Goal: Task Accomplishment & Management: Manage account settings

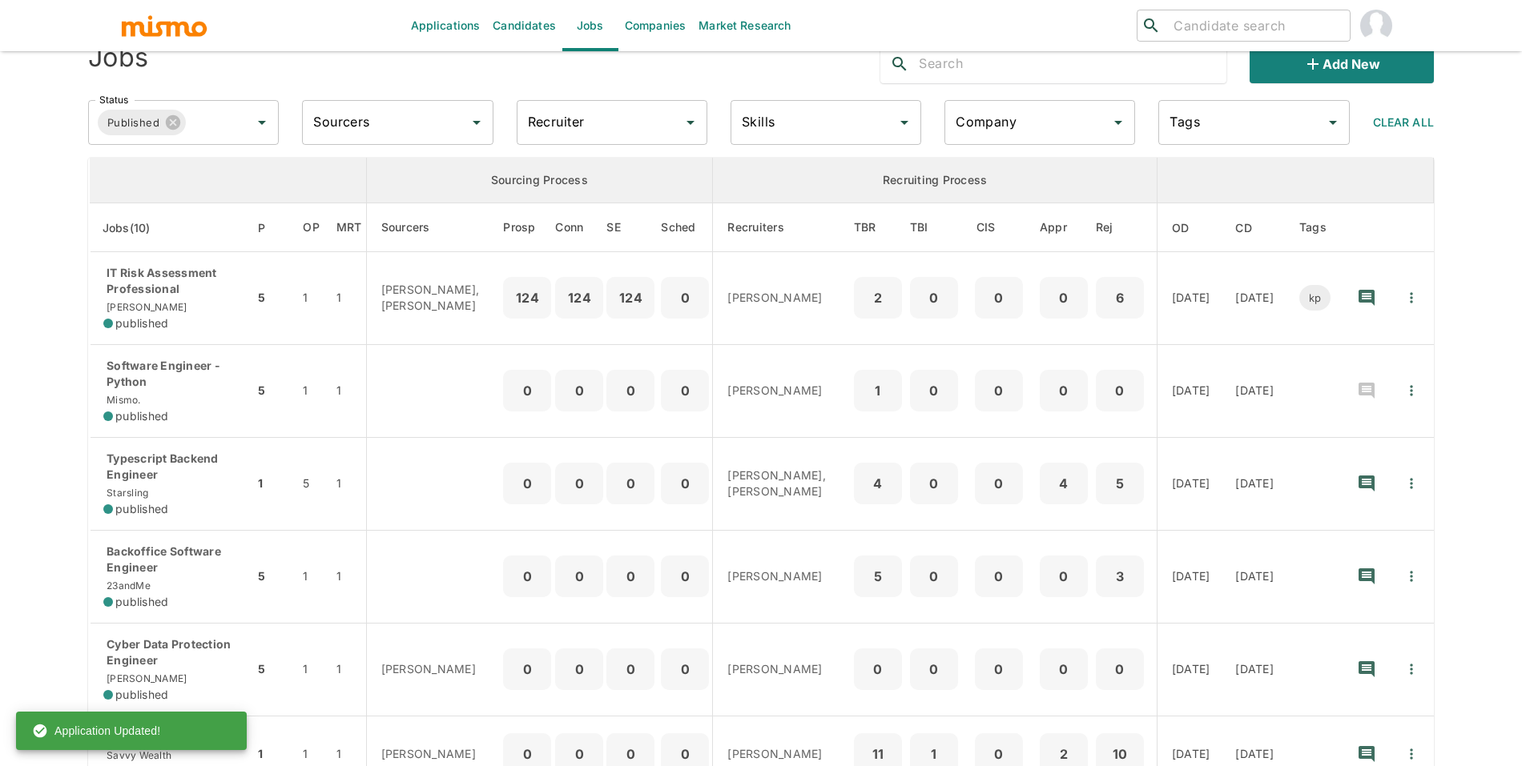
scroll to position [38, 0]
click at [538, 26] on link "Candidates" at bounding box center [524, 25] width 76 height 51
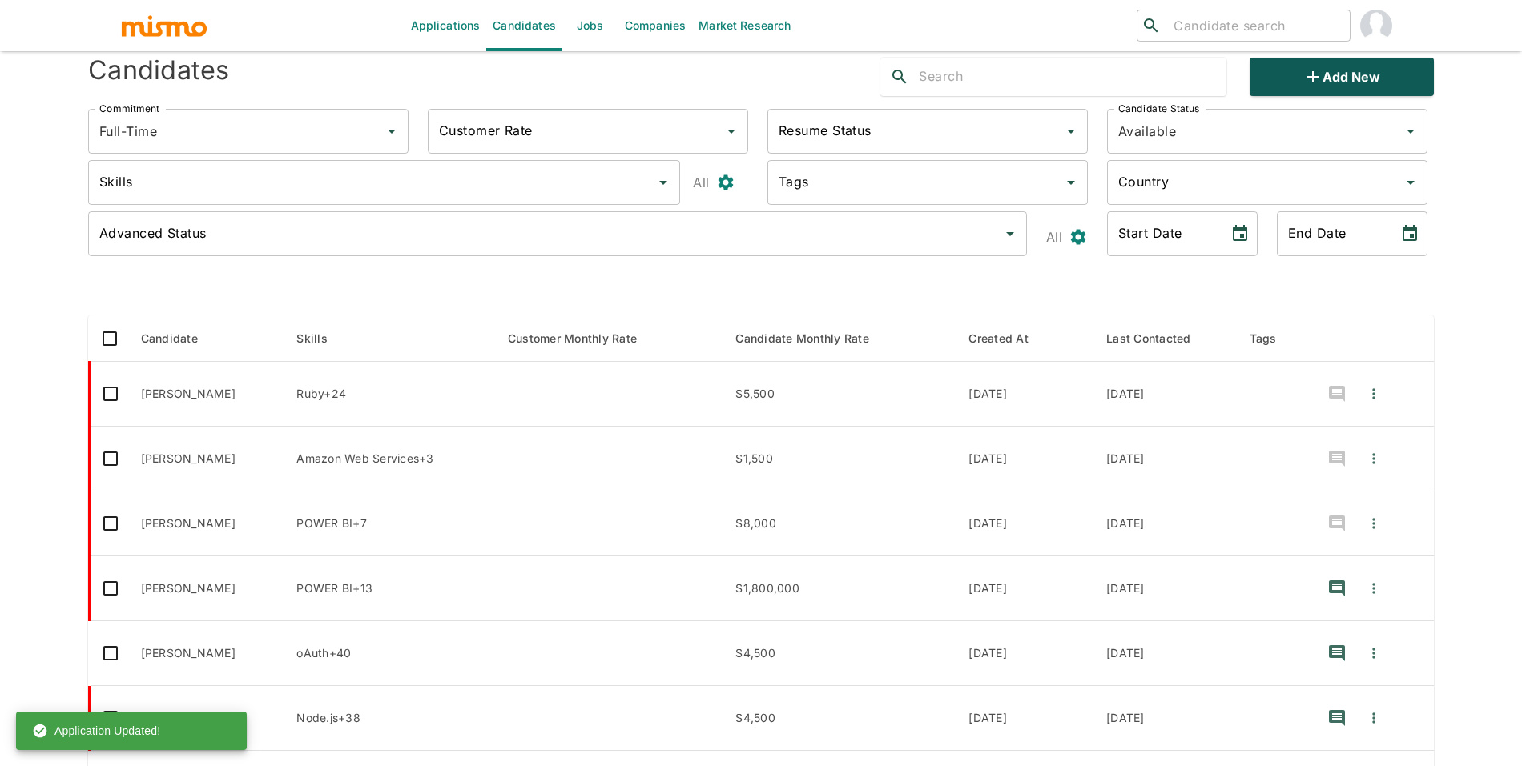
scroll to position [51, 0]
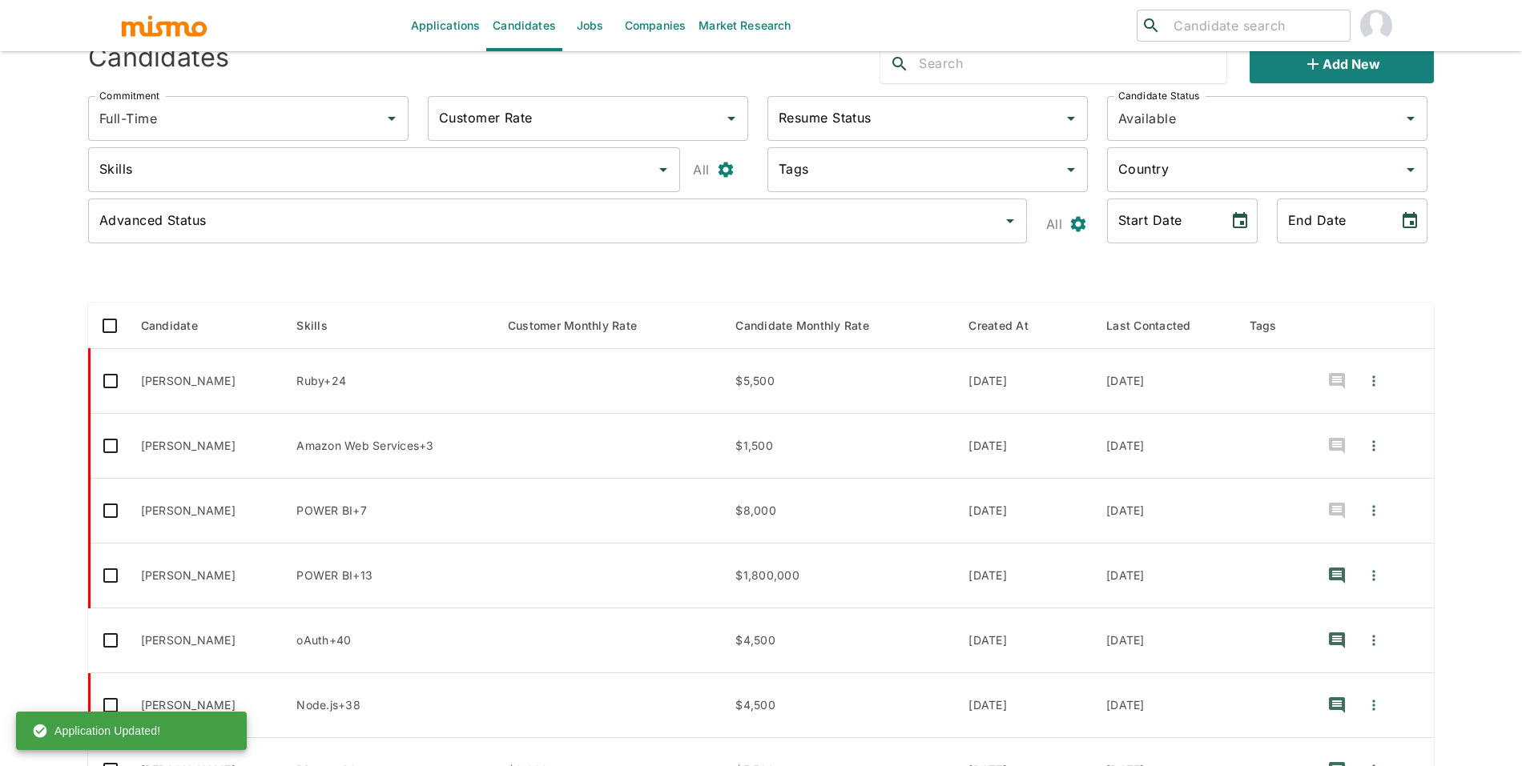
click at [693, 32] on link "Market Research" at bounding box center [744, 25] width 105 height 51
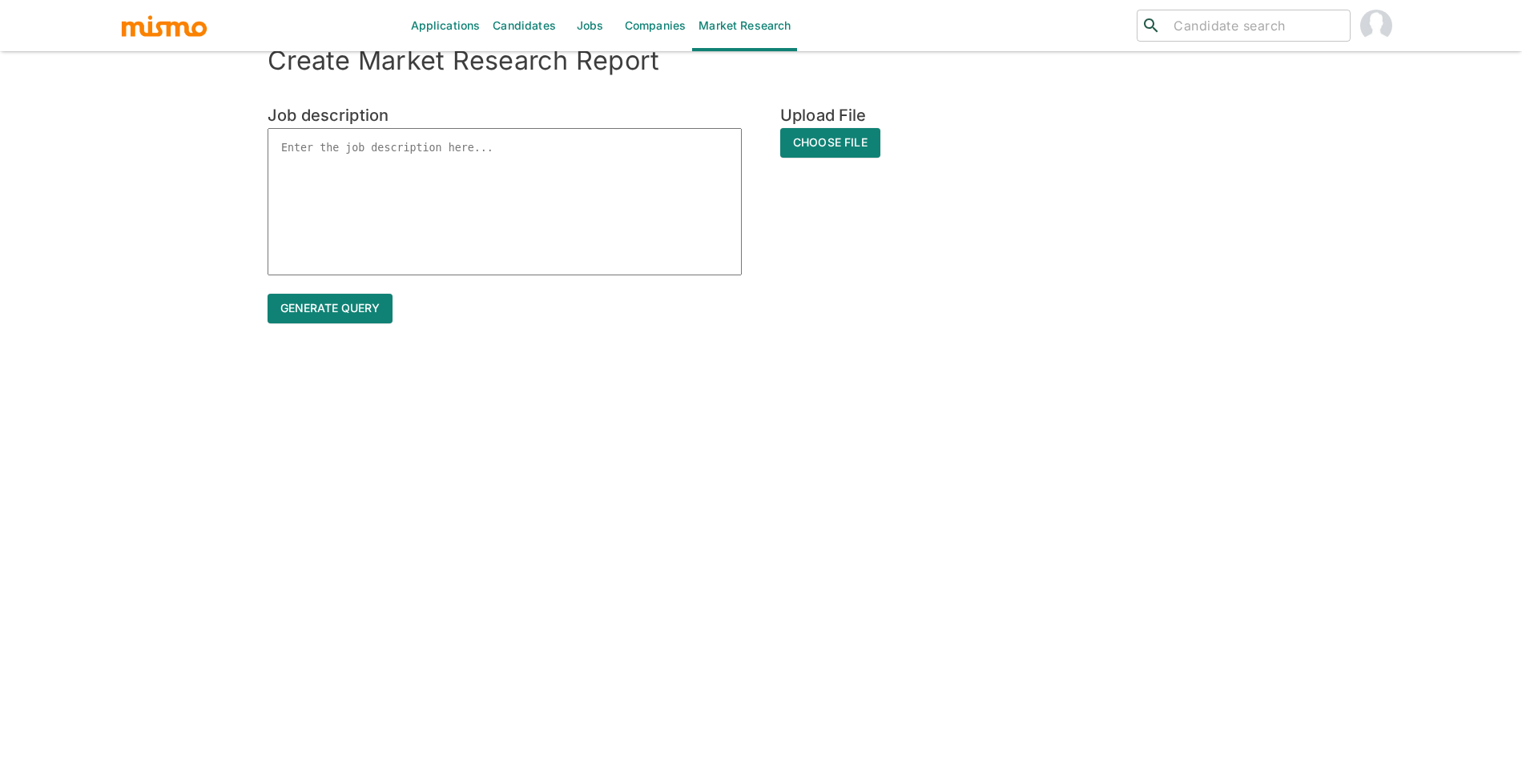
click at [662, 27] on link "Companies" at bounding box center [655, 25] width 74 height 51
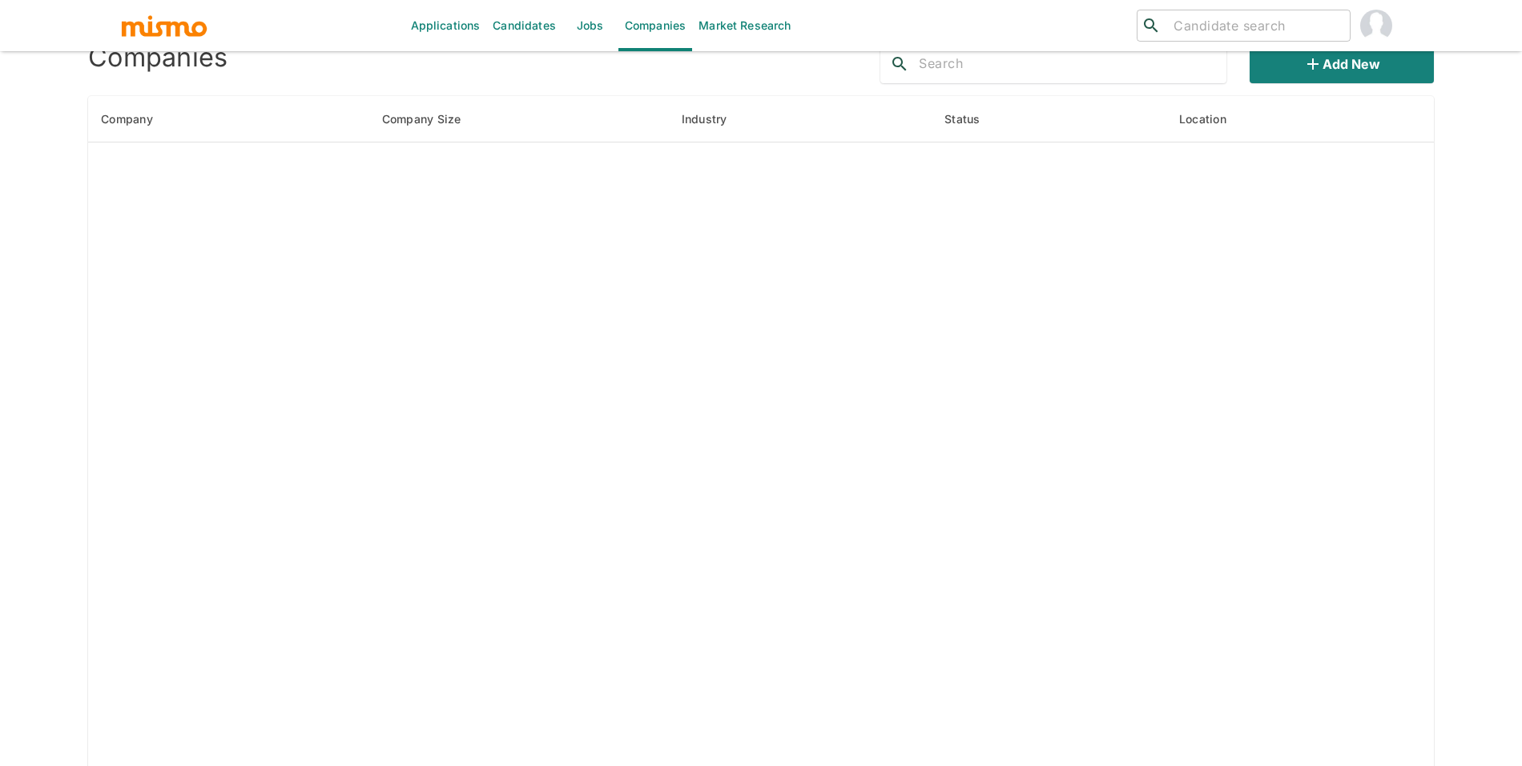
scroll to position [26, 0]
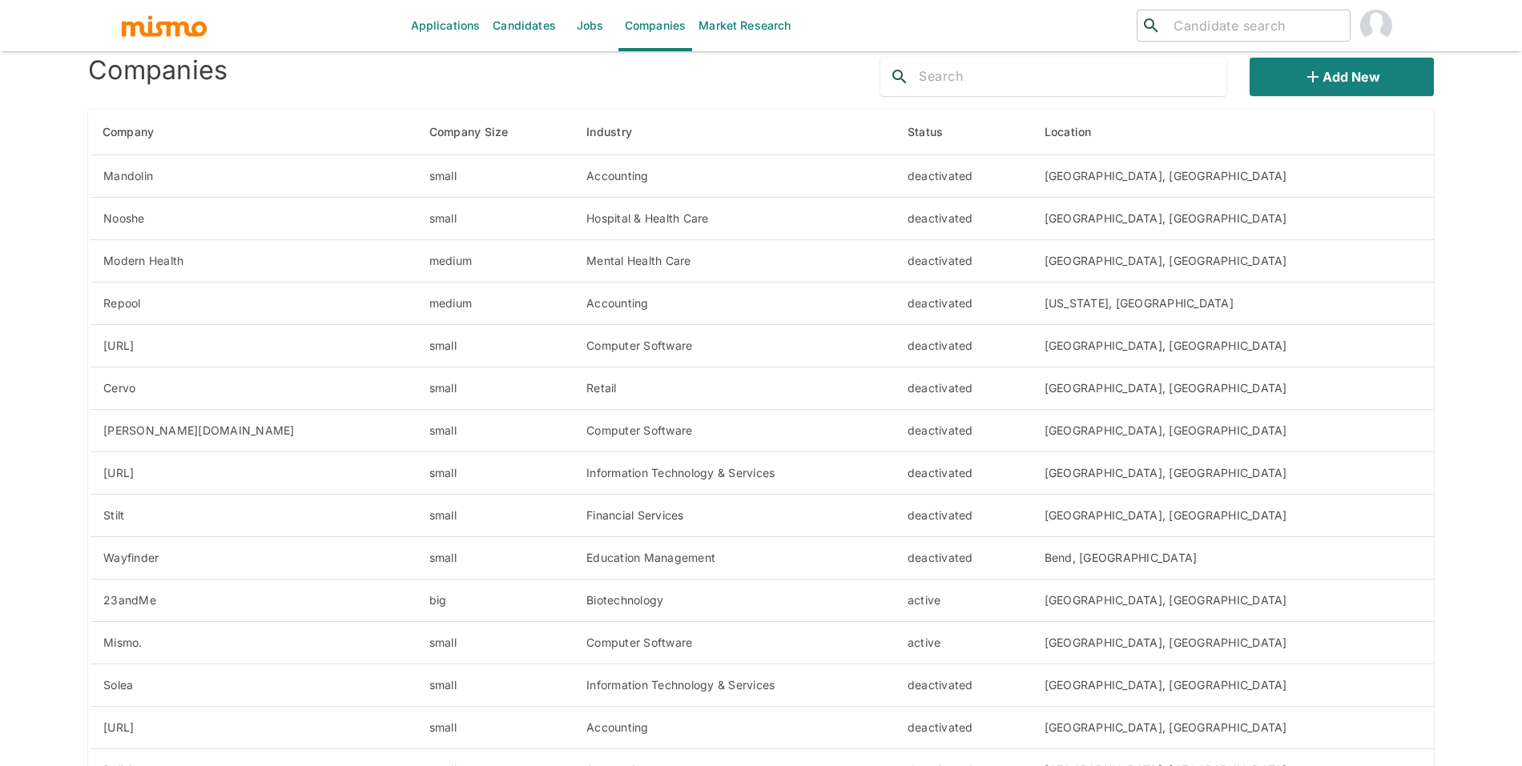
click at [1346, 74] on button "Add new" at bounding box center [1341, 77] width 184 height 38
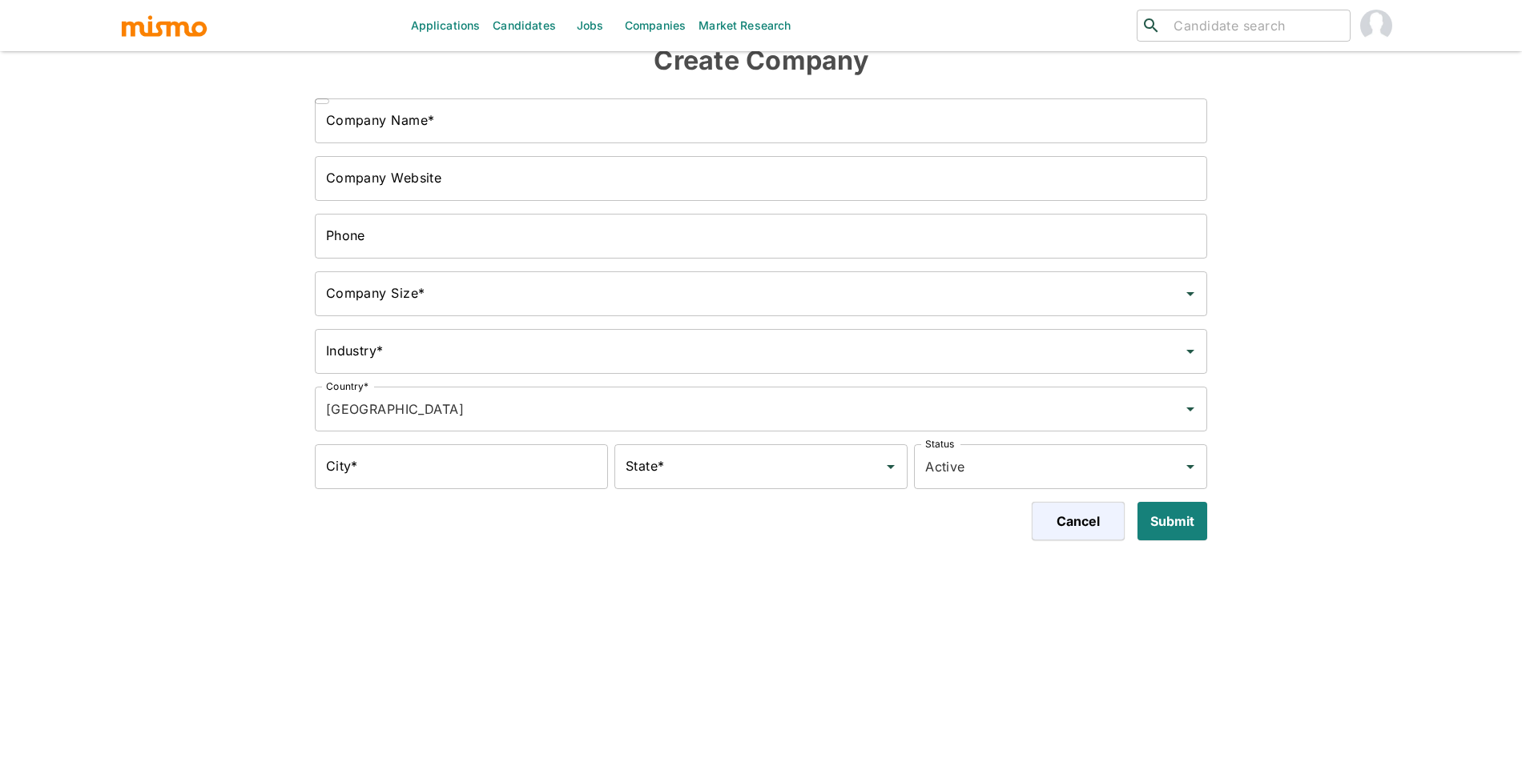
scroll to position [13, 0]
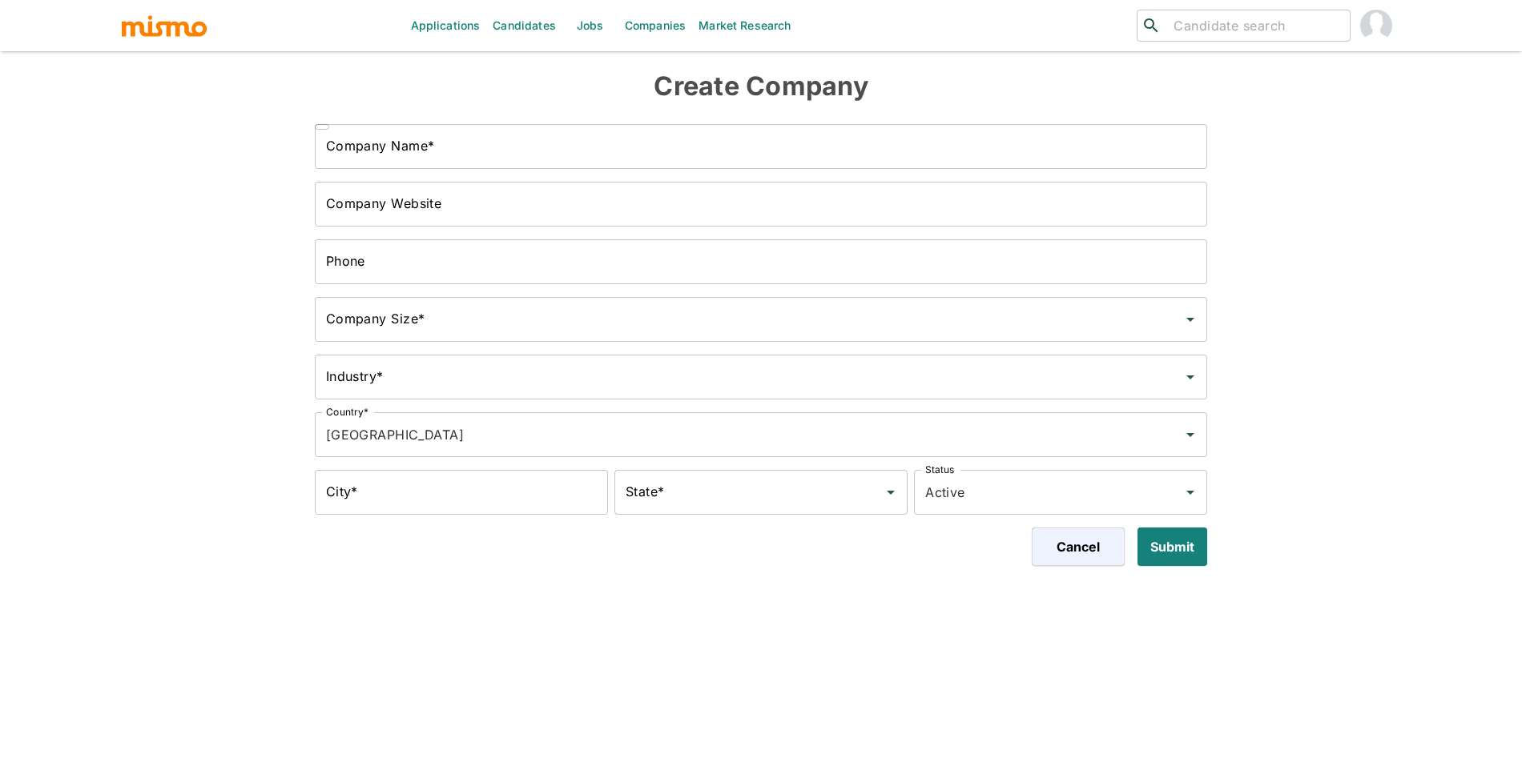
click at [545, 164] on input "Company Name*" at bounding box center [761, 146] width 893 height 45
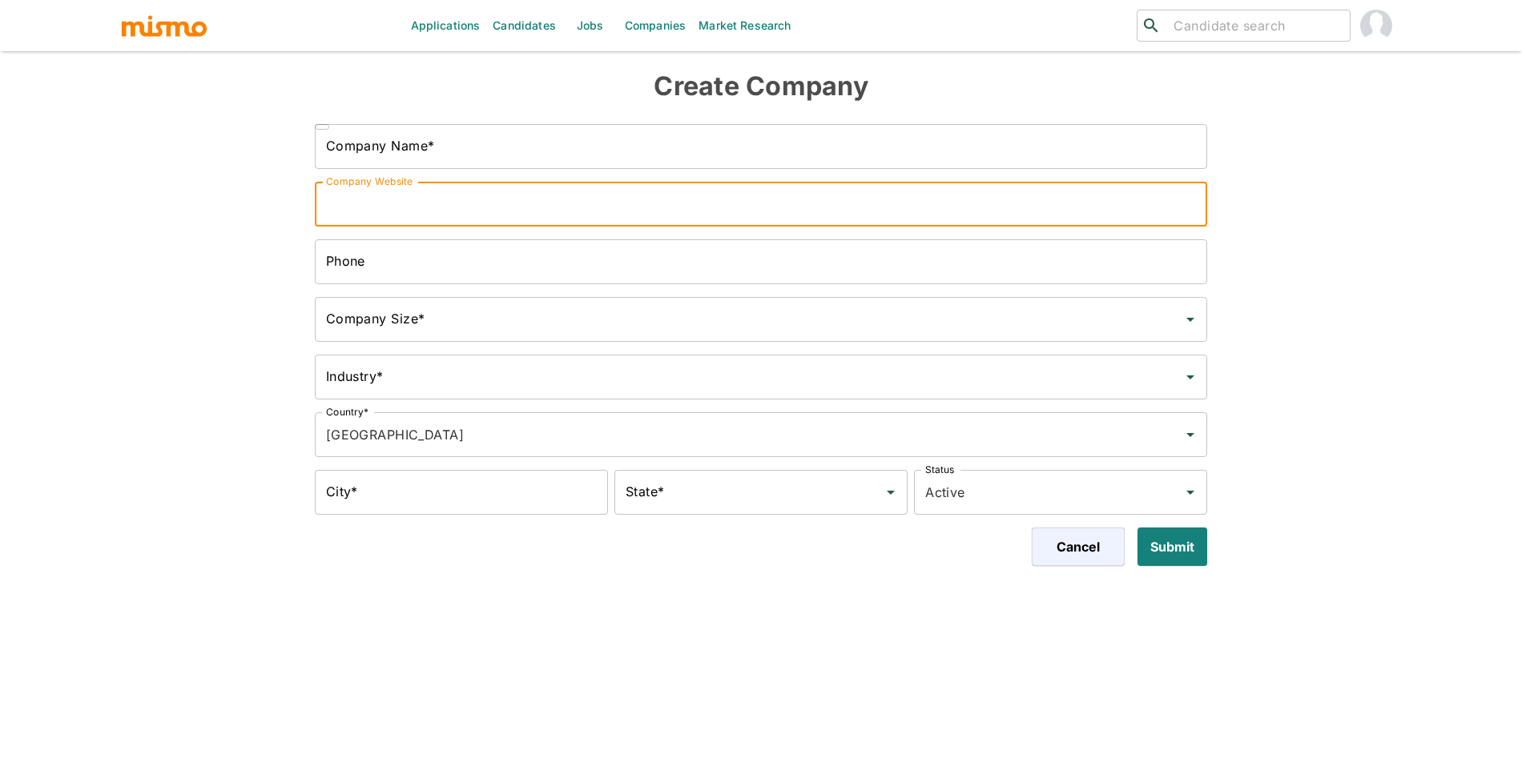
click at [699, 224] on input "Company Website" at bounding box center [761, 204] width 893 height 45
paste input "[URL][DOMAIN_NAME]"
type input "https://www.permitflow.com/"
click at [575, 152] on input "Company Name*" at bounding box center [761, 146] width 893 height 45
paste input "Permitflow Logo"
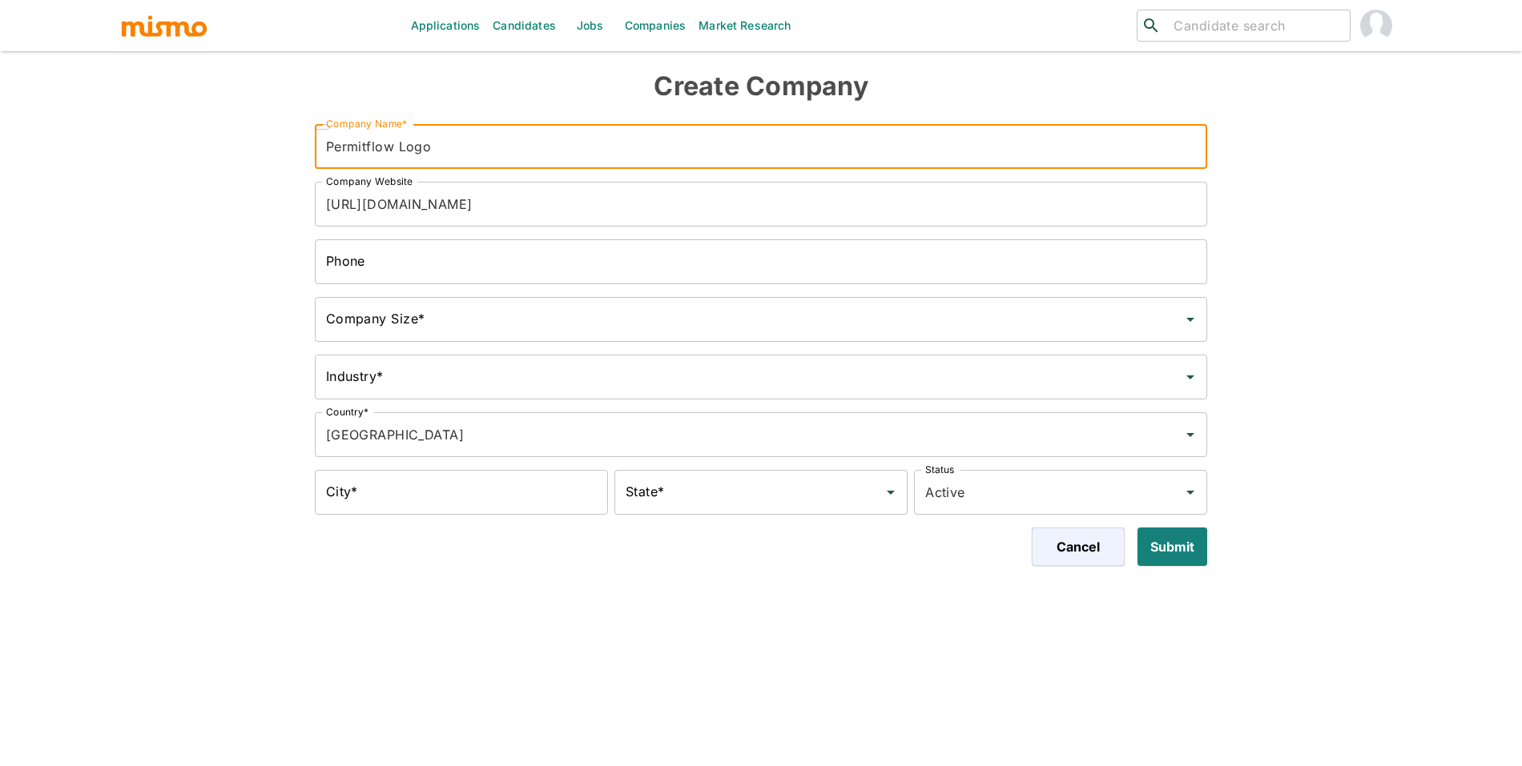
click at [394, 145] on input "Permitflow Logo" at bounding box center [761, 146] width 893 height 45
drag, startPoint x: 469, startPoint y: 144, endPoint x: 393, endPoint y: 139, distance: 76.3
click at [393, 139] on input "Permitflow Logo" at bounding box center [761, 146] width 893 height 45
type input "Permitflow"
click at [430, 307] on input "Company Size*" at bounding box center [749, 319] width 855 height 30
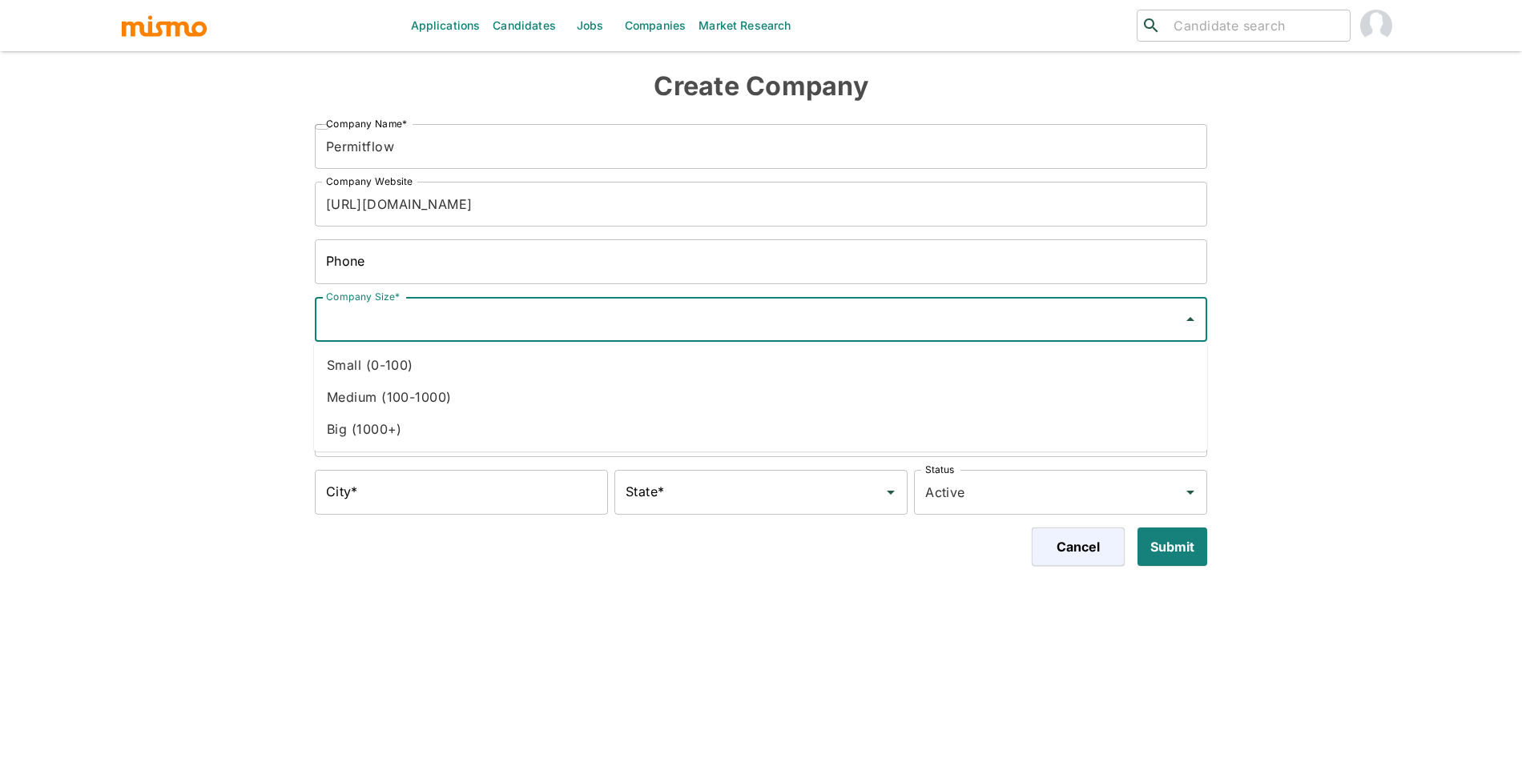
click at [444, 360] on li "Small (0-100)" at bounding box center [760, 365] width 893 height 32
type input "Small (0-100)"
click at [470, 392] on input "Industry*" at bounding box center [749, 377] width 855 height 30
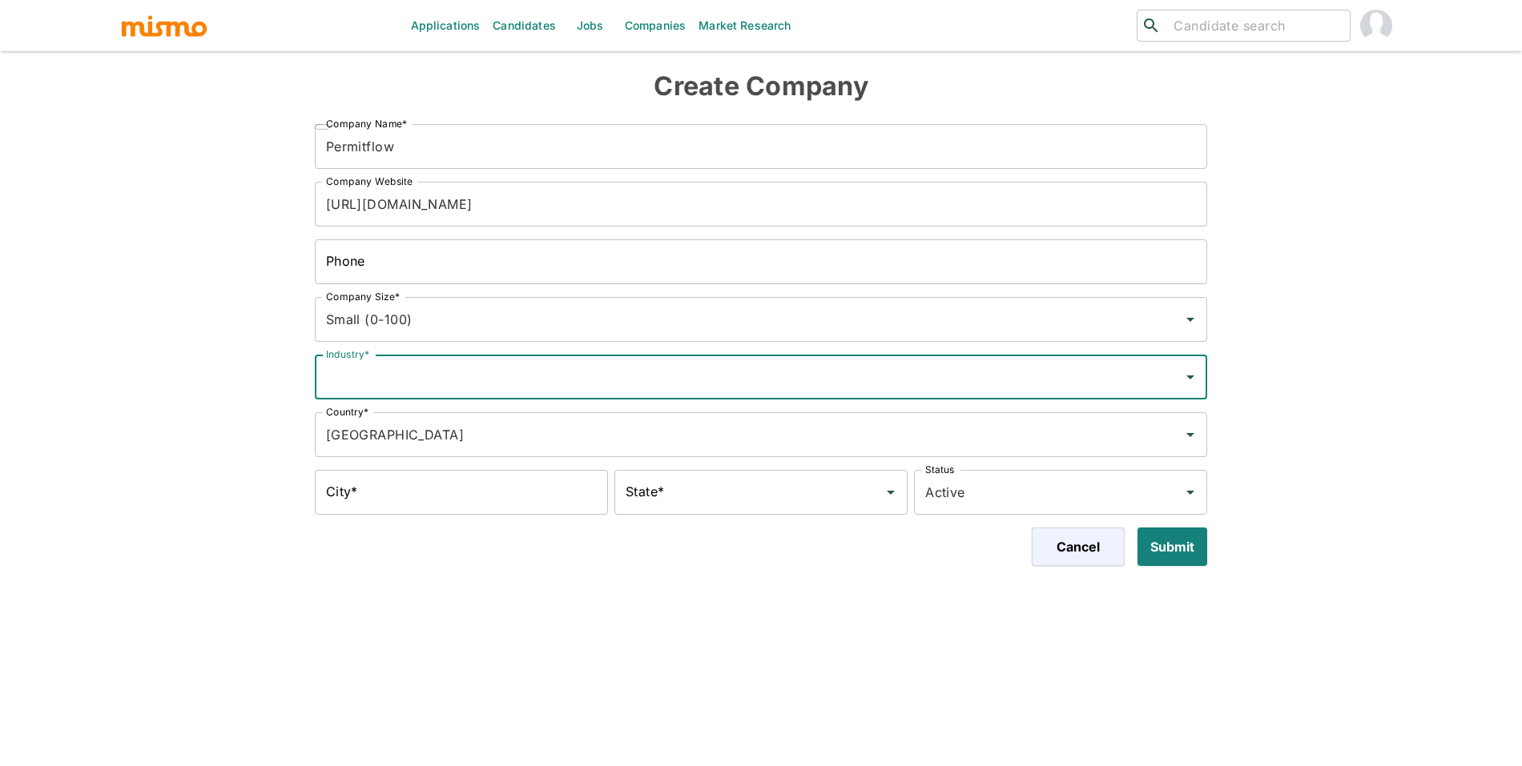
click at [762, 356] on div "Industry*" at bounding box center [761, 377] width 893 height 45
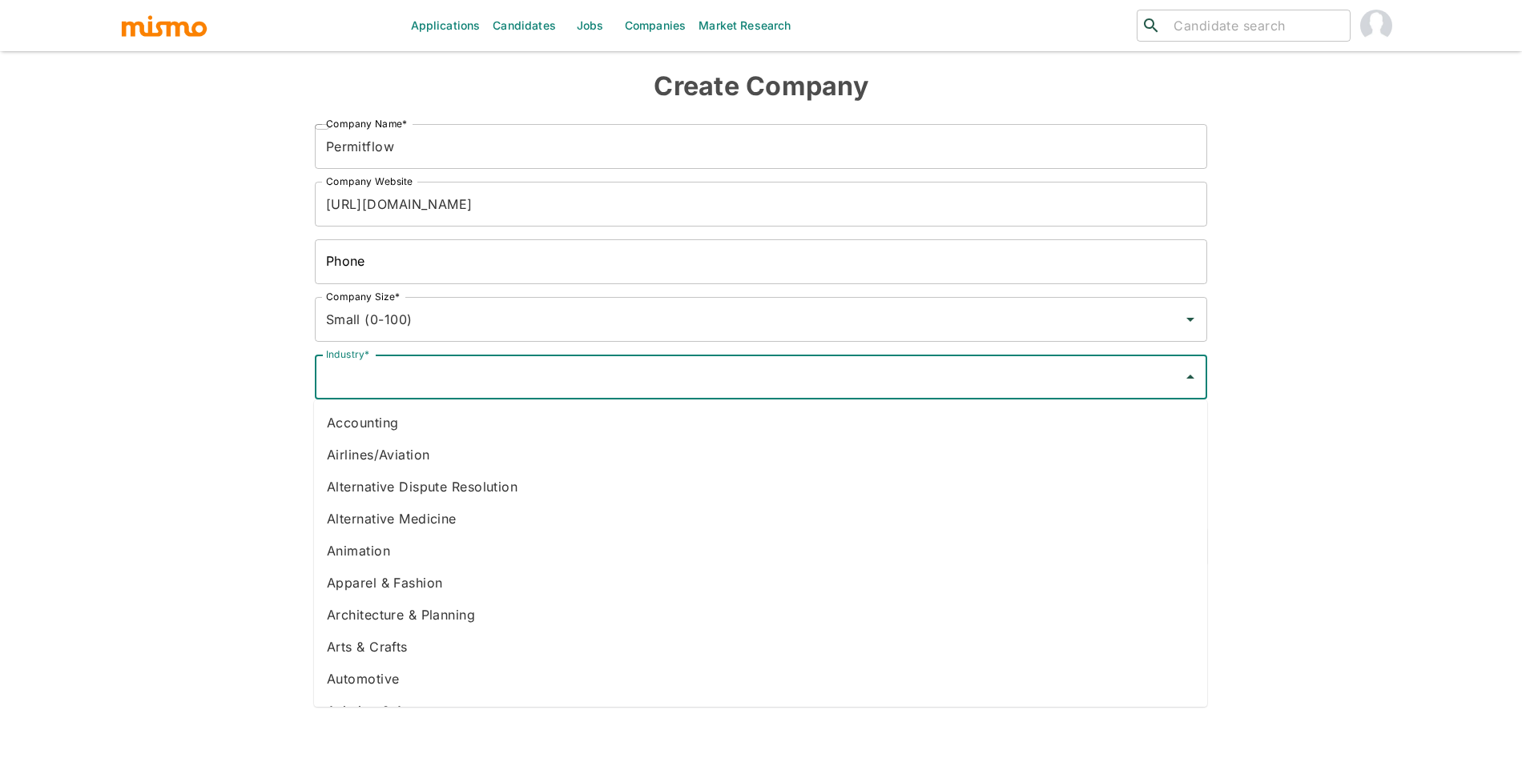
click at [752, 395] on div "Industry*" at bounding box center [761, 377] width 893 height 45
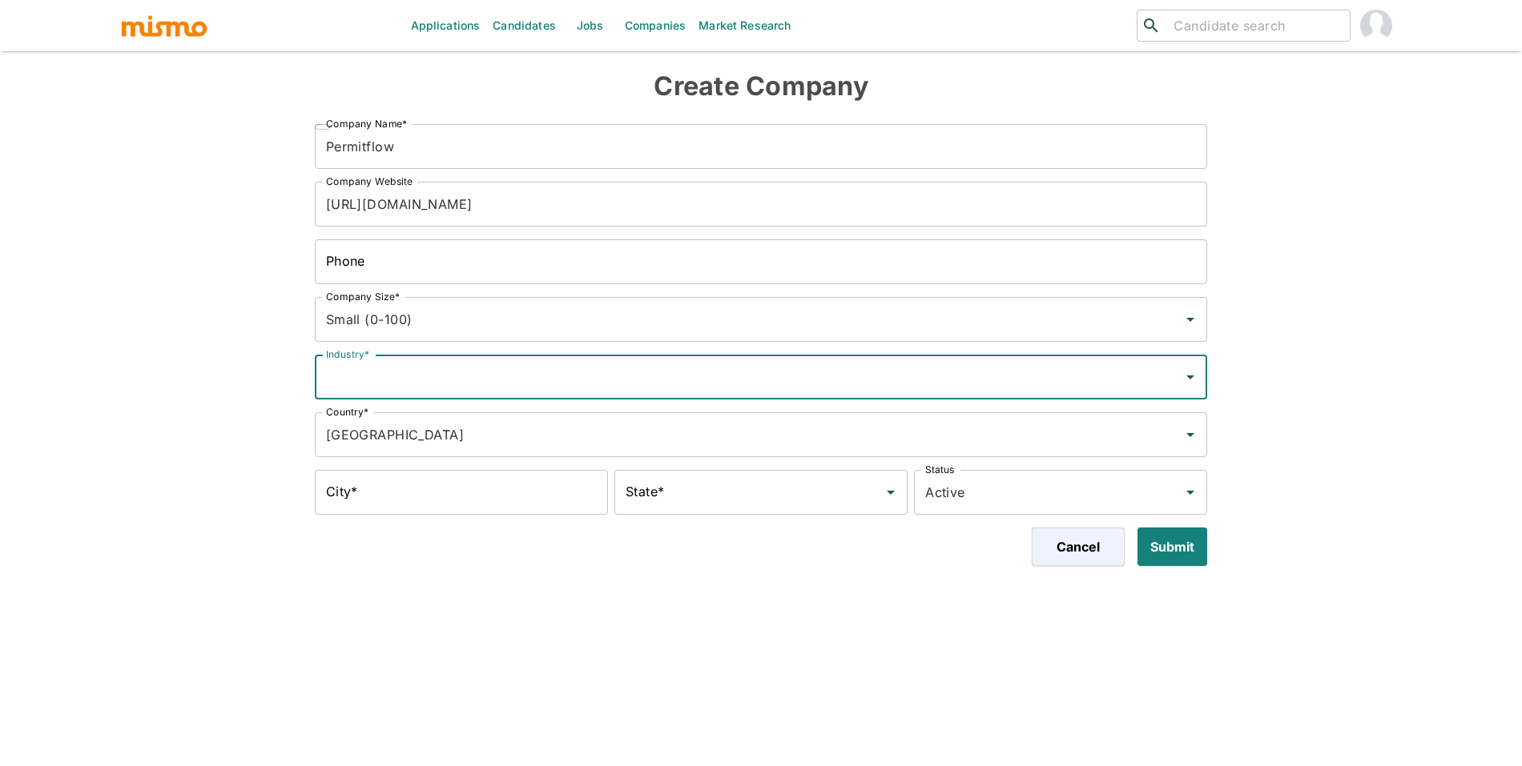
click at [752, 395] on div "Industry*" at bounding box center [761, 377] width 893 height 45
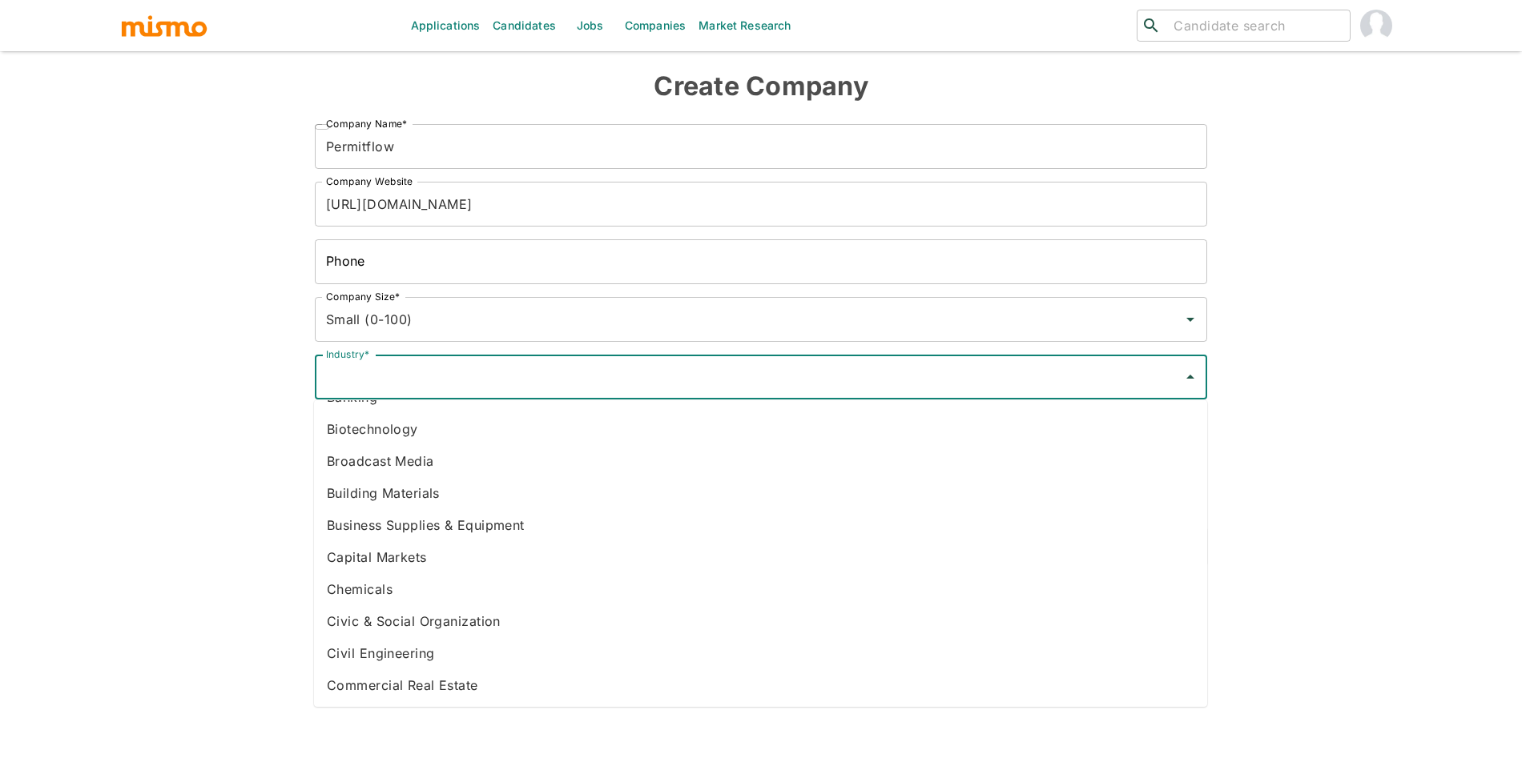
scroll to position [412, 0]
click at [517, 587] on li "Civil Engineering" at bounding box center [760, 588] width 893 height 32
type input "Civil Engineering"
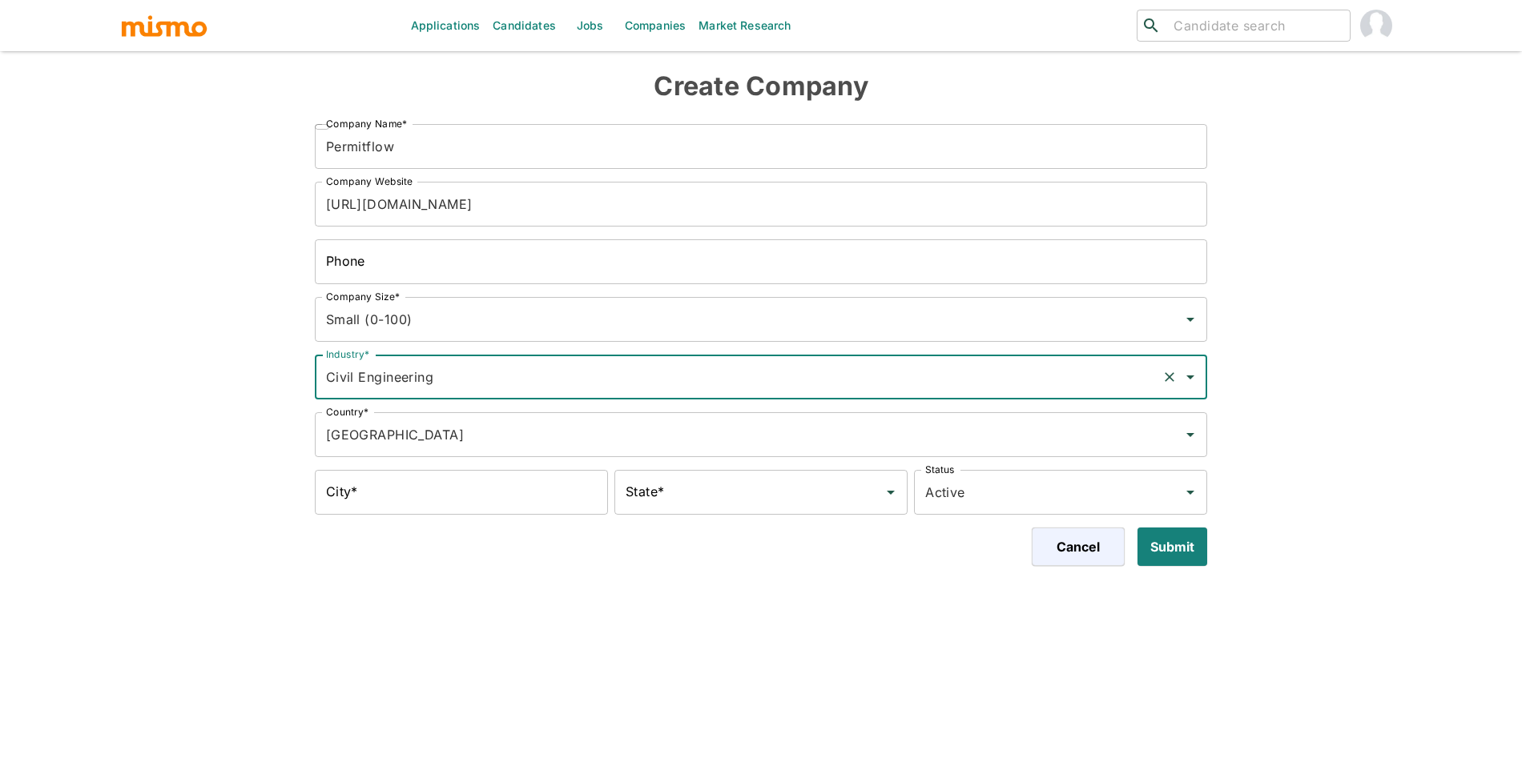
click at [485, 521] on div "Cancel Submit" at bounding box center [755, 540] width 906 height 51
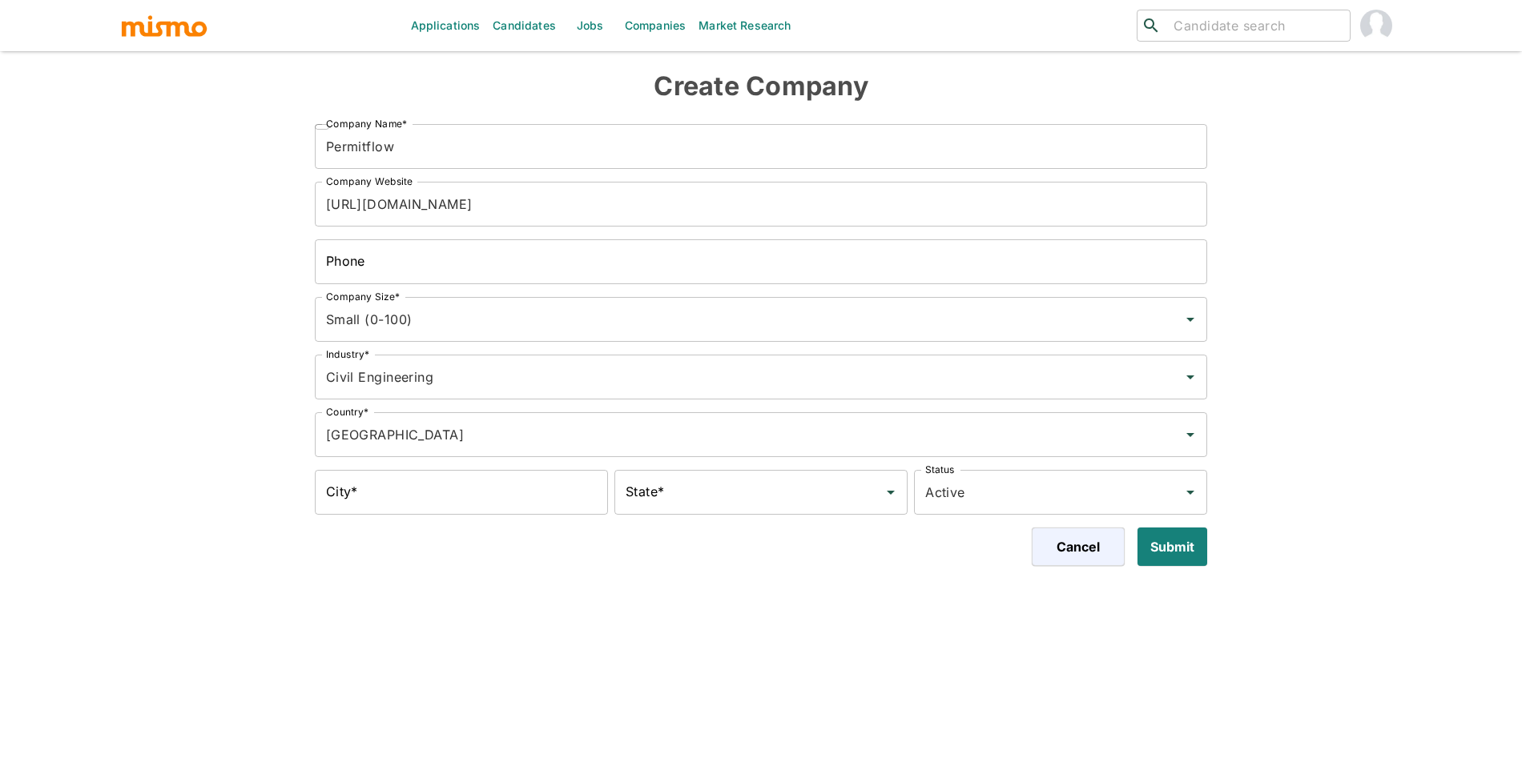
click at [489, 508] on input "City*" at bounding box center [461, 492] width 293 height 45
type input "San Francisco"
click at [708, 512] on div "State*" at bounding box center [760, 492] width 293 height 45
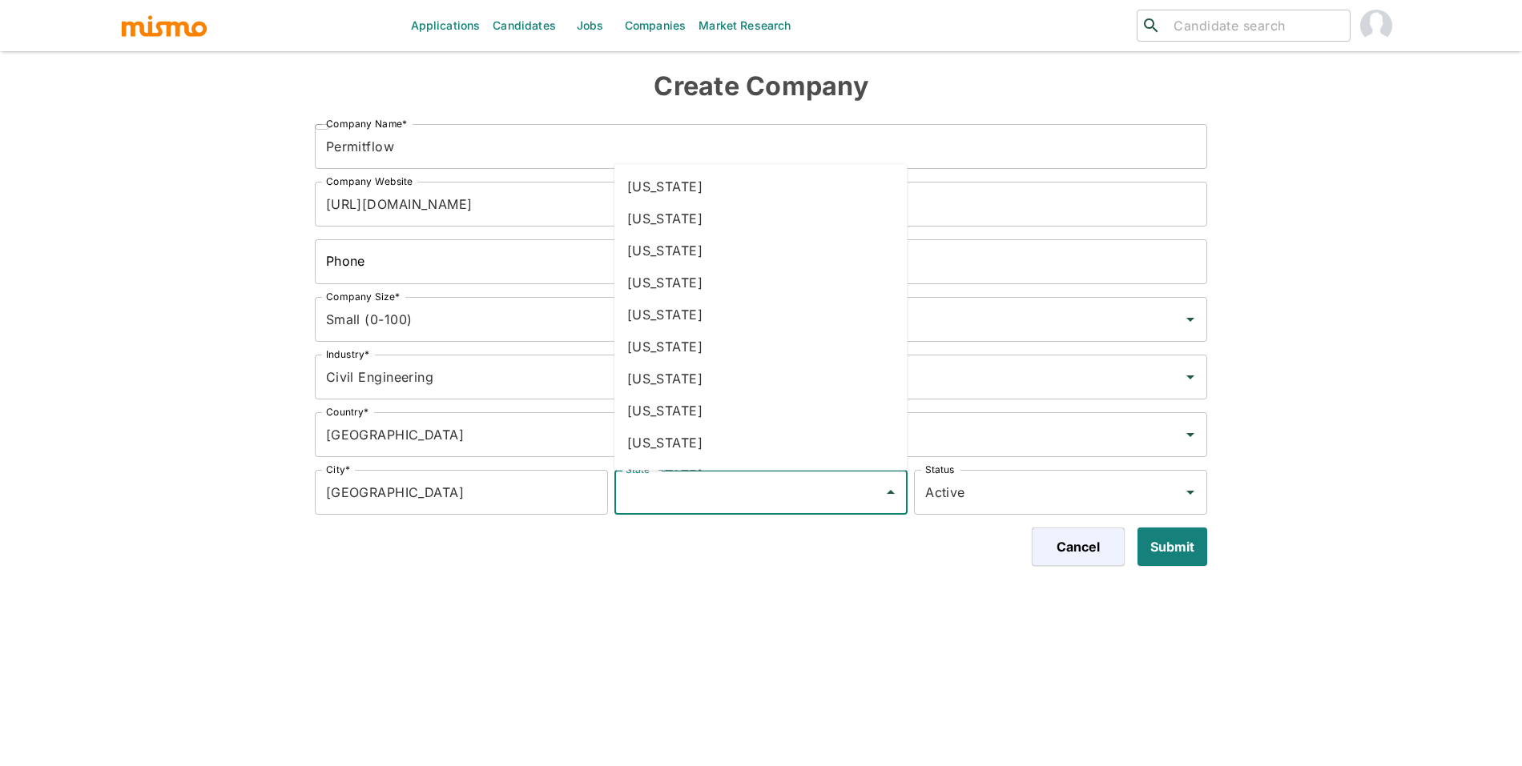
click at [682, 325] on li "California" at bounding box center [760, 315] width 293 height 32
type input "California"
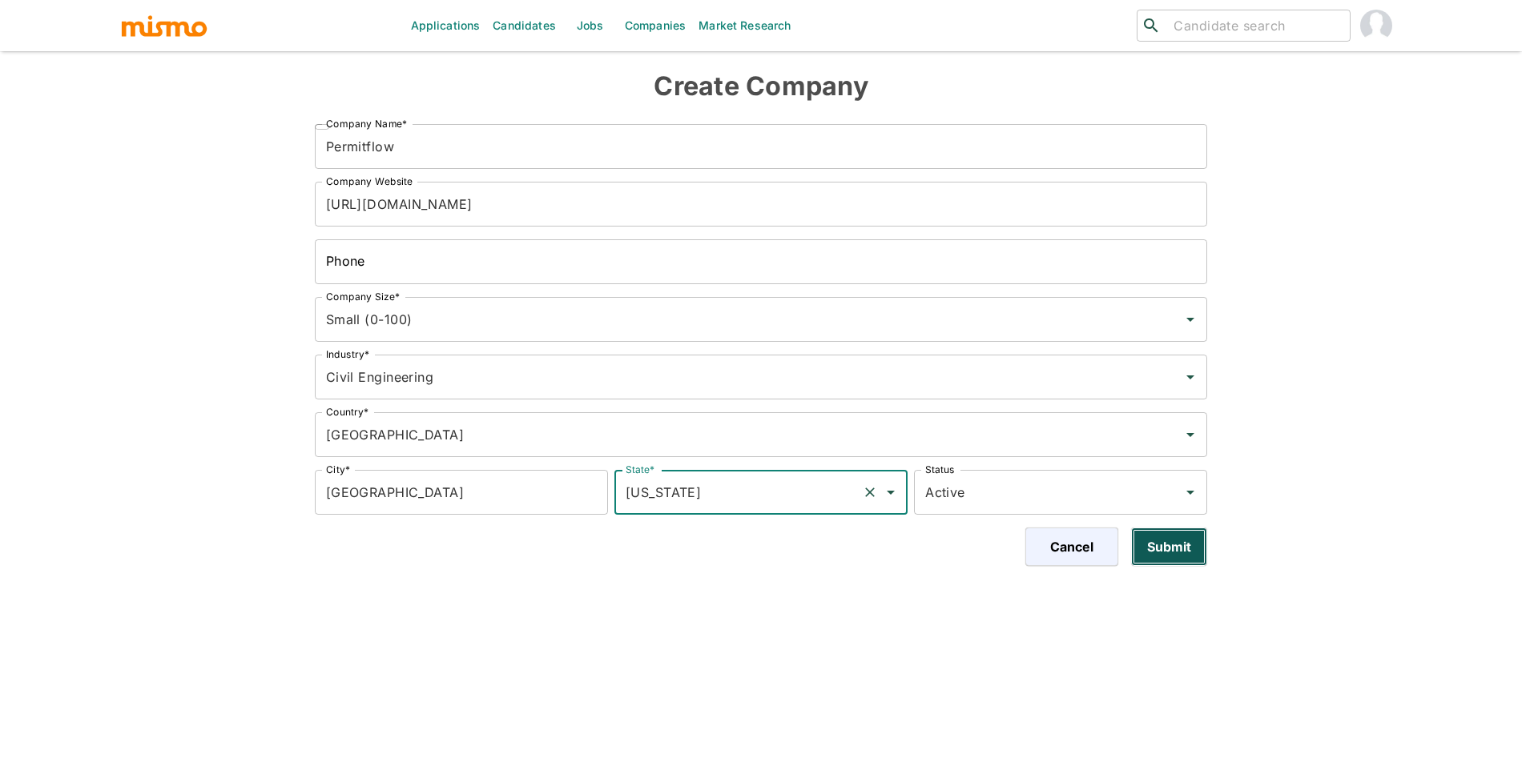
click at [1190, 559] on button "Submit" at bounding box center [1169, 547] width 76 height 38
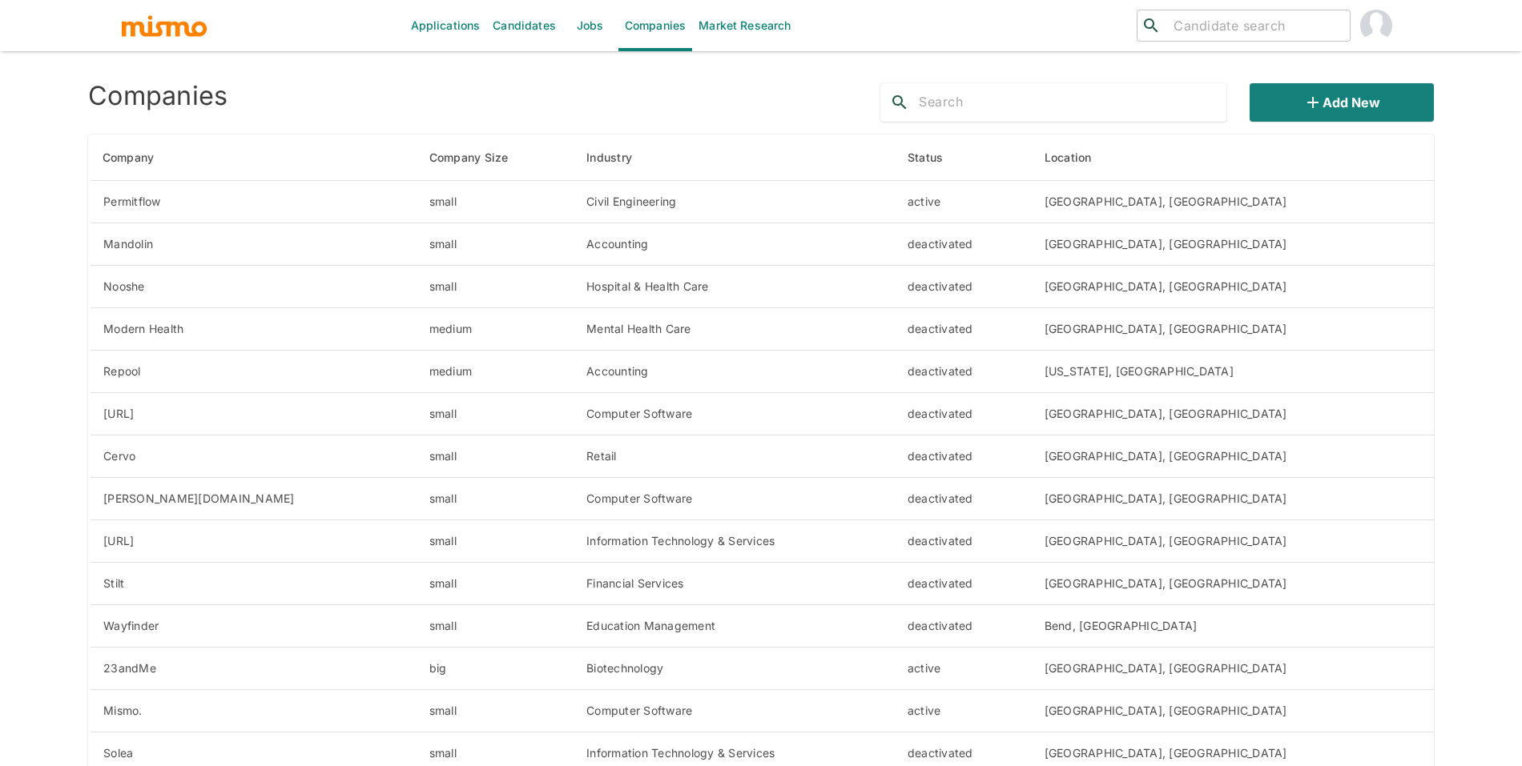
click at [1346, 26] on div "​ ​" at bounding box center [1244, 26] width 214 height 32
click at [1369, 29] on img "account of current user" at bounding box center [1376, 26] width 32 height 32
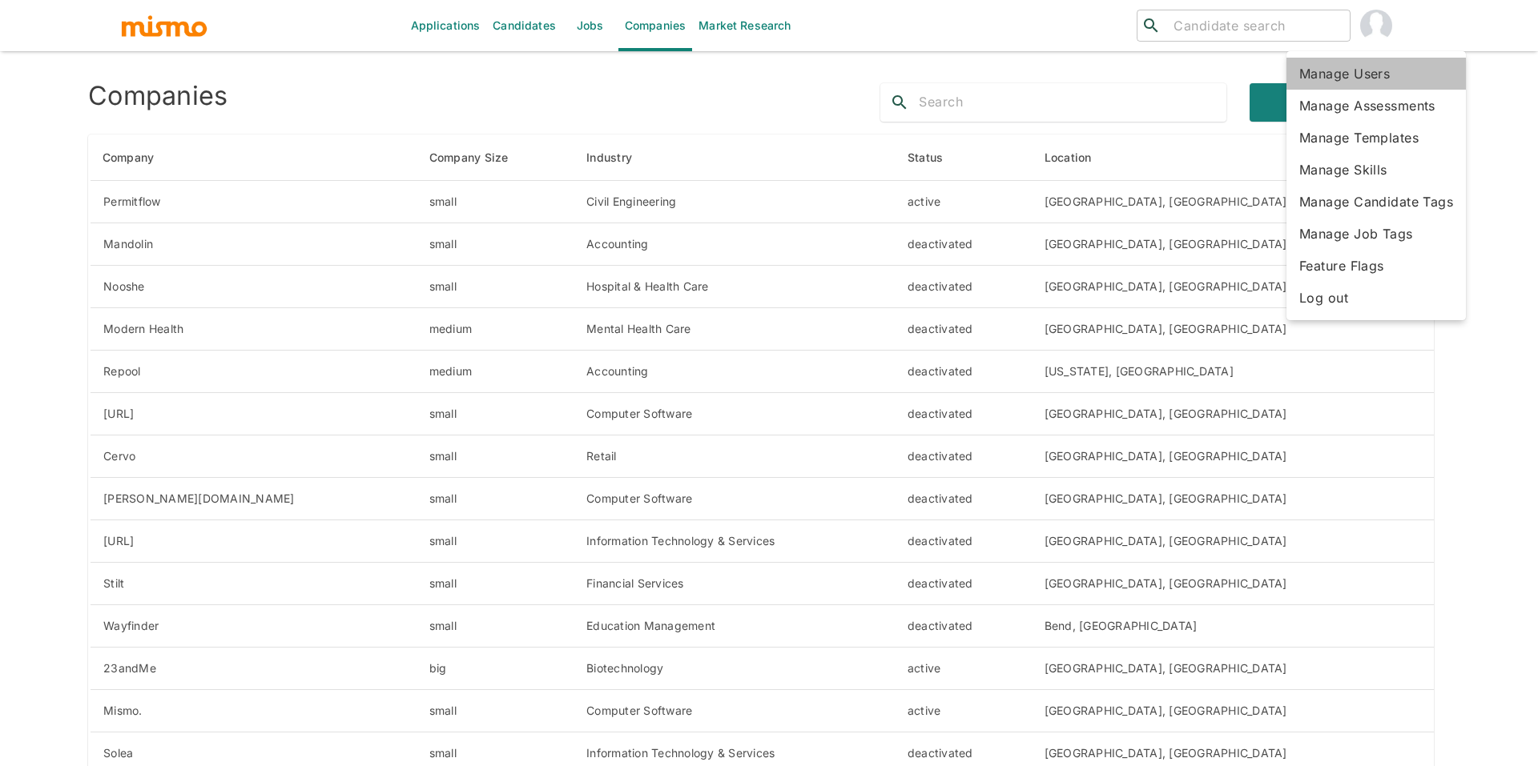
click at [1382, 83] on li "Manage Users" at bounding box center [1375, 74] width 179 height 32
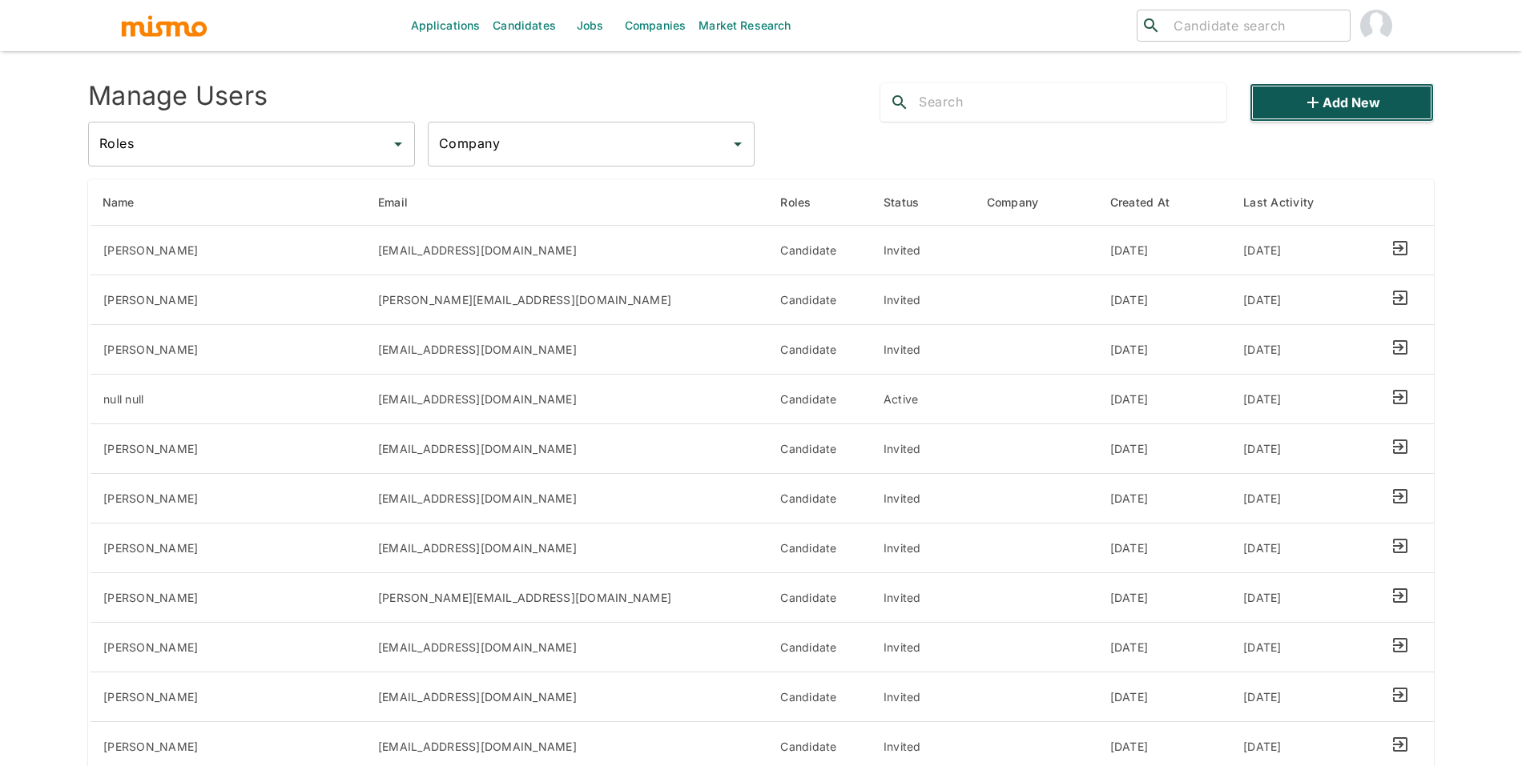
click at [1351, 115] on button "Add new" at bounding box center [1341, 102] width 184 height 38
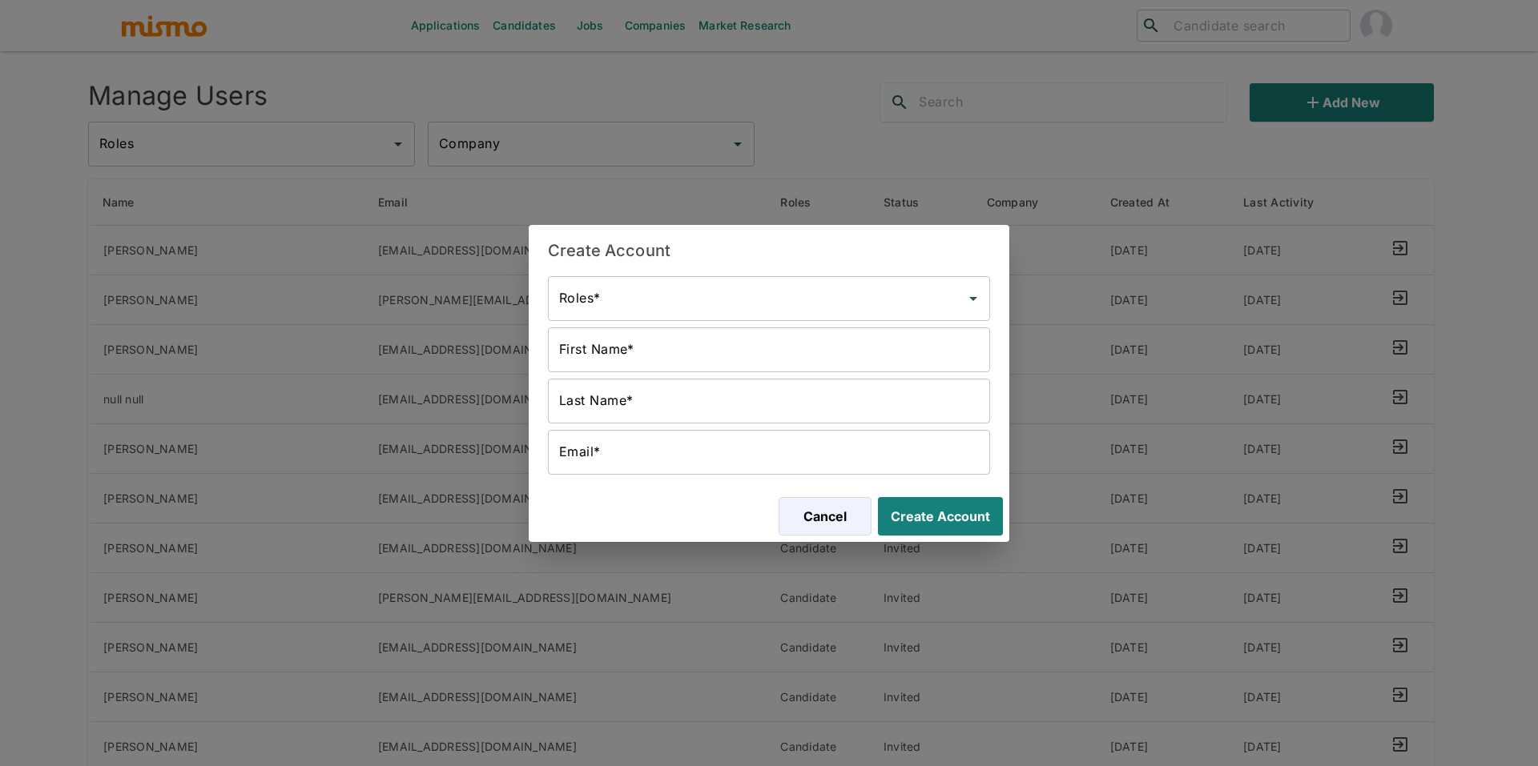
click at [800, 323] on div "First Name* First Name*" at bounding box center [765, 346] width 449 height 51
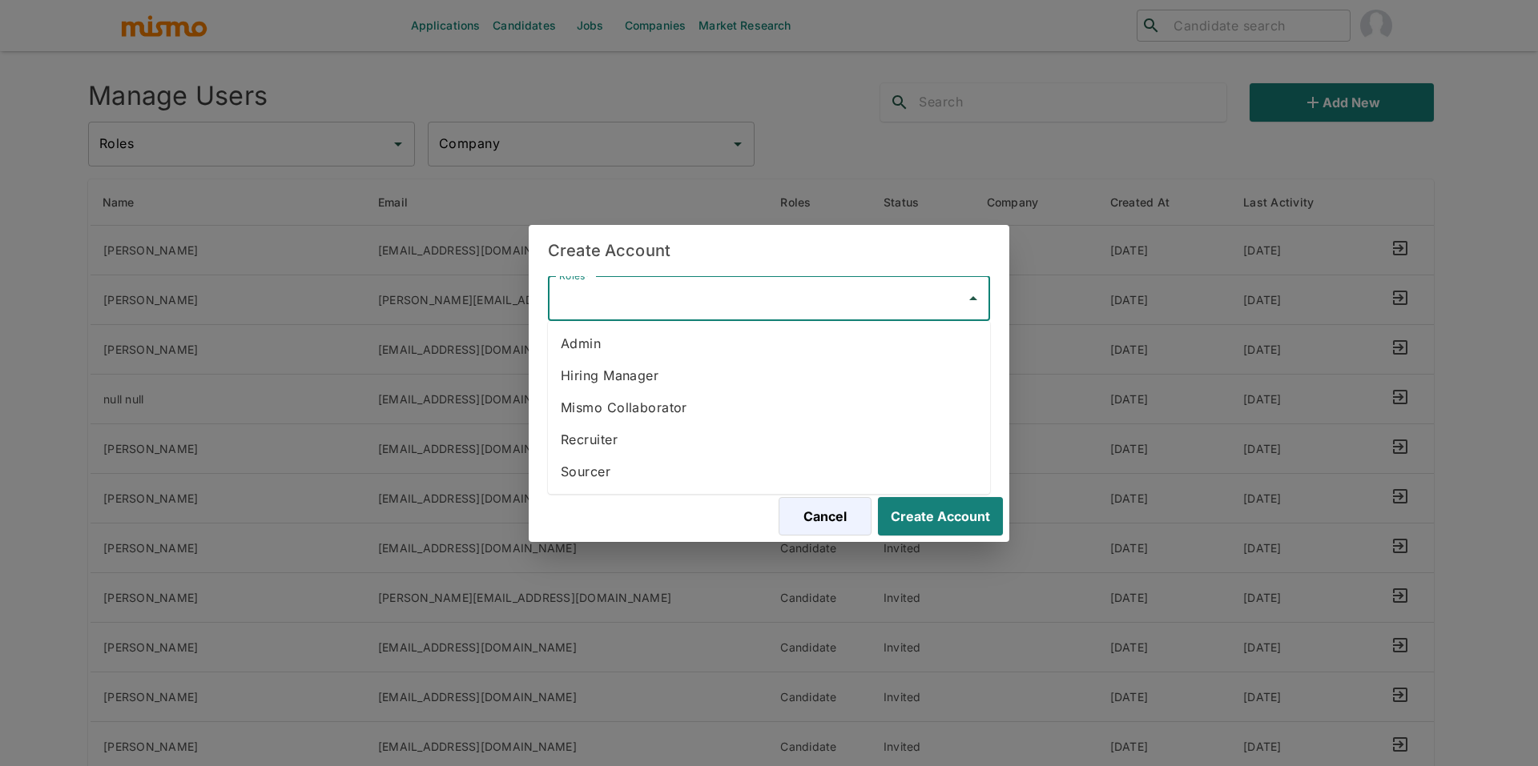
click at [800, 303] on input "Roles*" at bounding box center [757, 299] width 404 height 30
click at [725, 369] on li "Hiring Manager" at bounding box center [769, 376] width 442 height 32
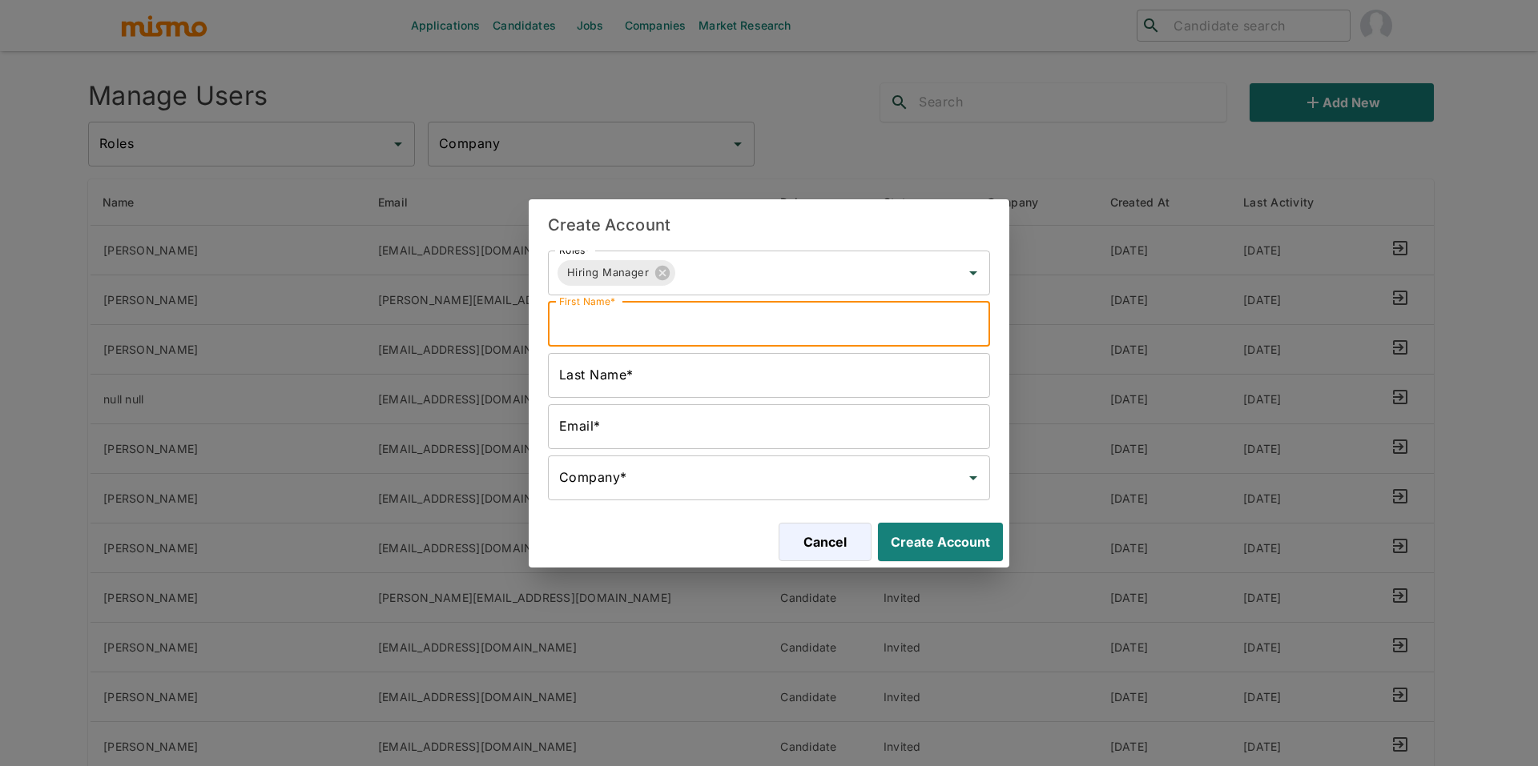
click at [726, 336] on input "First Name*" at bounding box center [769, 324] width 442 height 45
type input "M"
type input "HM"
click at [719, 386] on input "Last Name*" at bounding box center [769, 375] width 442 height 45
paste input "Permitflow Logo"
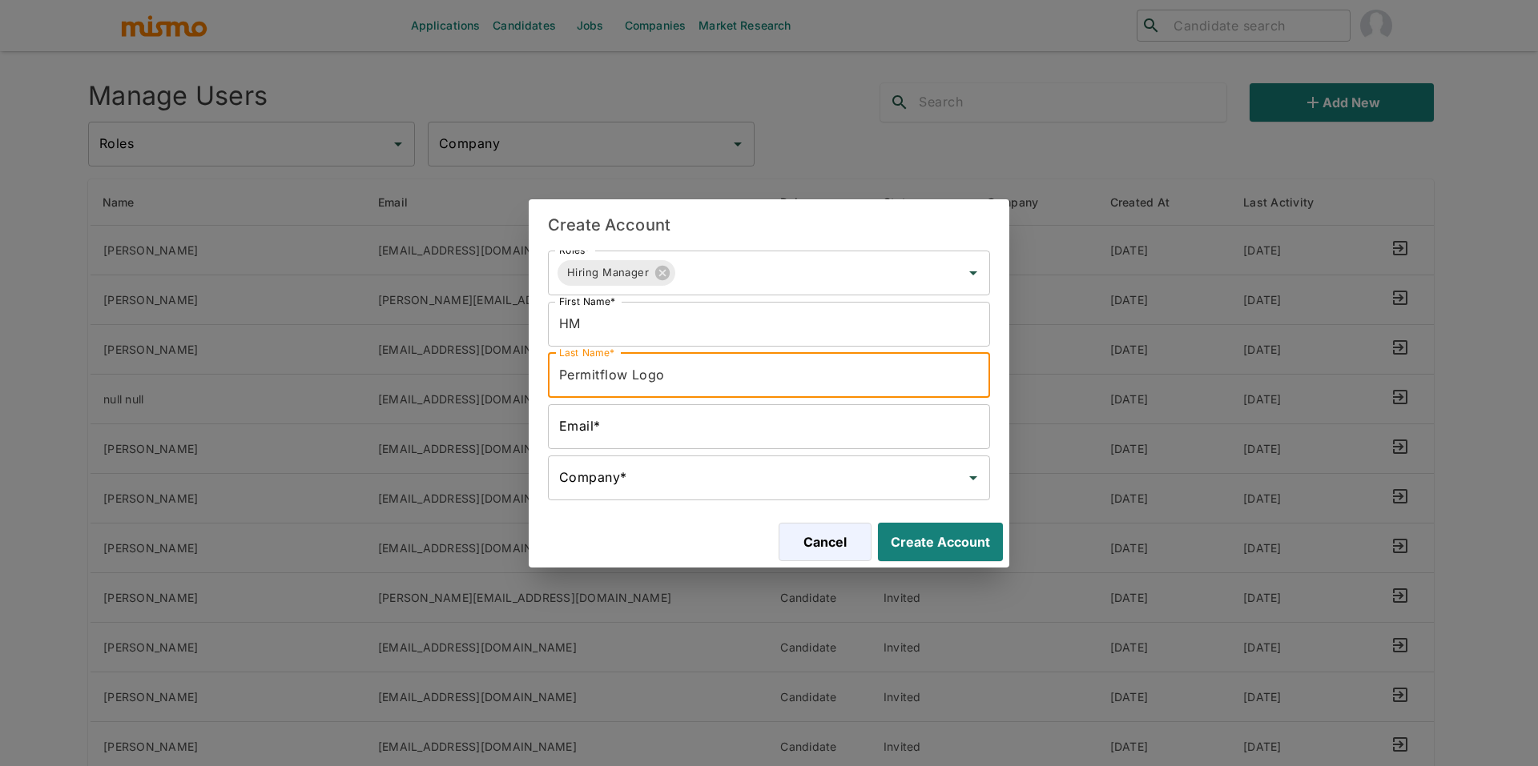
drag, startPoint x: 723, startPoint y: 384, endPoint x: 625, endPoint y: 380, distance: 98.6
click at [625, 380] on input "Permitflow Logo" at bounding box center [769, 375] width 442 height 45
type input "Permitflow"
click at [667, 417] on input "Email*" at bounding box center [769, 426] width 442 height 45
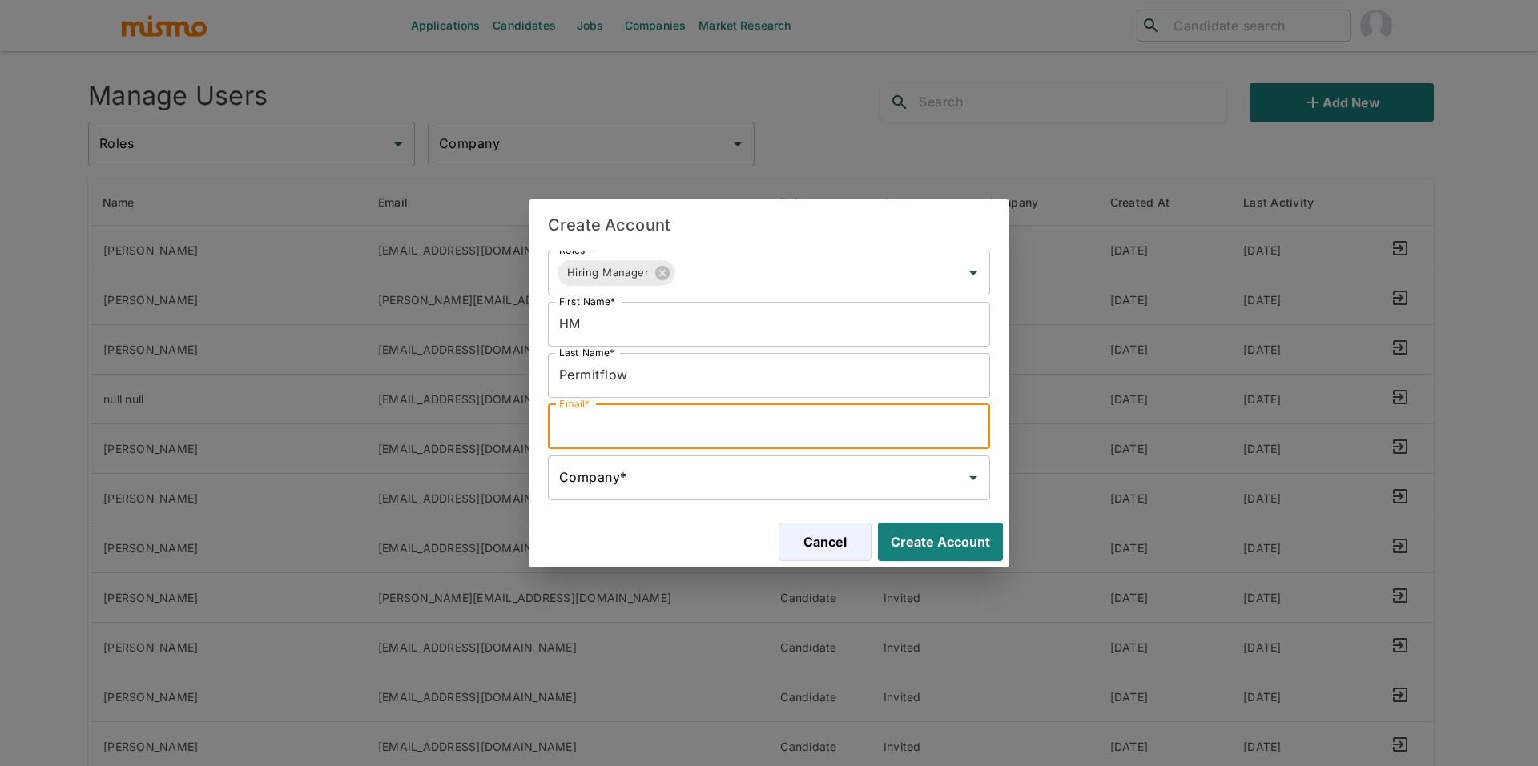
paste input "Permitflow Logo"
click at [634, 426] on input "Permitflow Logo" at bounding box center [769, 426] width 442 height 45
click at [677, 427] on input "PermitflowLogo" at bounding box center [769, 426] width 442 height 45
type input "PermitflowLogo@mismo.team"
click at [752, 475] on input "Company*" at bounding box center [757, 478] width 404 height 30
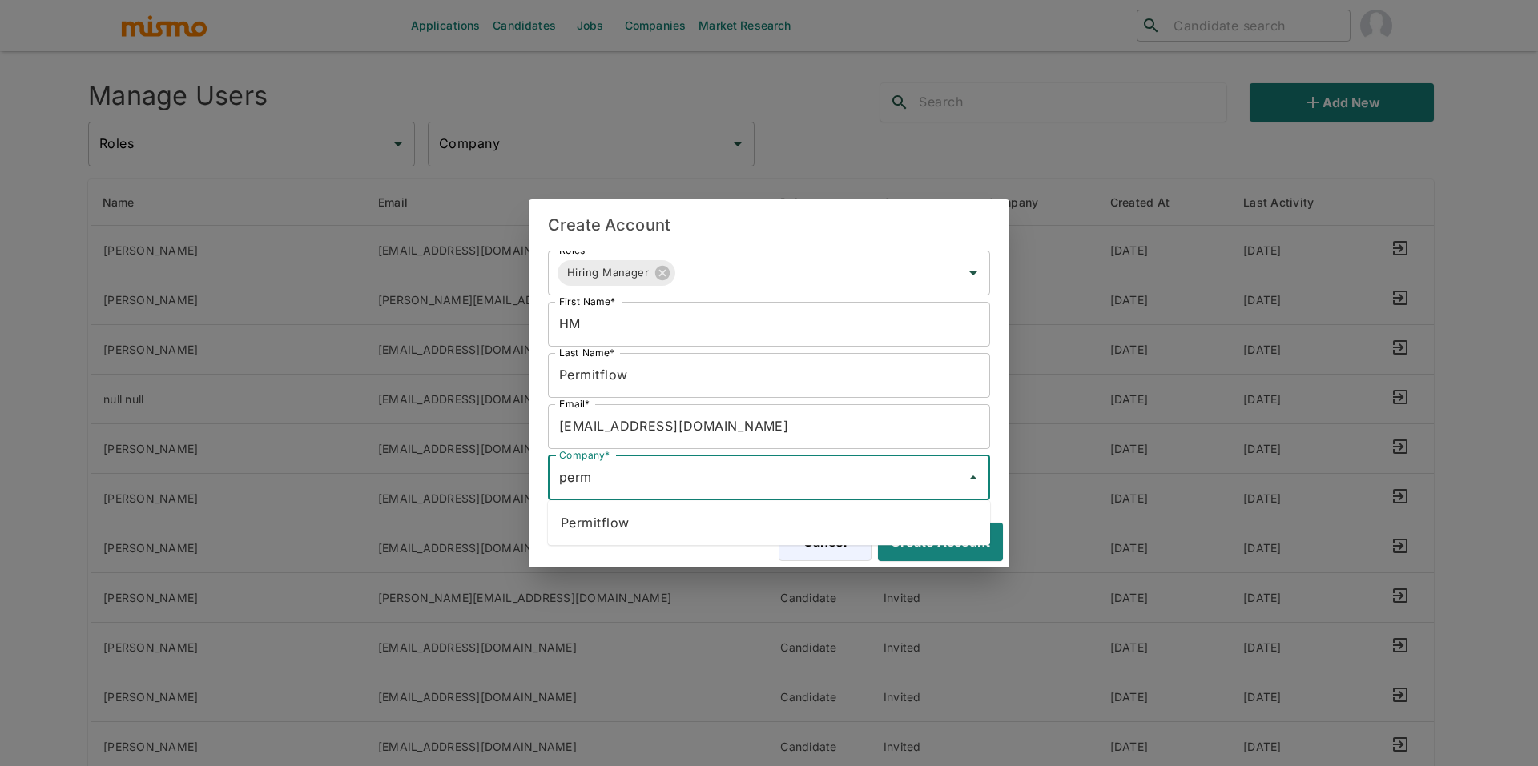
click at [762, 523] on li "Permitflow" at bounding box center [769, 523] width 442 height 32
type input "Permitflow"
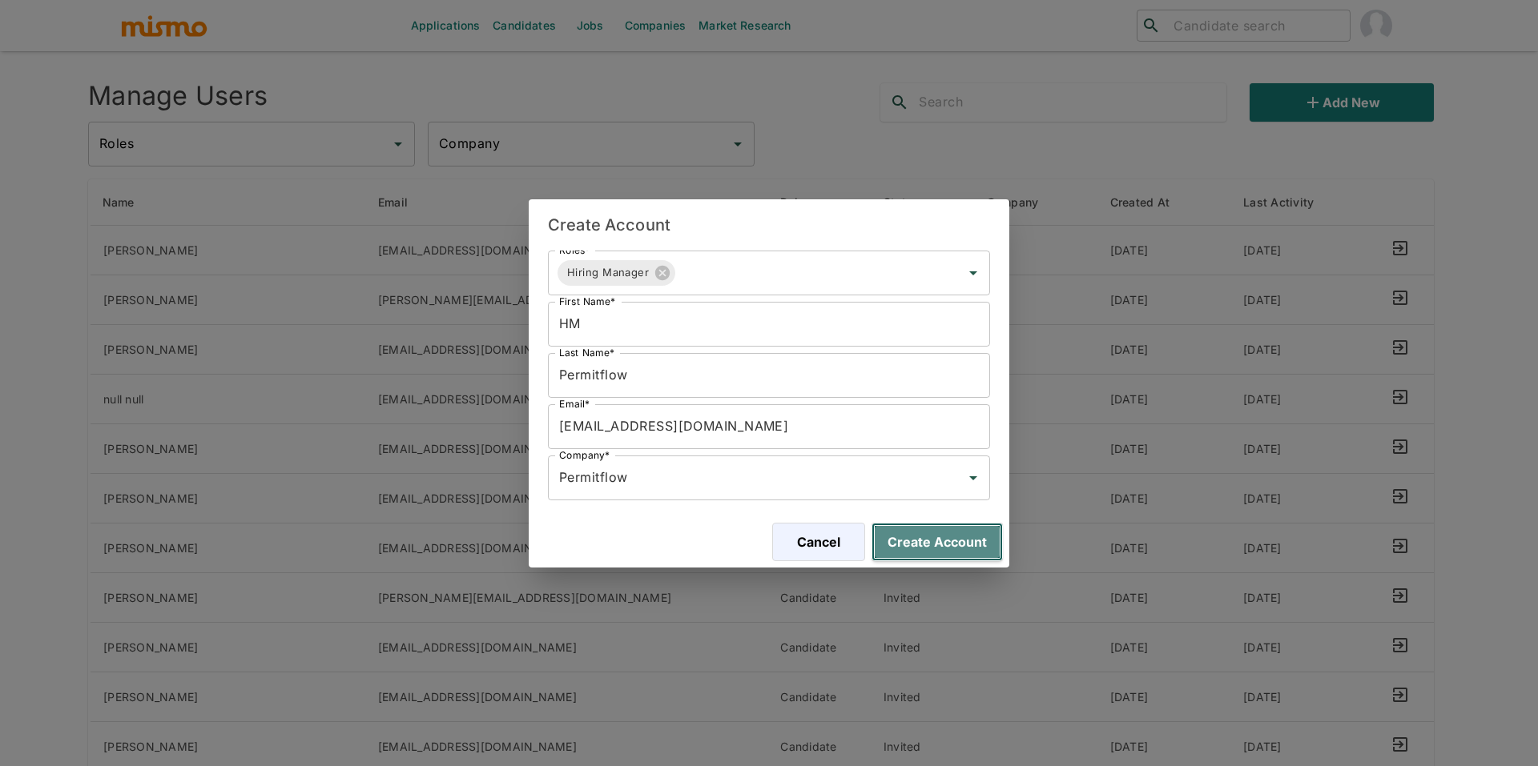
click at [961, 554] on button "Create Account" at bounding box center [936, 542] width 131 height 38
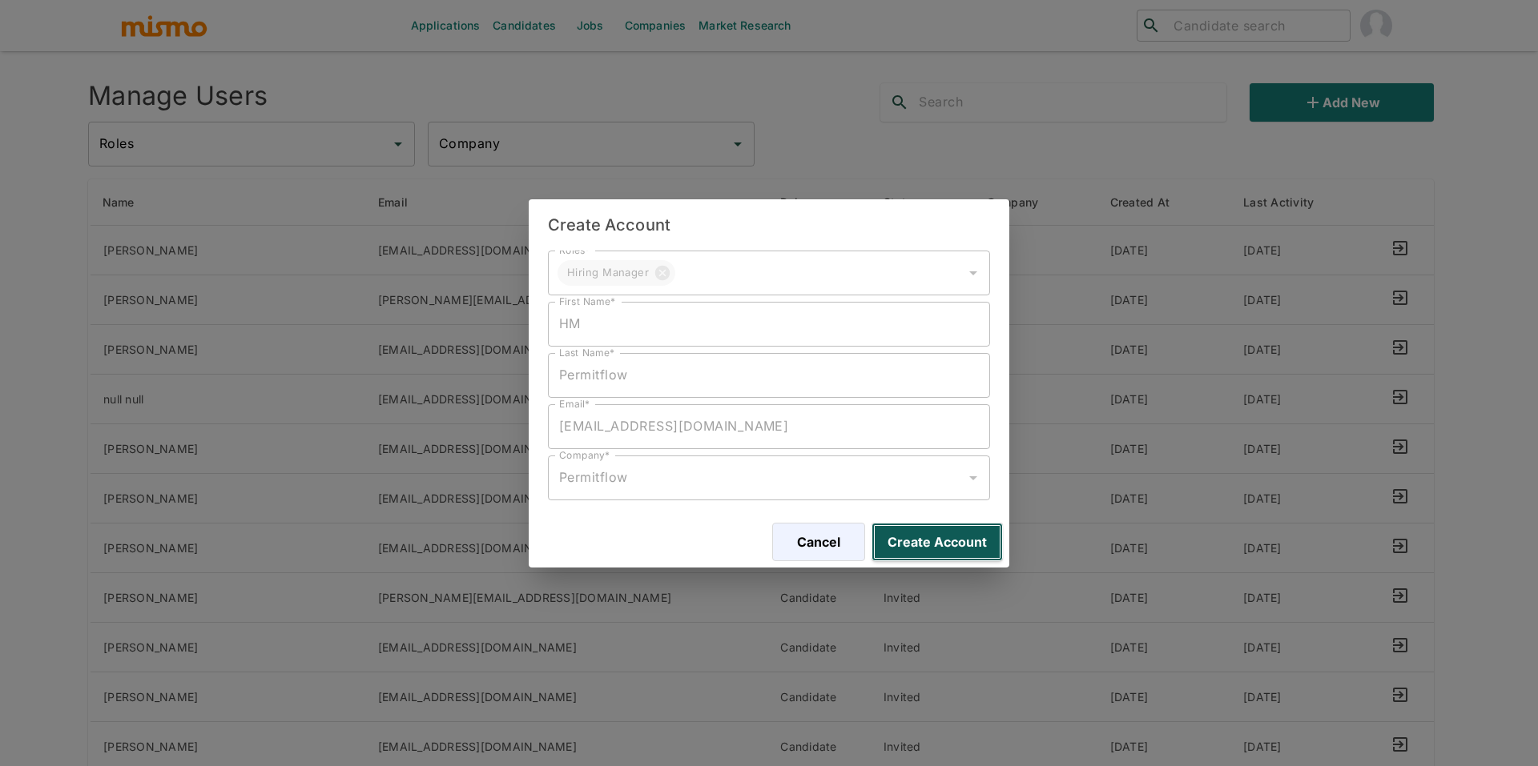
click at [969, 552] on button "Create Account" at bounding box center [936, 542] width 131 height 38
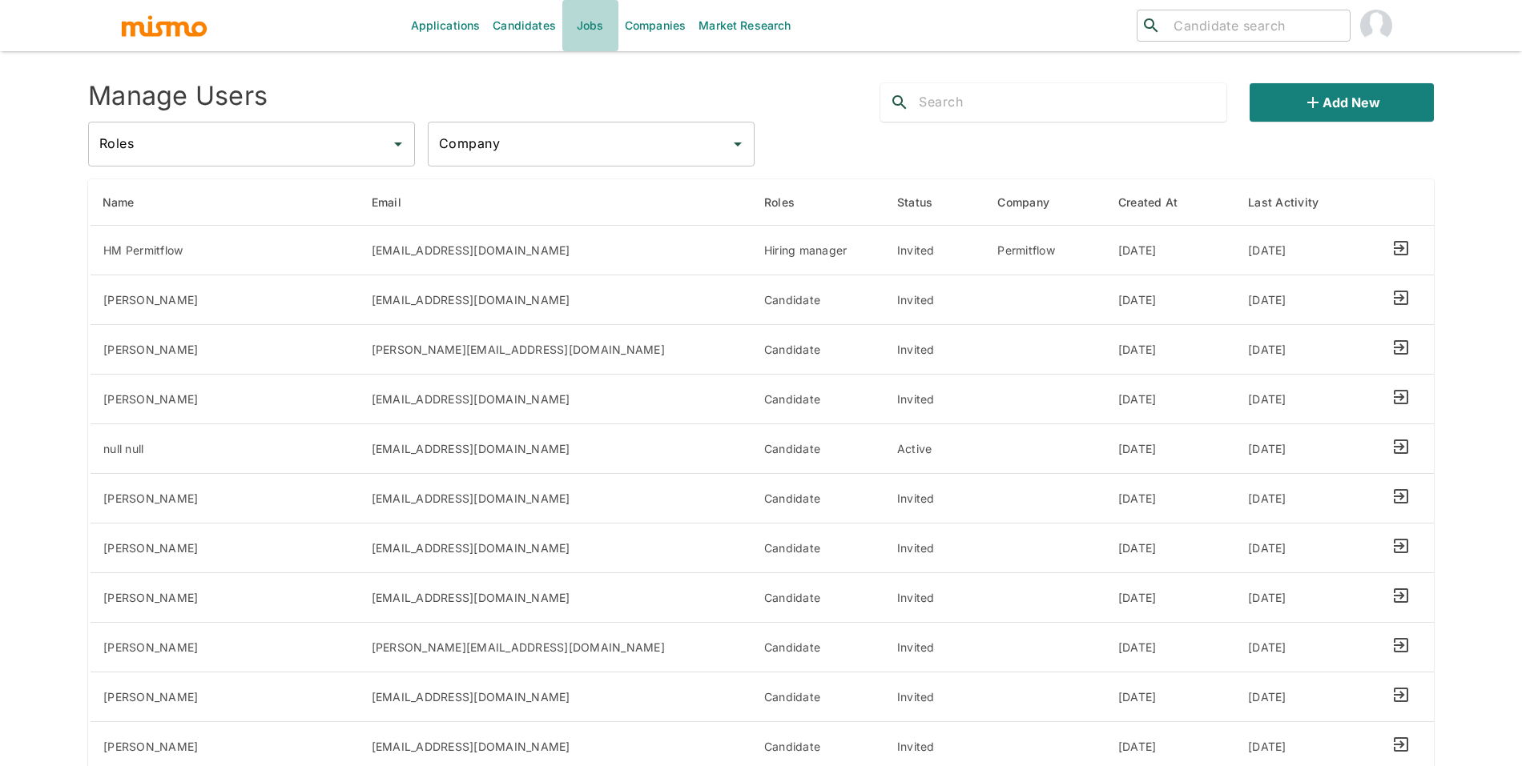
click at [562, 18] on link "Jobs" at bounding box center [590, 25] width 56 height 51
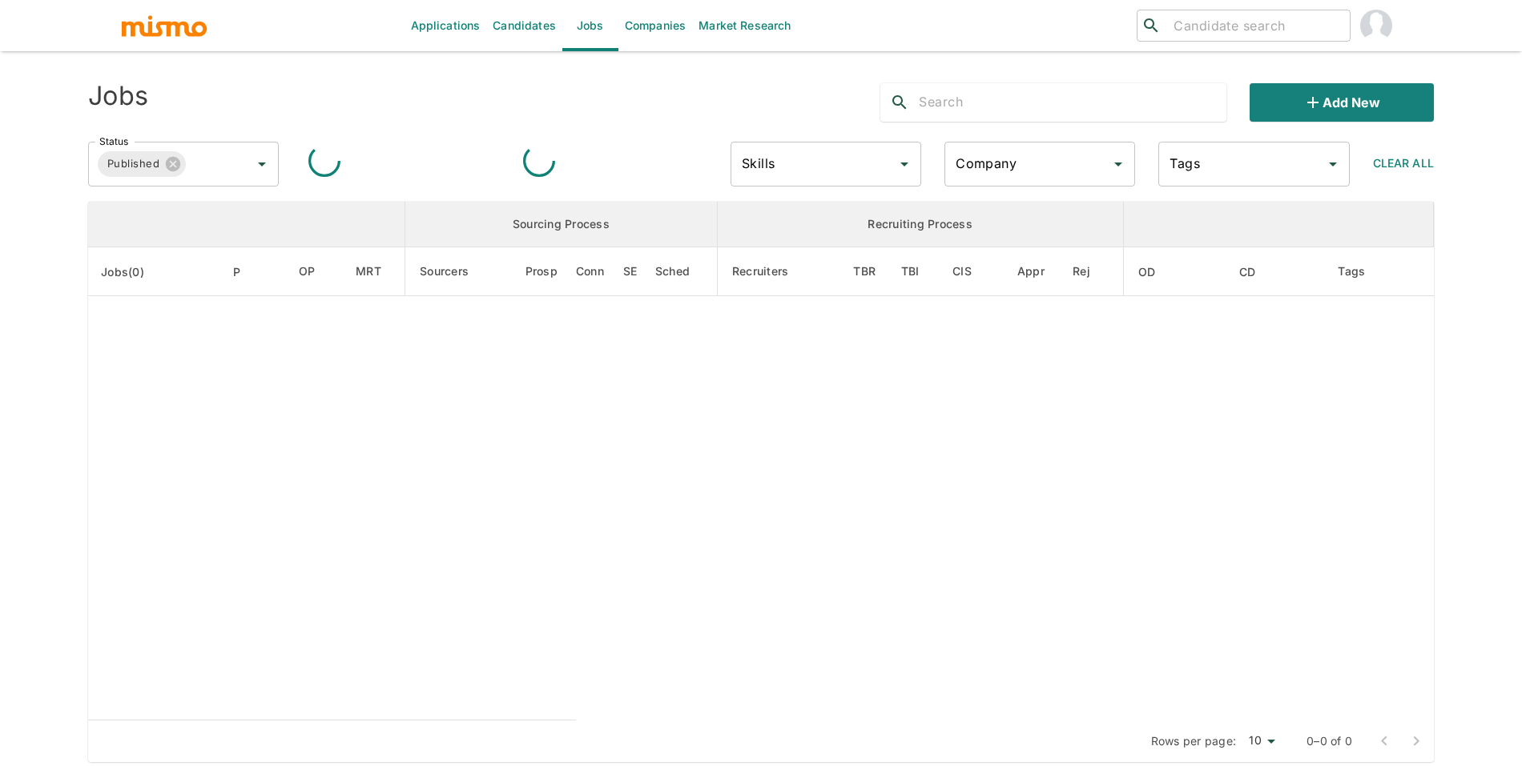
click at [575, 18] on link "Jobs" at bounding box center [590, 25] width 56 height 51
click at [1330, 126] on div "Status Published Status Skills Skills Company Company Tags Tags Clear All" at bounding box center [754, 157] width 1358 height 63
click at [1334, 115] on button "Add new" at bounding box center [1341, 102] width 184 height 38
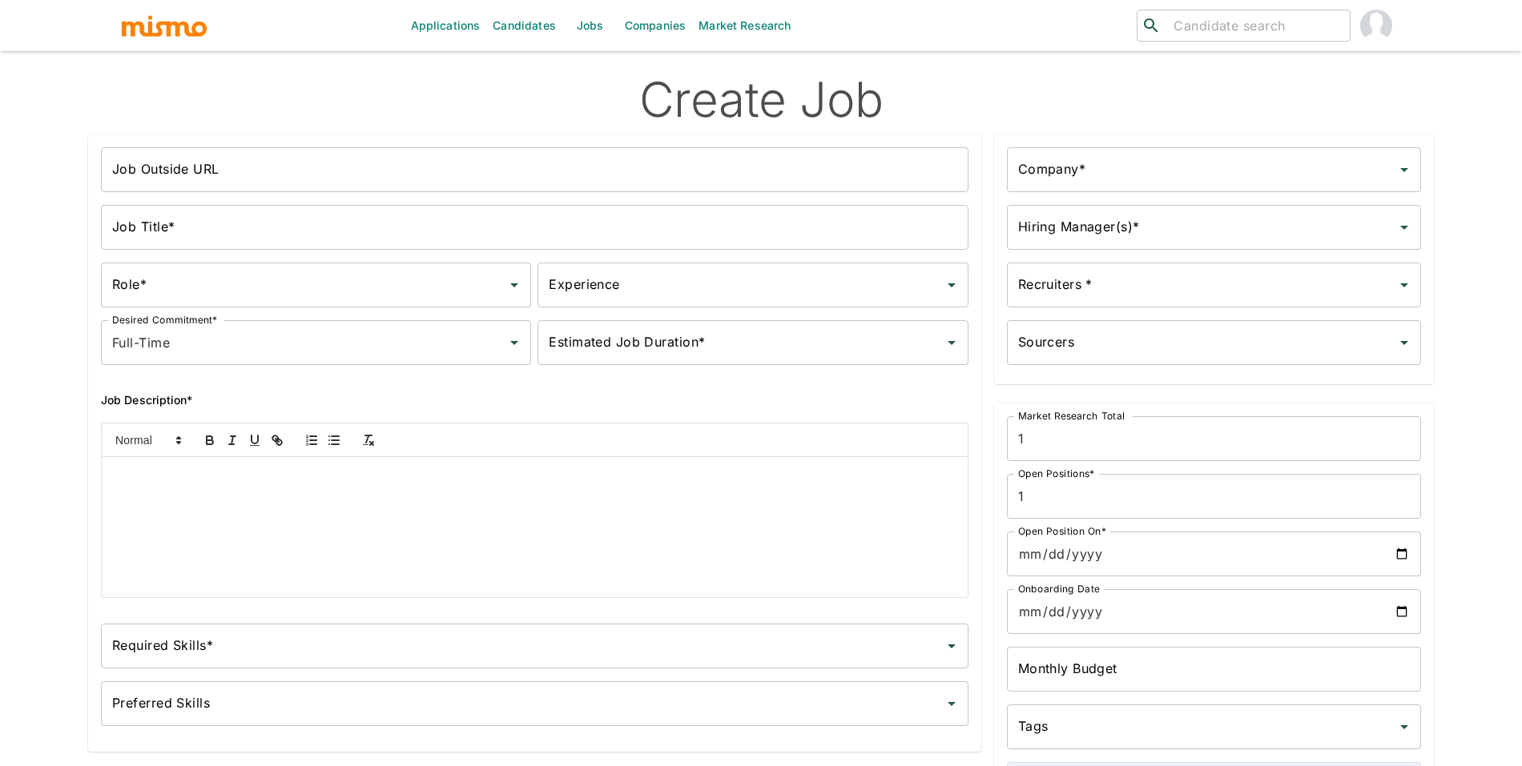
click at [1137, 172] on input "Company*" at bounding box center [1202, 170] width 376 height 30
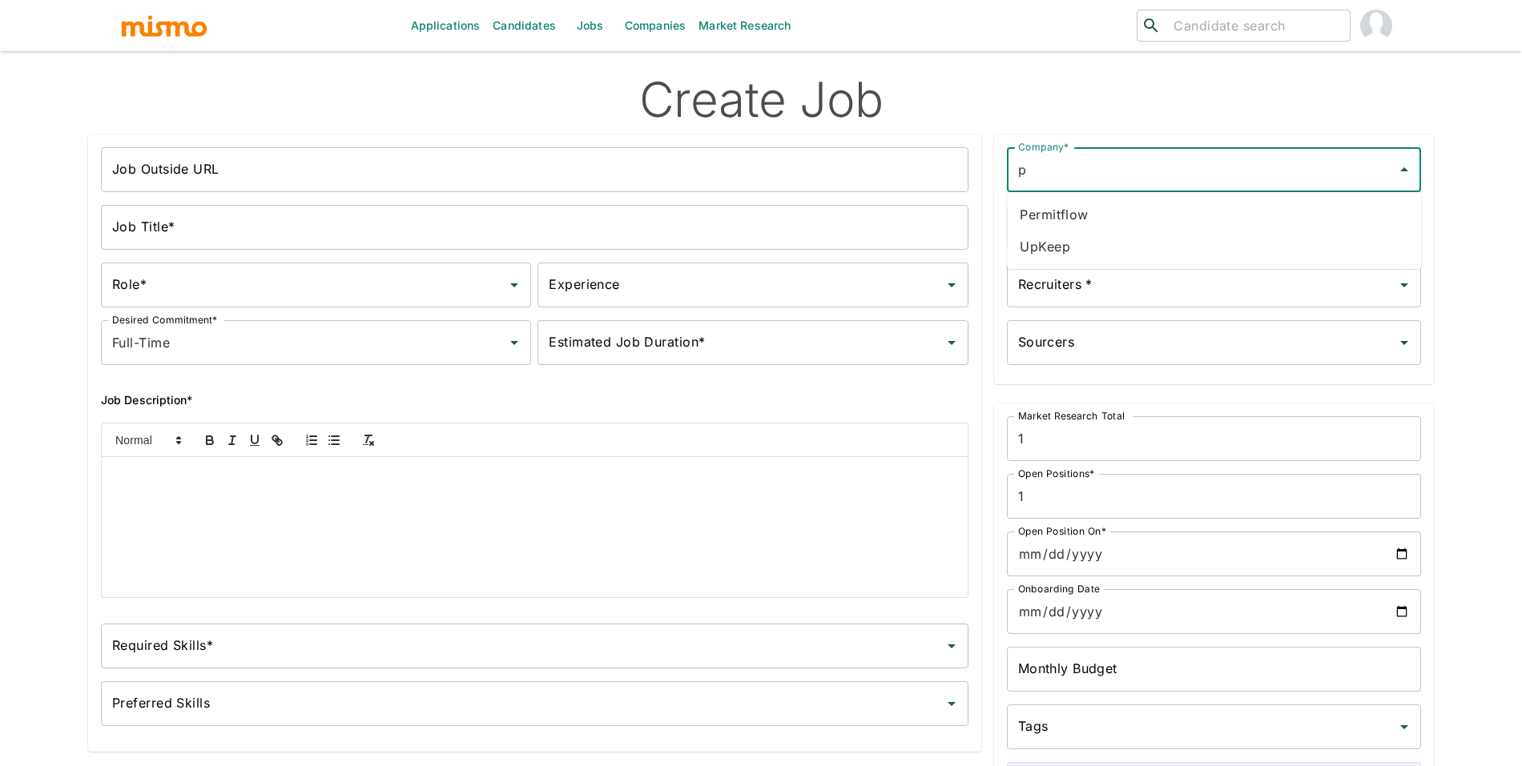
click at [1185, 212] on li "Permitflow" at bounding box center [1214, 215] width 414 height 32
type input "Permitflow"
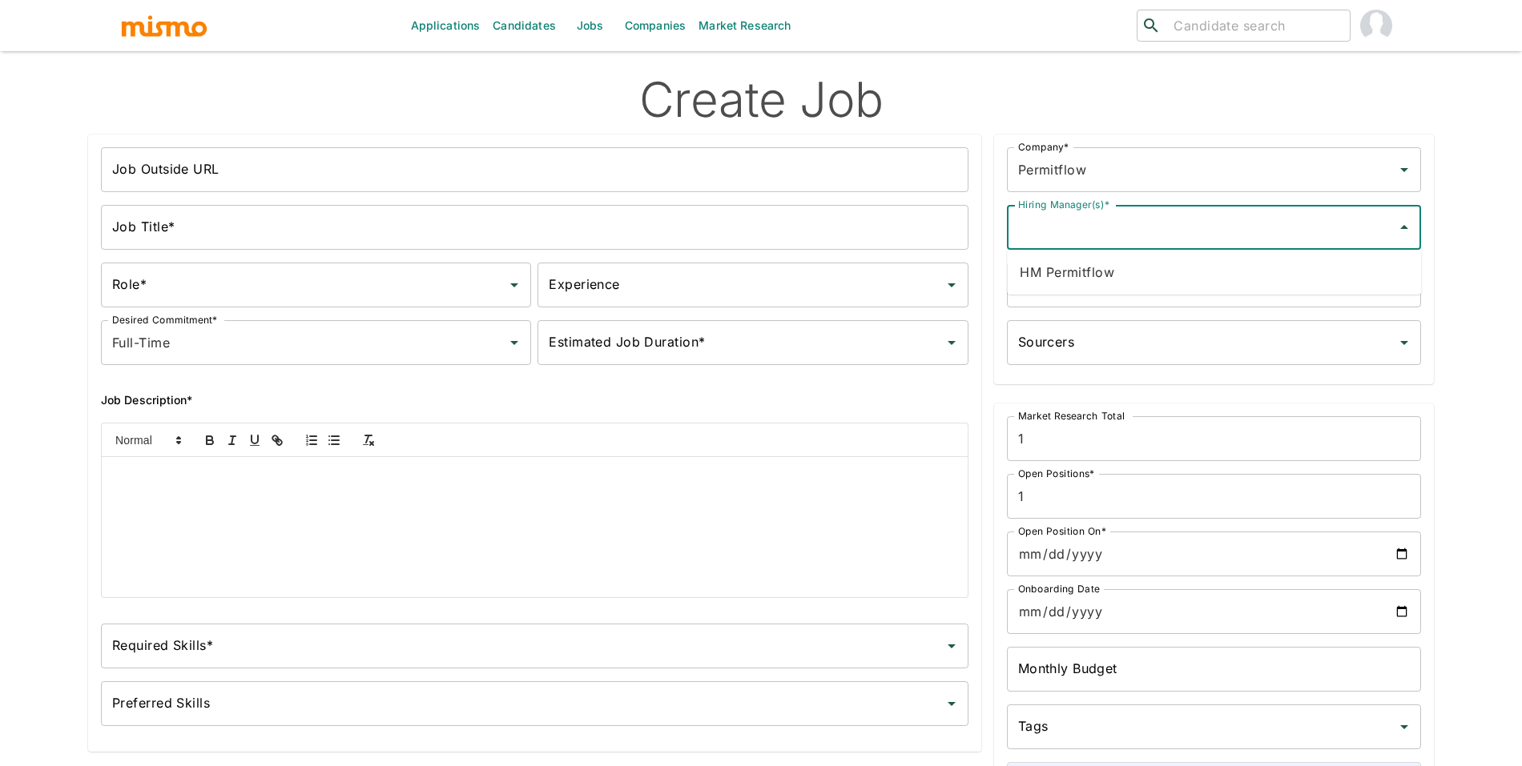
click at [1183, 222] on input "Hiring Manager(s)*" at bounding box center [1202, 227] width 376 height 30
click at [1170, 264] on li "HM Permitflow" at bounding box center [1214, 272] width 414 height 32
click at [1170, 284] on input "Recruiters *" at bounding box center [1202, 285] width 376 height 30
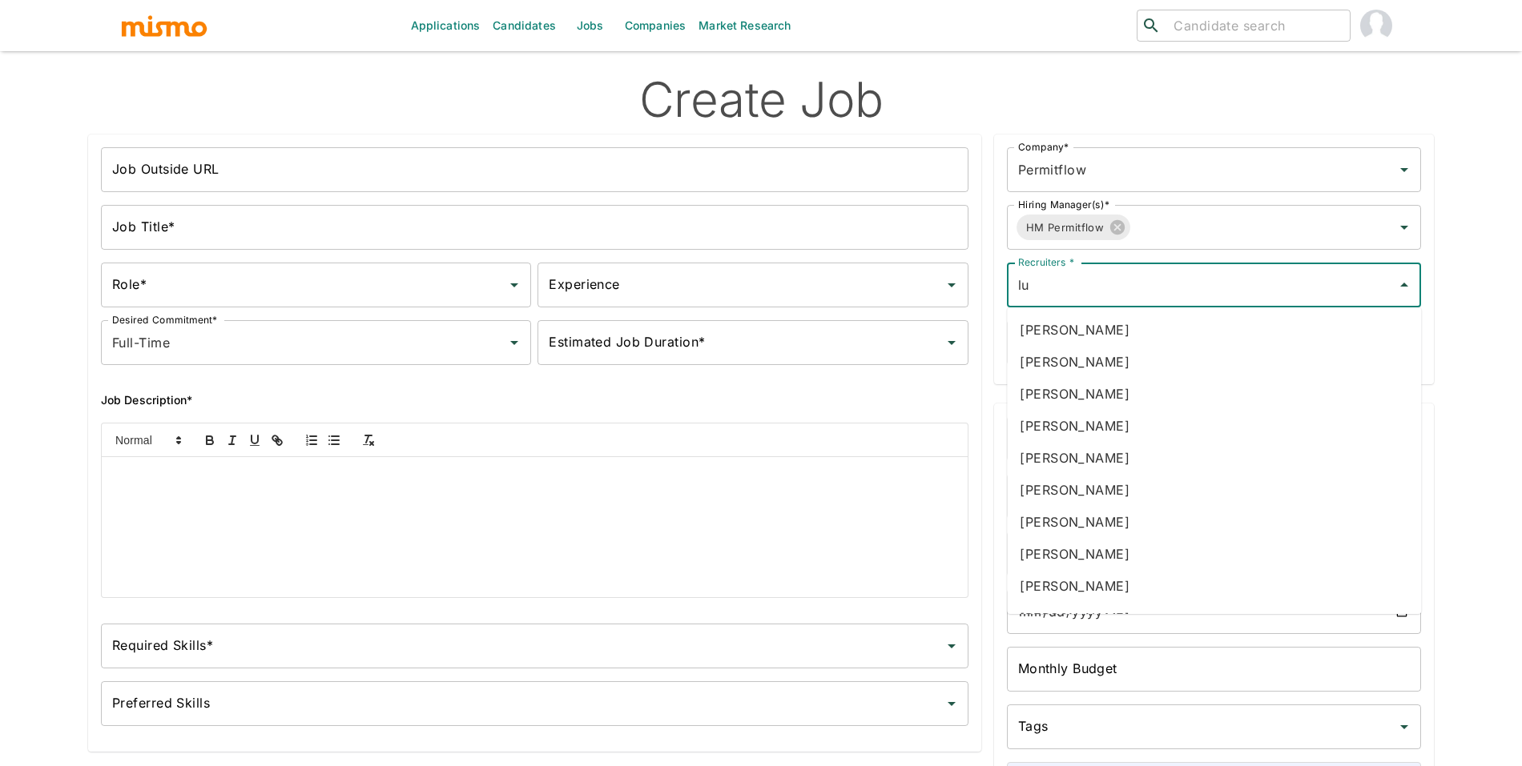
type input "luj"
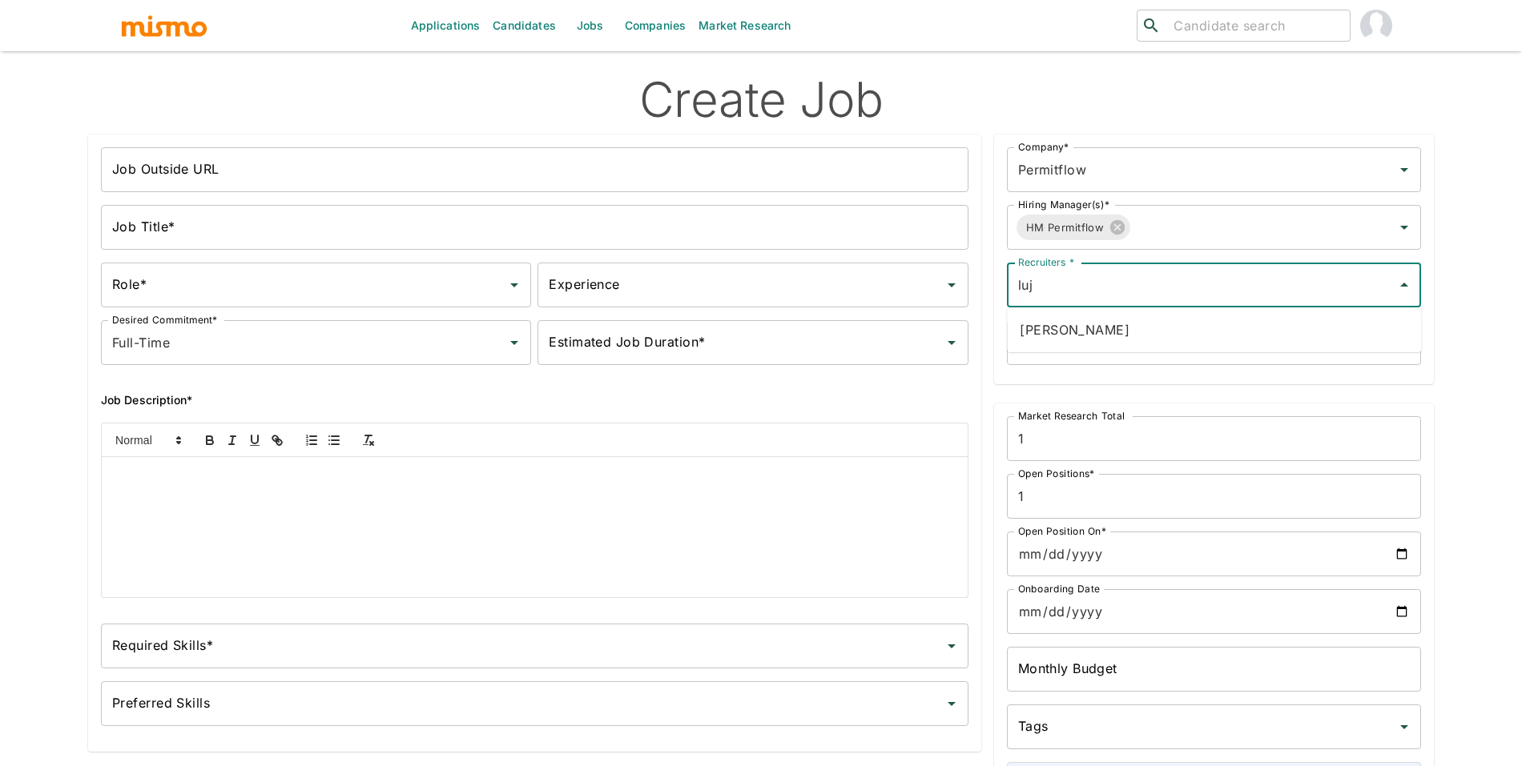
click at [1173, 315] on li "Maria Lujan Ciommo" at bounding box center [1214, 330] width 414 height 32
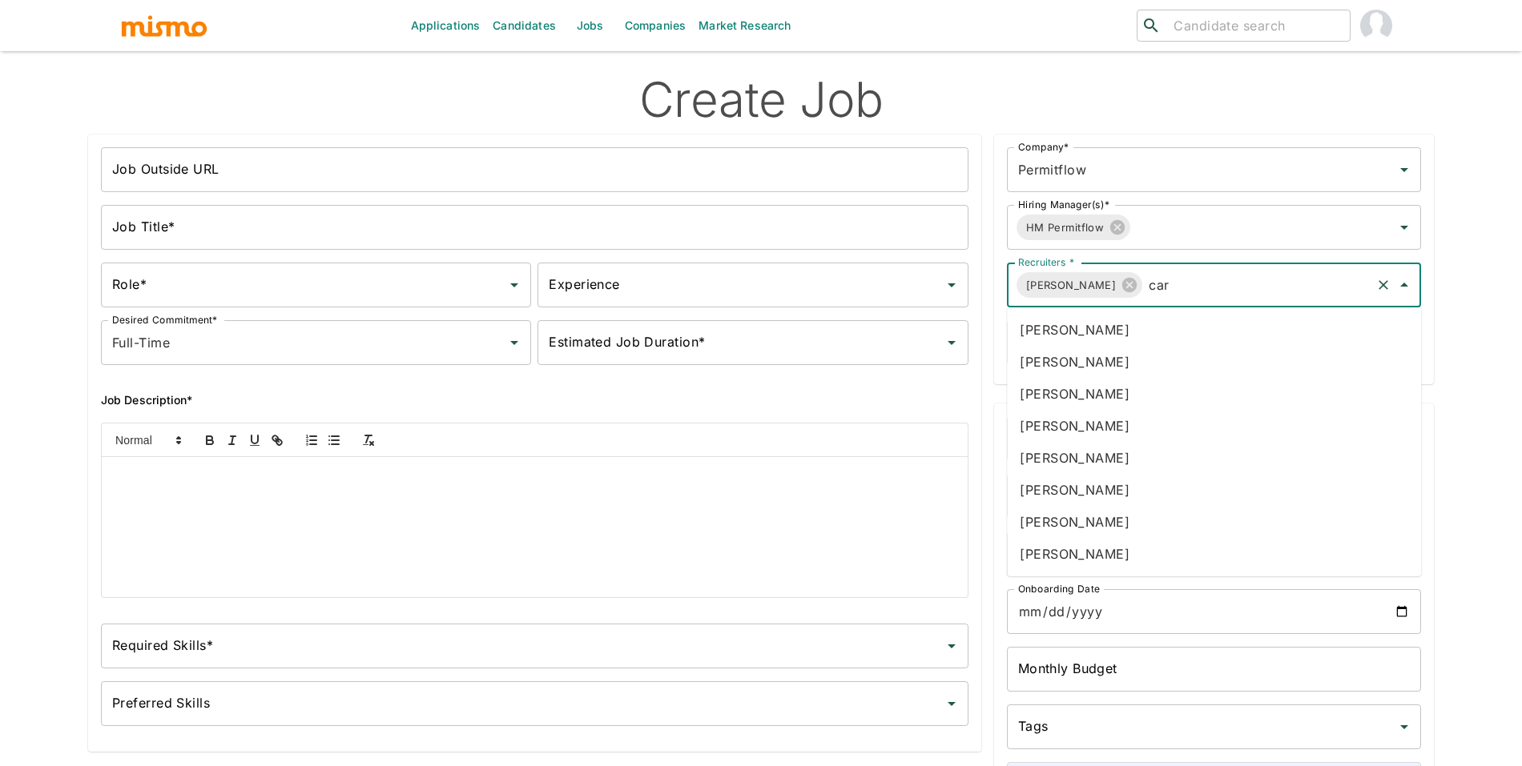
type input "carm"
click at [1190, 356] on li "Carmen Vilachá" at bounding box center [1214, 362] width 414 height 32
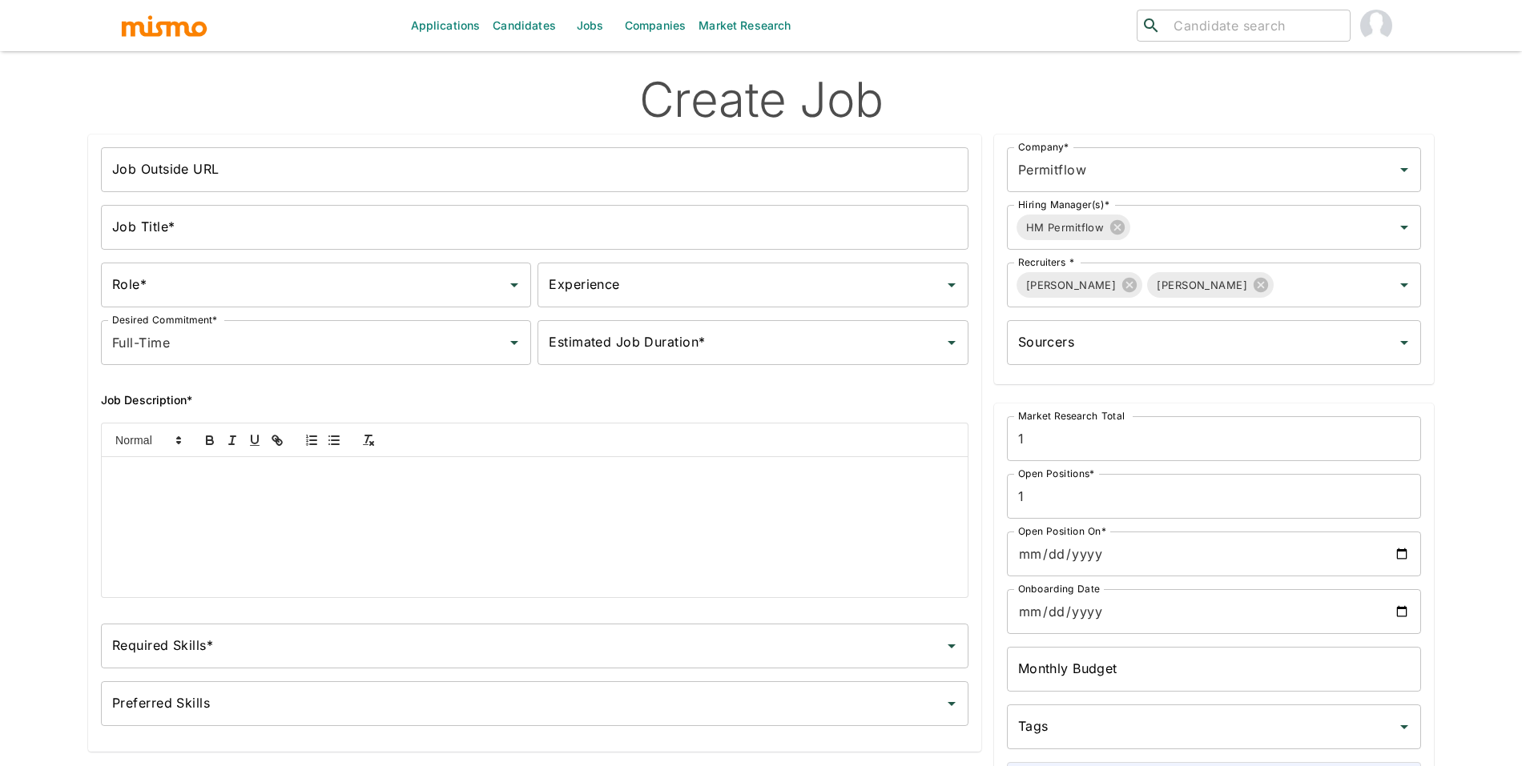
click at [1141, 316] on div "Sourcers Sourcers" at bounding box center [1207, 337] width 427 height 58
click at [465, 169] on input "Job Outside URL" at bounding box center [534, 169] width 867 height 45
paste input "Customer Solutions Engineer"
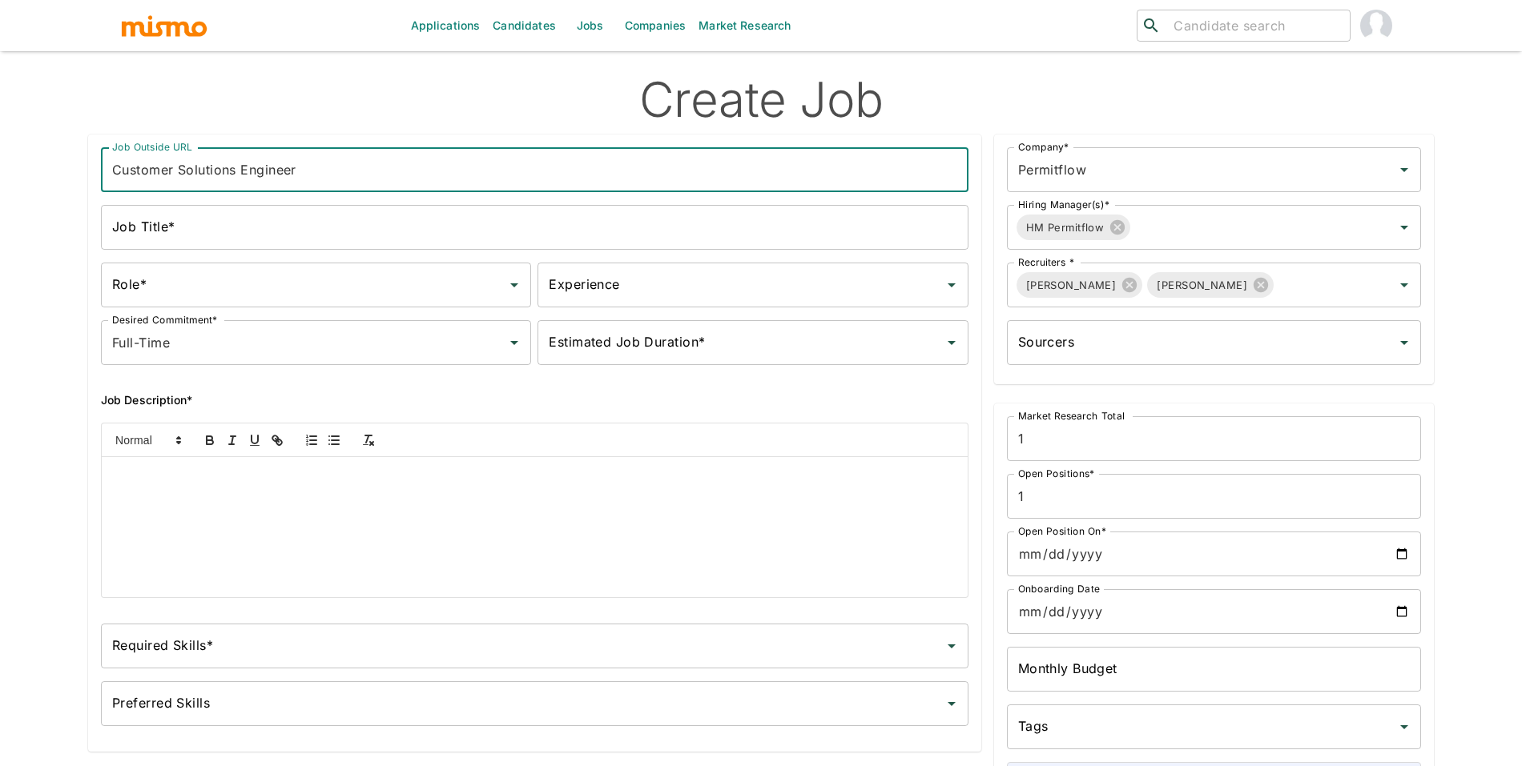
type input "Customer Solutions Engineer"
click at [454, 205] on input "Job Title*" at bounding box center [534, 227] width 867 height 45
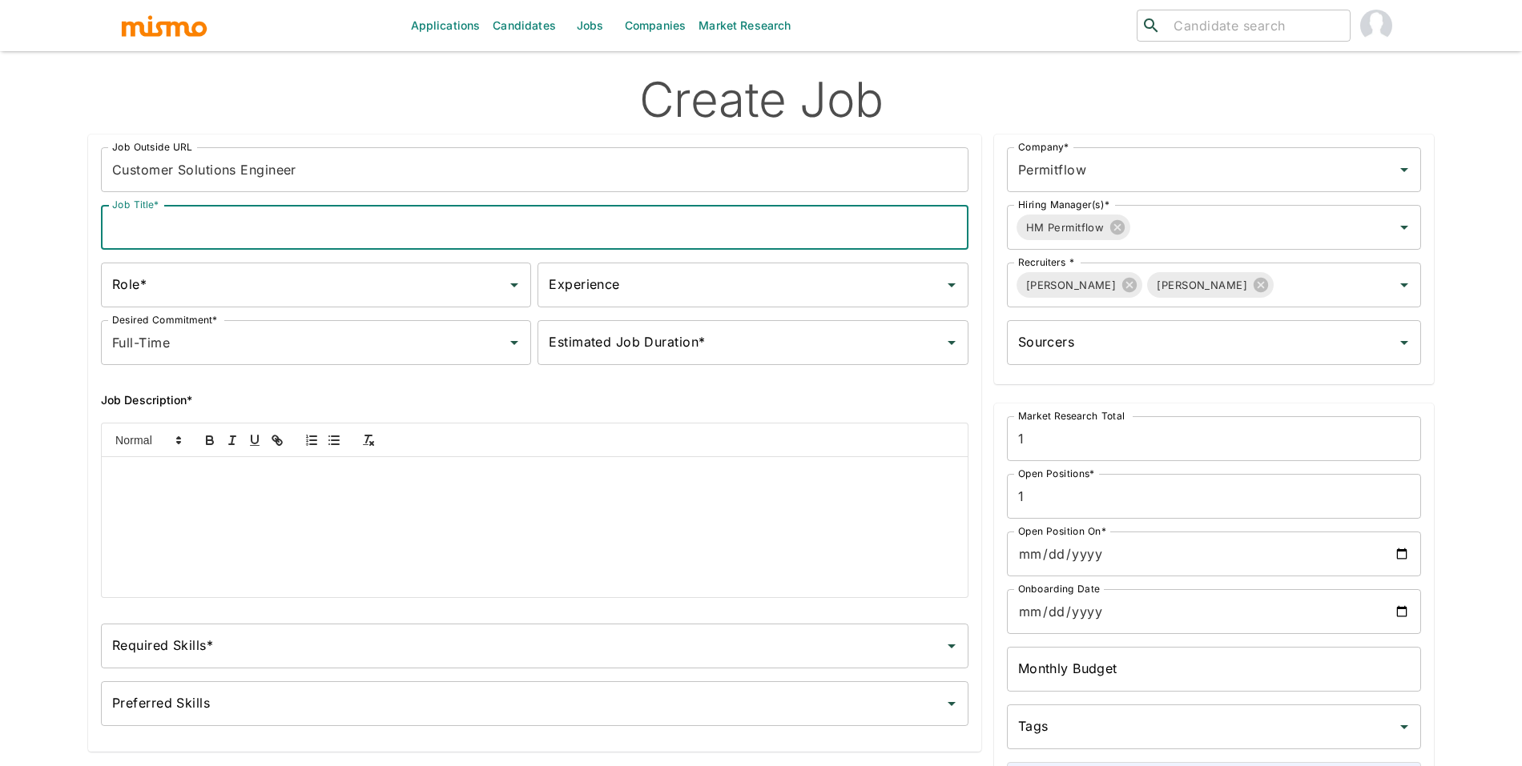
paste input "Customer Solutions Engineer"
type input "Customer Solutions Engineer"
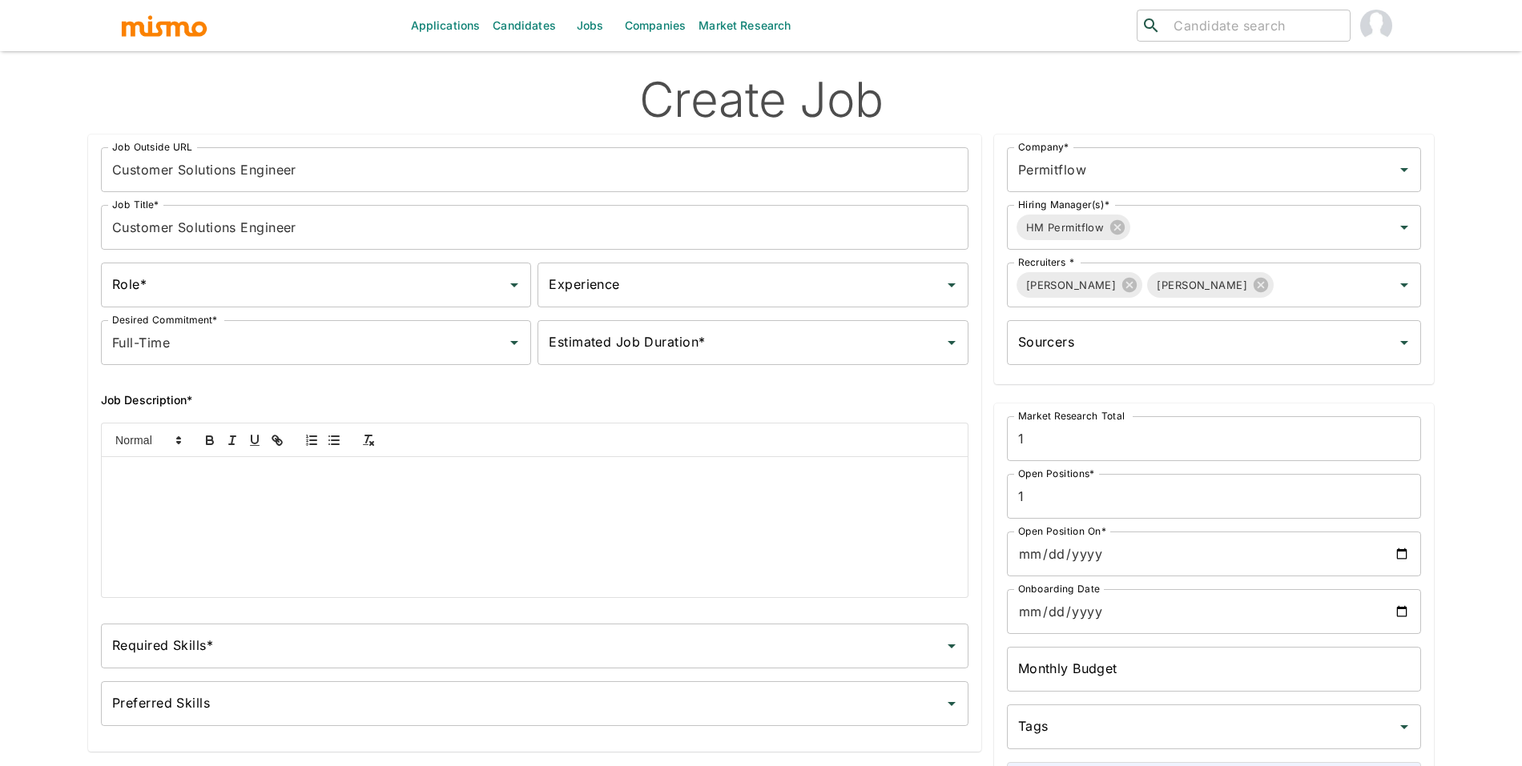
click at [576, 510] on div at bounding box center [535, 527] width 866 height 140
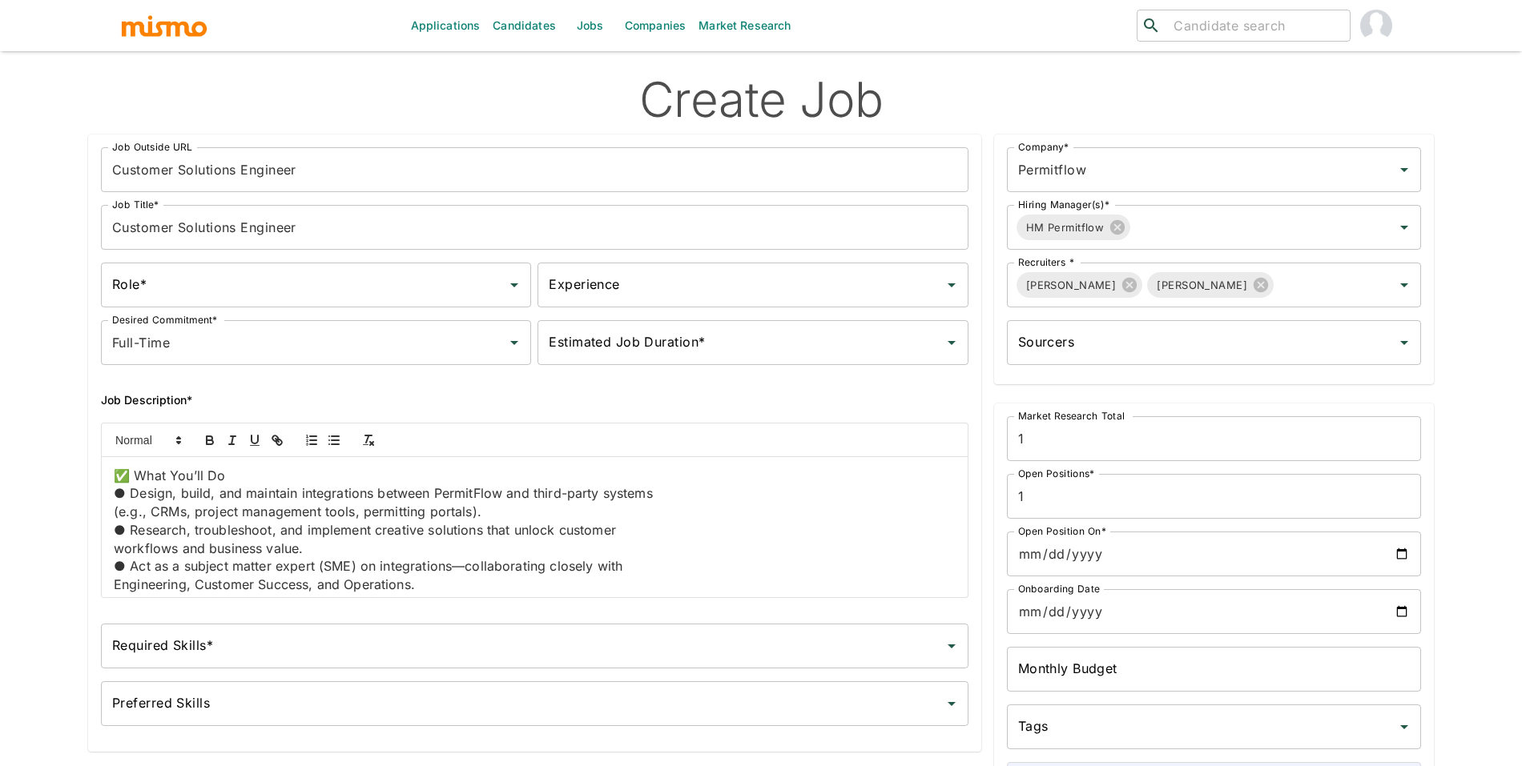
scroll to position [414, 0]
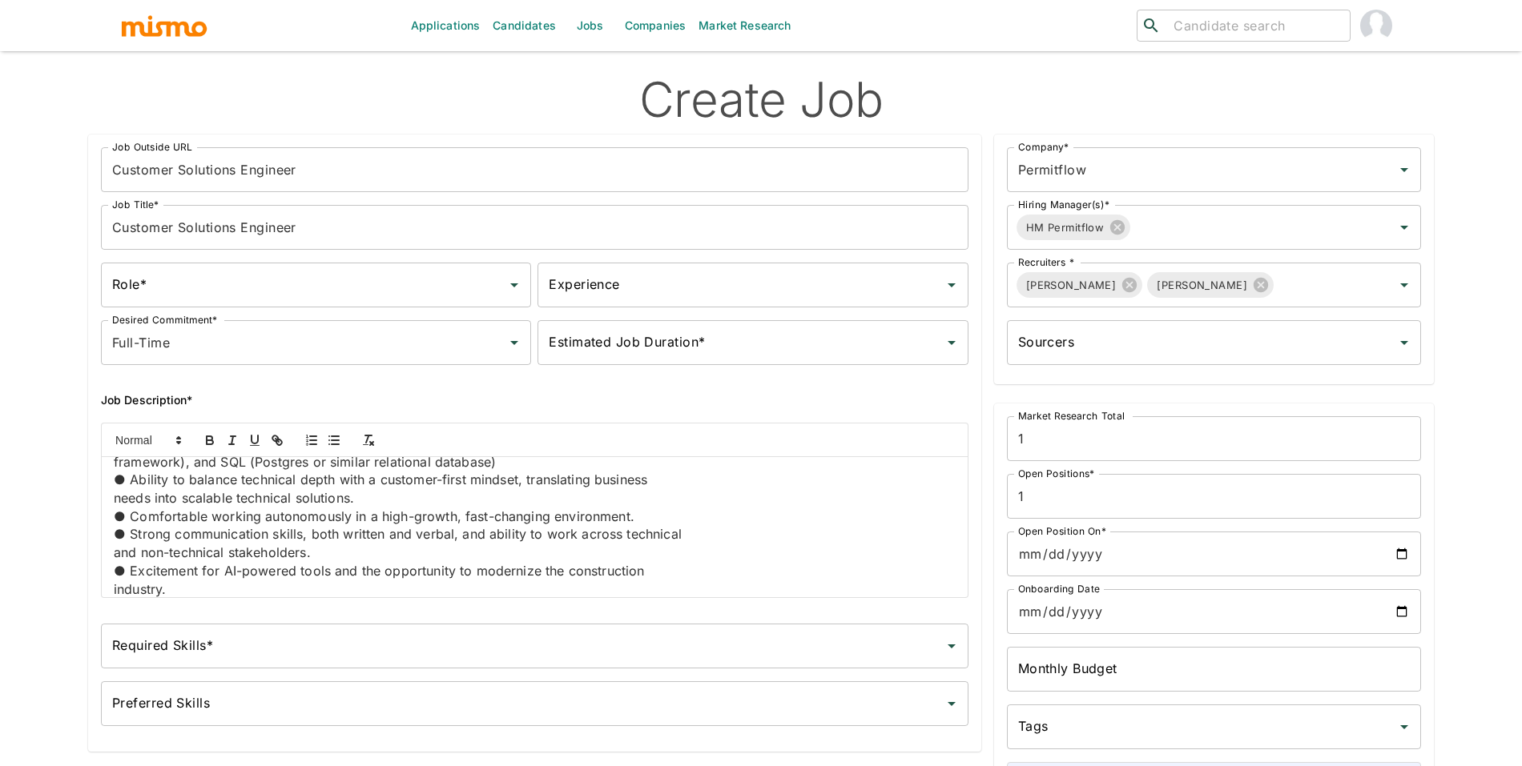
click at [244, 283] on input "Role*" at bounding box center [304, 285] width 392 height 30
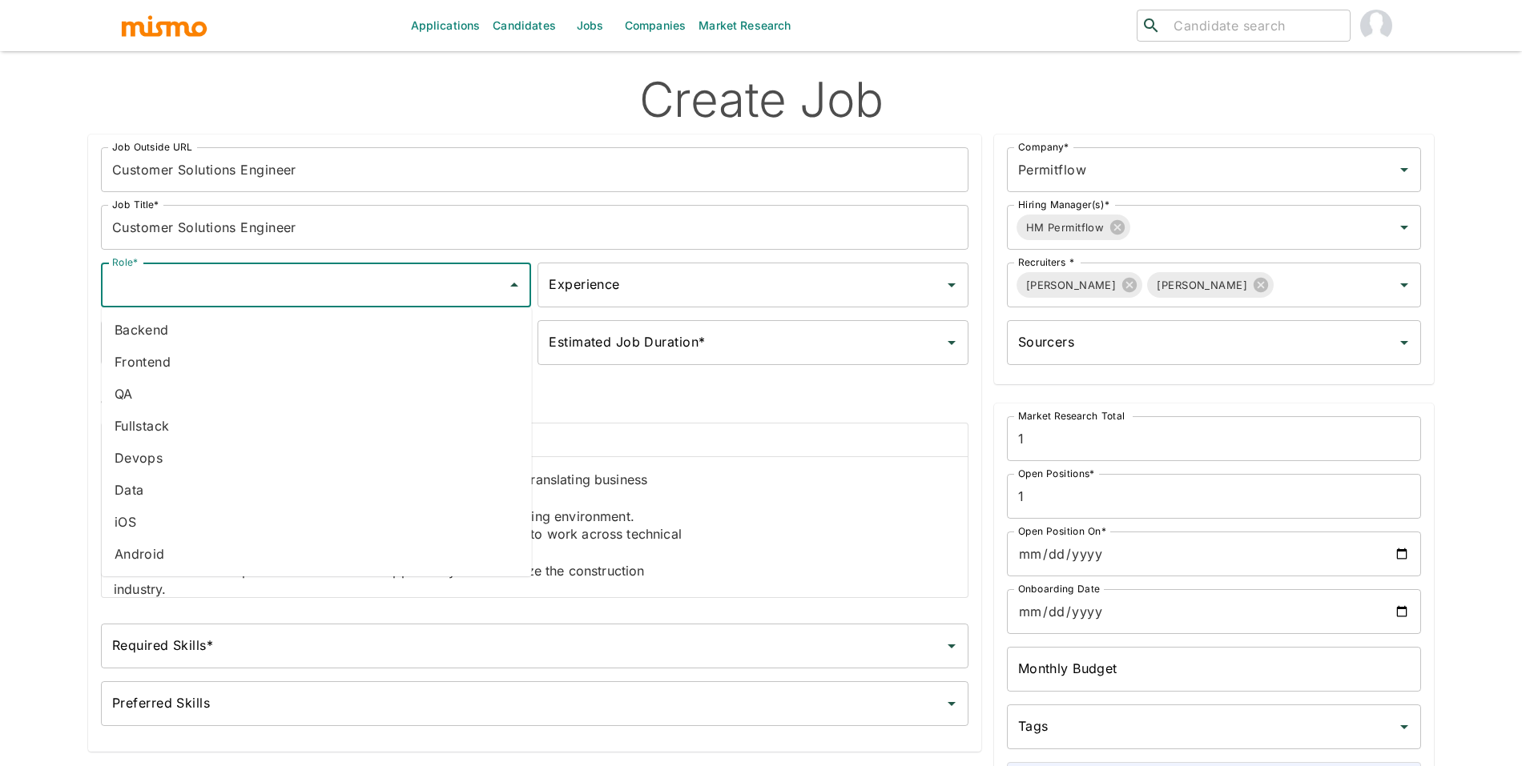
click at [195, 418] on li "Fullstack" at bounding box center [317, 426] width 430 height 32
type input "Fullstack"
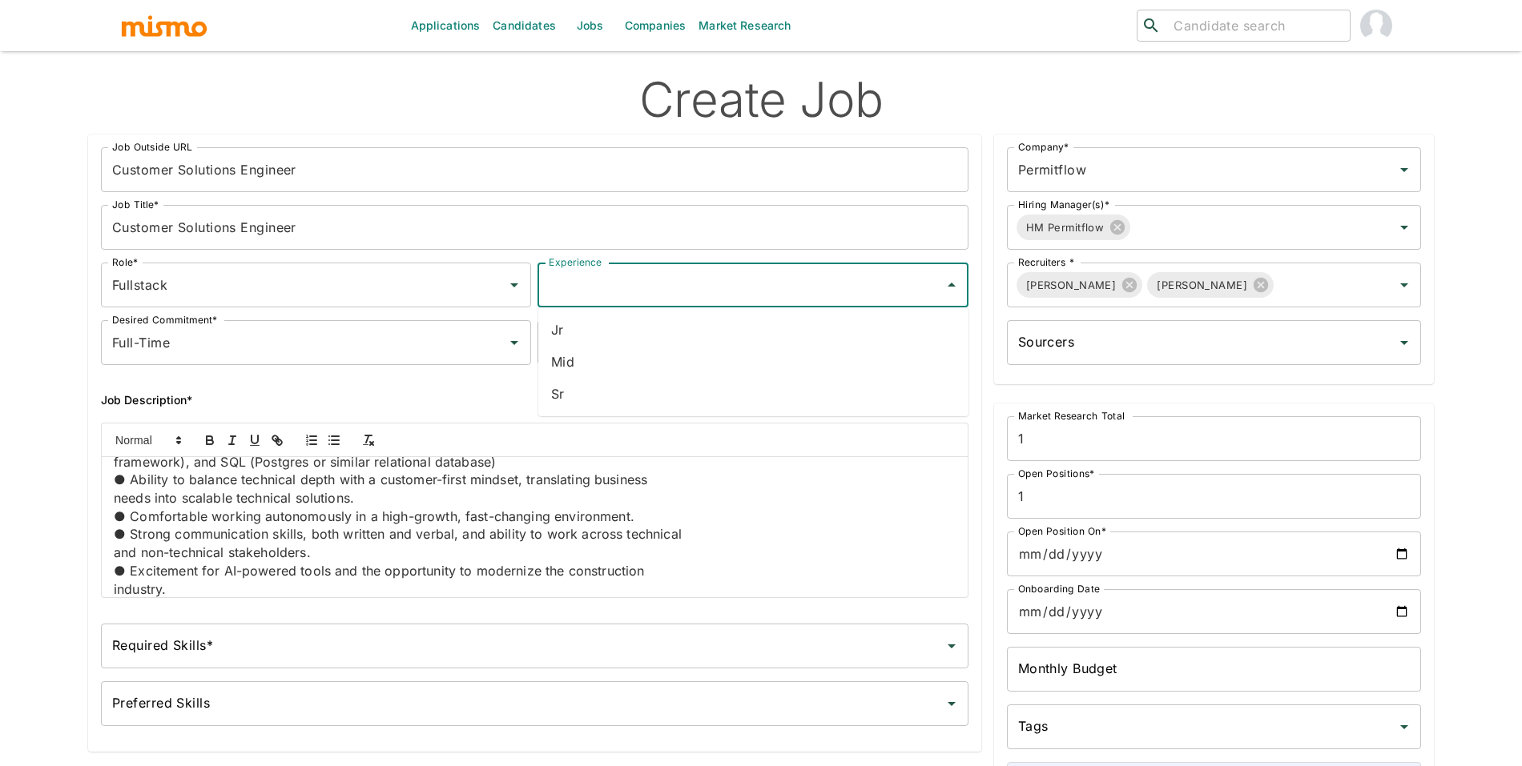
click at [597, 291] on input "Experience" at bounding box center [741, 285] width 392 height 30
click at [603, 401] on li "Sr" at bounding box center [753, 394] width 430 height 32
click at [710, 264] on div "Sr Experience" at bounding box center [752, 285] width 430 height 45
click at [662, 356] on li "Mid" at bounding box center [753, 362] width 430 height 32
type input "Mid"
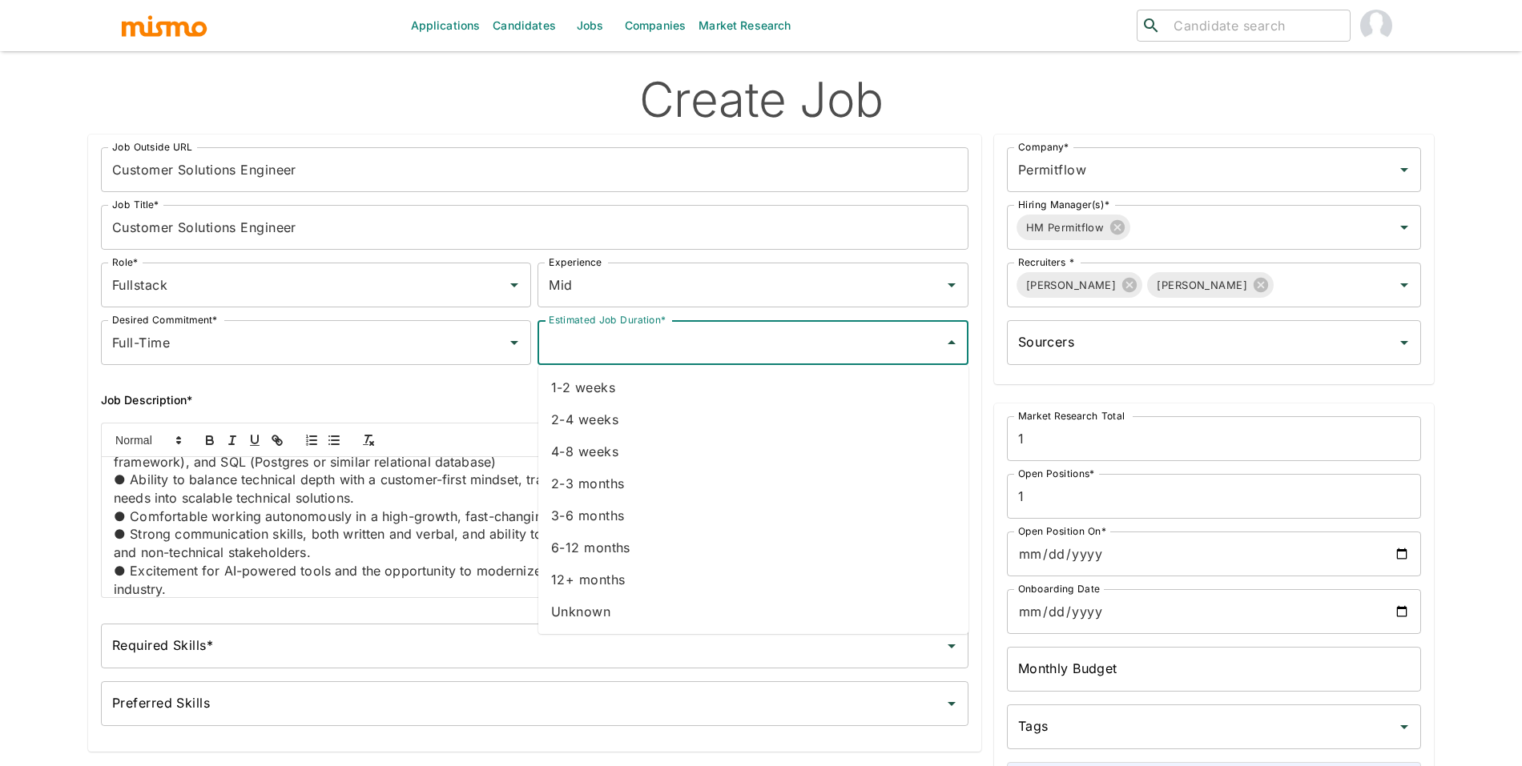
click at [698, 346] on input "Estimated Job Duration*" at bounding box center [741, 343] width 392 height 30
click at [604, 611] on li "Unknown" at bounding box center [753, 612] width 430 height 32
type input "Unknown"
click at [462, 649] on input "Required Skills*" at bounding box center [522, 646] width 829 height 30
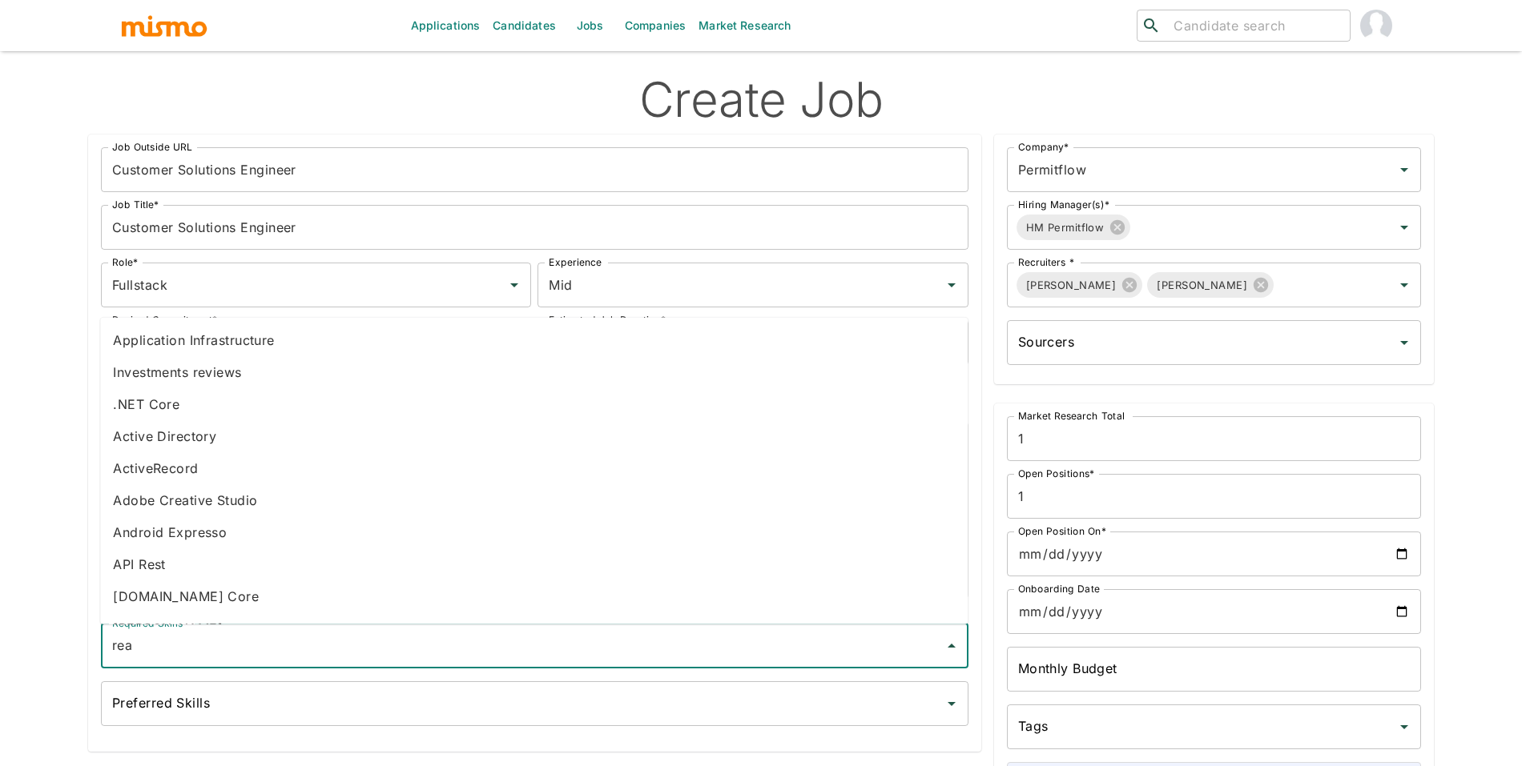
type input "reac"
click at [268, 478] on li "React" at bounding box center [533, 469] width 867 height 32
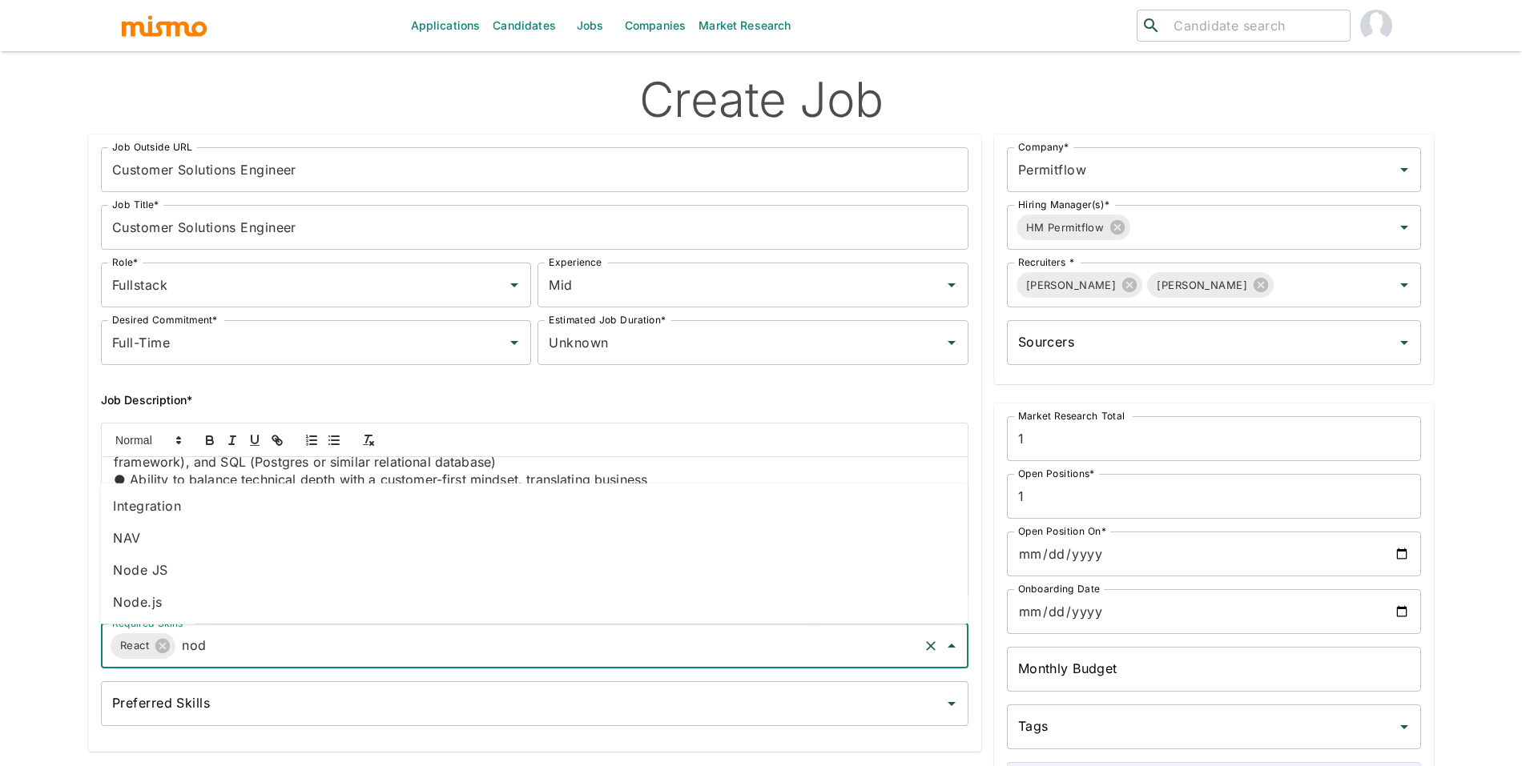
type input "node"
click at [148, 606] on li "Node.js" at bounding box center [533, 602] width 867 height 32
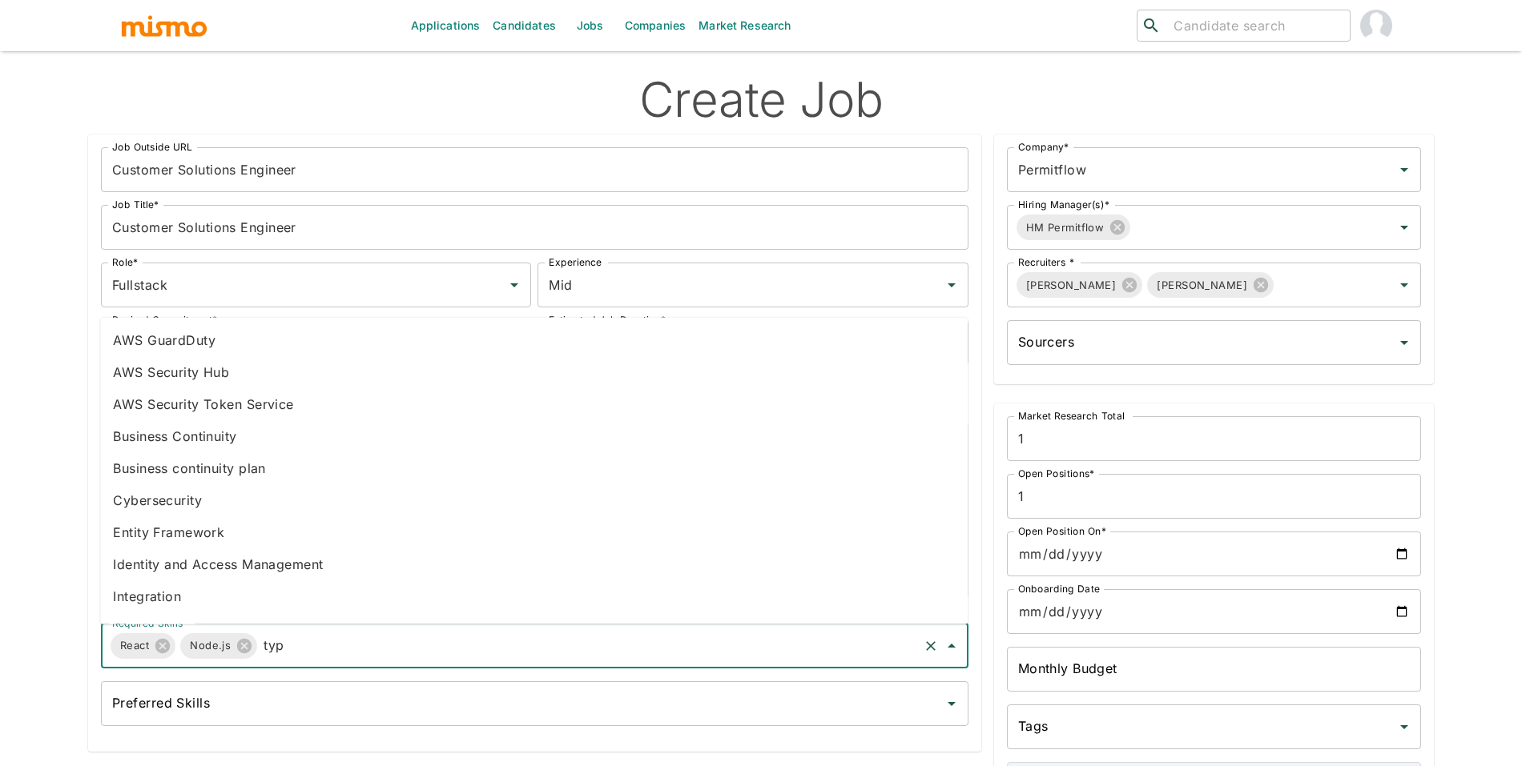
type input "type"
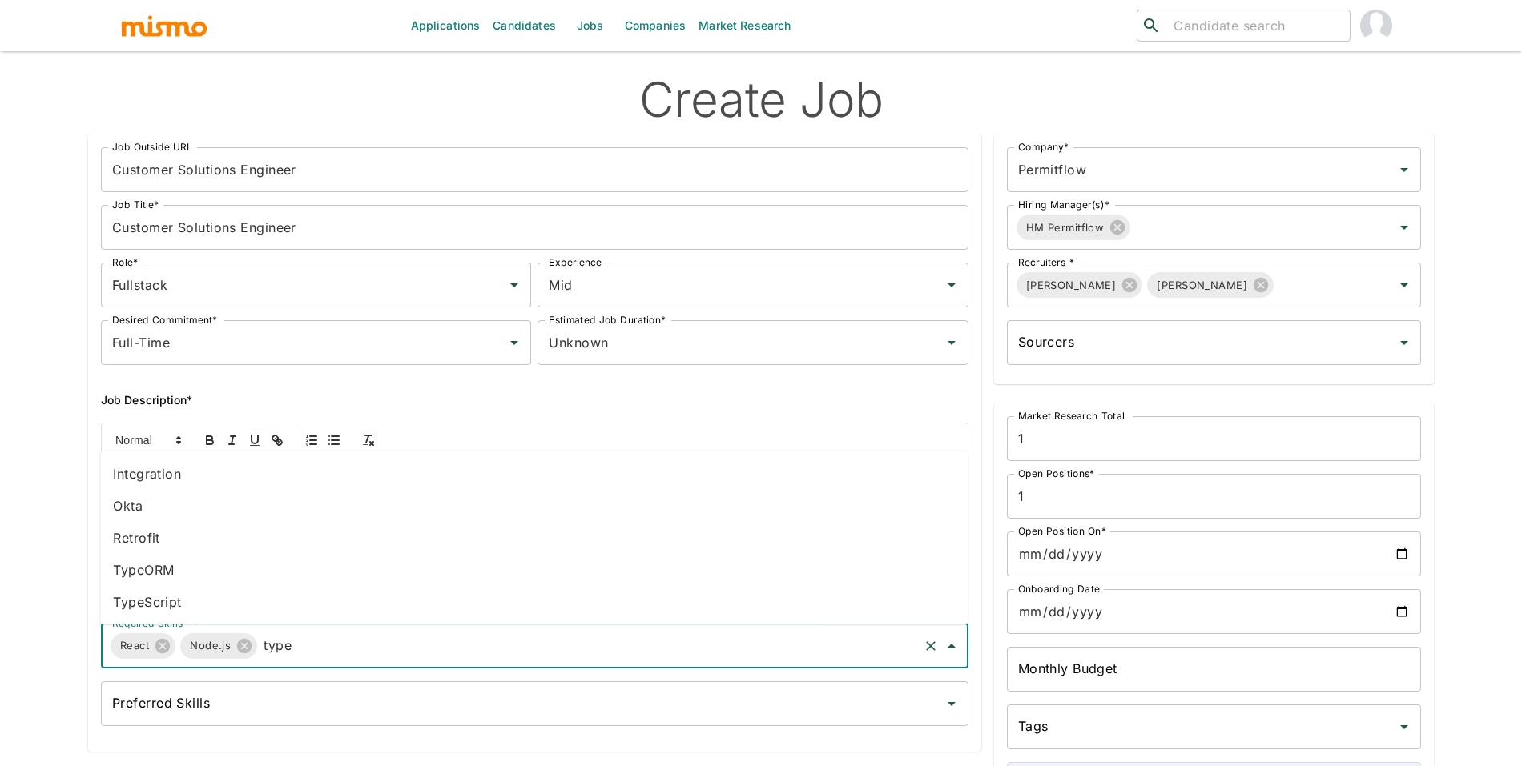
click at [189, 598] on li "TypeScript" at bounding box center [533, 602] width 867 height 32
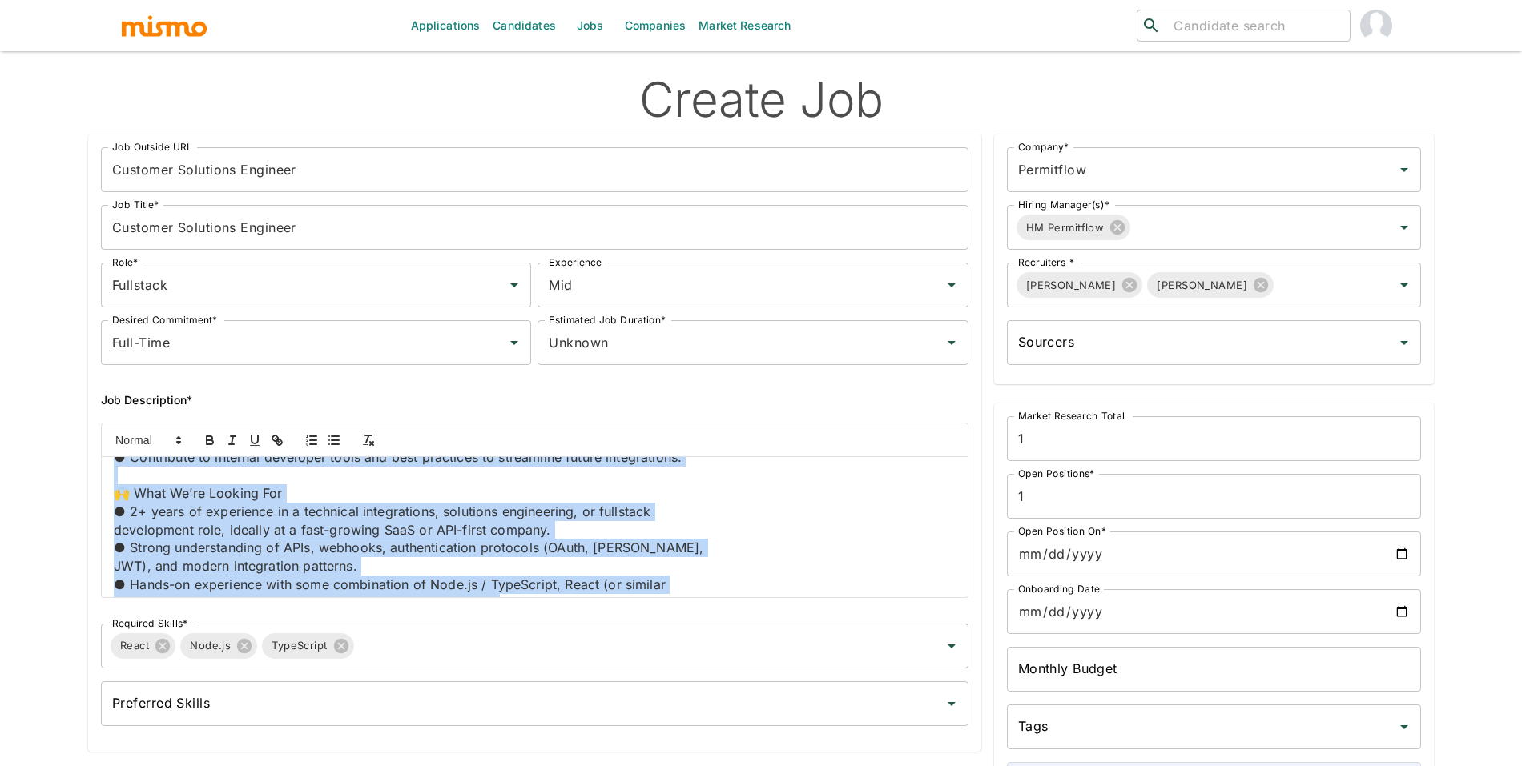
scroll to position [0, 0]
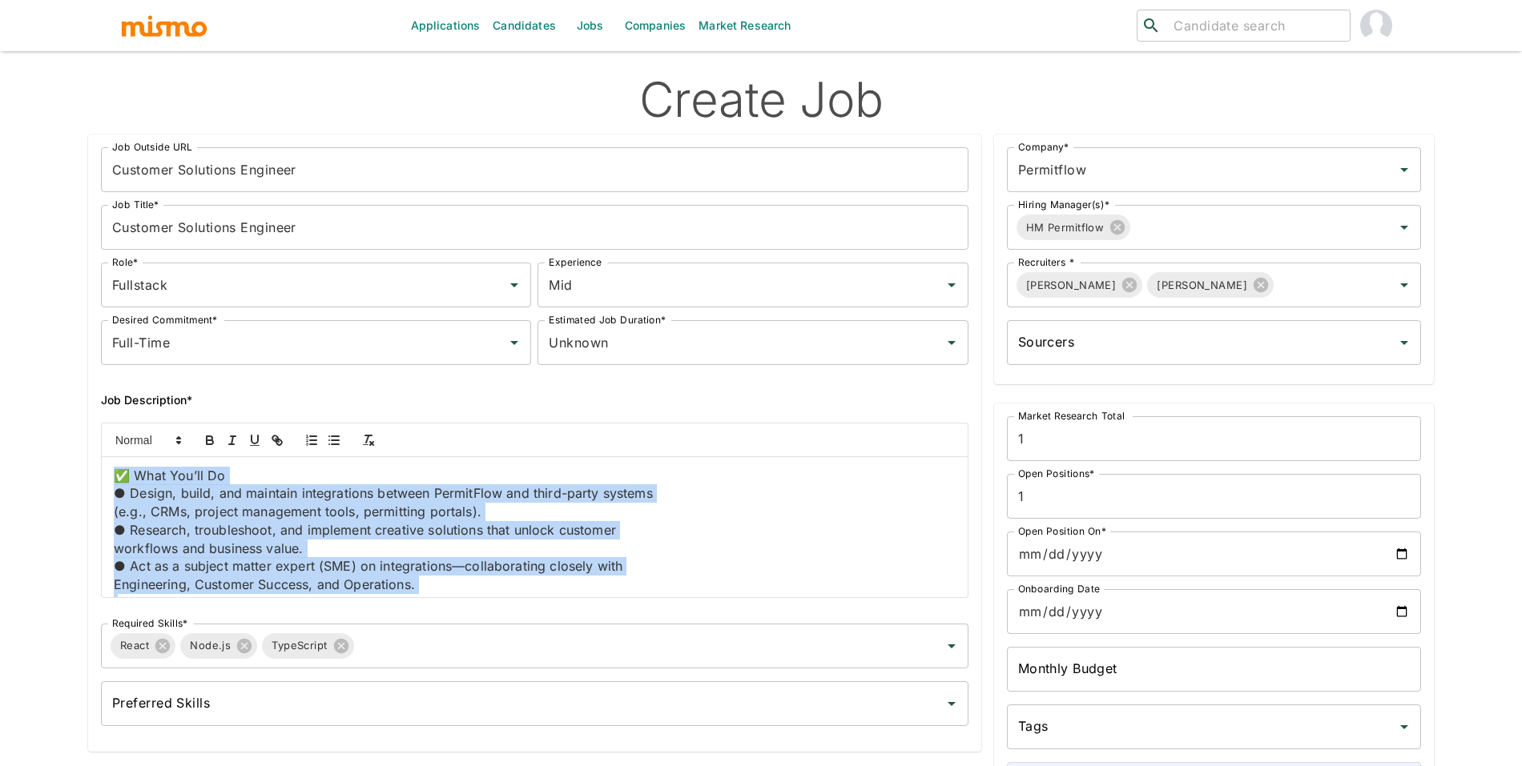
drag, startPoint x: 263, startPoint y: 588, endPoint x: 3, endPoint y: 414, distance: 312.3
click at [3, 415] on div "Applications Candidates Jobs Companies Market Research ​ ​ Create Job Job Outsi…" at bounding box center [761, 402] width 1522 height 805
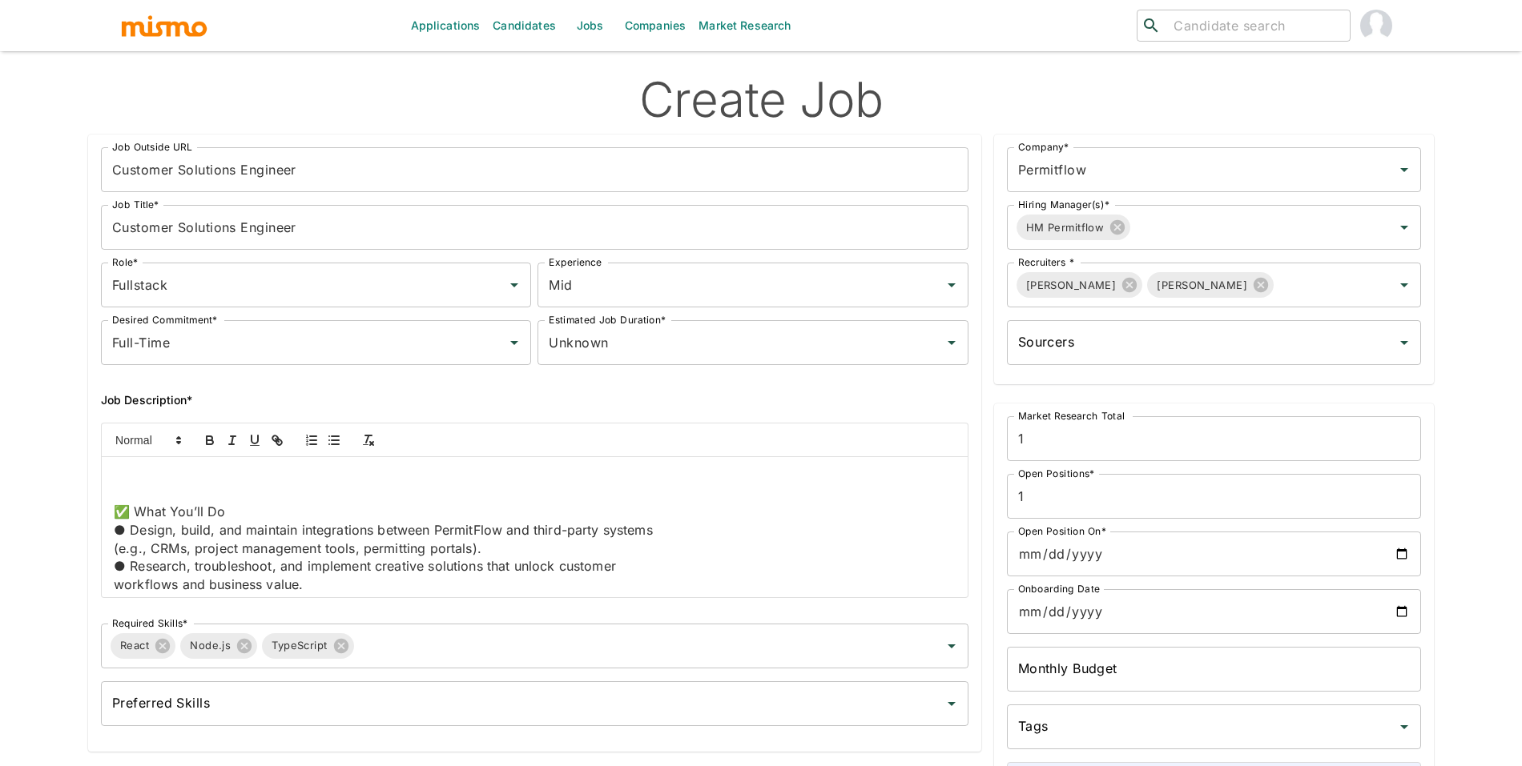
scroll to position [450, 0]
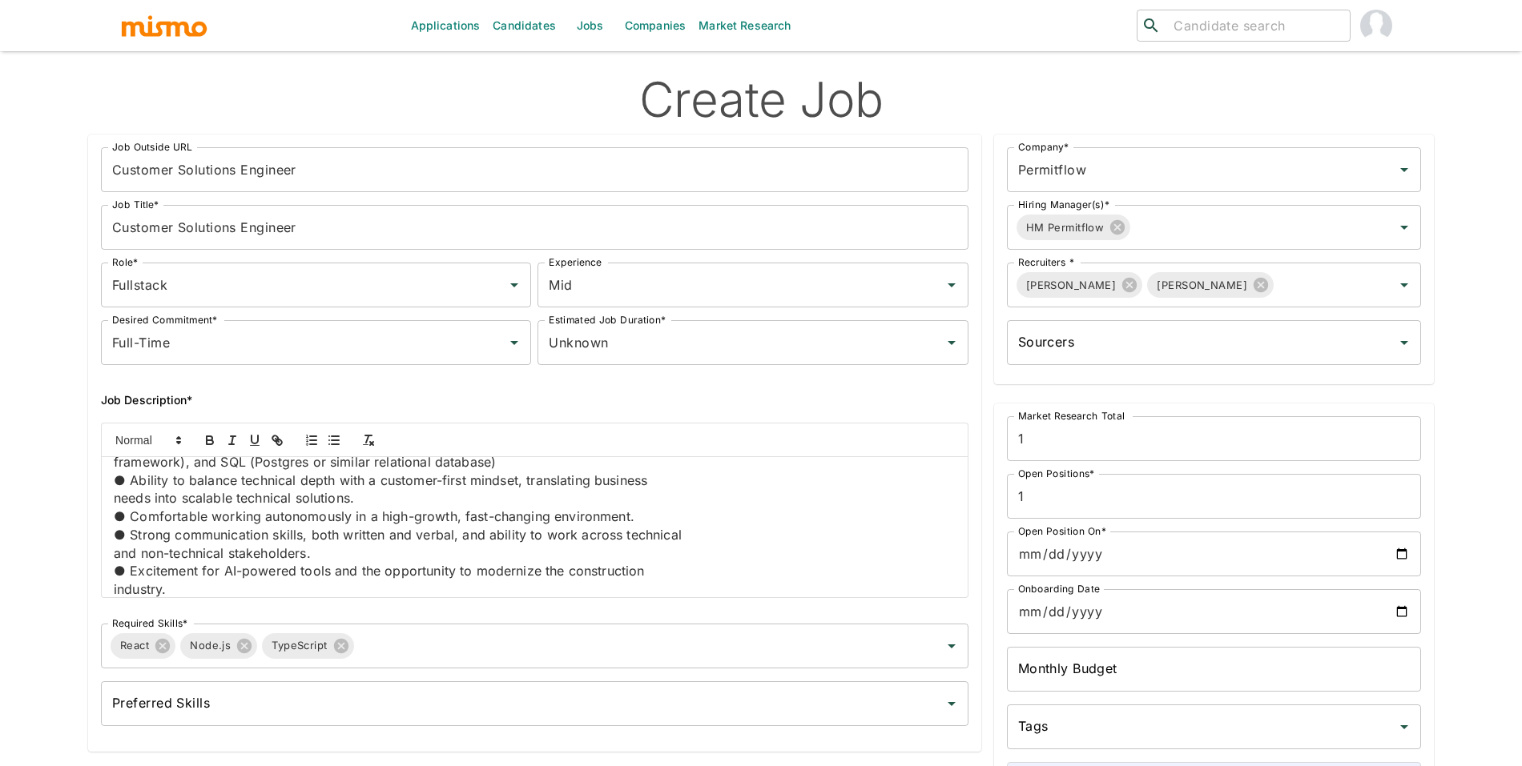
click at [115, 589] on p "industry." at bounding box center [535, 590] width 842 height 18
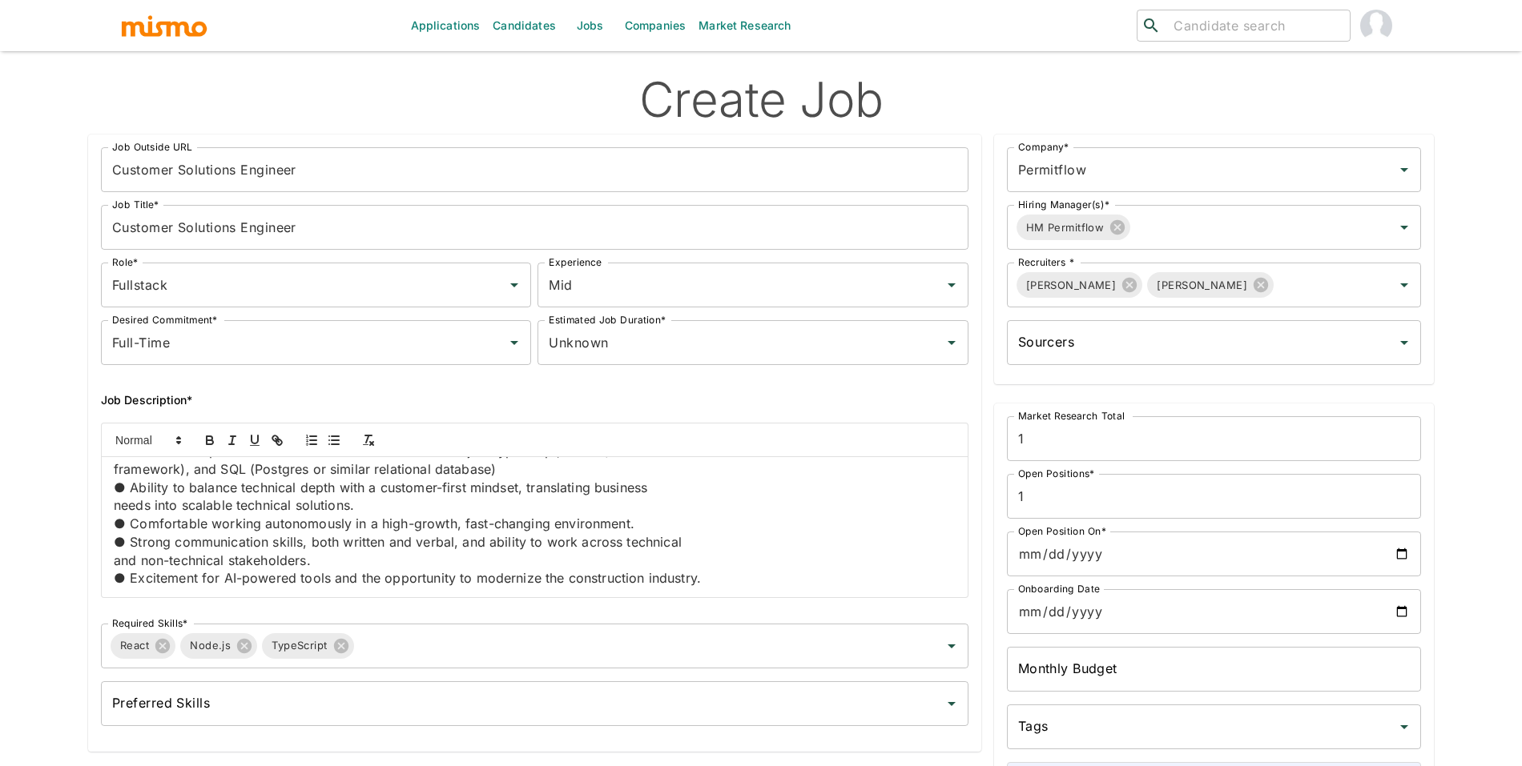
click at [115, 561] on p "and non-technical stakeholders." at bounding box center [535, 561] width 842 height 18
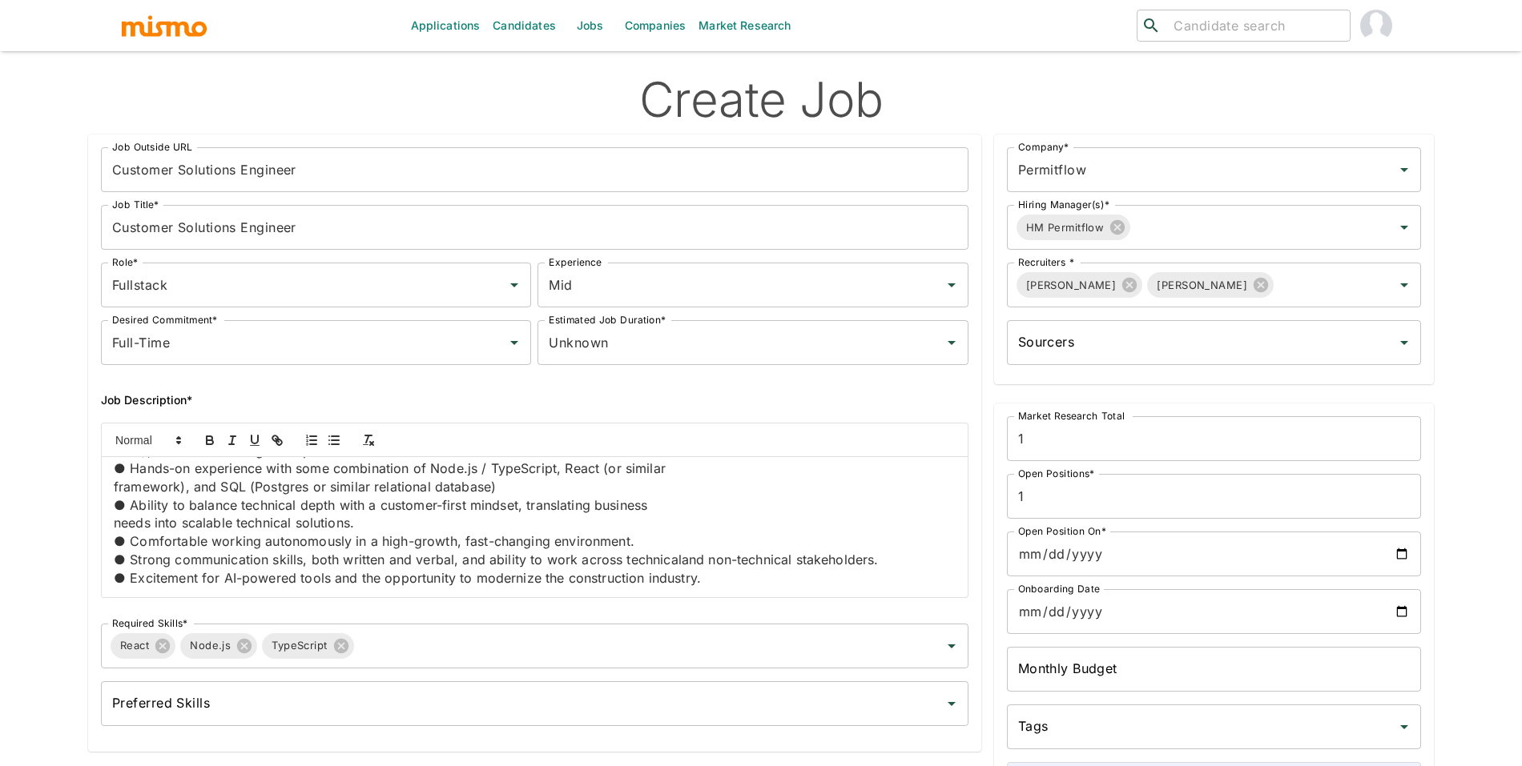
scroll to position [424, 0]
click at [110, 527] on div "✅ What You’ll Do ● Design, build, and maintain integrations between PermitFlow …" at bounding box center [535, 527] width 866 height 140
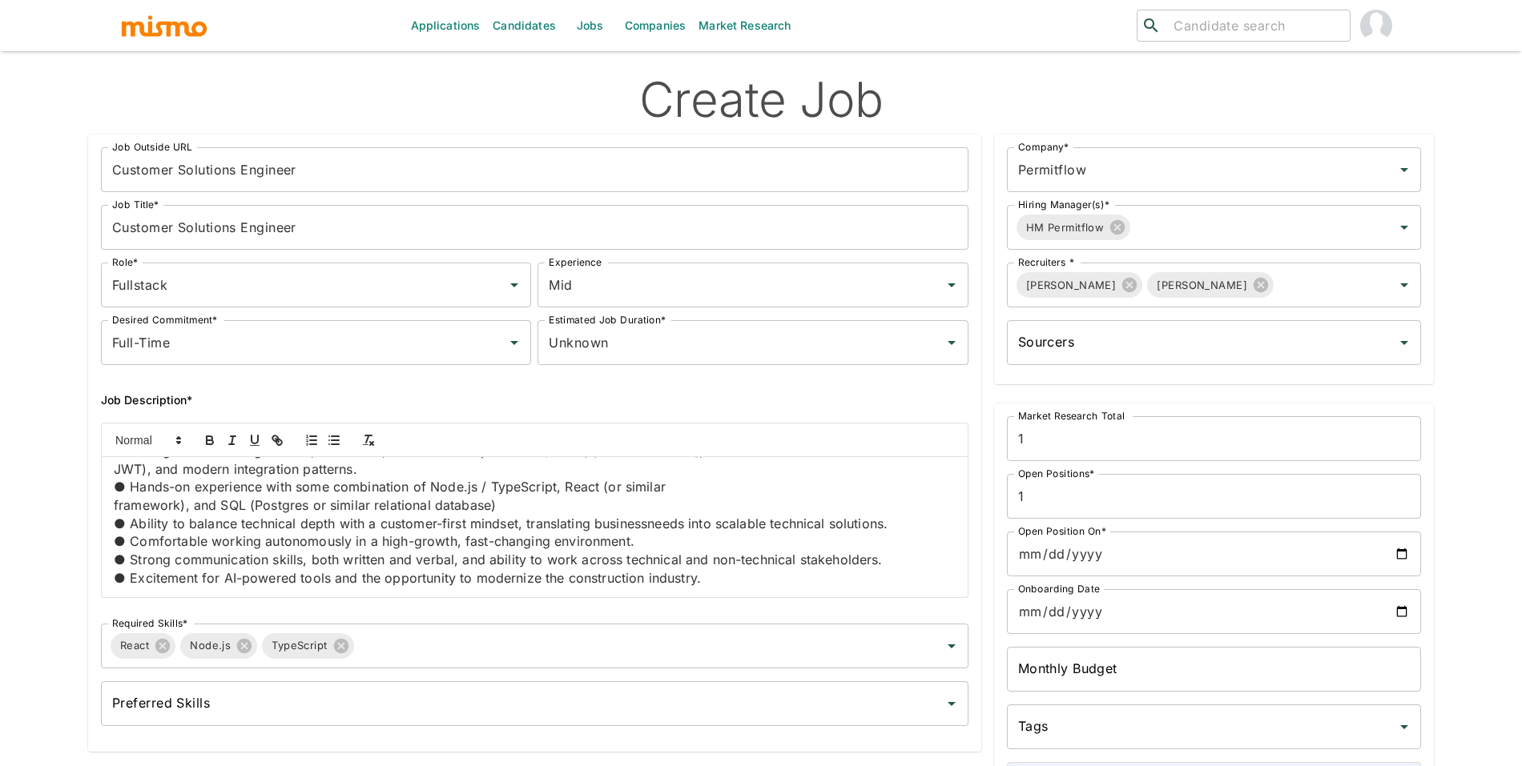
scroll to position [407, 0]
click at [114, 505] on p "framework), and SQL (Postgres or similar relational database)" at bounding box center [535, 506] width 842 height 18
click at [116, 483] on p "● Hands-on experience with some combination of Node.js / TypeScript, React (or …" at bounding box center [535, 496] width 842 height 36
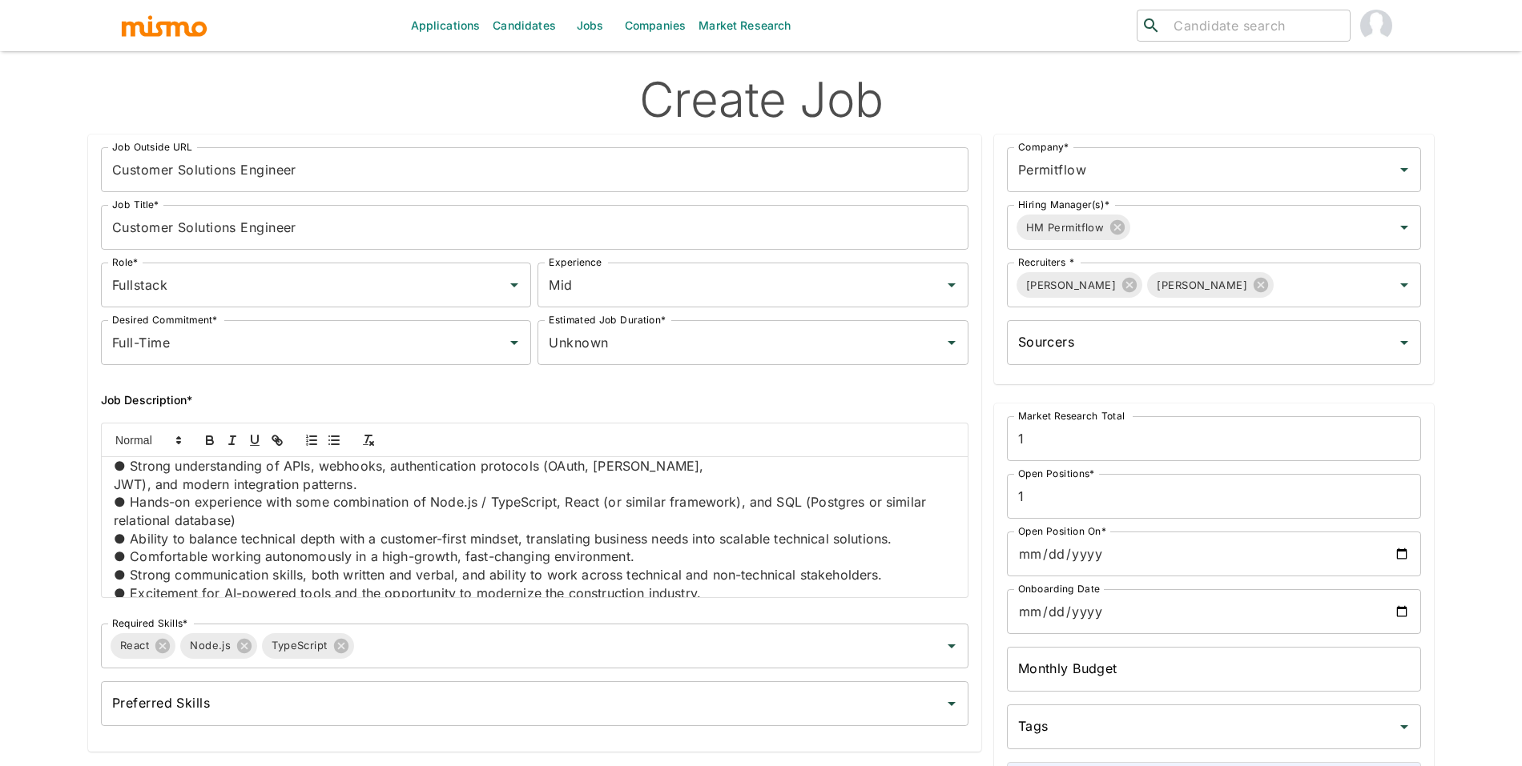
scroll to position [312, 0]
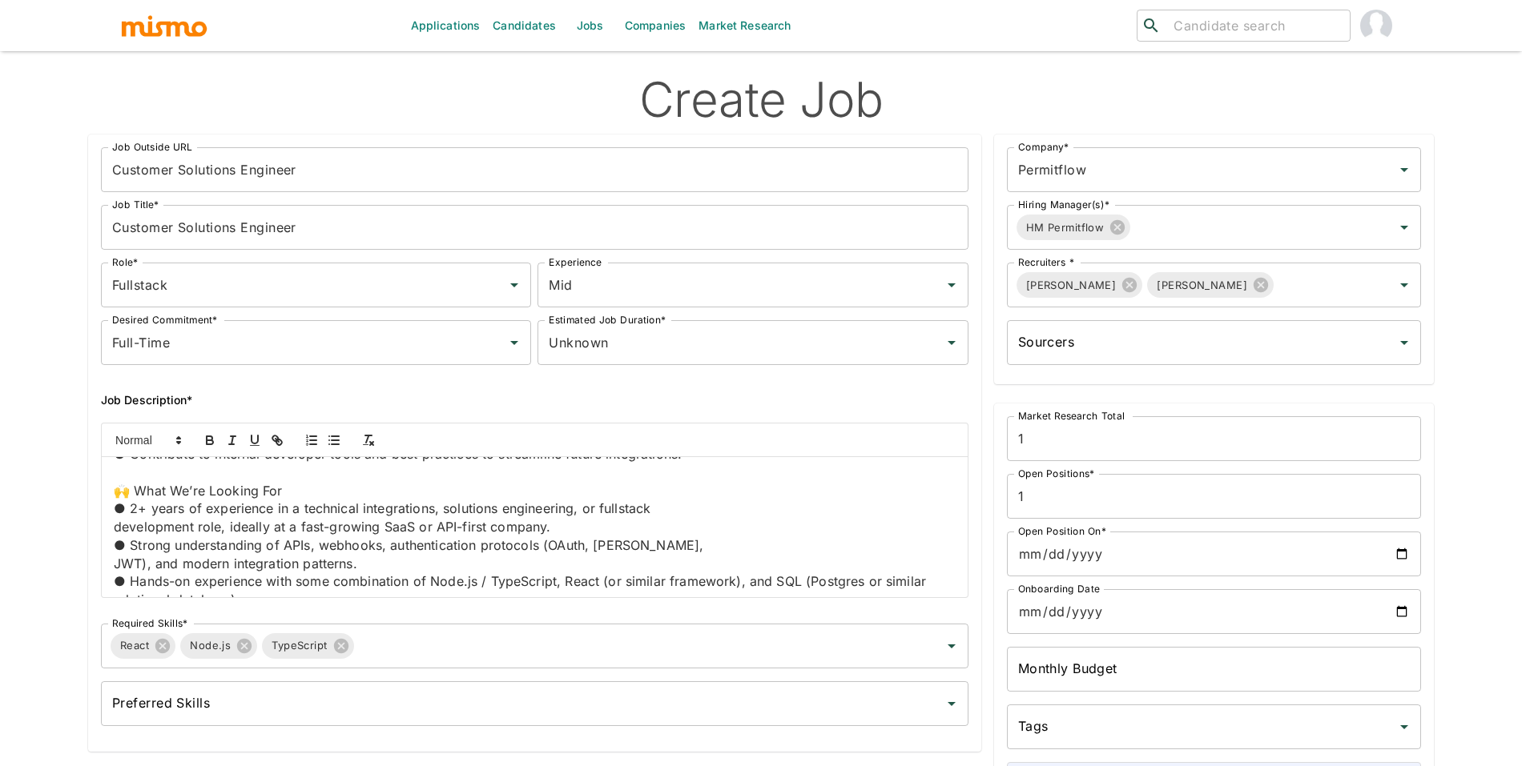
click at [114, 560] on p "JWT), and modern integration patterns." at bounding box center [535, 564] width 842 height 18
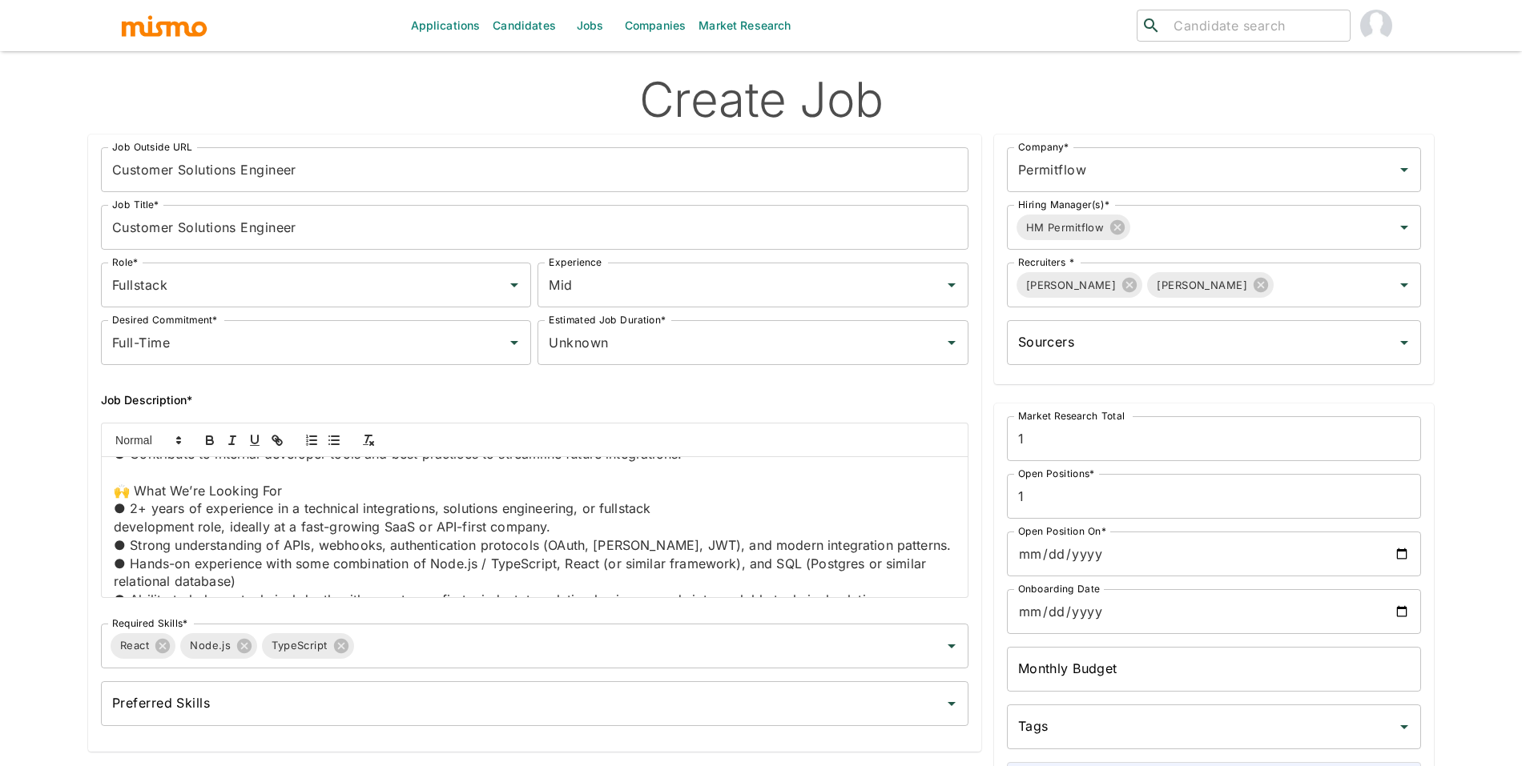
click at [111, 537] on div "✅ What You’ll Do ● Design, build, and maintain integrations between PermitFlow …" at bounding box center [535, 527] width 866 height 140
click at [114, 521] on p "development role, ideally at a fast-growing SaaS or API-first company." at bounding box center [535, 527] width 842 height 18
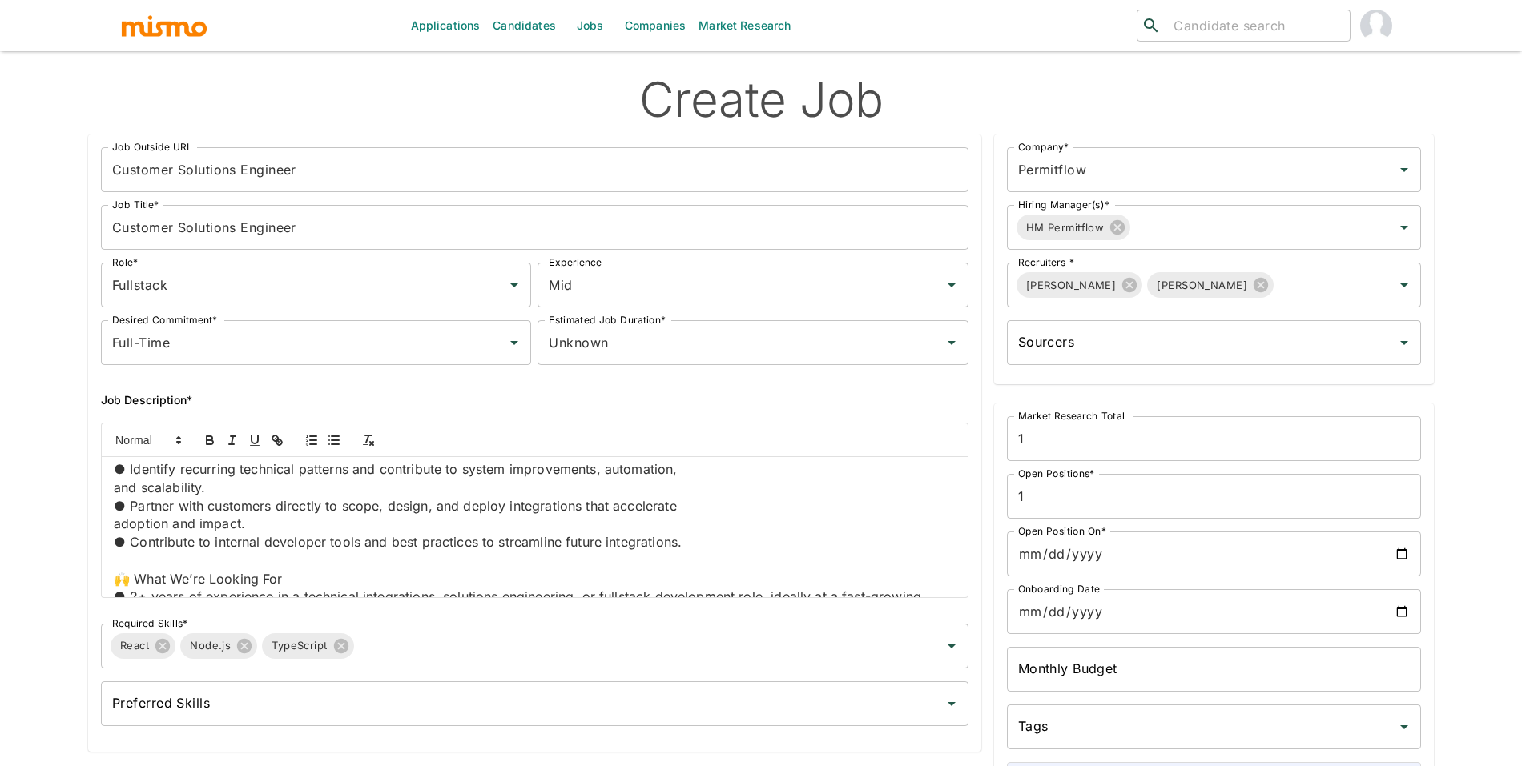
scroll to position [192, 0]
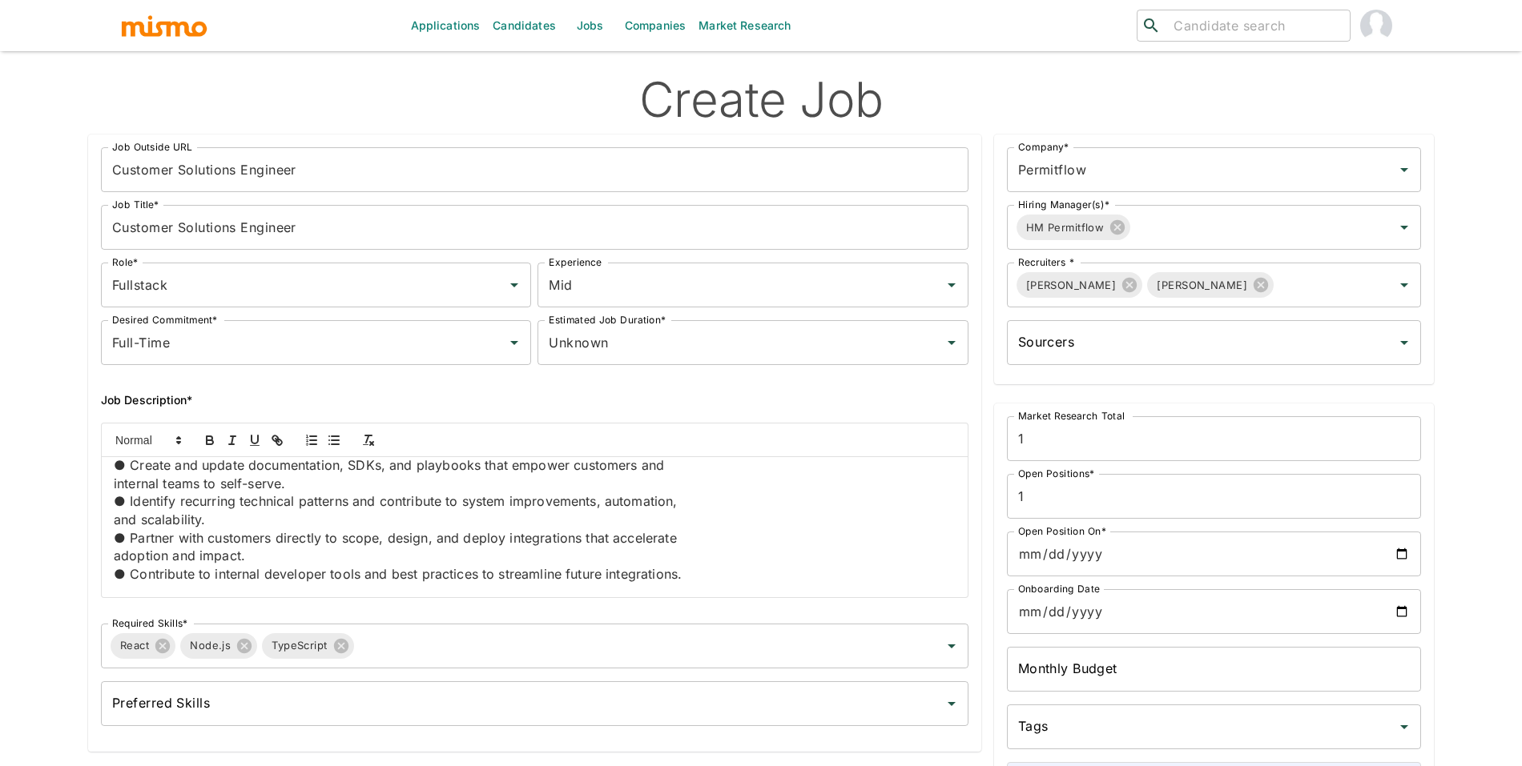
click at [111, 560] on div "✅ What You’ll Do ● Design, build, and maintain integrations between PermitFlow …" at bounding box center [535, 527] width 866 height 140
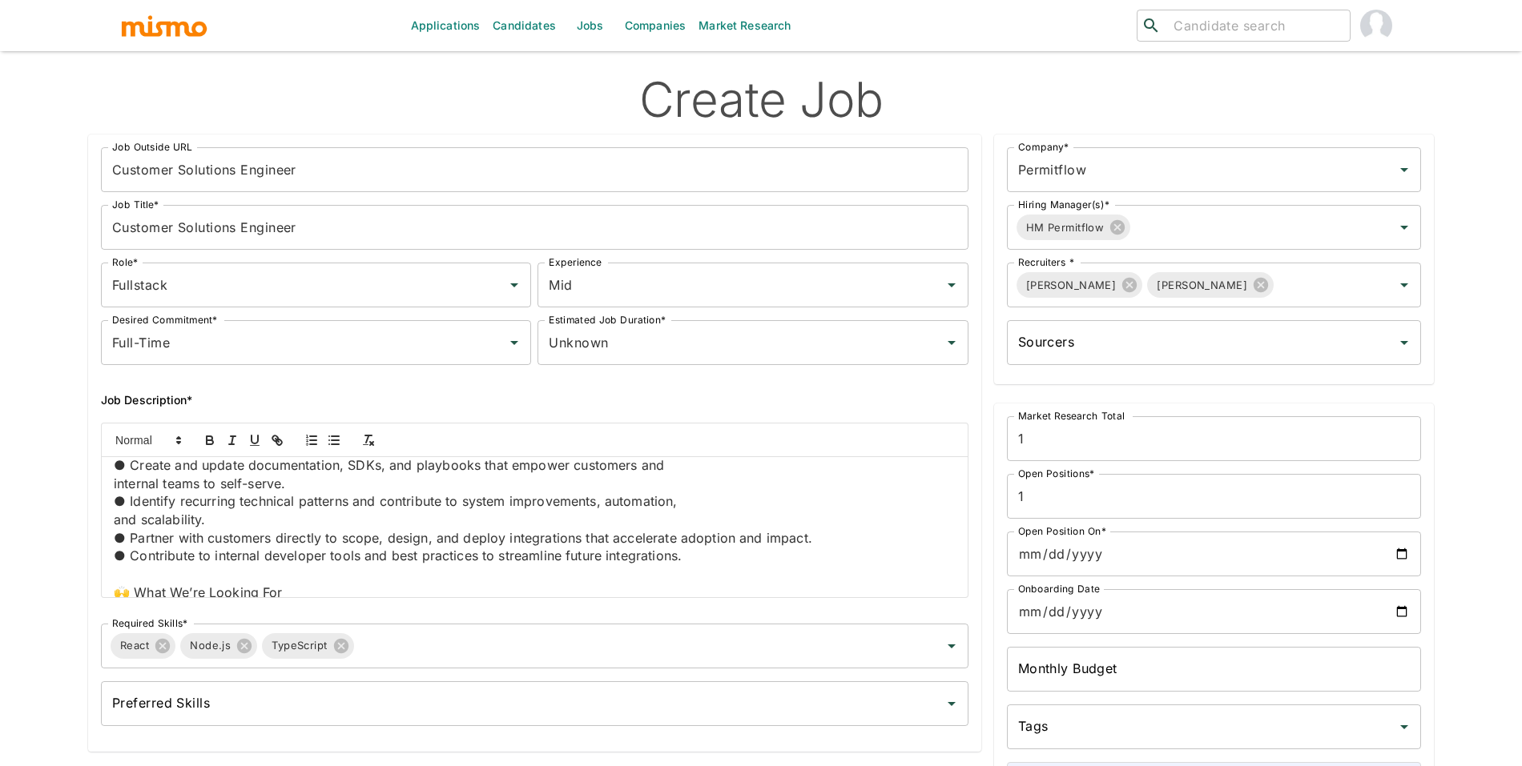
click at [118, 523] on p "and scalability." at bounding box center [535, 520] width 842 height 18
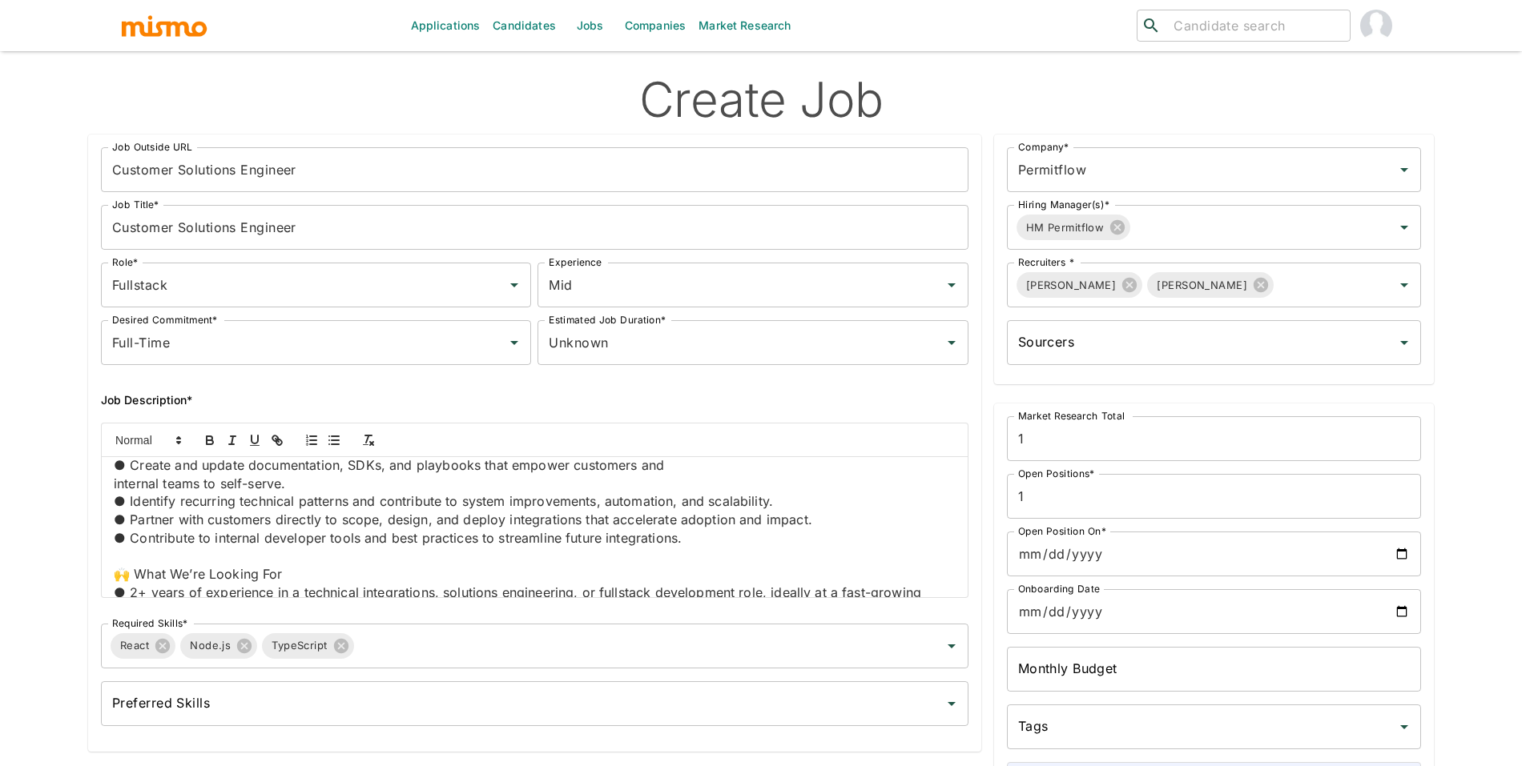
click at [115, 490] on p "internal teams to self-serve." at bounding box center [535, 484] width 842 height 18
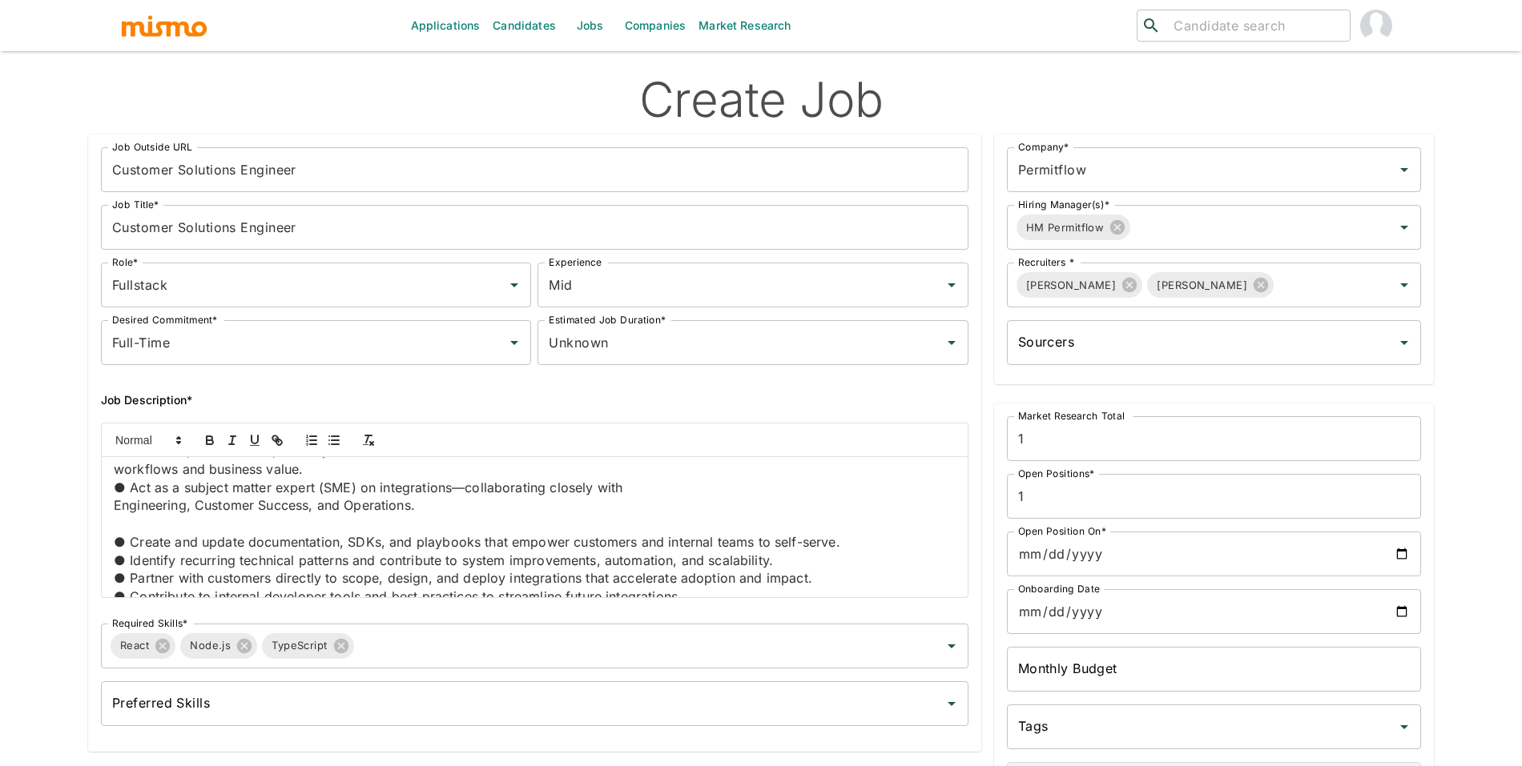
scroll to position [104, 0]
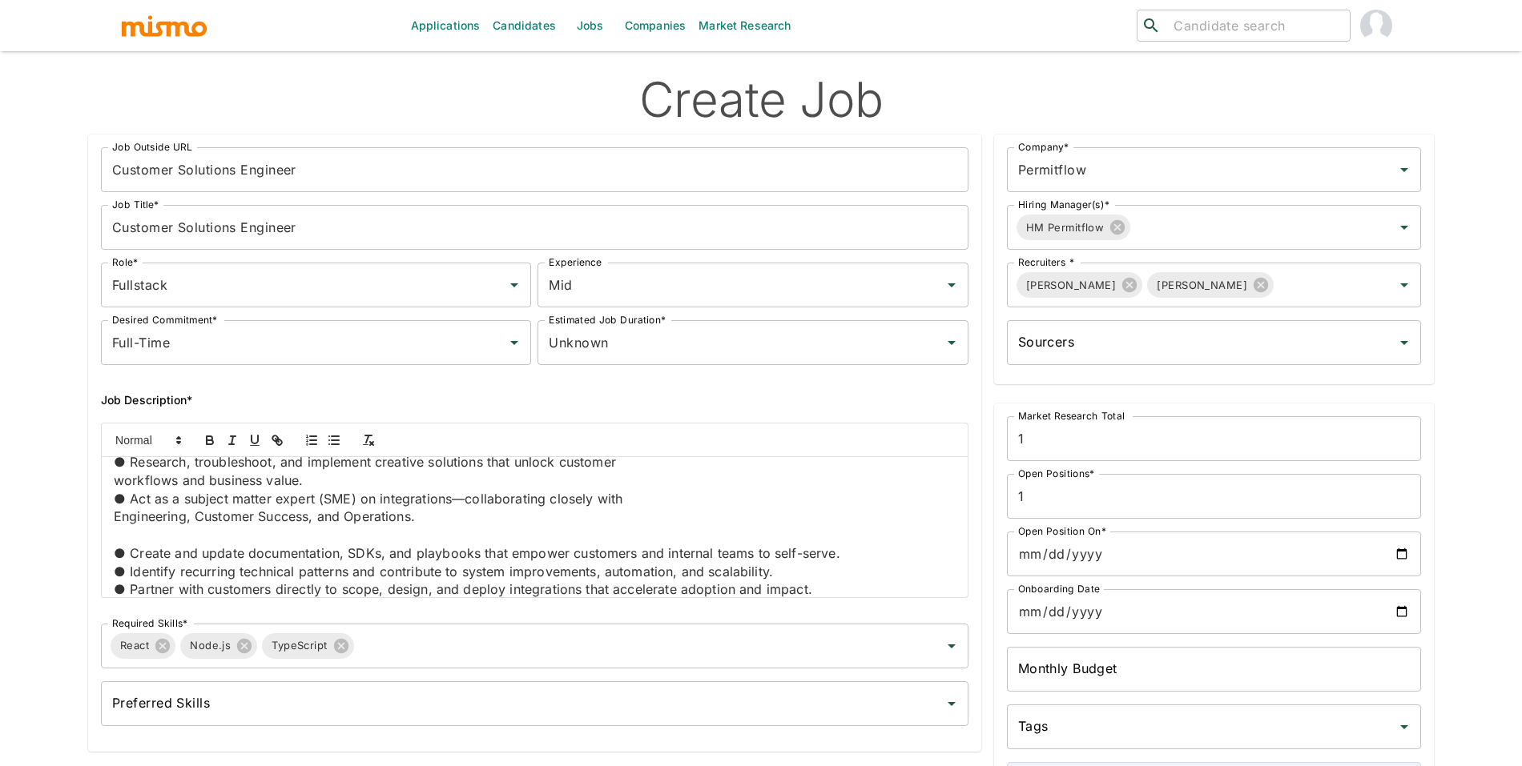
click at [537, 539] on p at bounding box center [535, 535] width 842 height 18
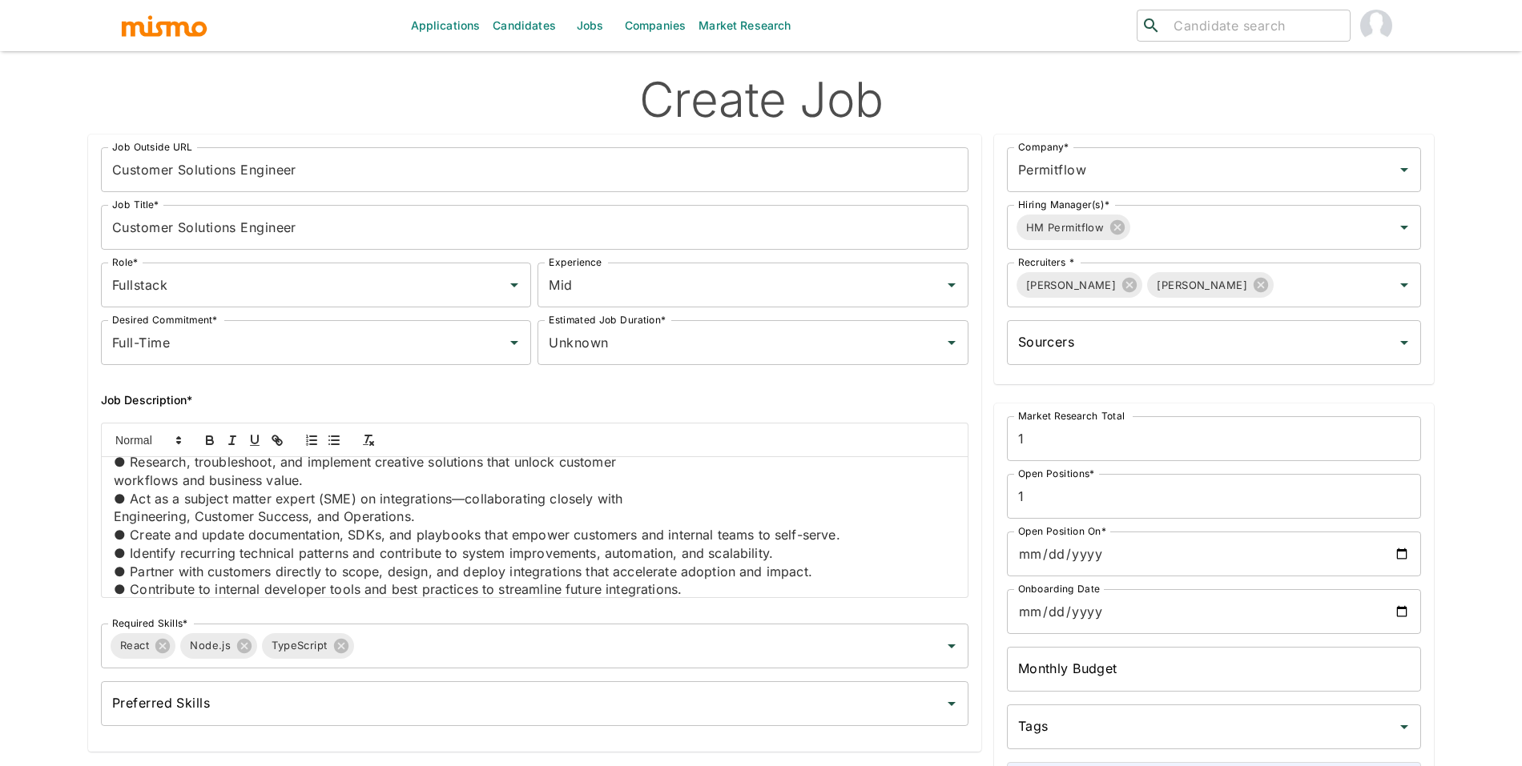
click at [110, 516] on div "✅ What You’ll Do ● Design, build, and maintain integrations between PermitFlow …" at bounding box center [535, 527] width 866 height 140
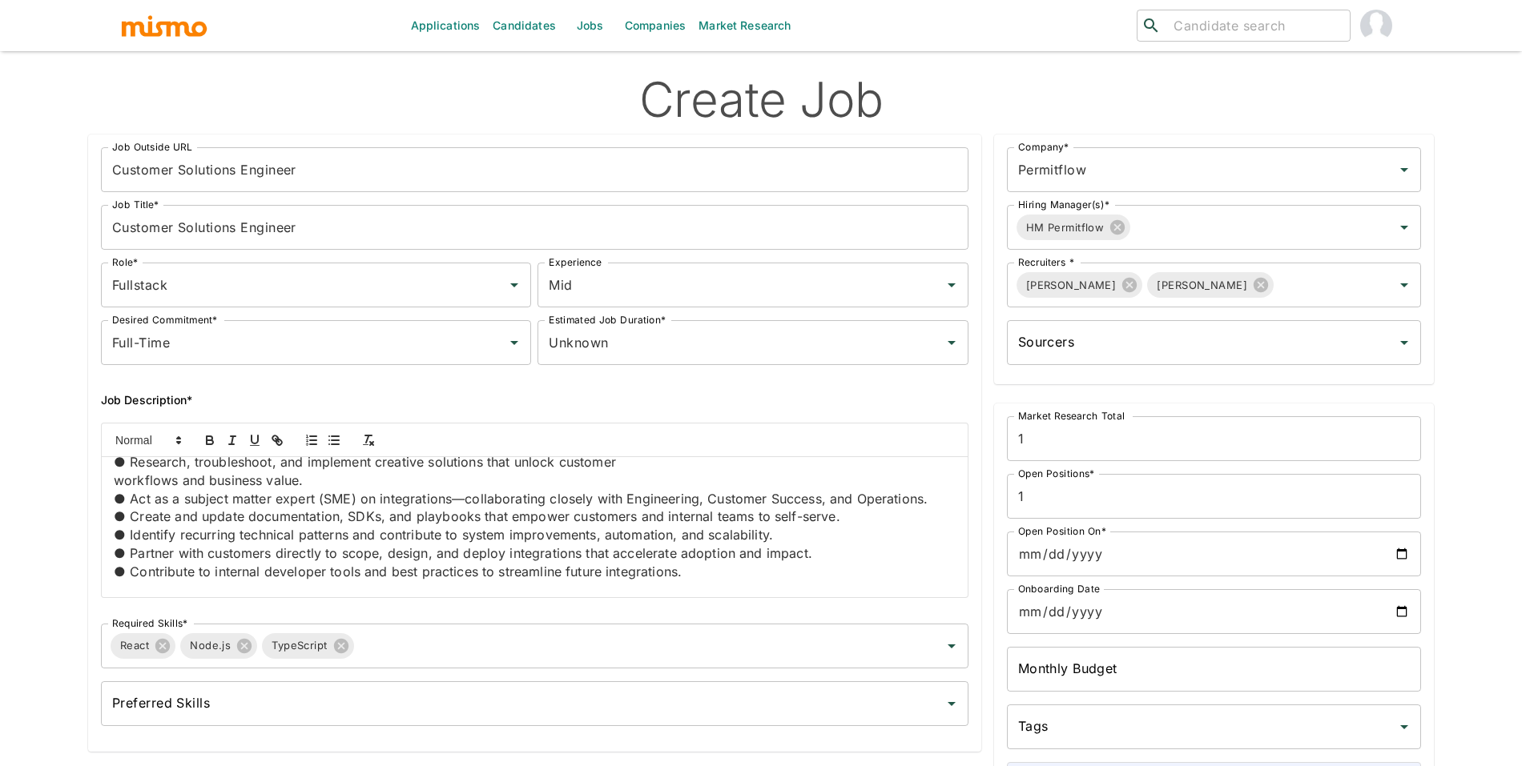
click at [114, 488] on p "workflows and business value." at bounding box center [535, 481] width 842 height 18
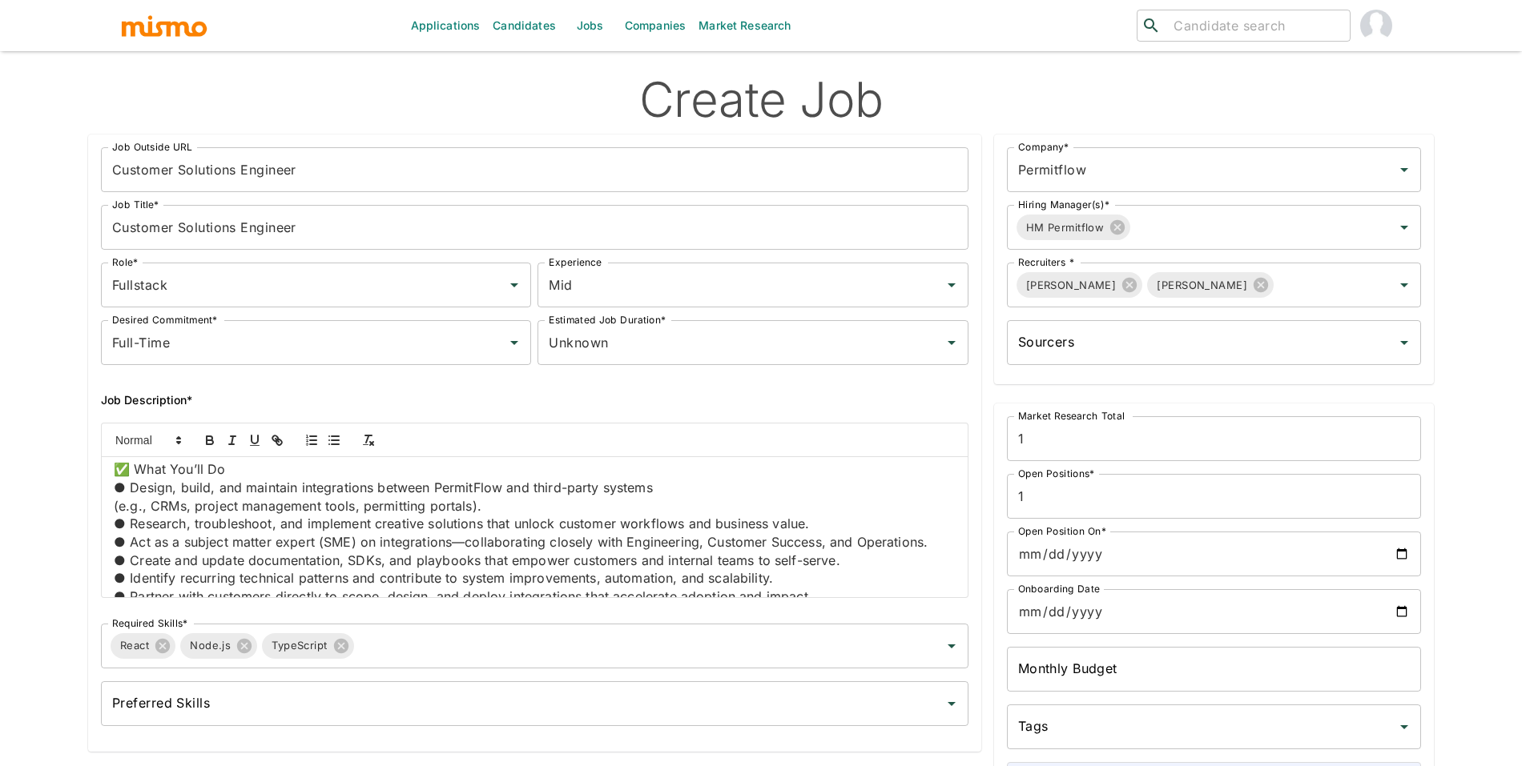
scroll to position [30, 0]
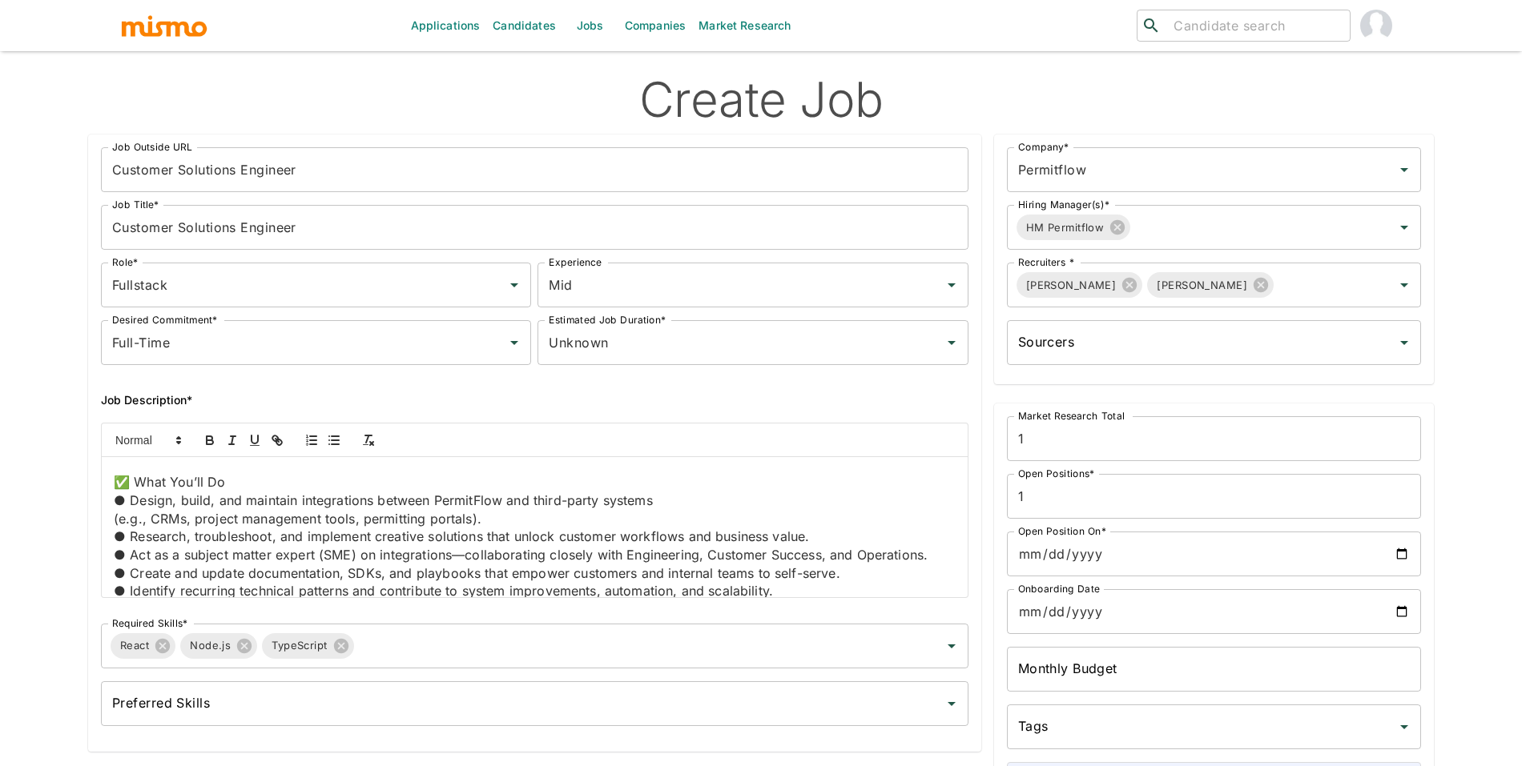
click at [114, 524] on p "(e.g., CRMs, project management tools, permitting portals)." at bounding box center [535, 519] width 842 height 18
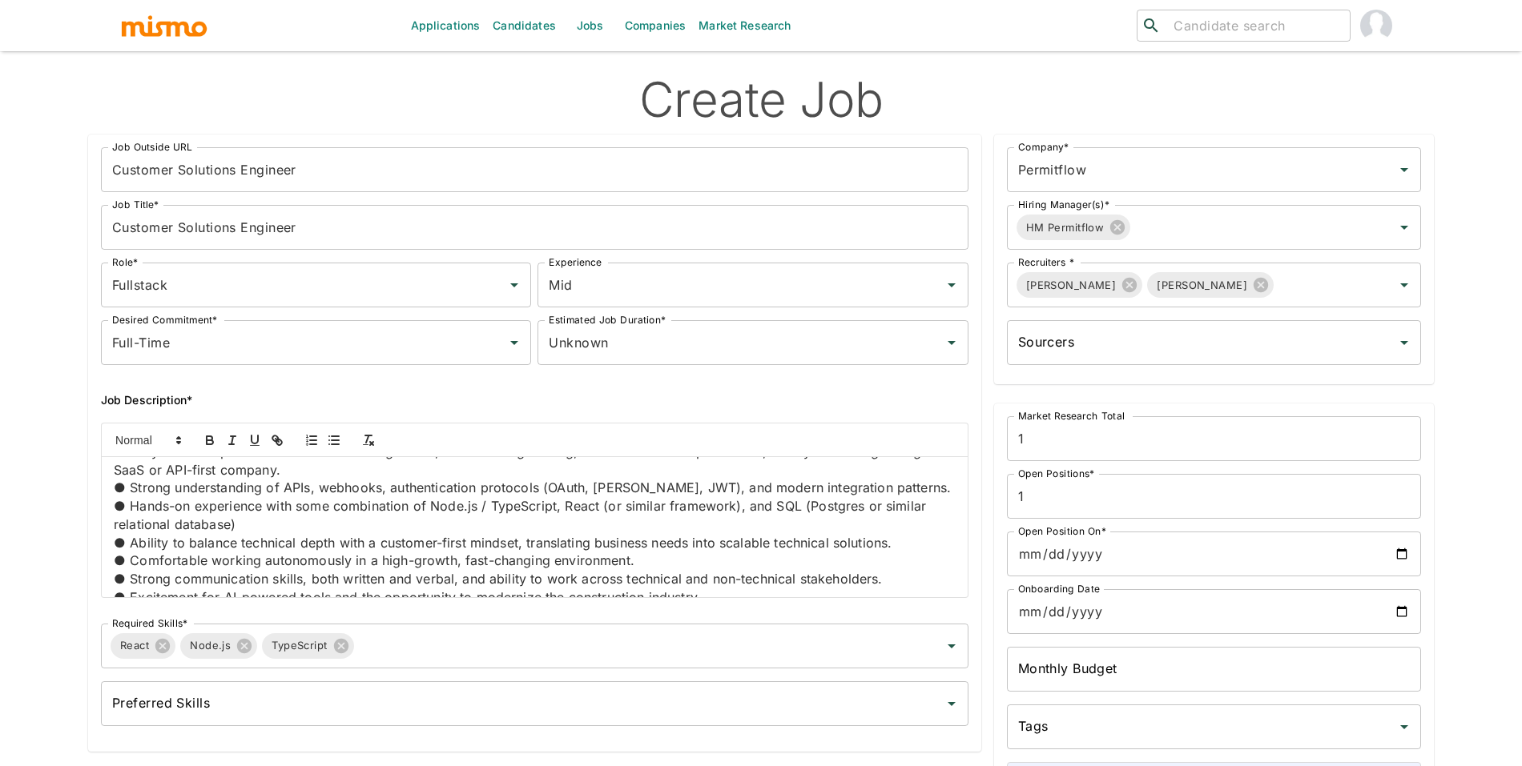
scroll to position [280, 0]
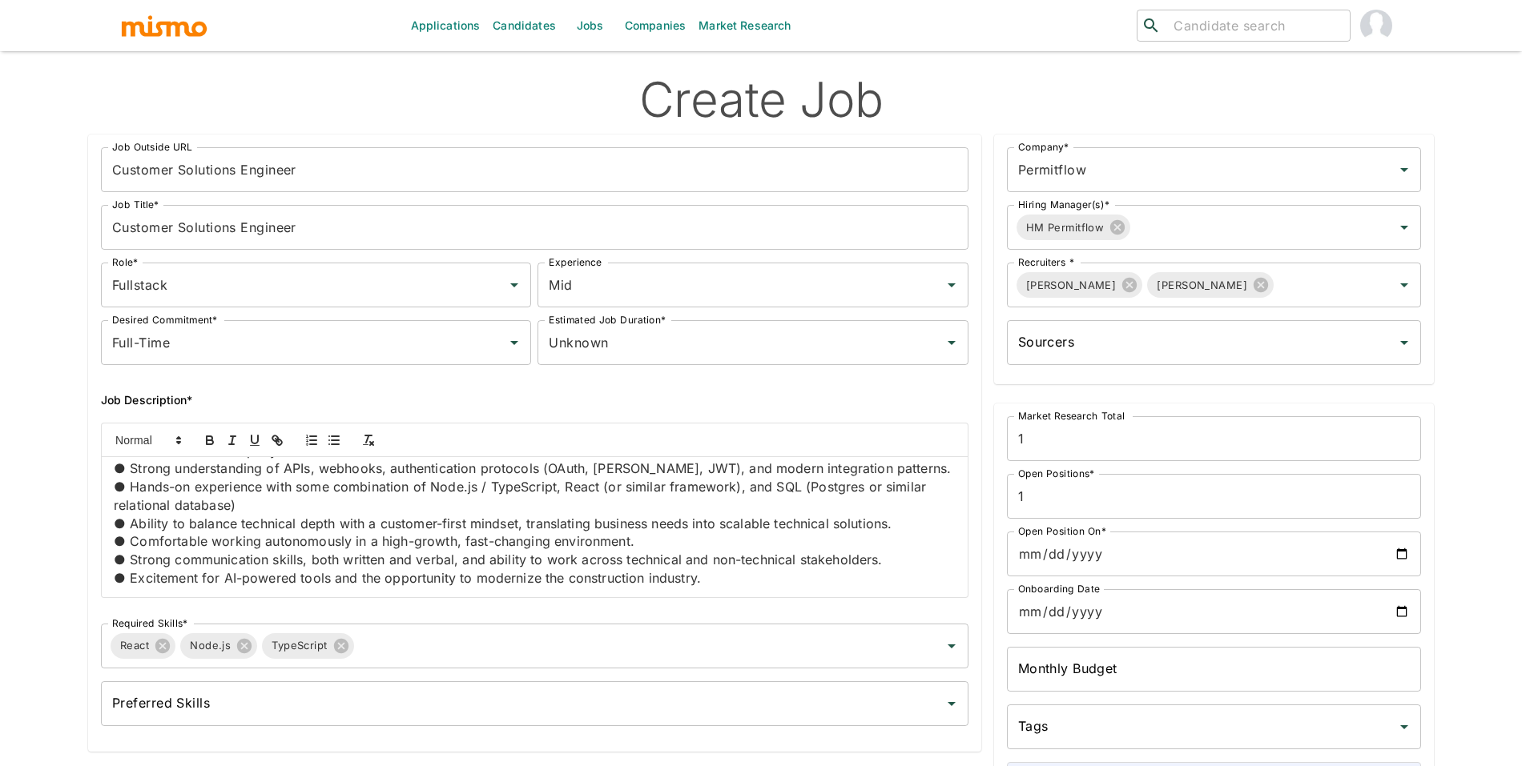
click at [1406, 559] on input "Open Position On*" at bounding box center [1214, 554] width 414 height 45
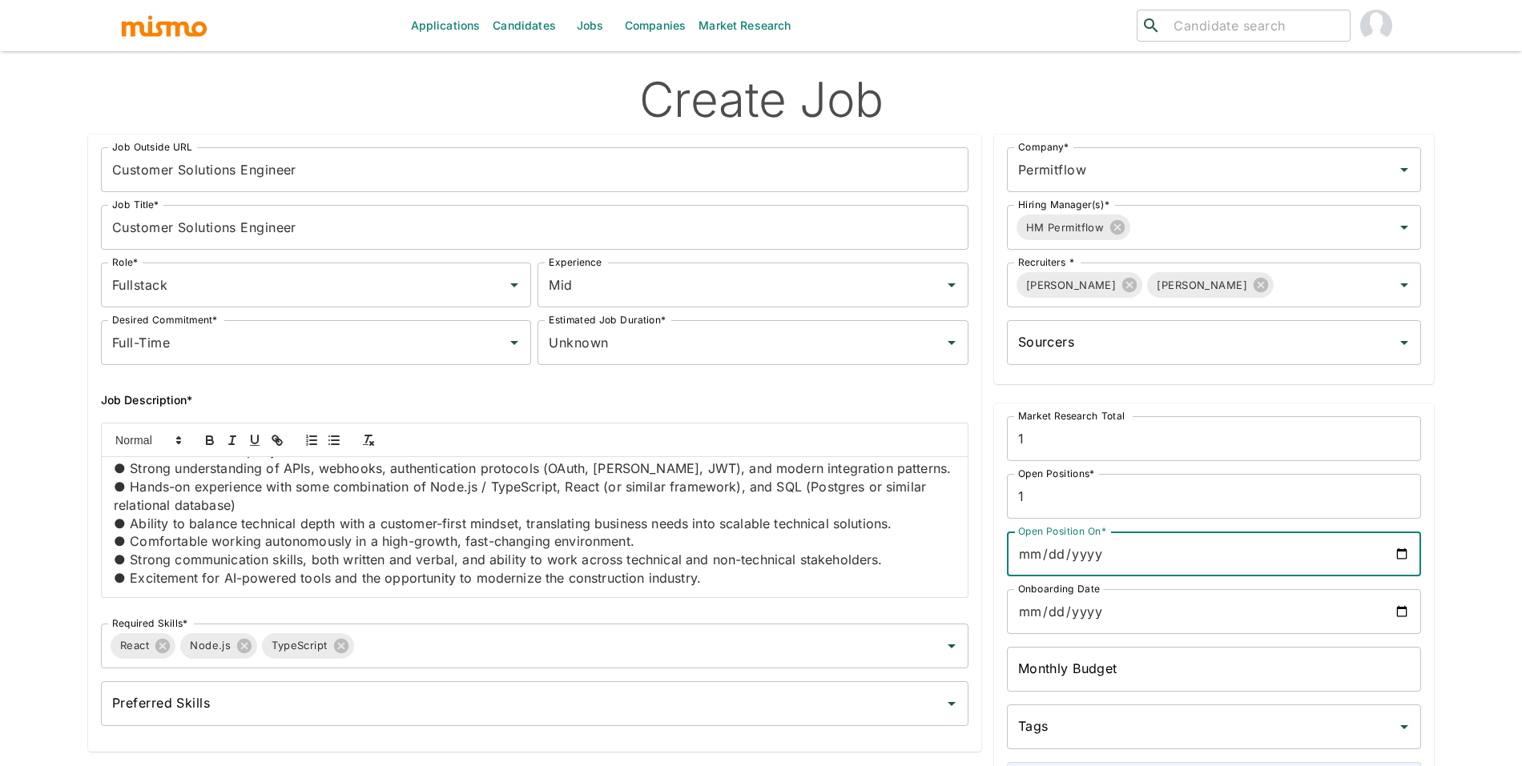
type input "2025-09-05"
click at [1410, 615] on input "Onboarding Date" at bounding box center [1214, 611] width 414 height 45
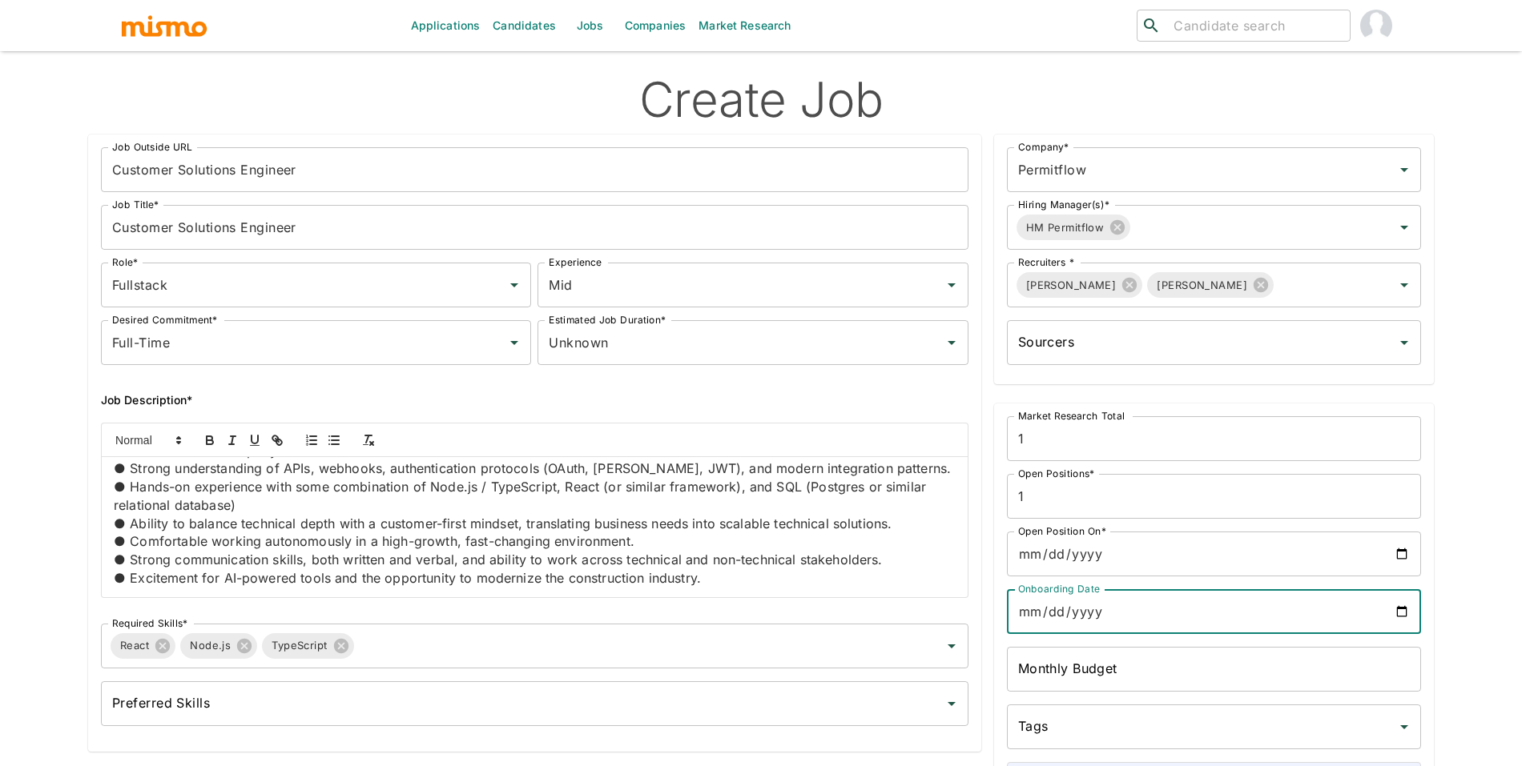
click at [1397, 612] on input "Onboarding Date" at bounding box center [1214, 611] width 414 height 45
type input "2025-09-05"
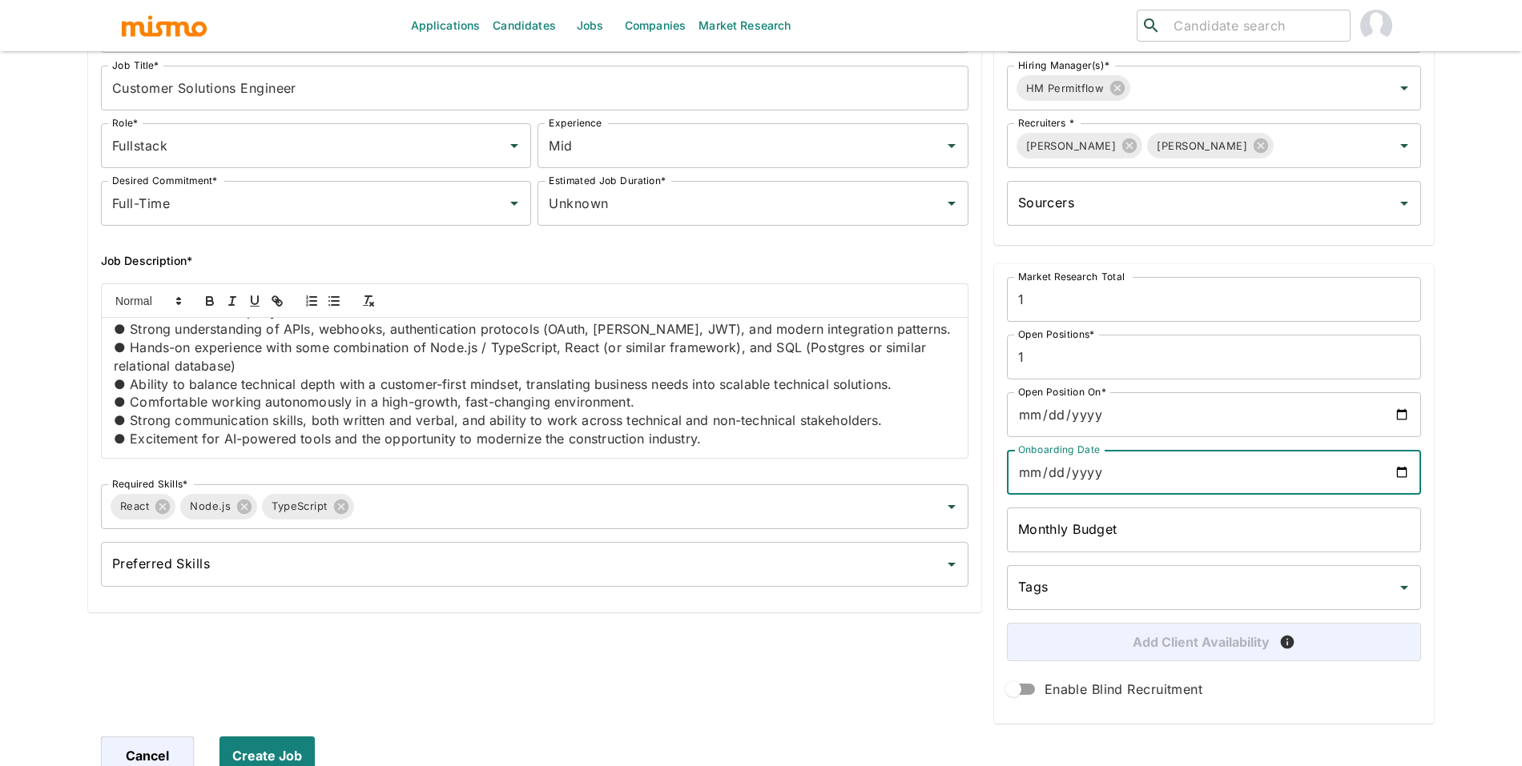
scroll to position [148, 0]
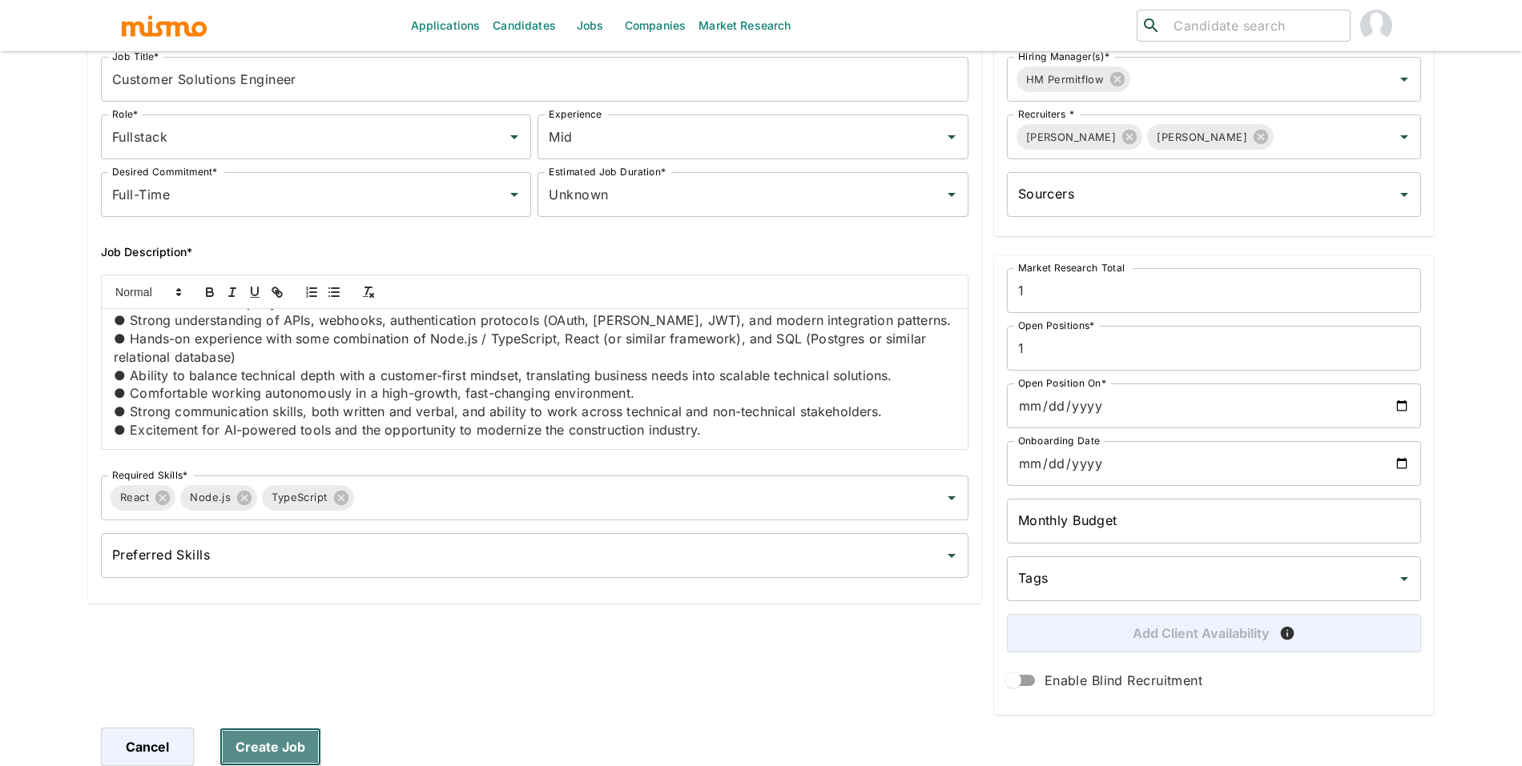
click at [248, 746] on button "Create Job" at bounding box center [270, 747] width 102 height 38
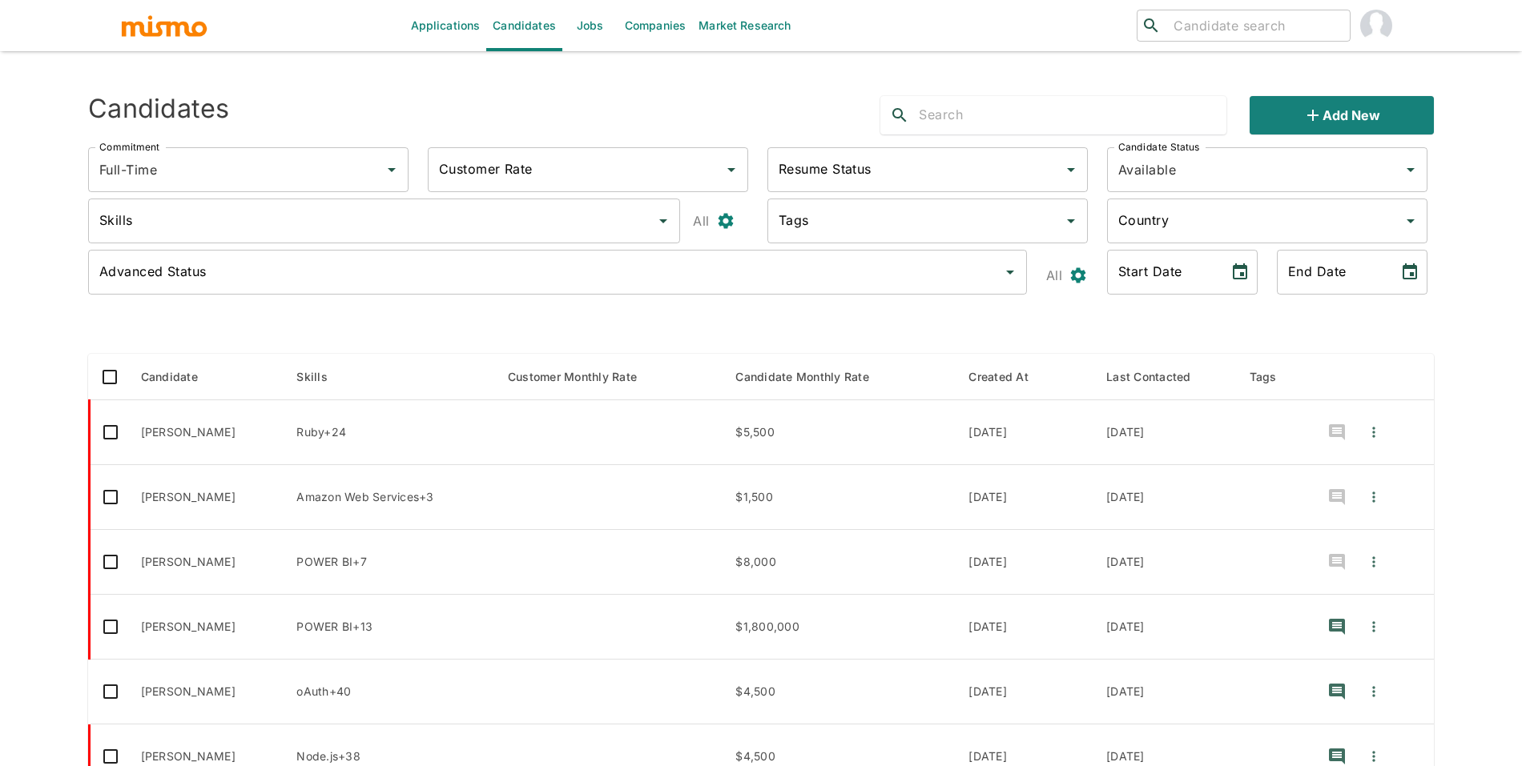
click at [584, 42] on link "Jobs" at bounding box center [590, 25] width 56 height 51
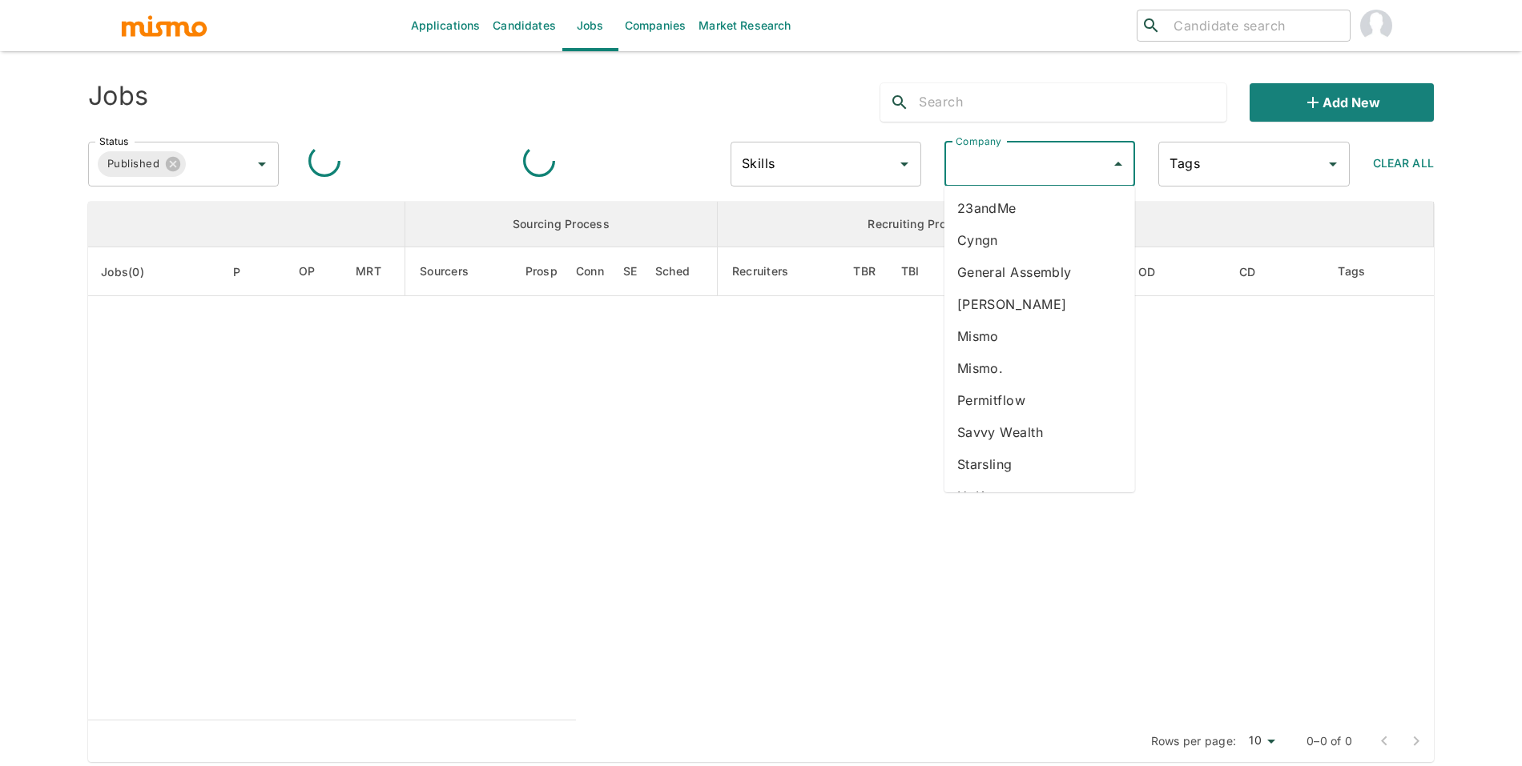
click at [1000, 164] on div "Company Company" at bounding box center [1039, 164] width 191 height 45
type input "s"
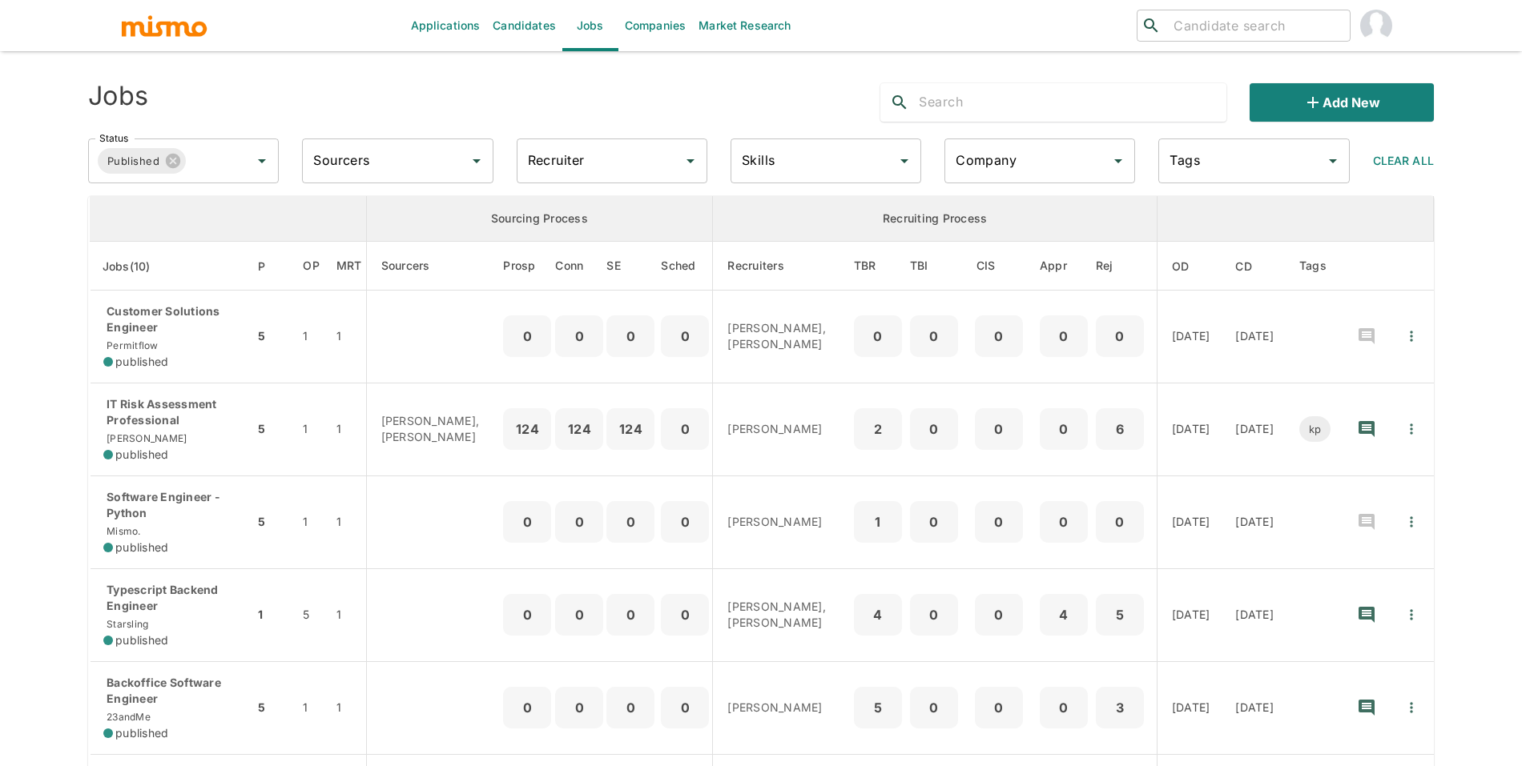
click at [1030, 151] on input "Company" at bounding box center [1027, 161] width 152 height 30
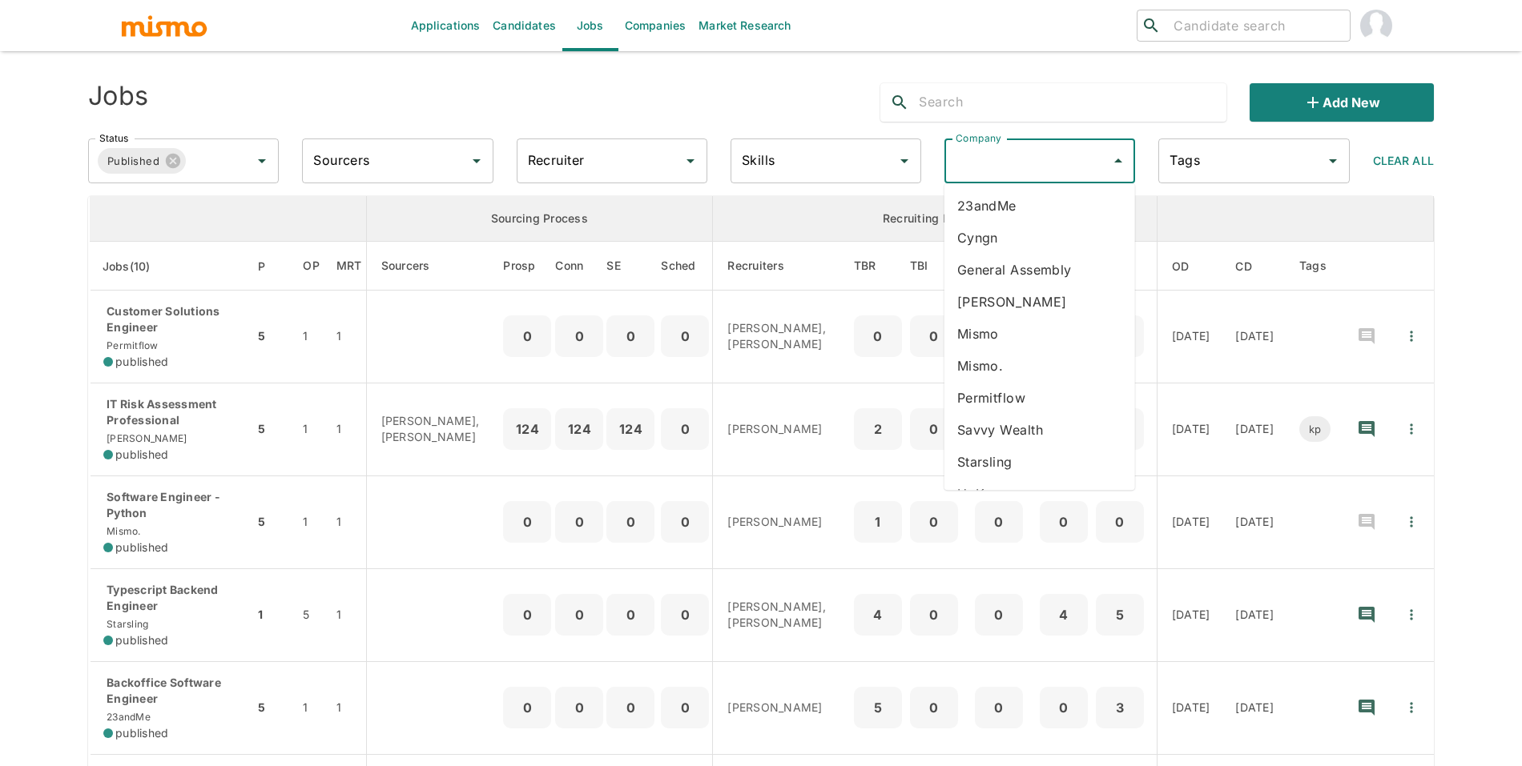
type input "d"
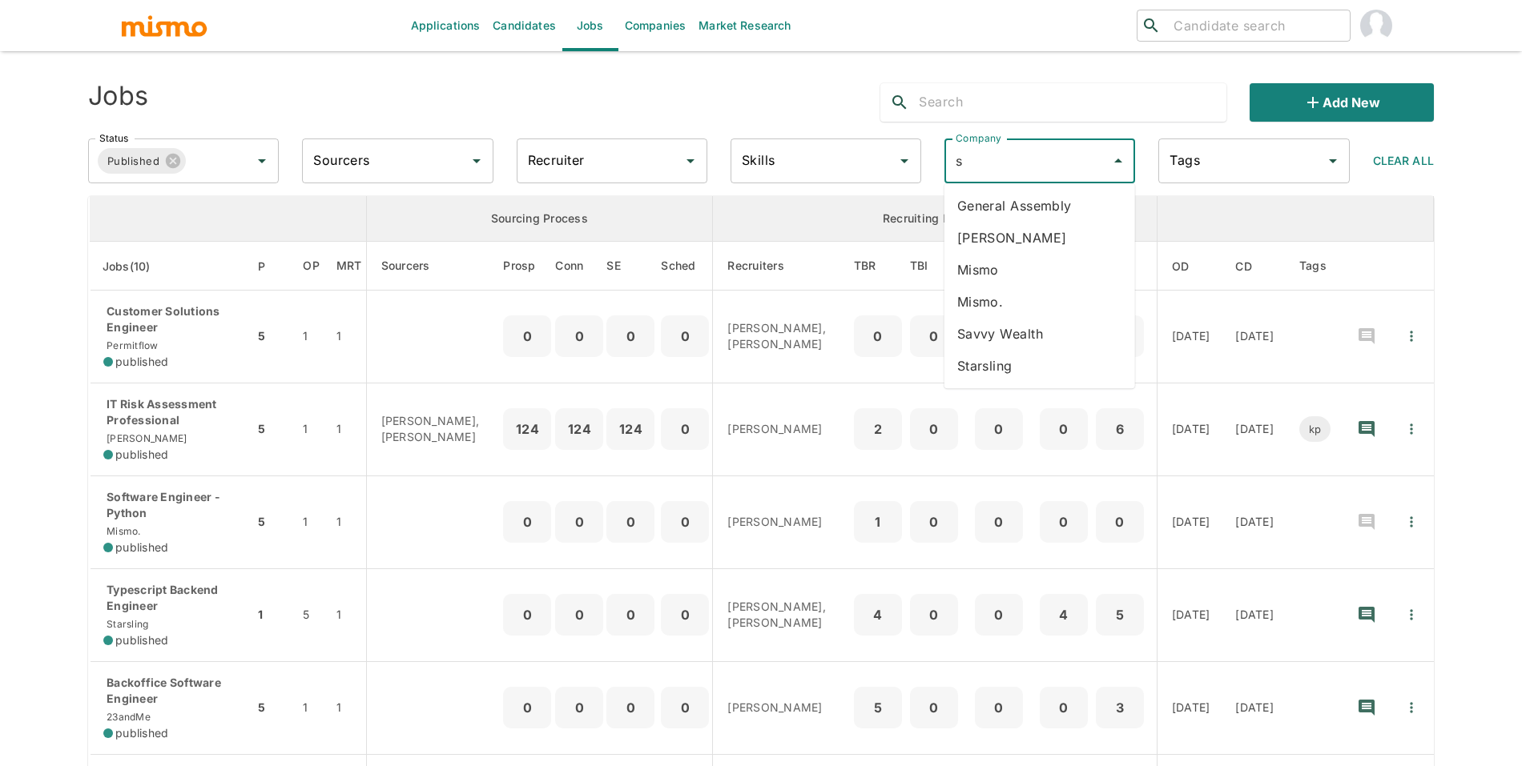
type input "st"
click at [1084, 199] on li "Starsling" at bounding box center [1039, 206] width 191 height 32
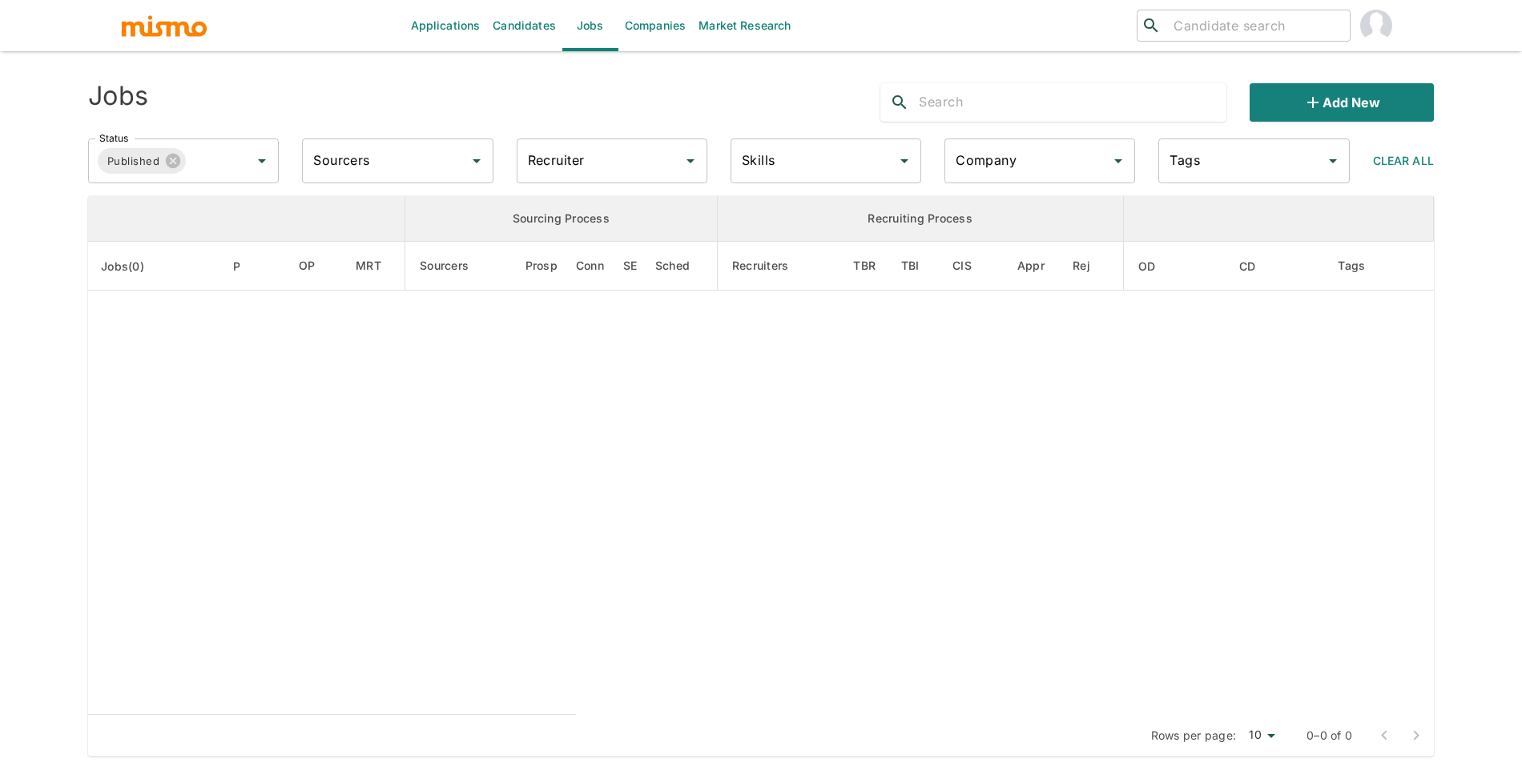
type input "Starsling"
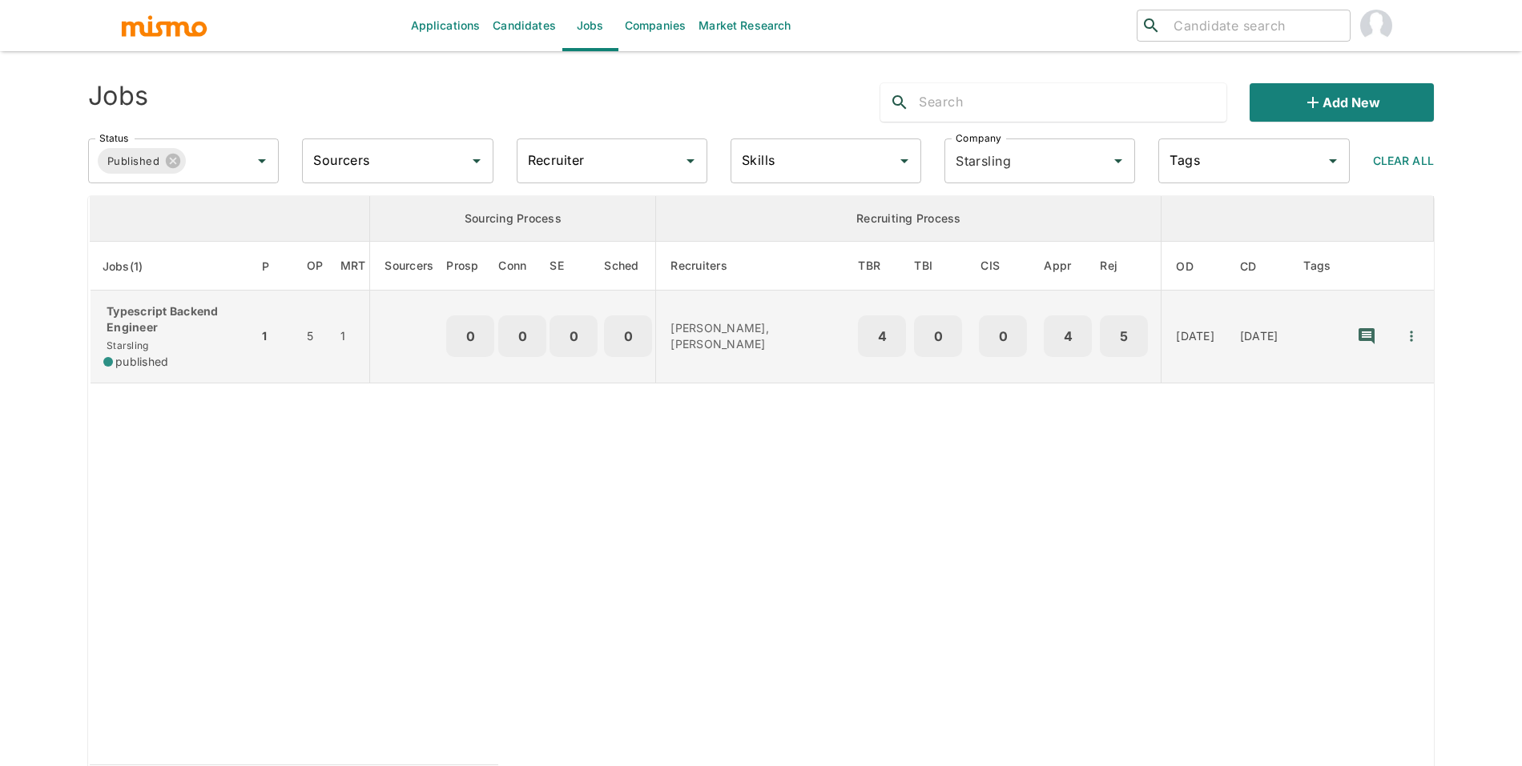
click at [227, 352] on td "Typescript Backend Engineer Starsling published" at bounding box center [174, 337] width 168 height 93
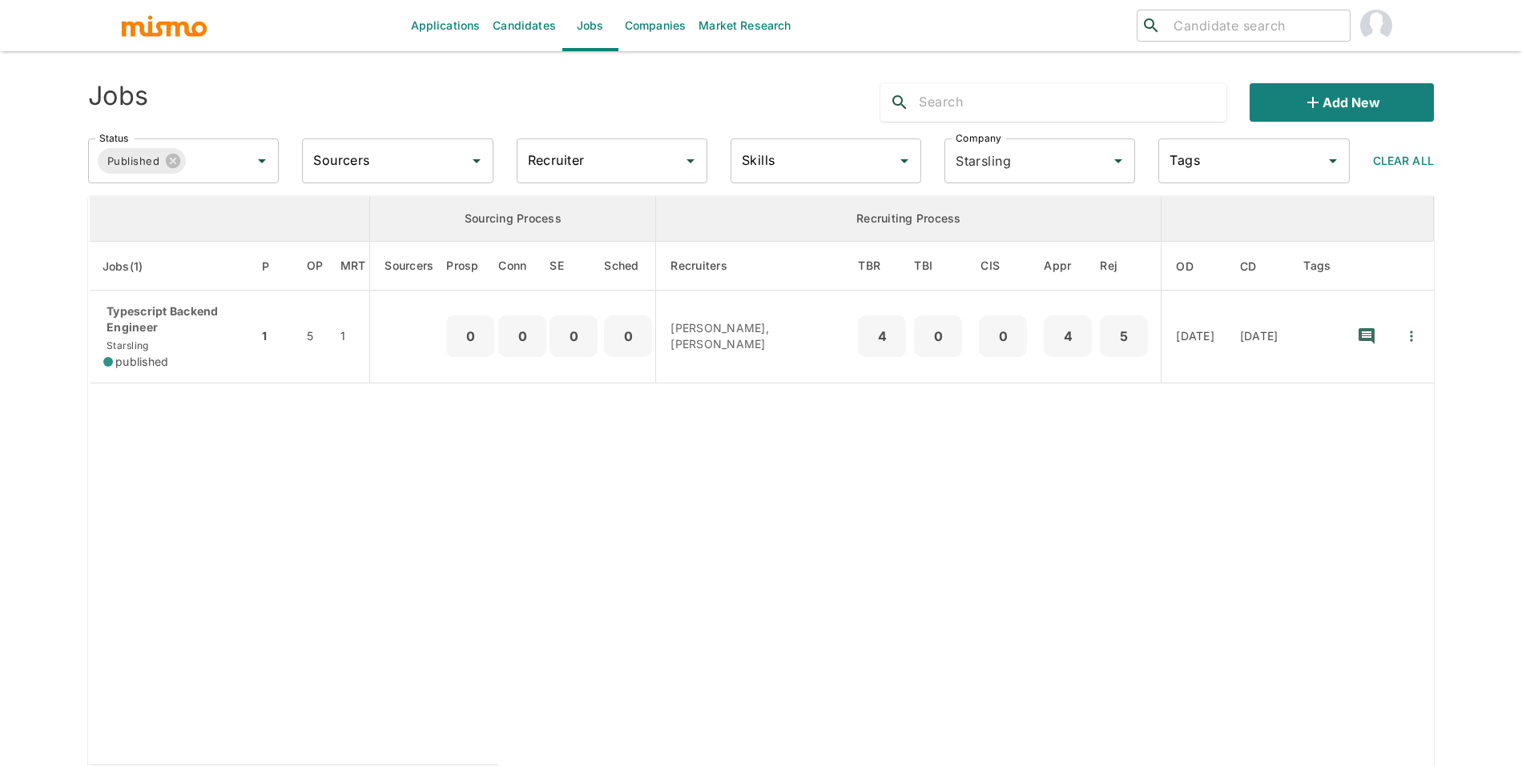
click at [1242, 16] on input "search" at bounding box center [1255, 25] width 176 height 22
click at [1234, 26] on input "[PERSON_NAME]" at bounding box center [1255, 25] width 176 height 22
type input "diego"
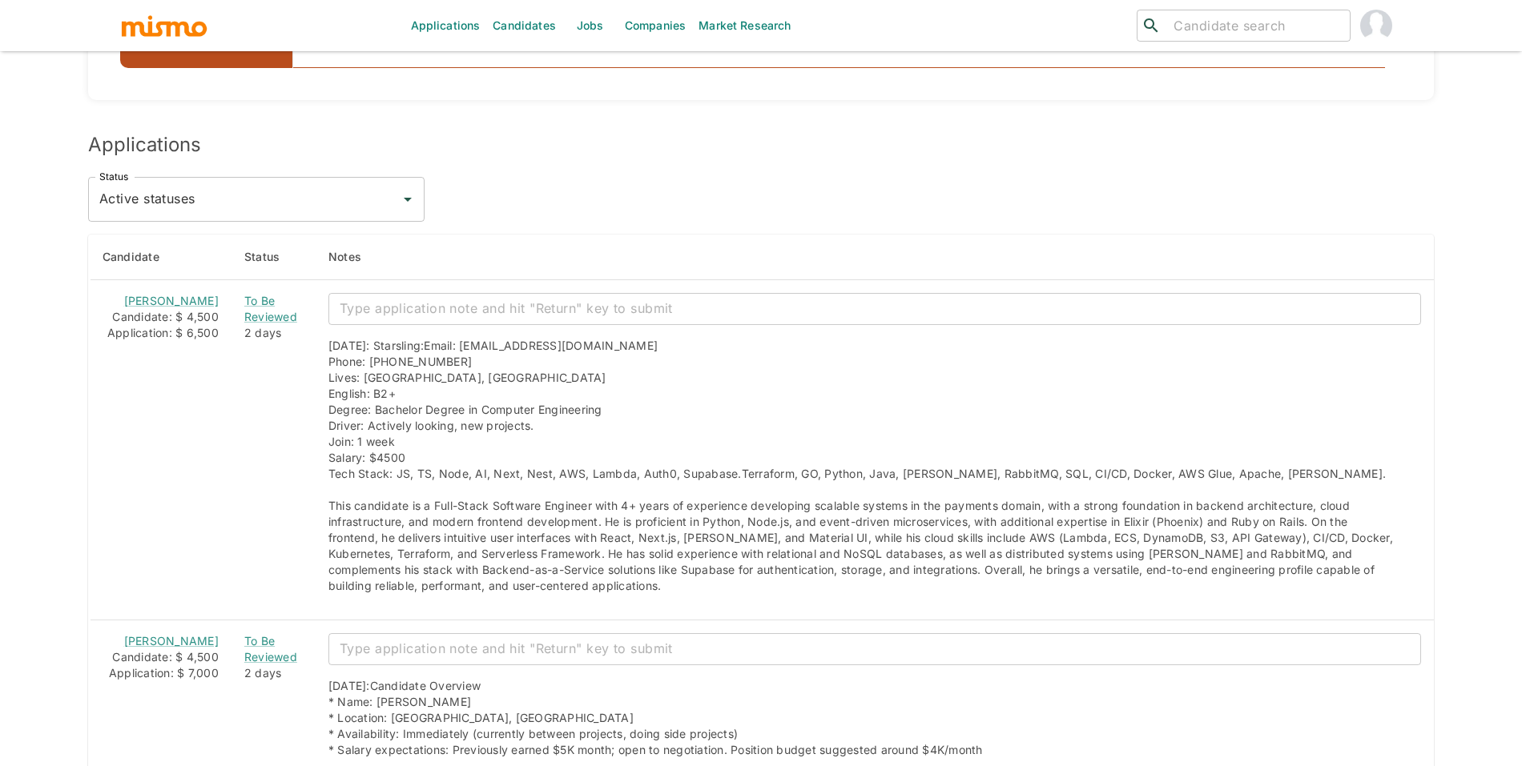
scroll to position [1366, 0]
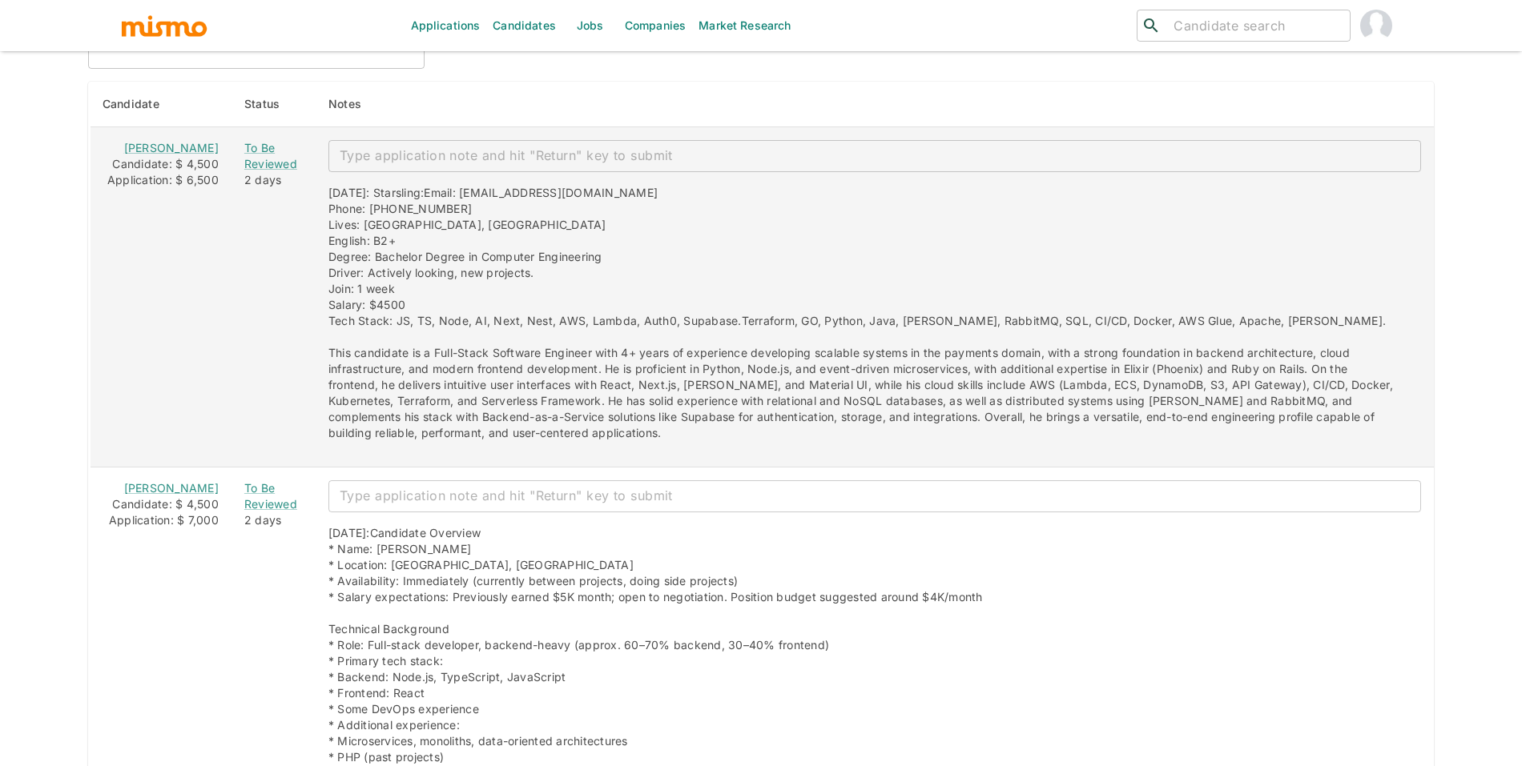
click at [159, 160] on div "Candidate: $ 4,500" at bounding box center [160, 164] width 115 height 16
click at [163, 153] on link "[PERSON_NAME]" at bounding box center [171, 148] width 95 height 14
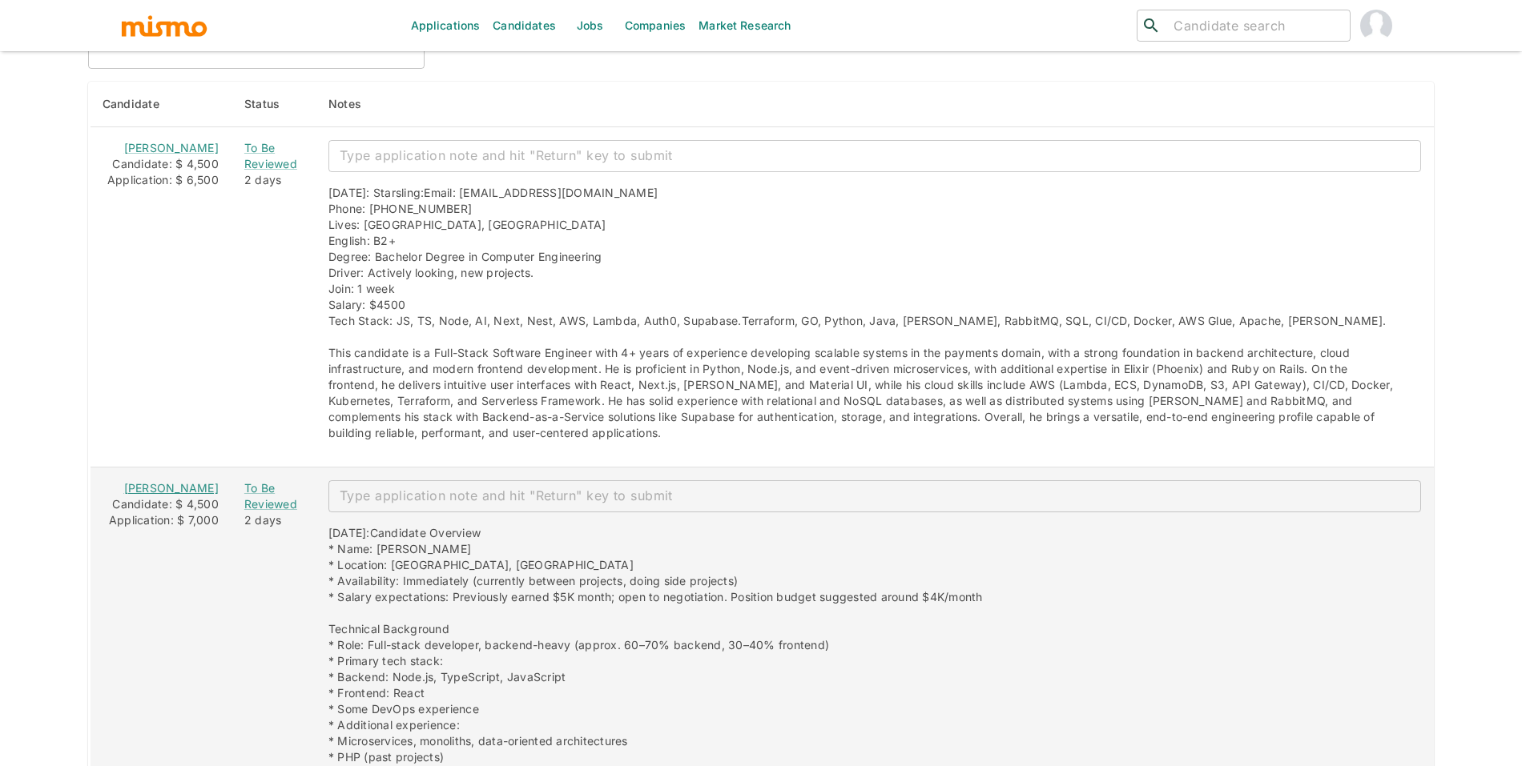
click at [158, 485] on link "[PERSON_NAME]" at bounding box center [171, 488] width 95 height 14
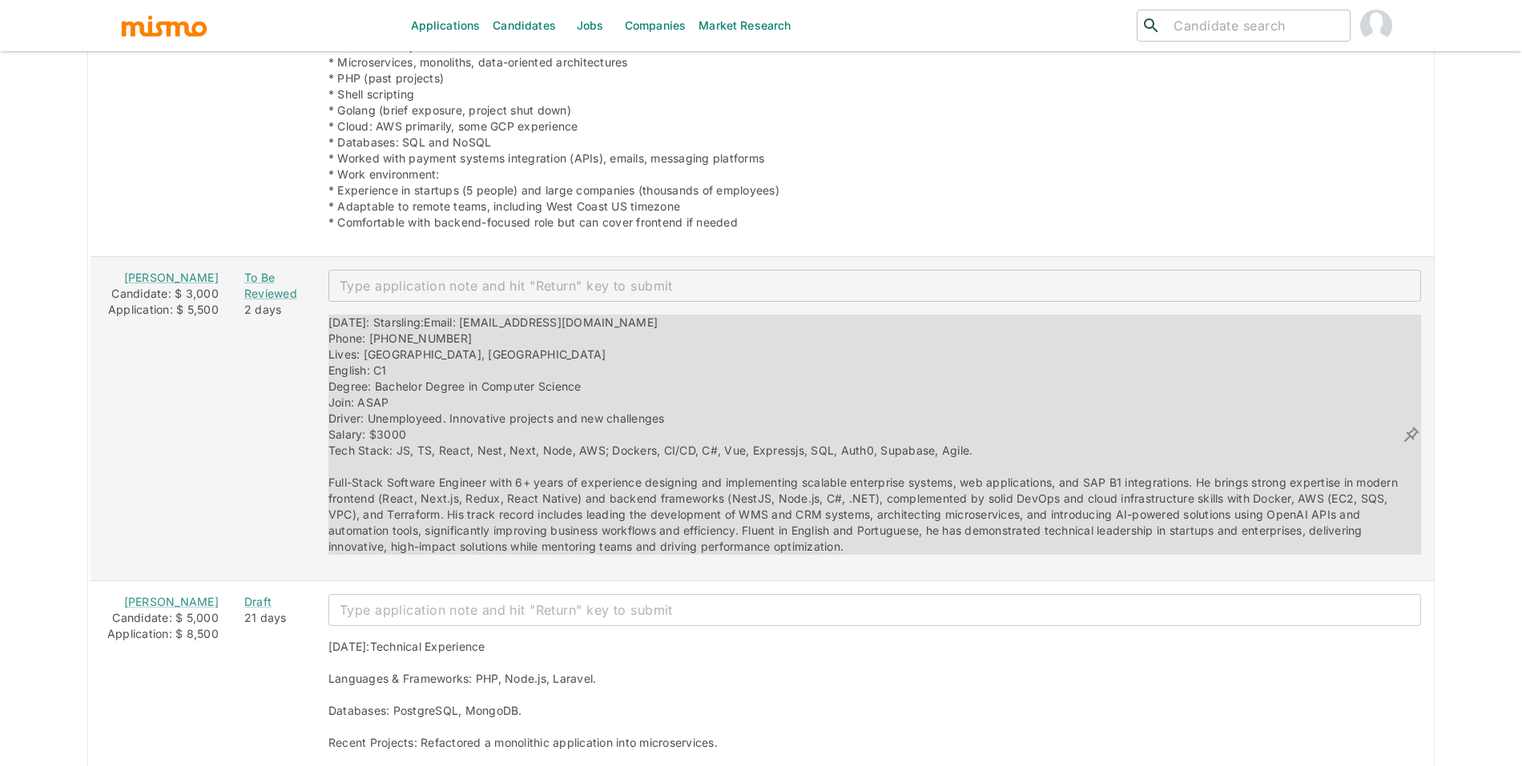
scroll to position [2068, 0]
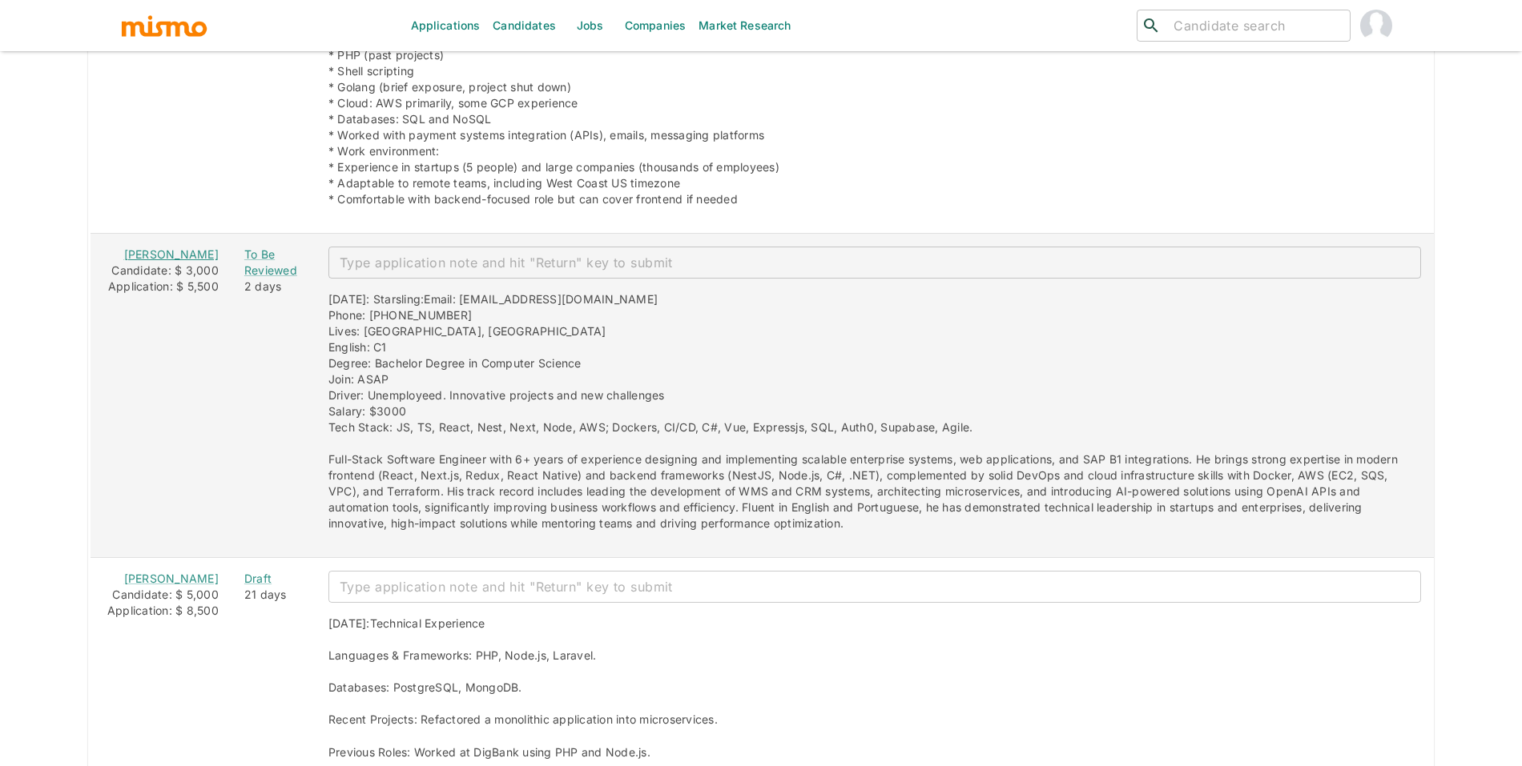
click at [163, 256] on link "[PERSON_NAME]" at bounding box center [171, 254] width 95 height 14
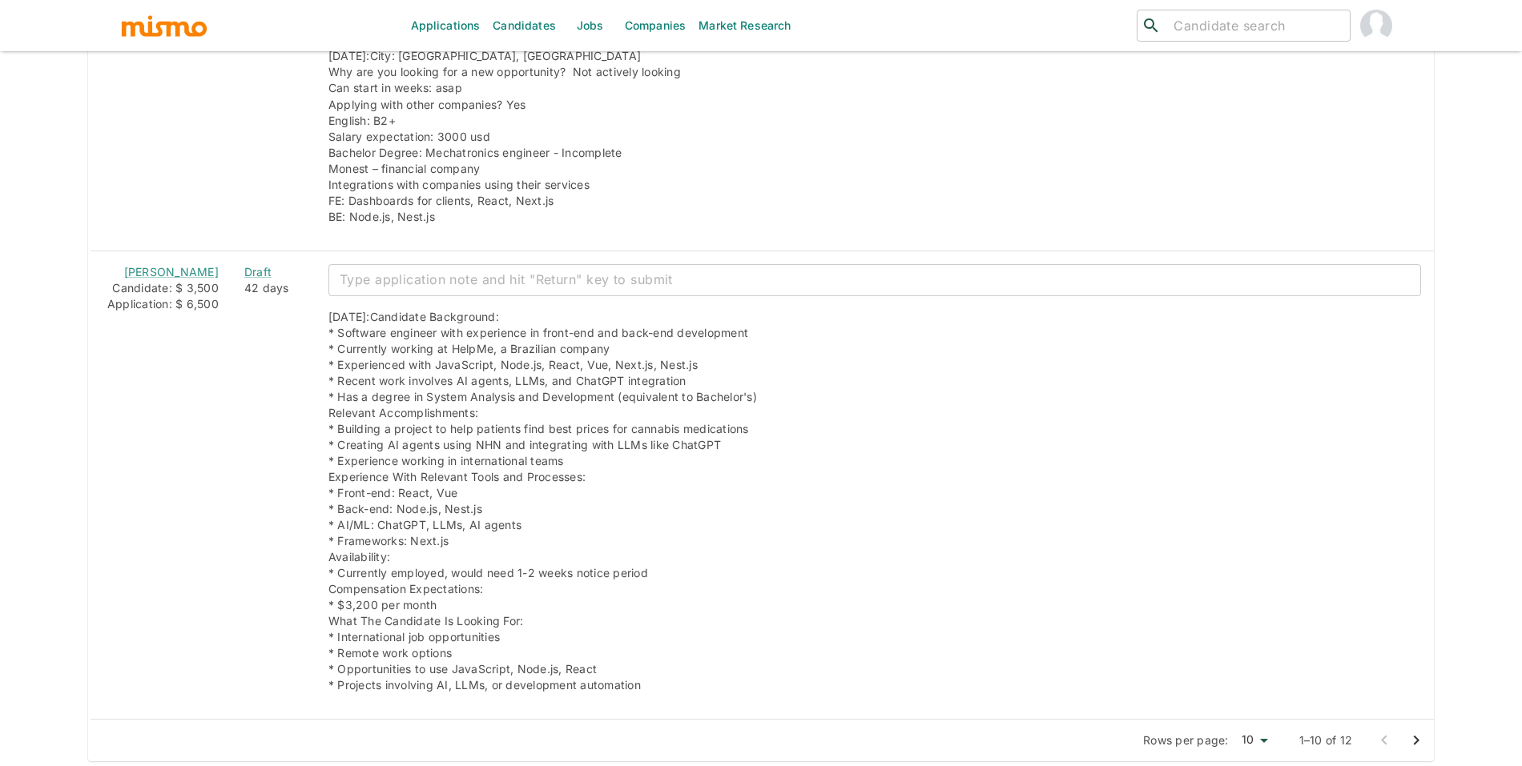
scroll to position [4725, 0]
click at [1425, 730] on button "Go to next page" at bounding box center [1416, 739] width 32 height 32
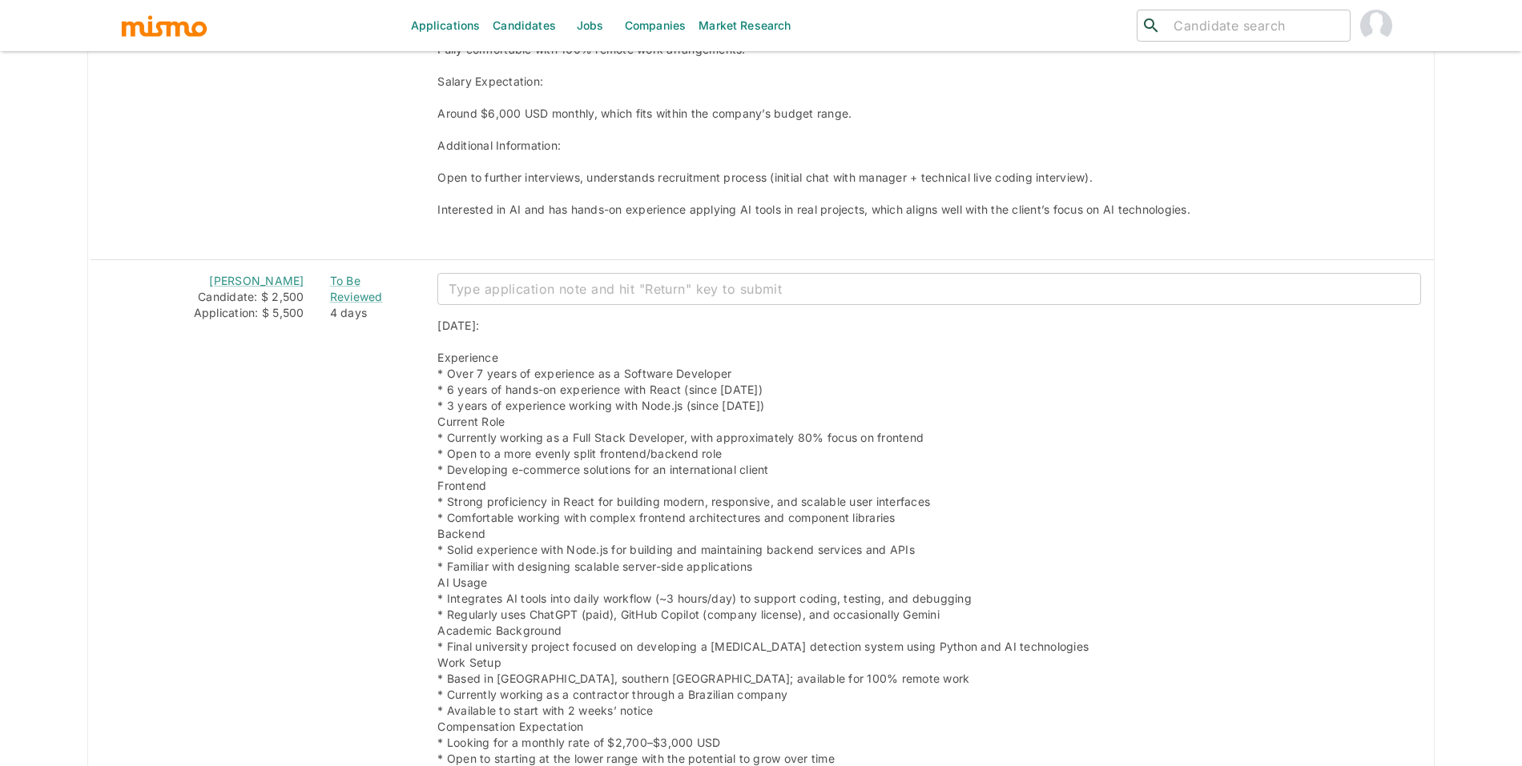
scroll to position [2515, 0]
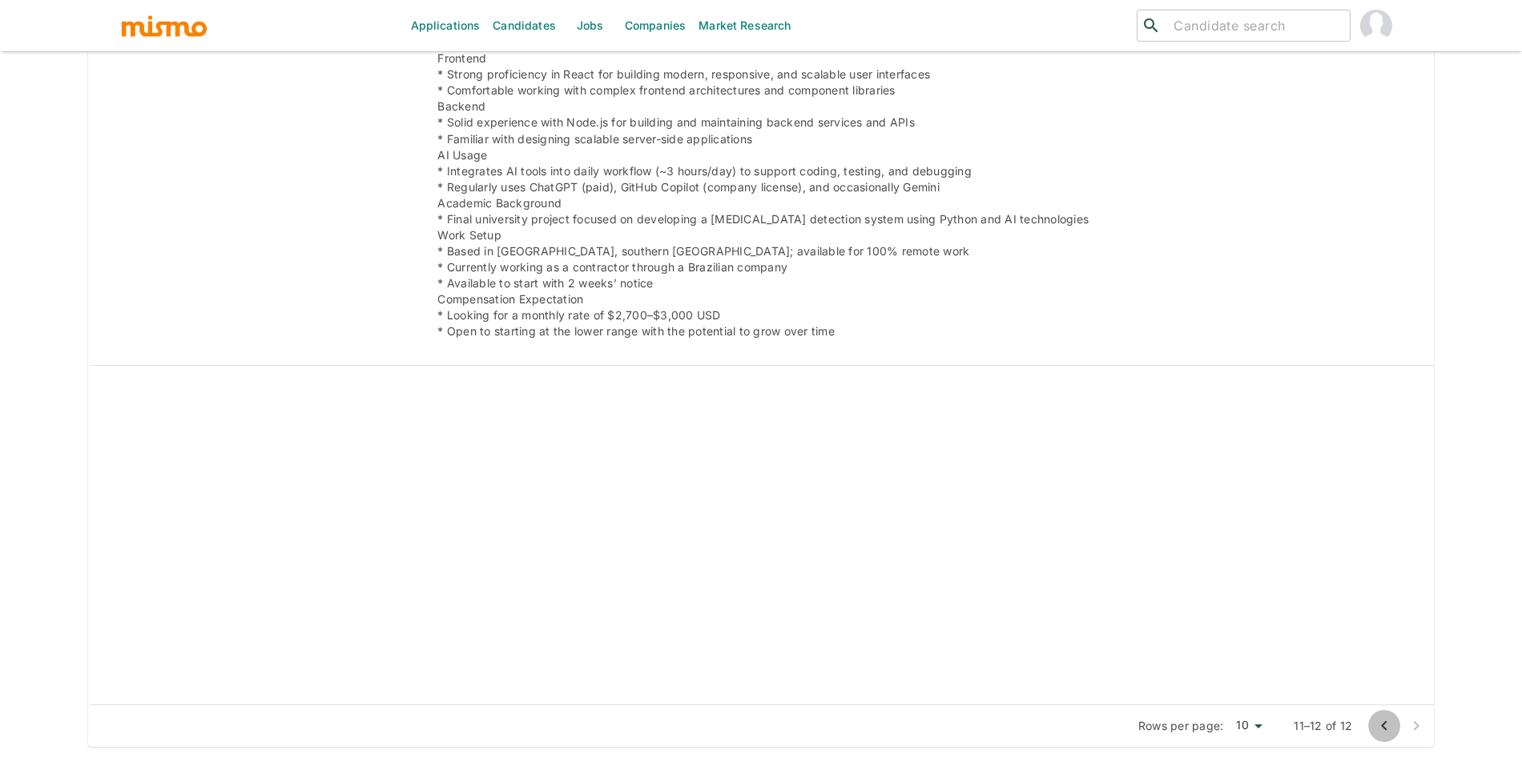
click at [1379, 730] on icon "Go to previous page" at bounding box center [1383, 726] width 19 height 19
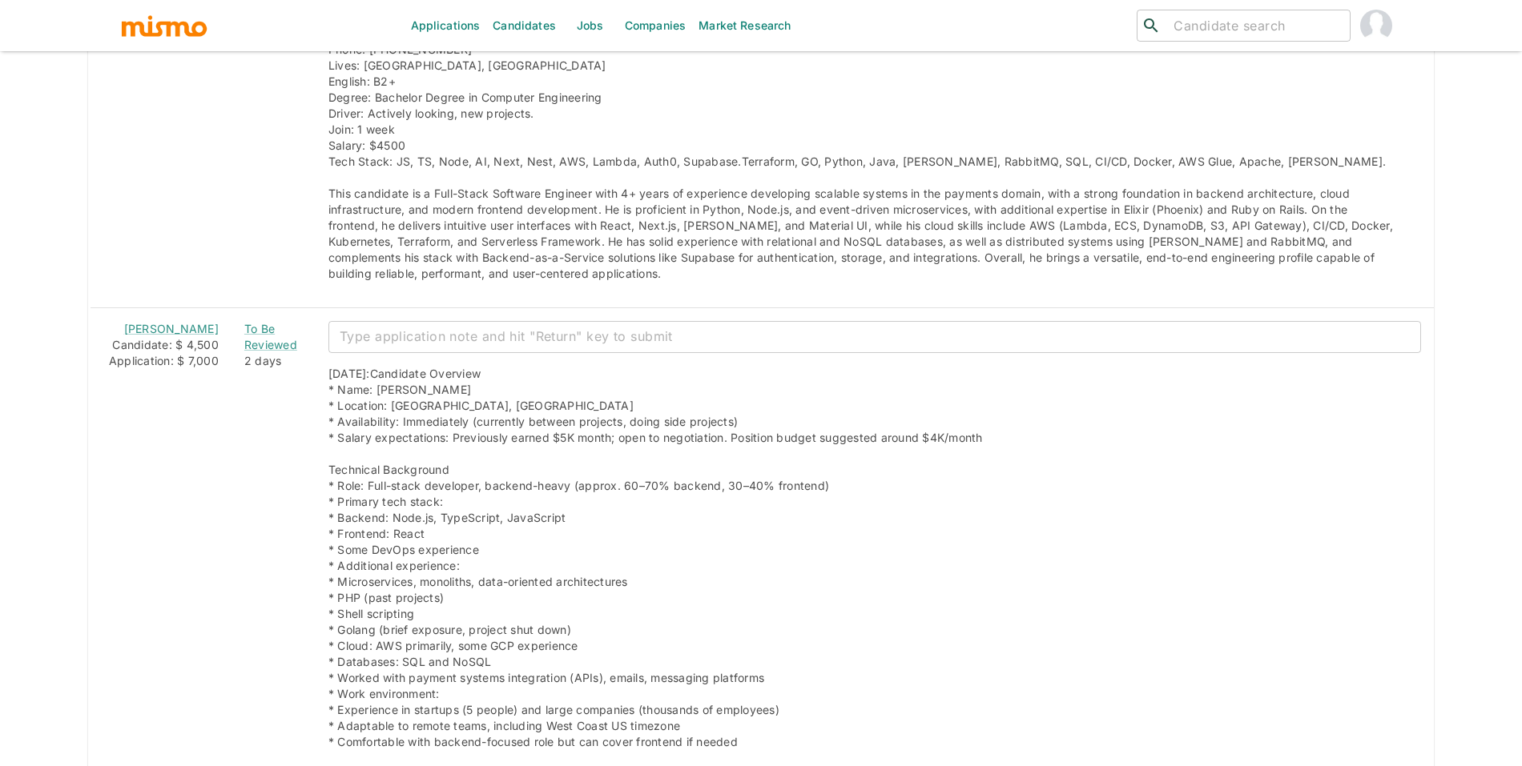
scroll to position [1433, 0]
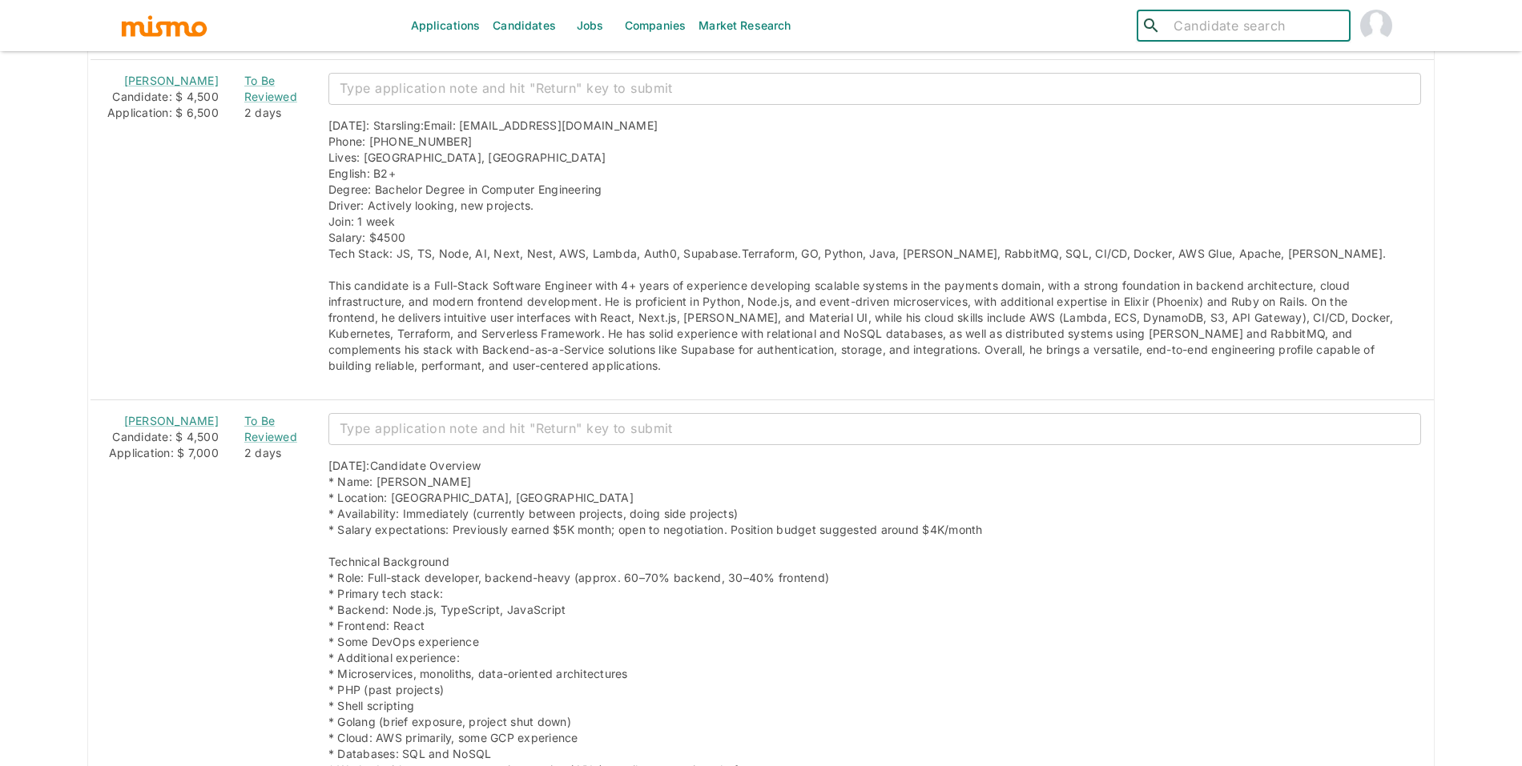
click at [1218, 31] on input "search" at bounding box center [1255, 25] width 176 height 22
type input "o"
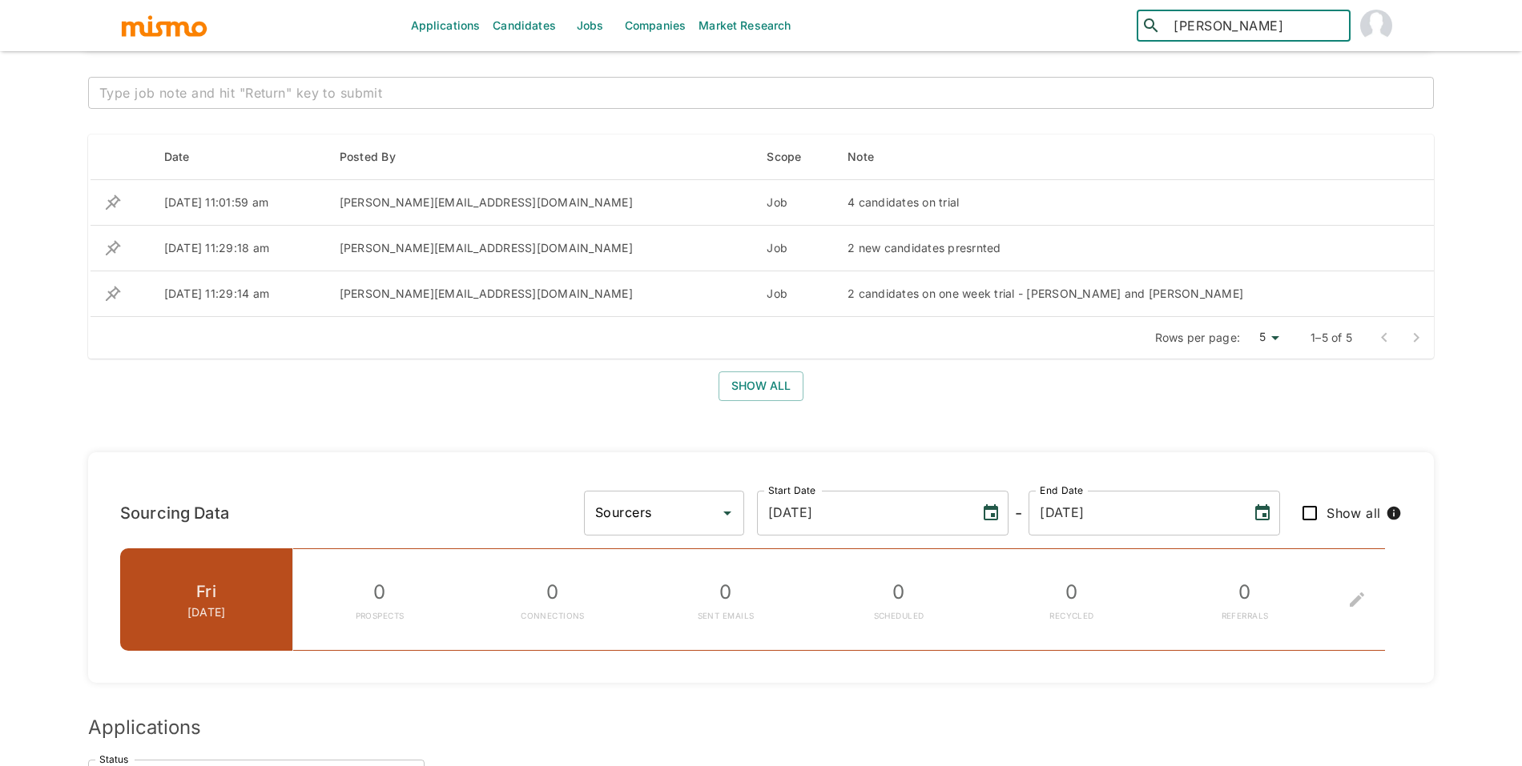
scroll to position [0, 0]
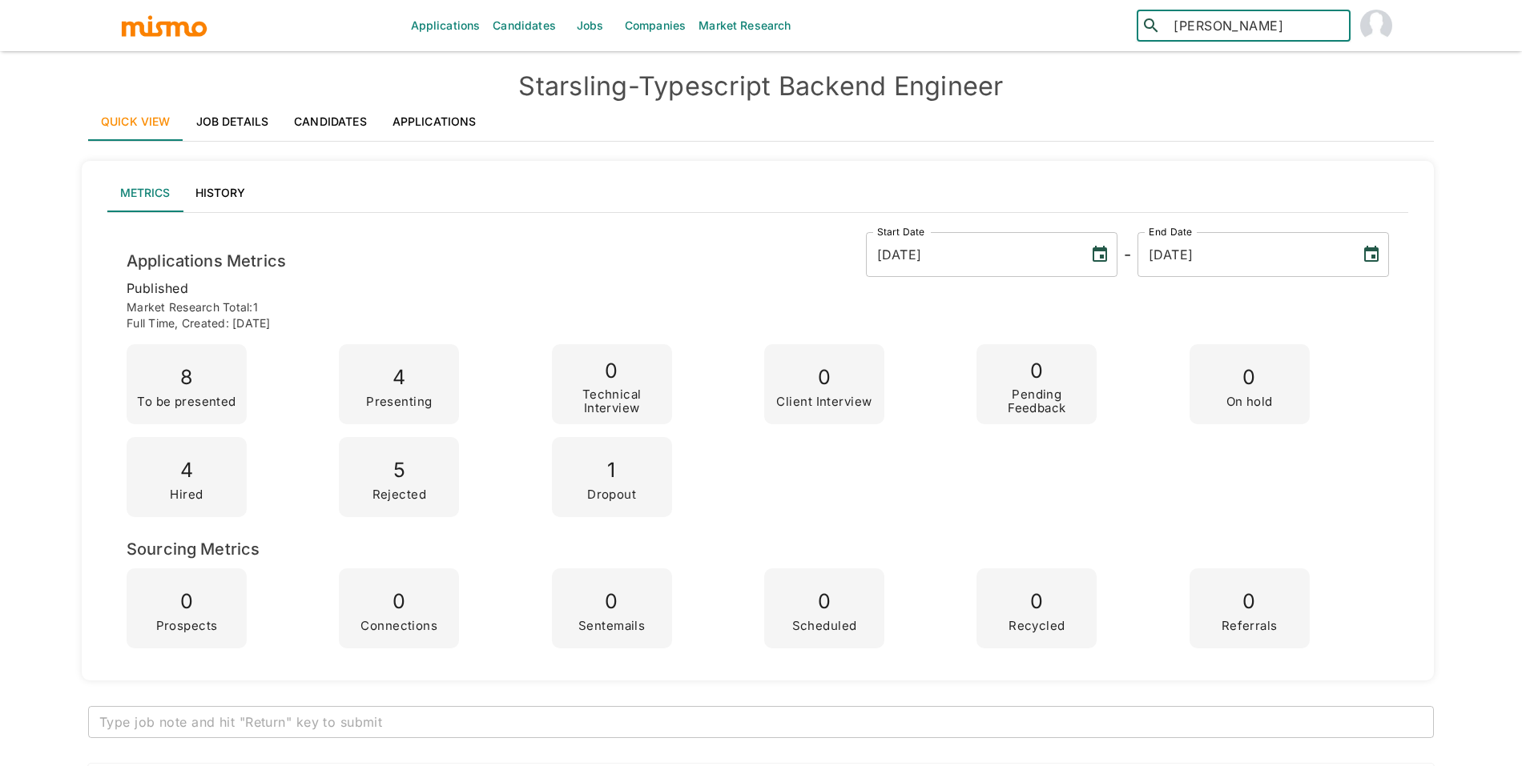
type input "joel"
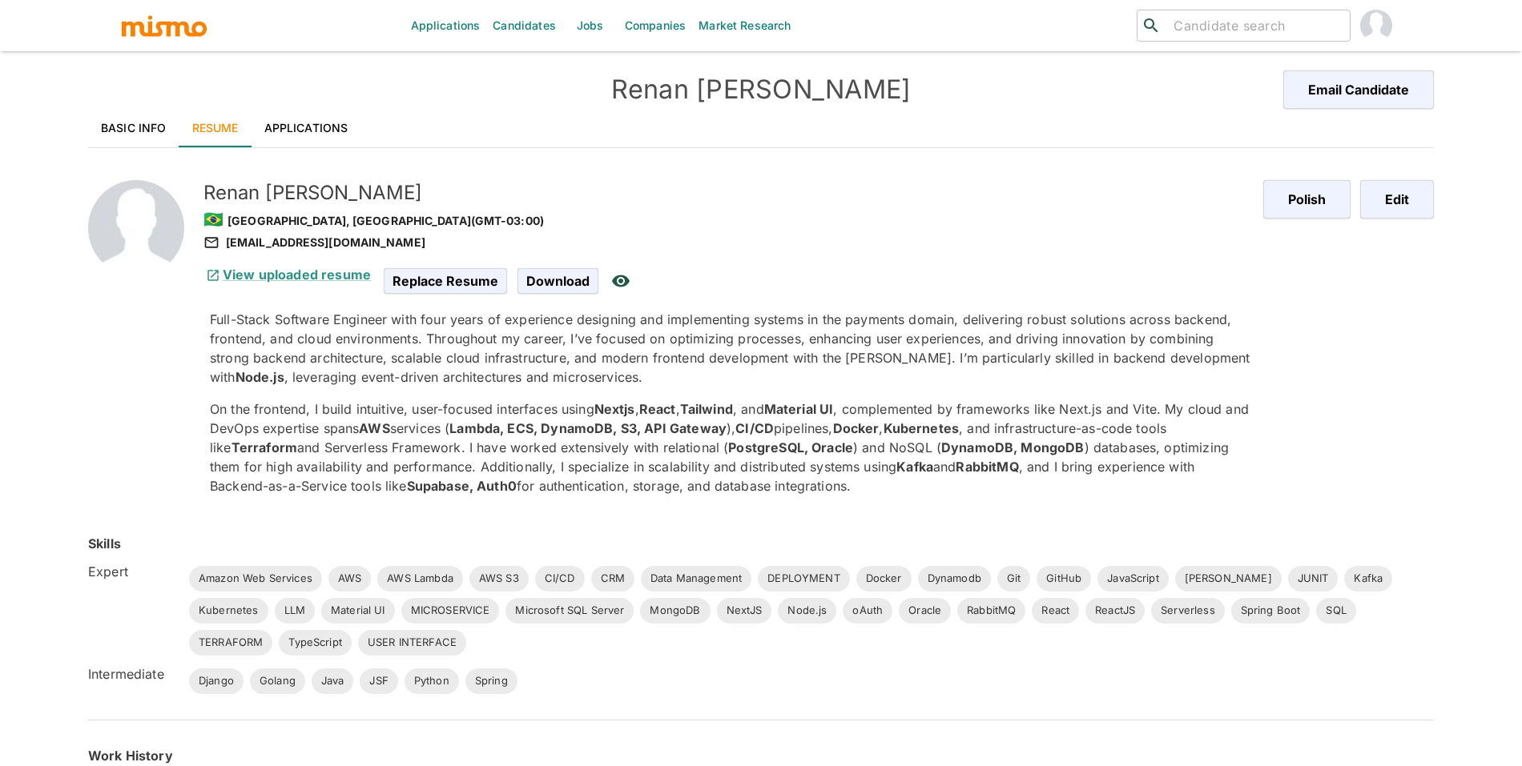
click at [369, 121] on div "Basic Info Resume Applications" at bounding box center [761, 128] width 1346 height 38
click at [319, 123] on link "Applications" at bounding box center [306, 128] width 110 height 38
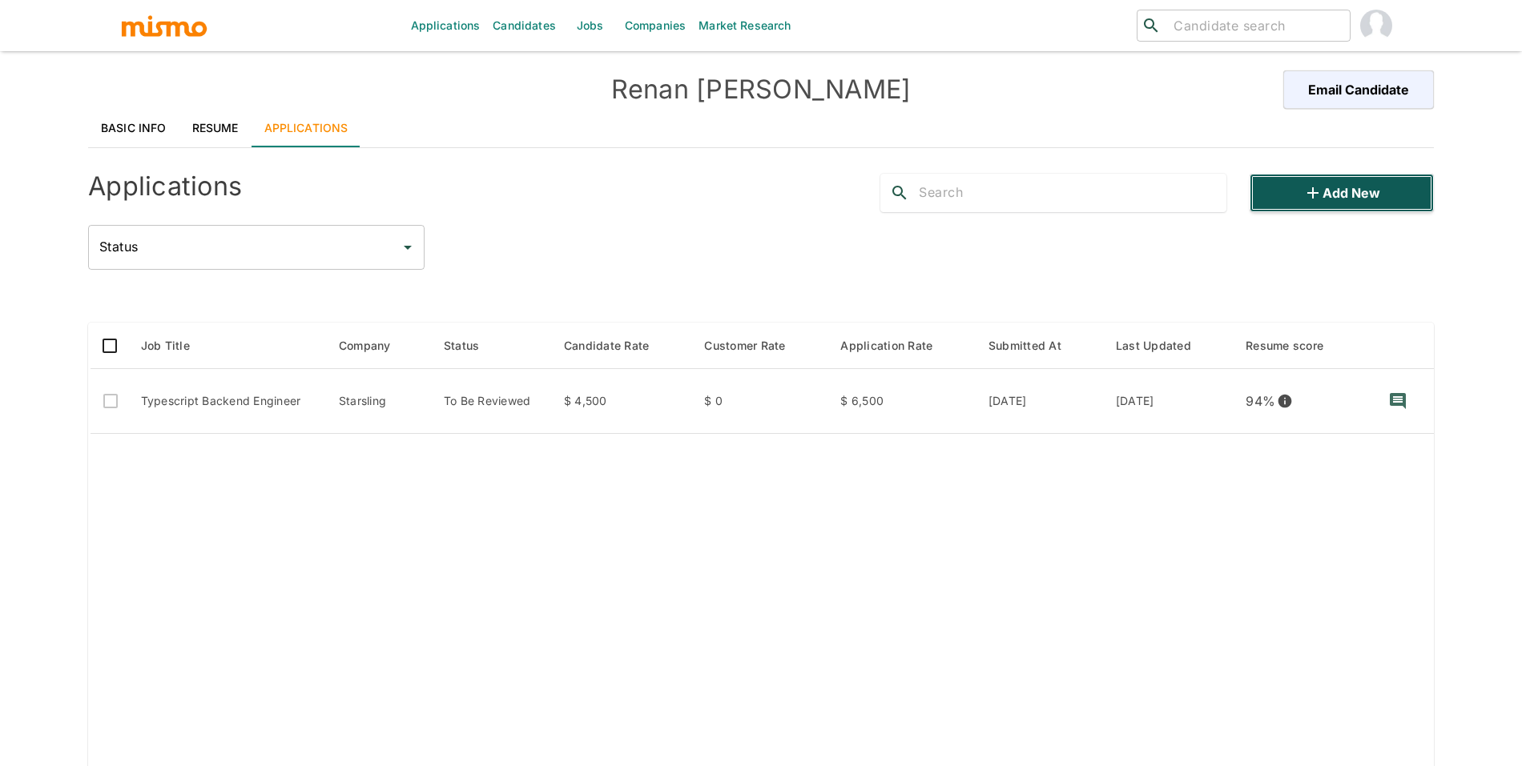
click at [1366, 189] on button "Add new" at bounding box center [1341, 193] width 184 height 38
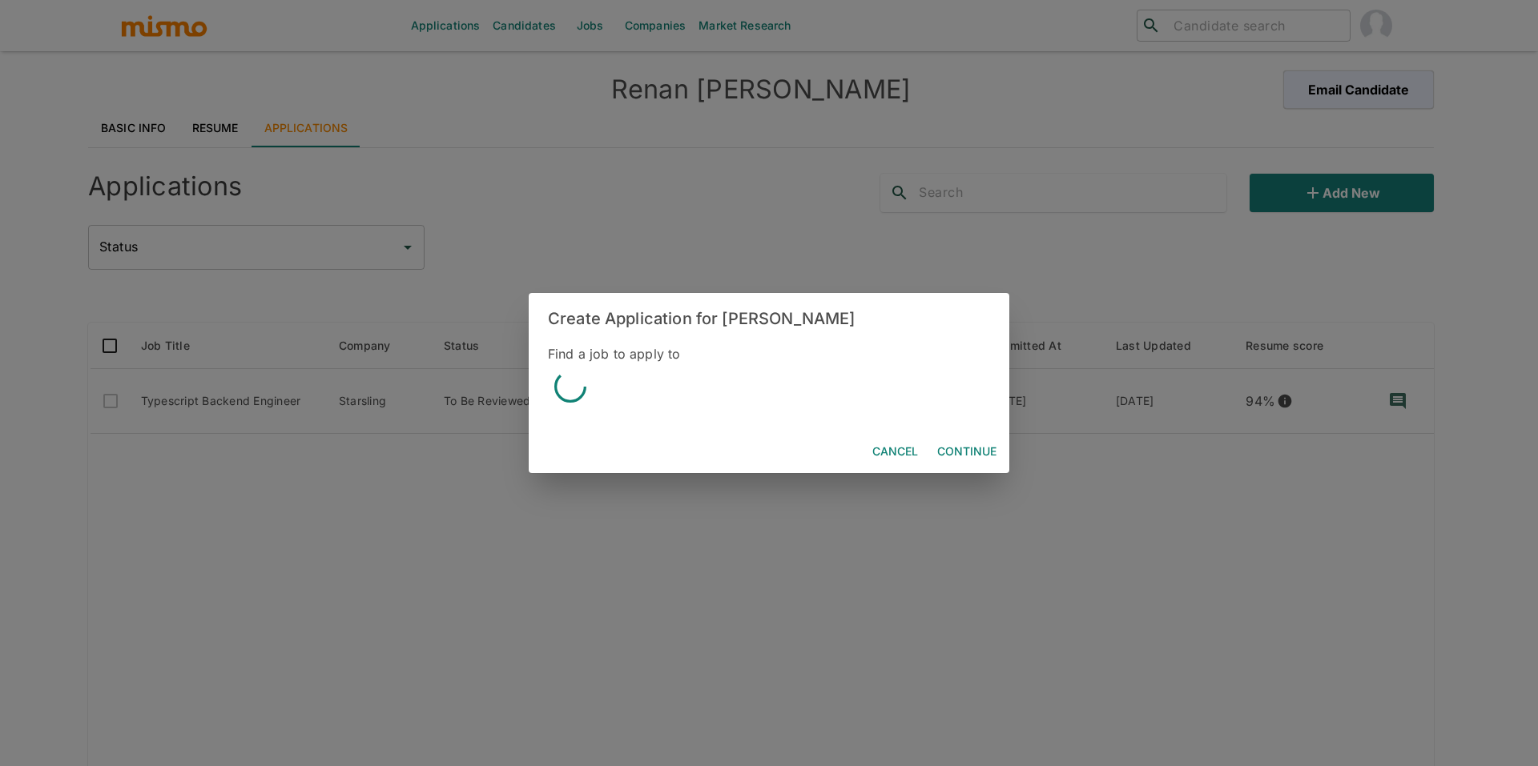
click at [674, 400] on div at bounding box center [769, 389] width 442 height 50
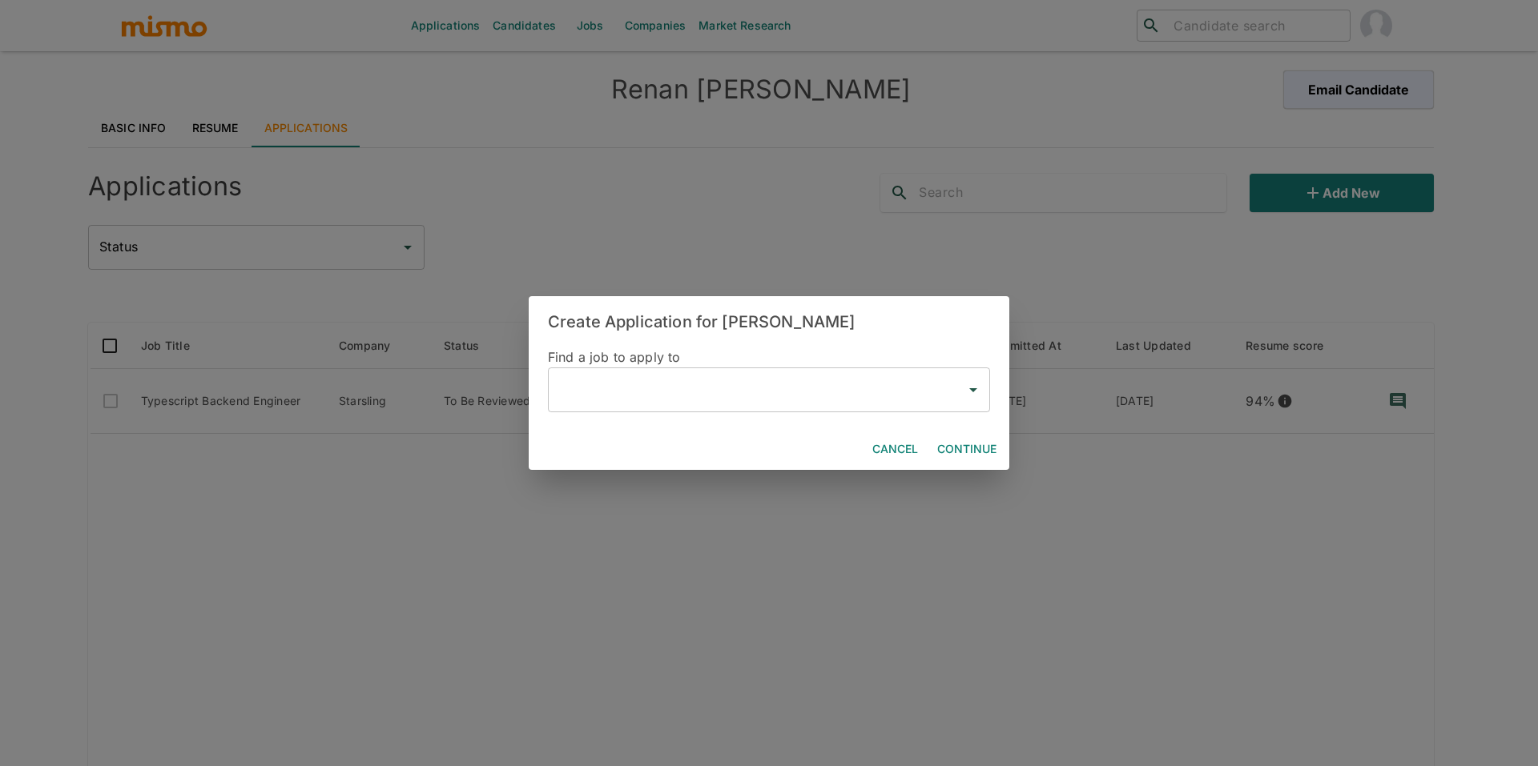
click at [655, 400] on input "text" at bounding box center [757, 390] width 404 height 30
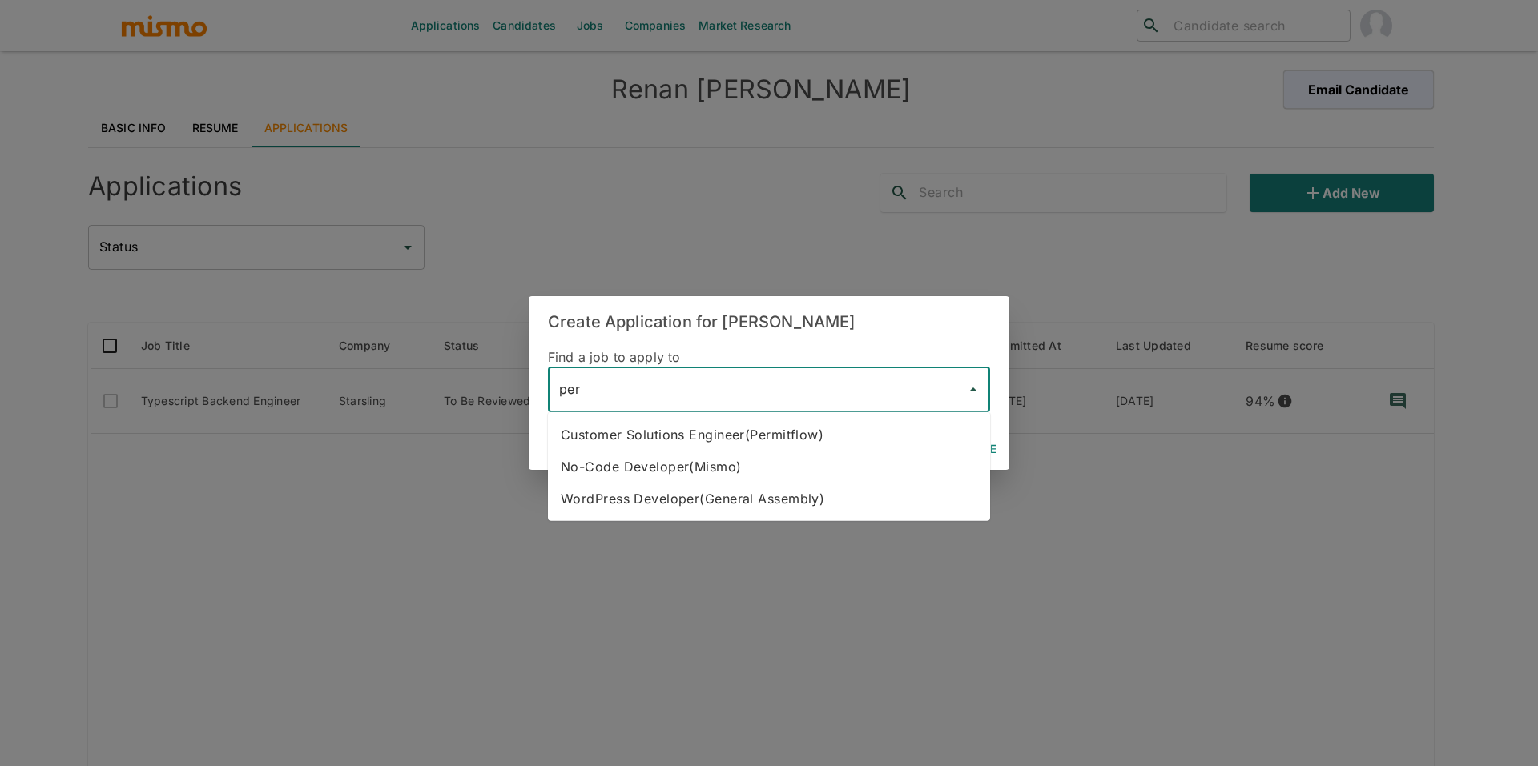
click at [670, 432] on li "Customer Solutions Engineer(Permitflow)" at bounding box center [769, 435] width 442 height 32
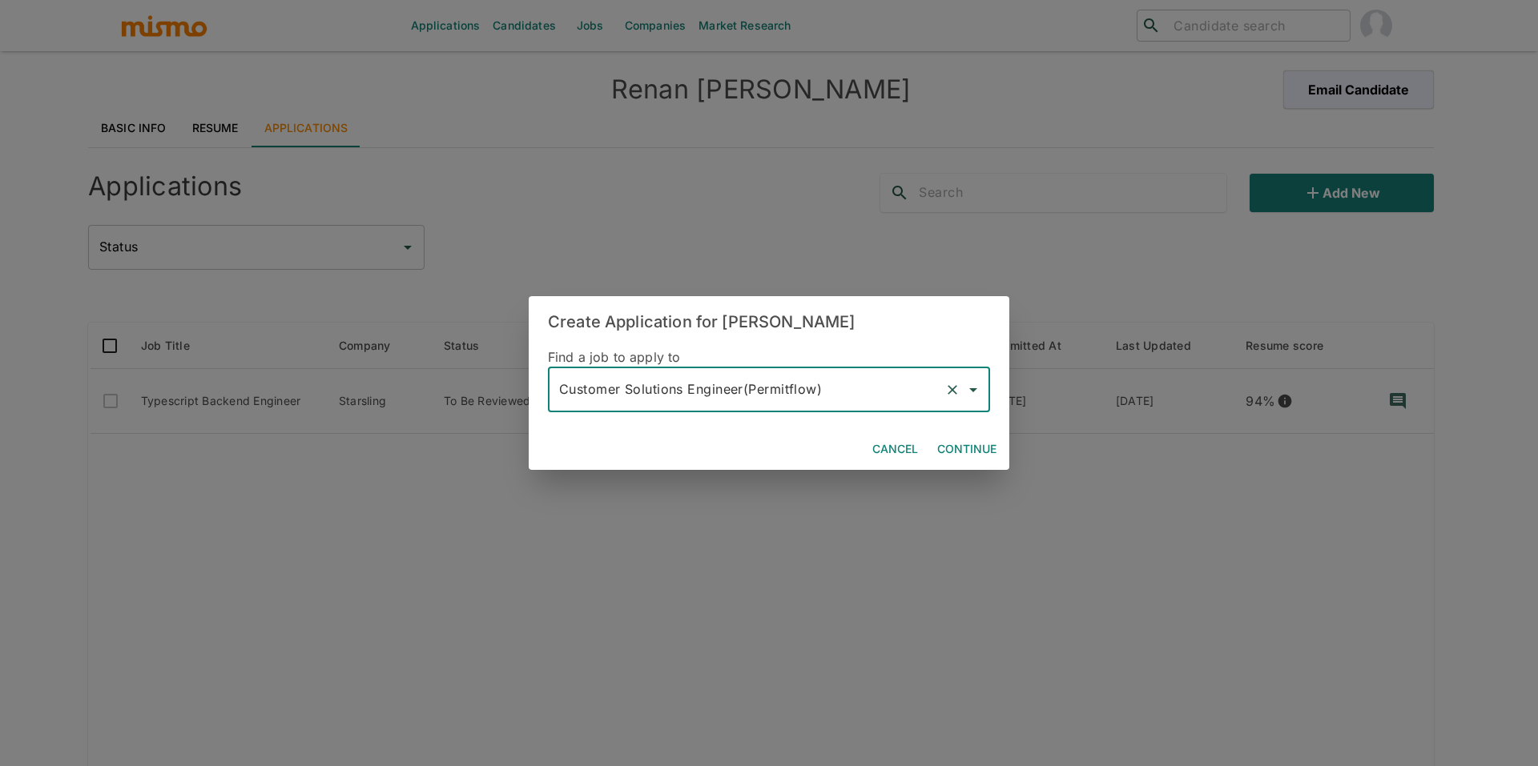
type input "Customer Solutions Engineer(Permitflow)"
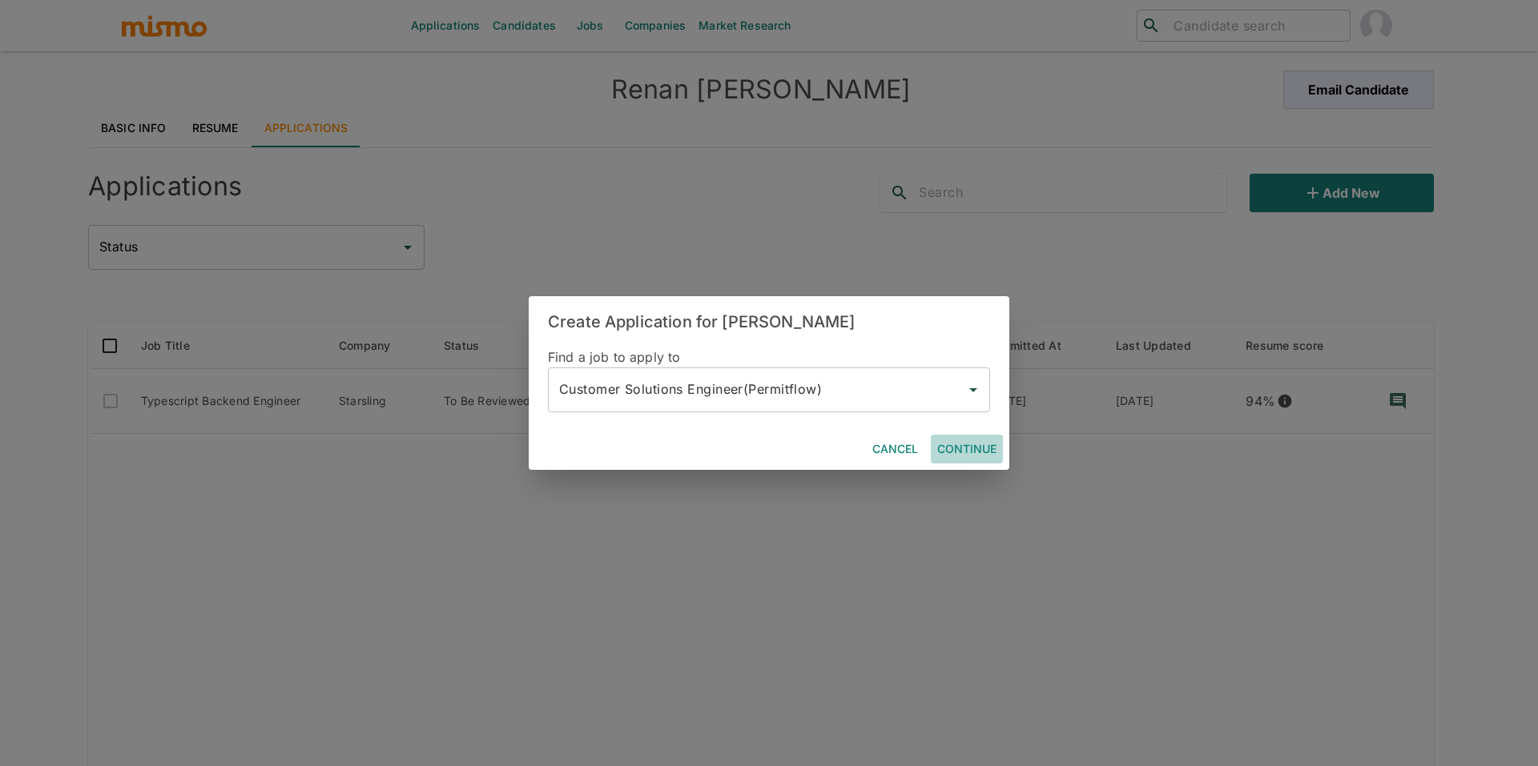
click at [995, 458] on button "Continue" at bounding box center [967, 450] width 72 height 30
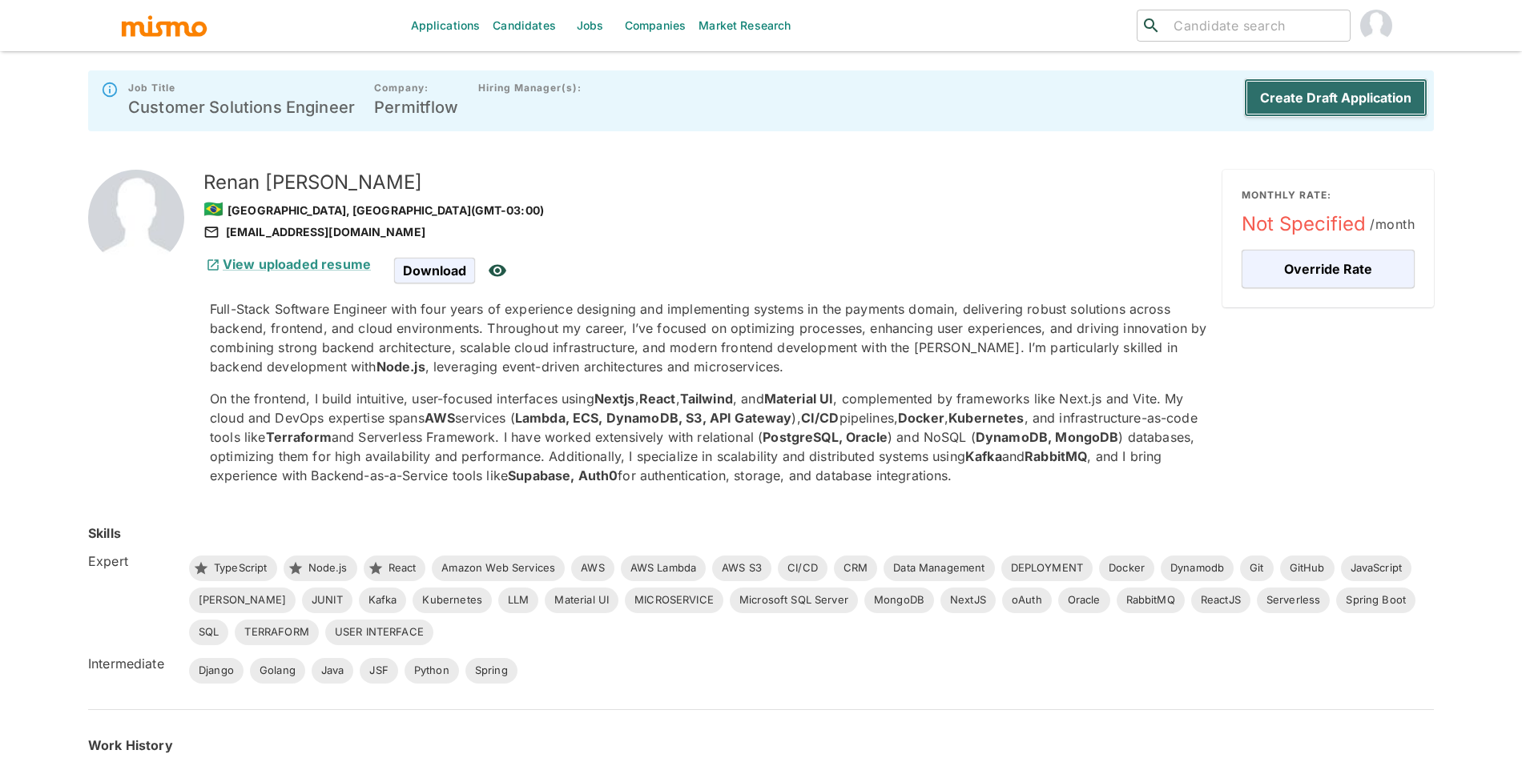
click at [1334, 89] on button "Create Draft Application" at bounding box center [1335, 97] width 183 height 38
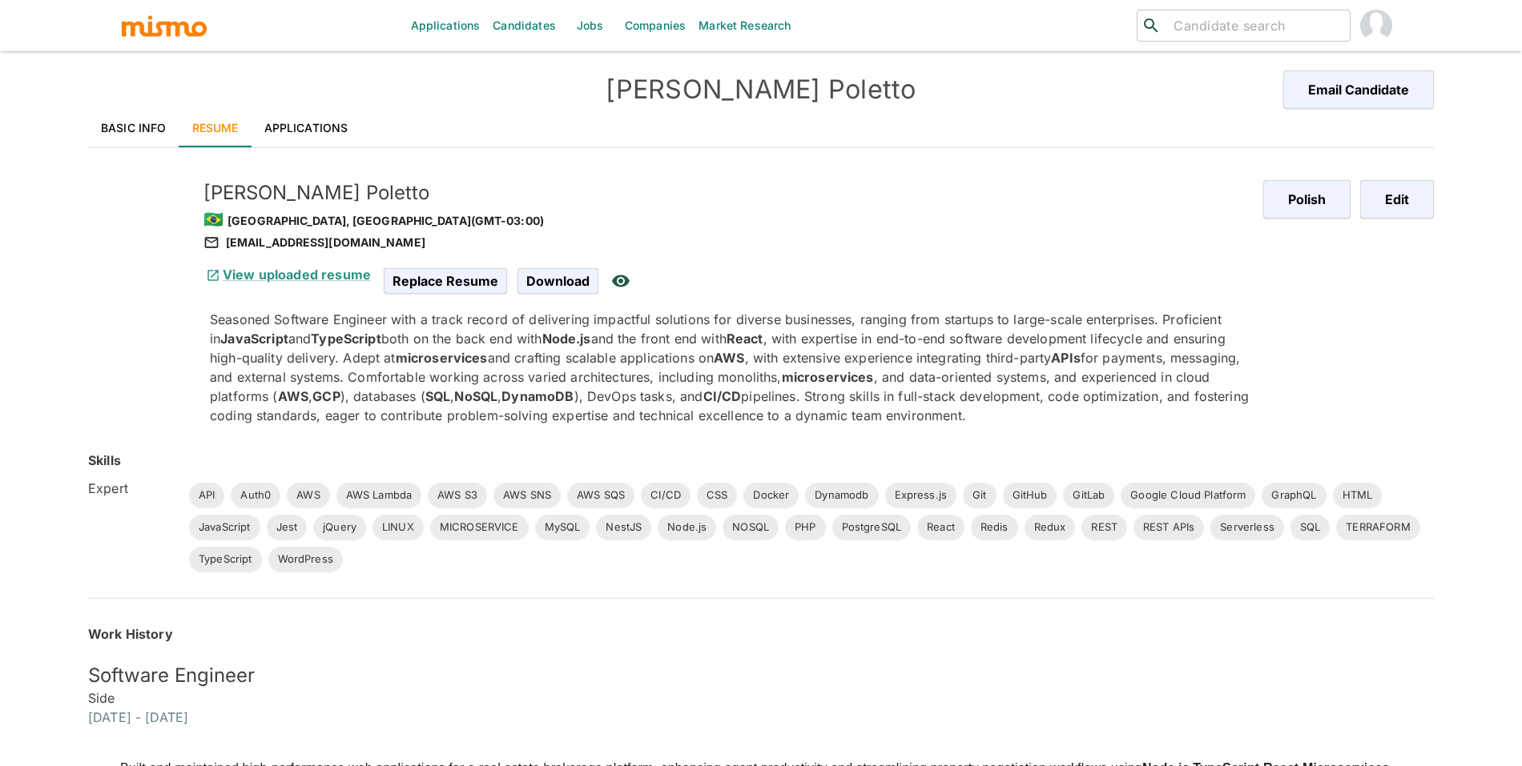
click at [272, 149] on div "[PERSON_NAME] 🇧🇷 [GEOGRAPHIC_DATA], [GEOGRAPHIC_DATA] (GMT-03:00) [EMAIL_ADDRES…" at bounding box center [704, 284] width 1066 height 284
click at [288, 140] on link "Applications" at bounding box center [306, 128] width 110 height 38
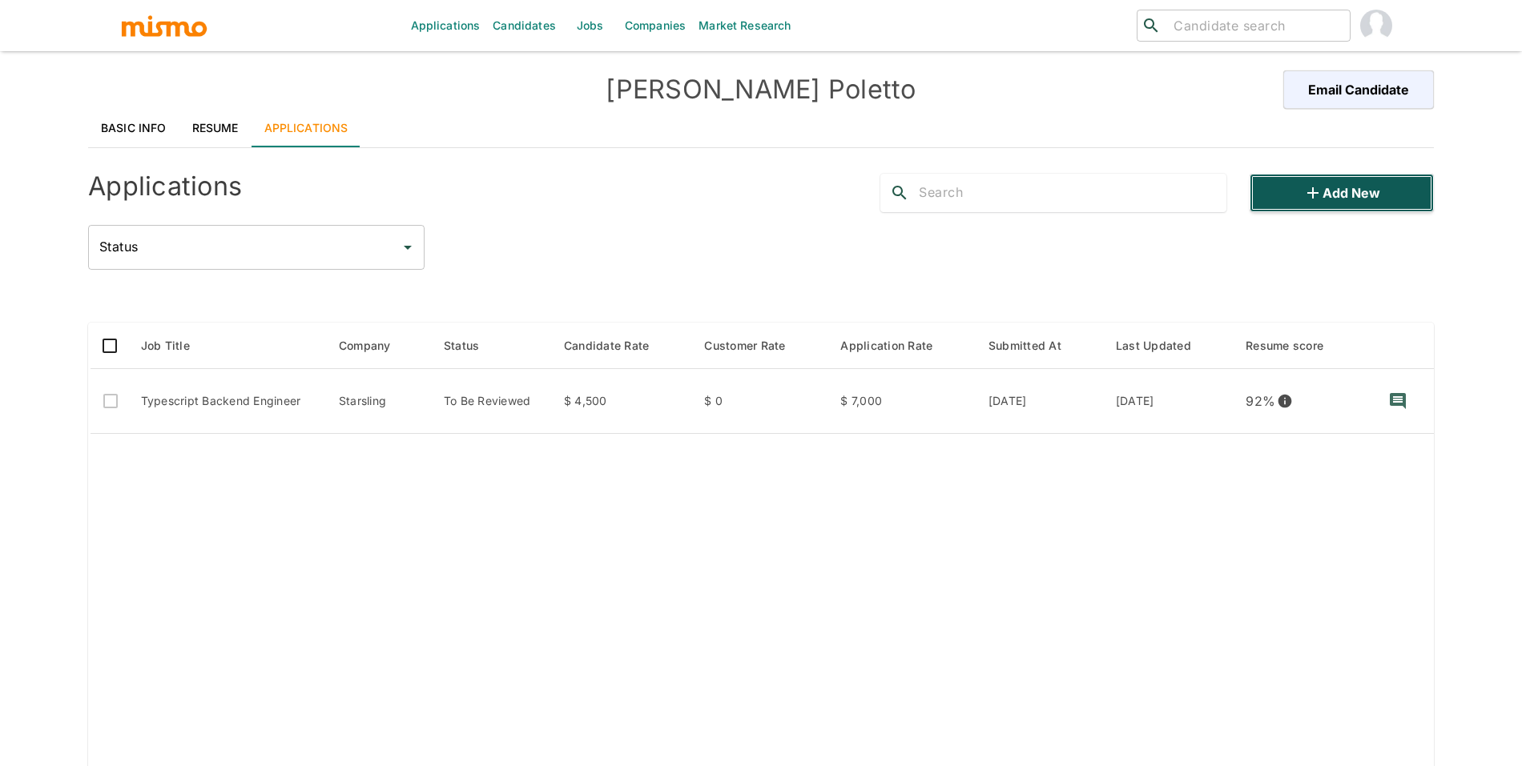
click at [1308, 206] on button "Add new" at bounding box center [1341, 193] width 184 height 38
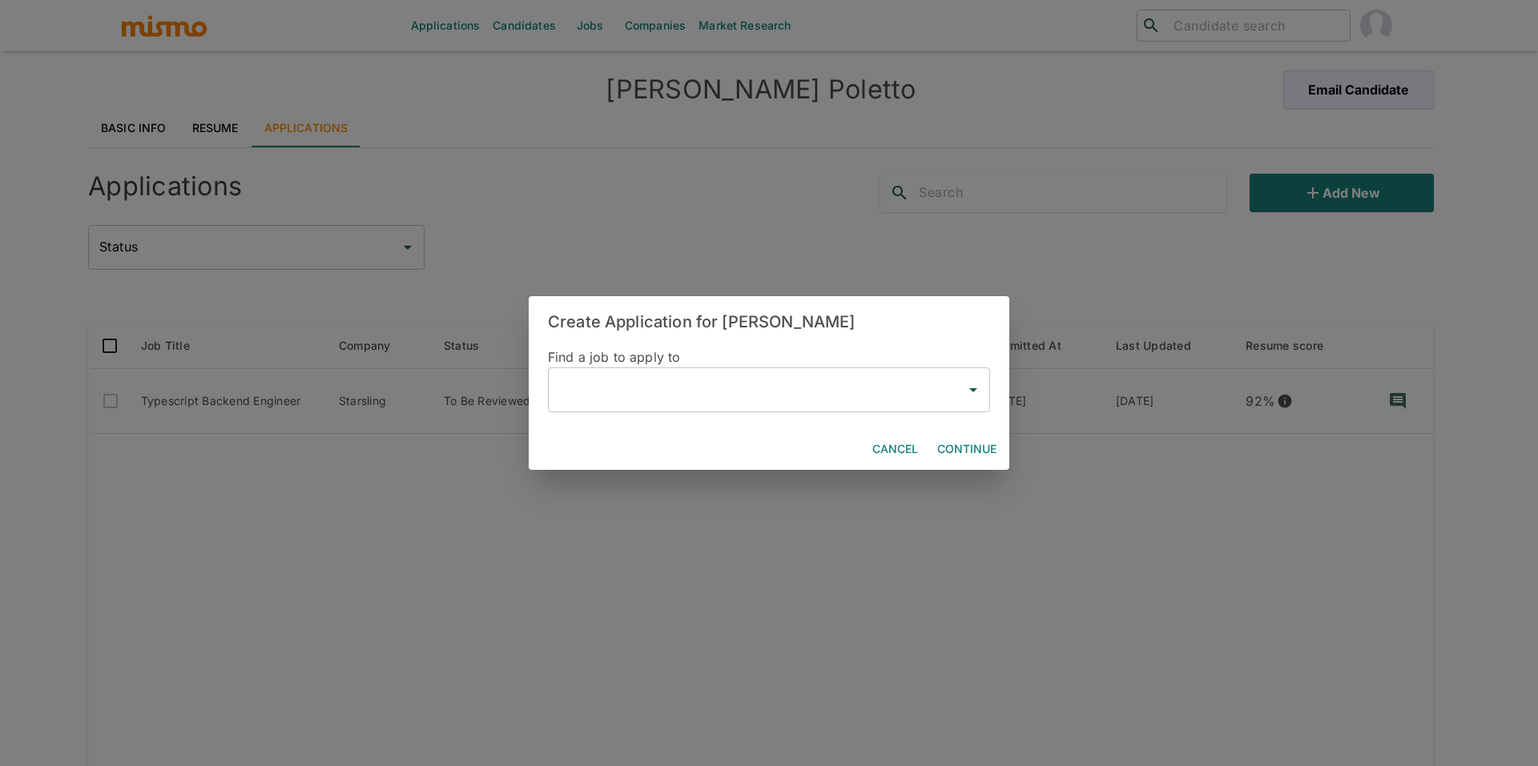
click at [601, 402] on input "text" at bounding box center [757, 390] width 404 height 30
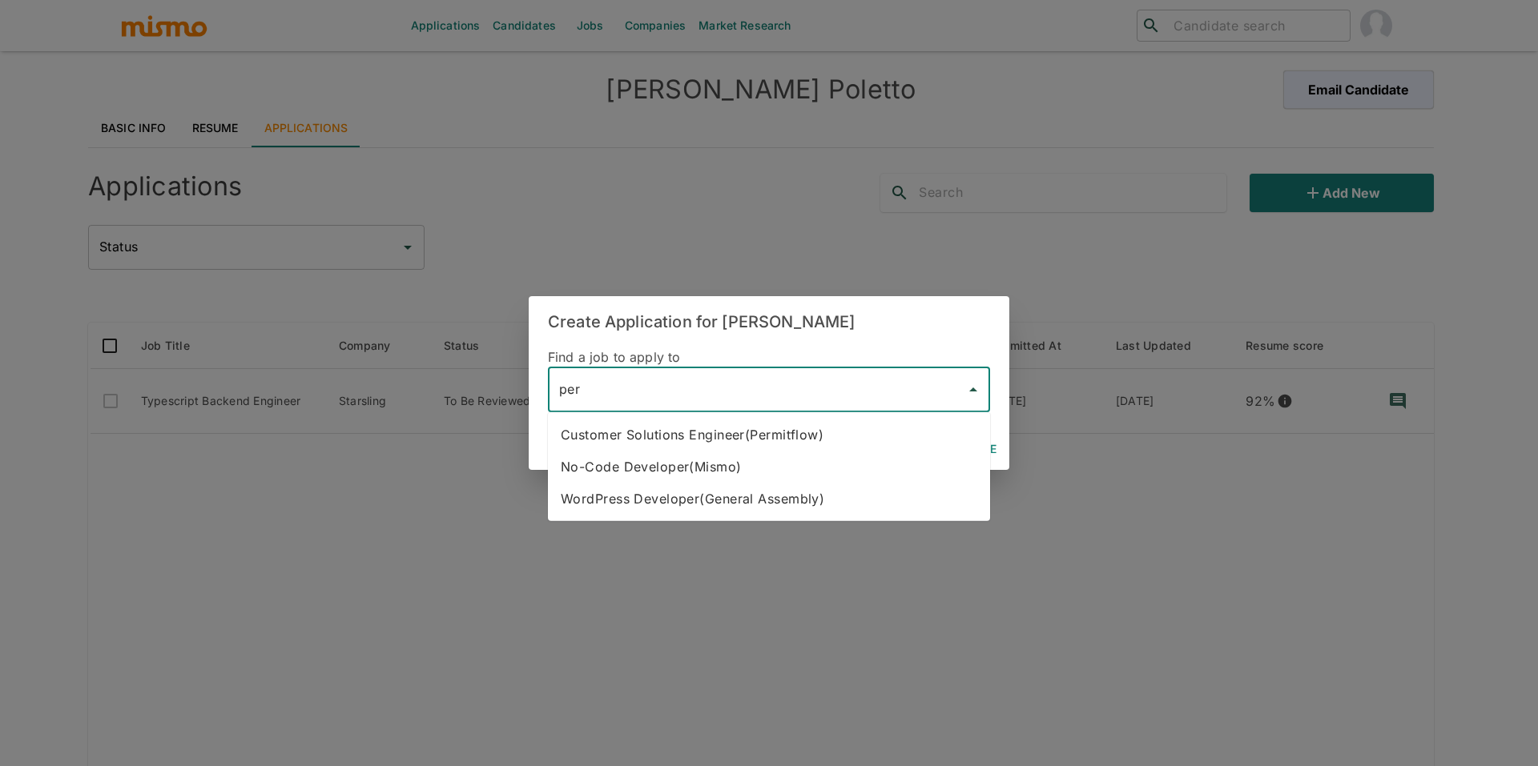
click at [623, 434] on li "Customer Solutions Engineer(Permitflow)" at bounding box center [769, 435] width 442 height 32
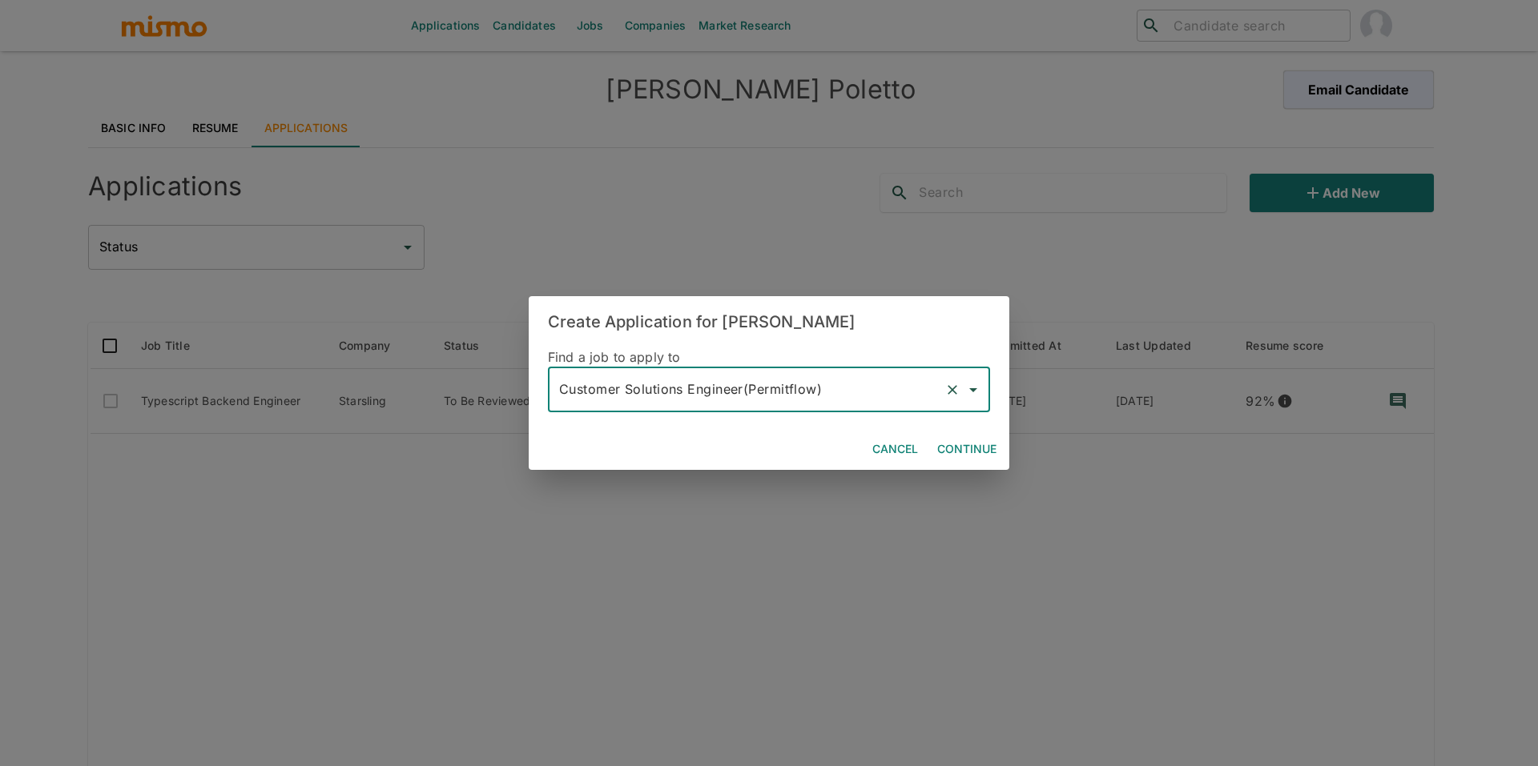
type input "Customer Solutions Engineer(Permitflow)"
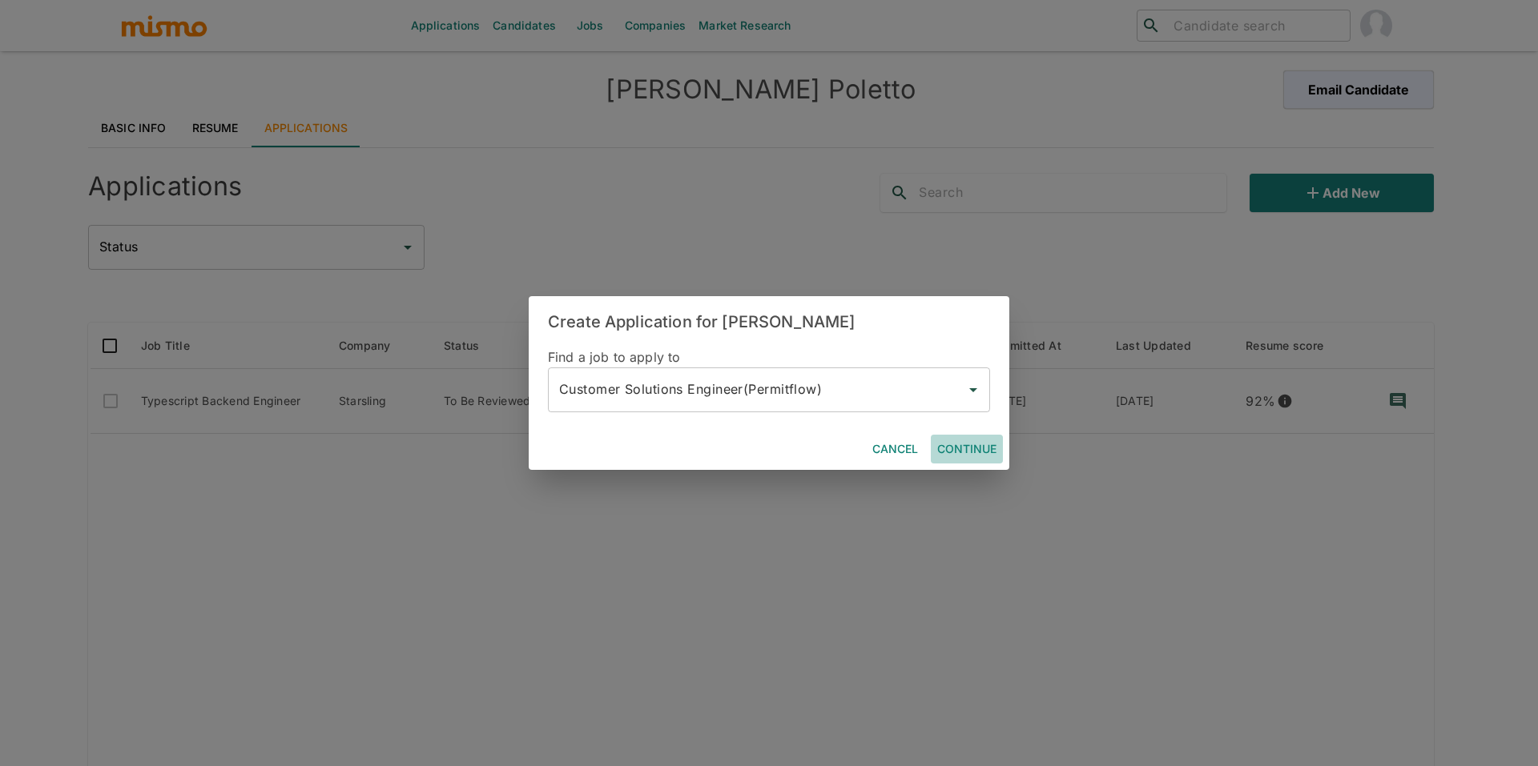
click at [962, 449] on button "Continue" at bounding box center [967, 450] width 72 height 30
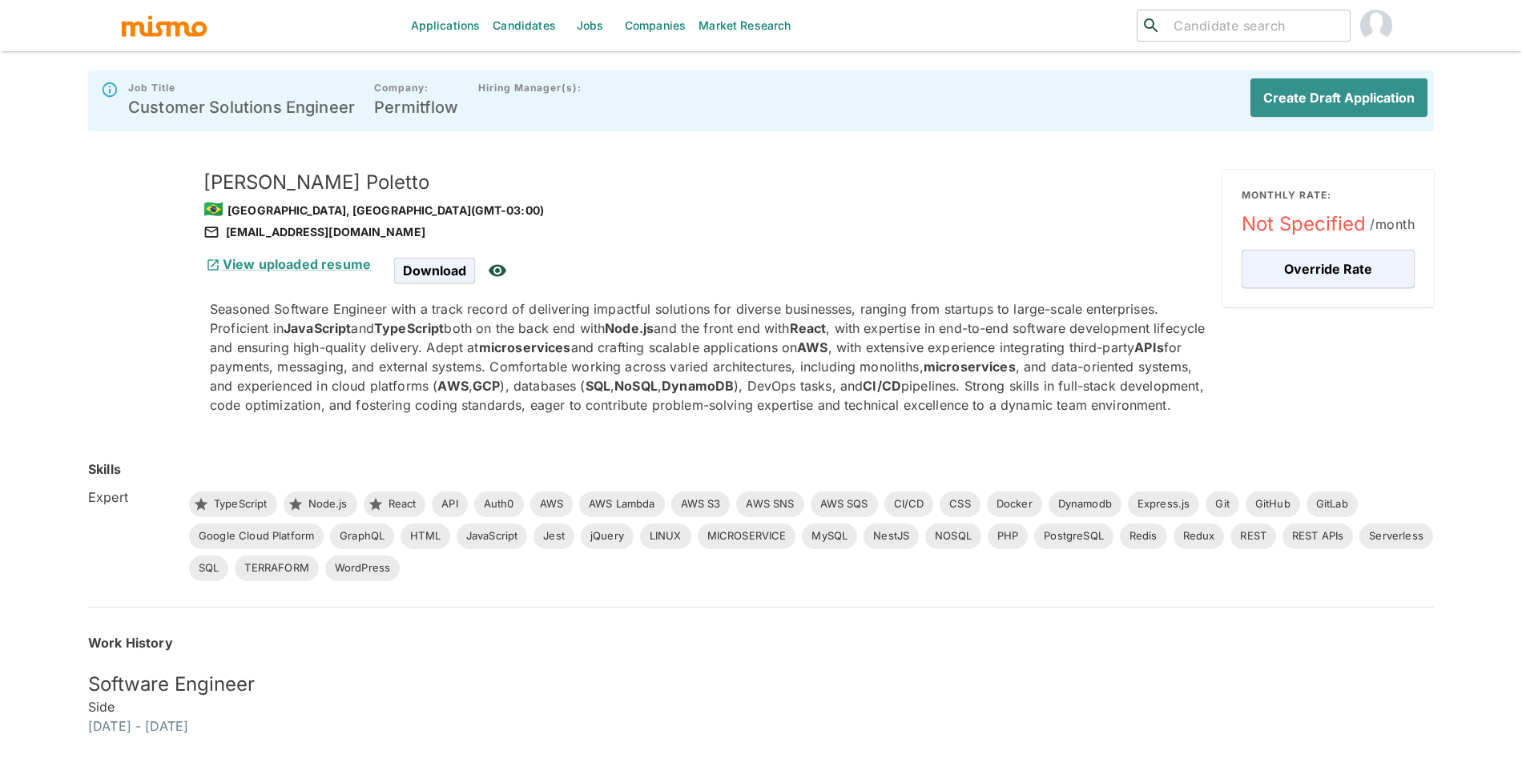
click at [1379, 119] on div "Create Draft Application" at bounding box center [1332, 100] width 190 height 51
click at [1380, 115] on button "Create Draft Application" at bounding box center [1335, 97] width 183 height 38
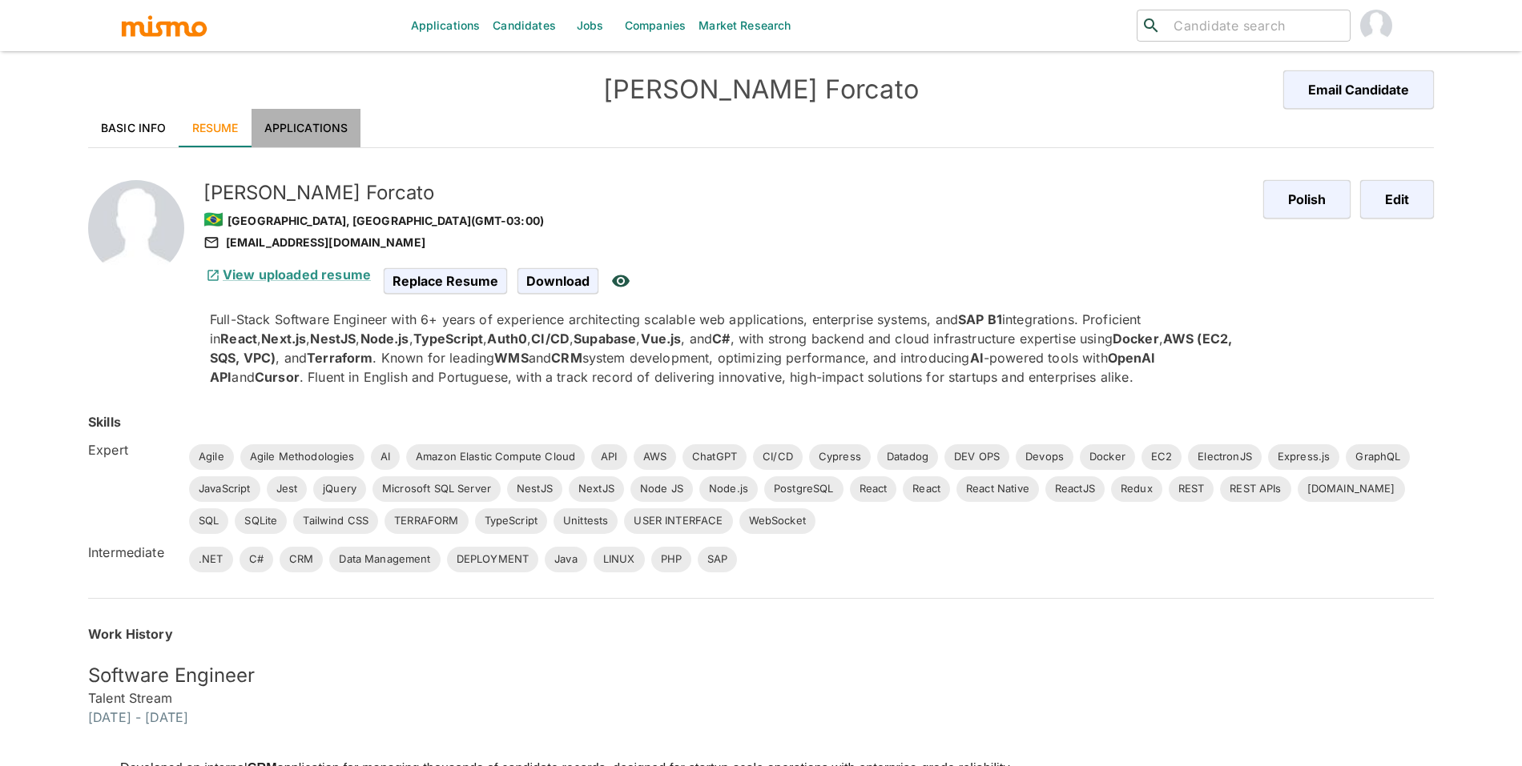
click at [310, 127] on link "Applications" at bounding box center [306, 128] width 110 height 38
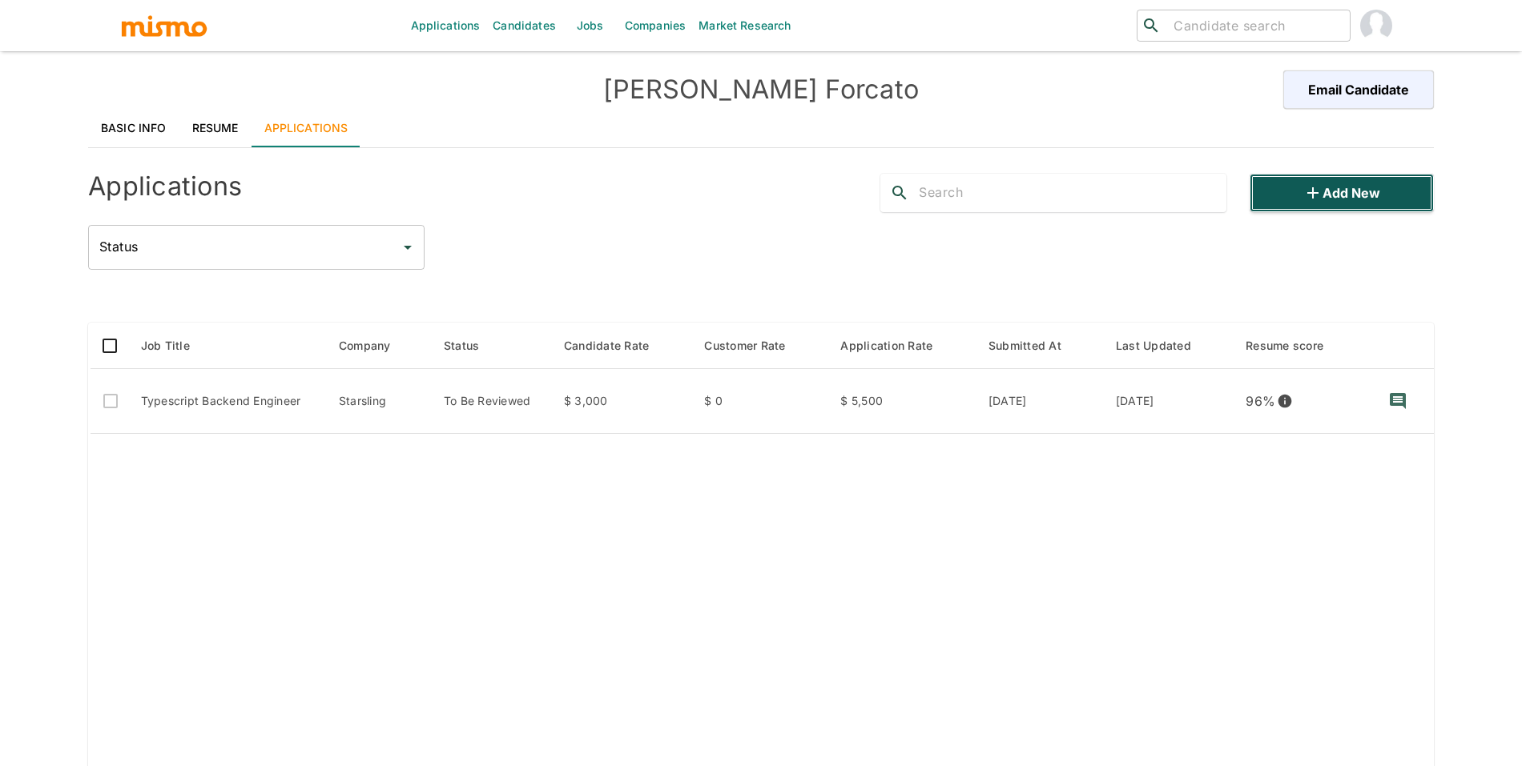
click at [1357, 179] on button "Add new" at bounding box center [1341, 193] width 184 height 38
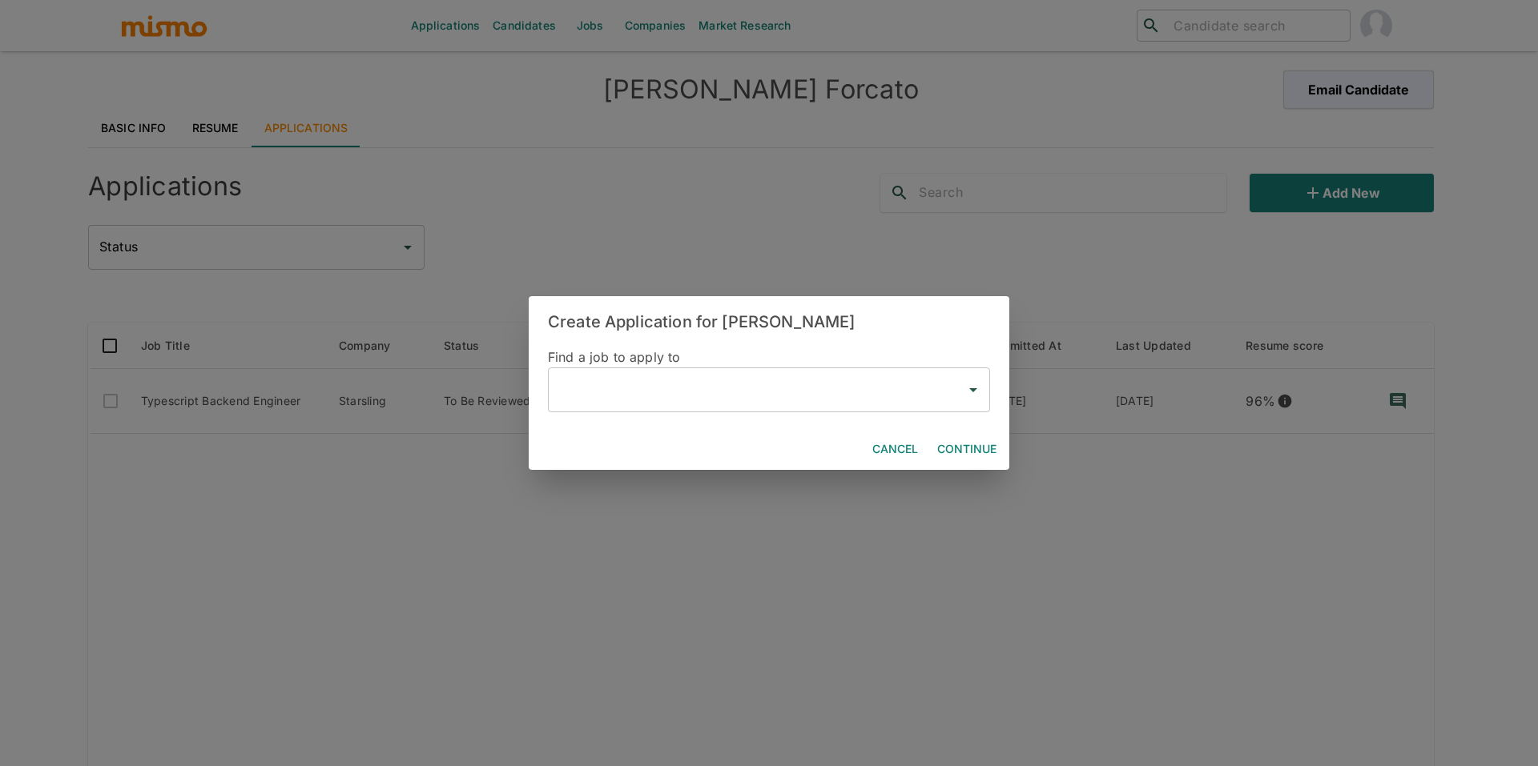
click at [639, 404] on input "text" at bounding box center [757, 390] width 404 height 30
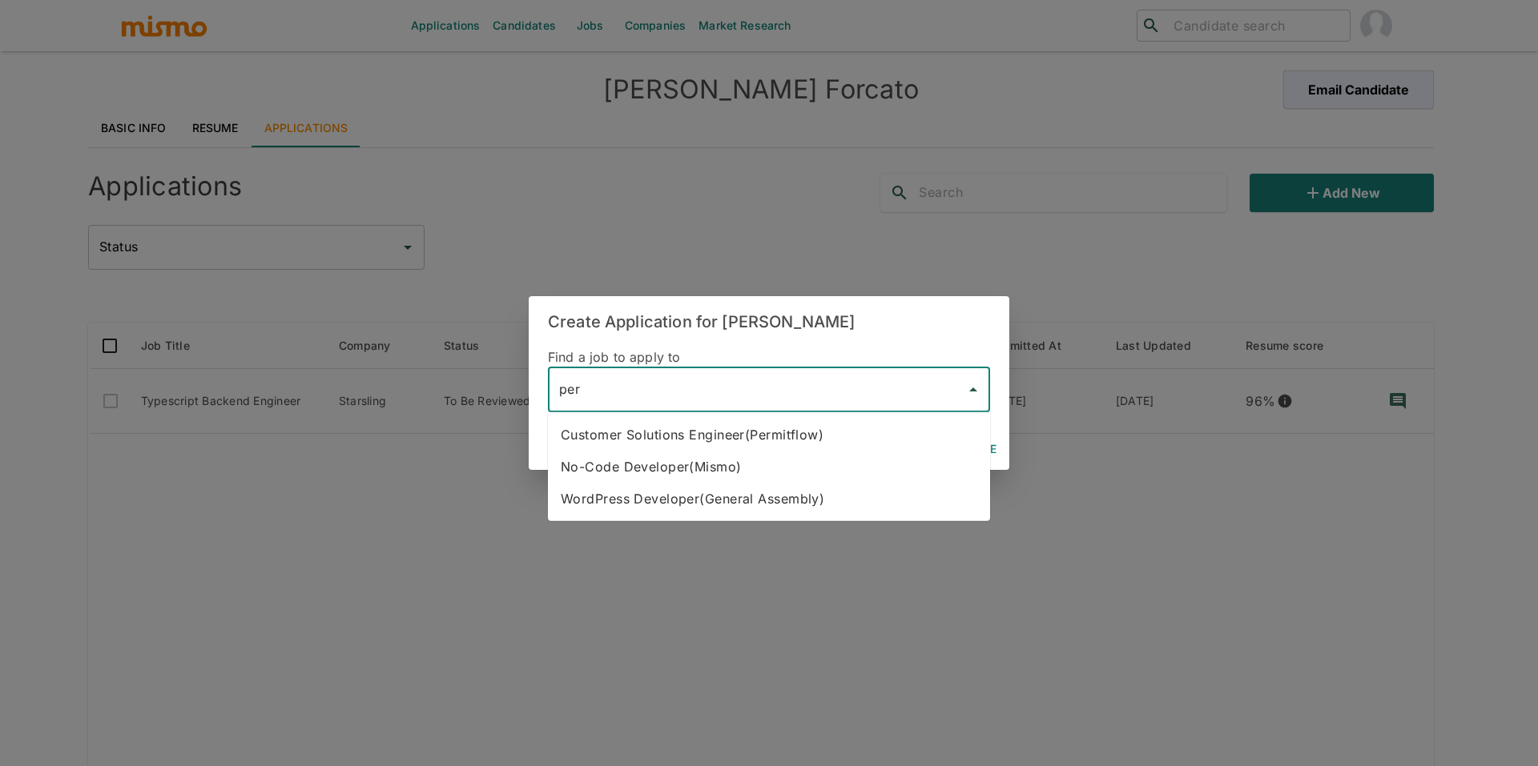
click at [796, 441] on li "Customer Solutions Engineer(Permitflow)" at bounding box center [769, 435] width 442 height 32
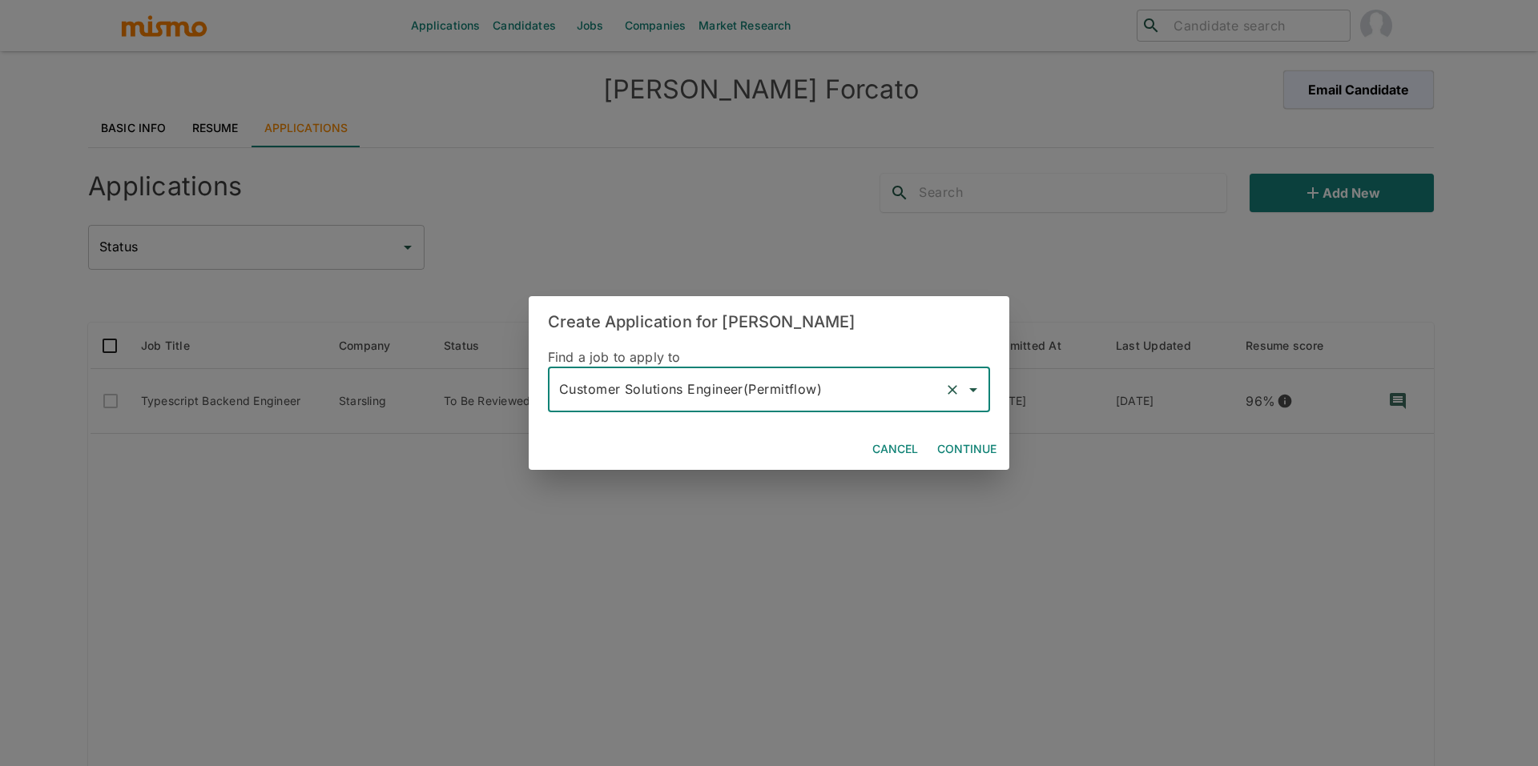
type input "Customer Solutions Engineer(Permitflow)"
click at [973, 445] on button "Continue" at bounding box center [967, 450] width 72 height 30
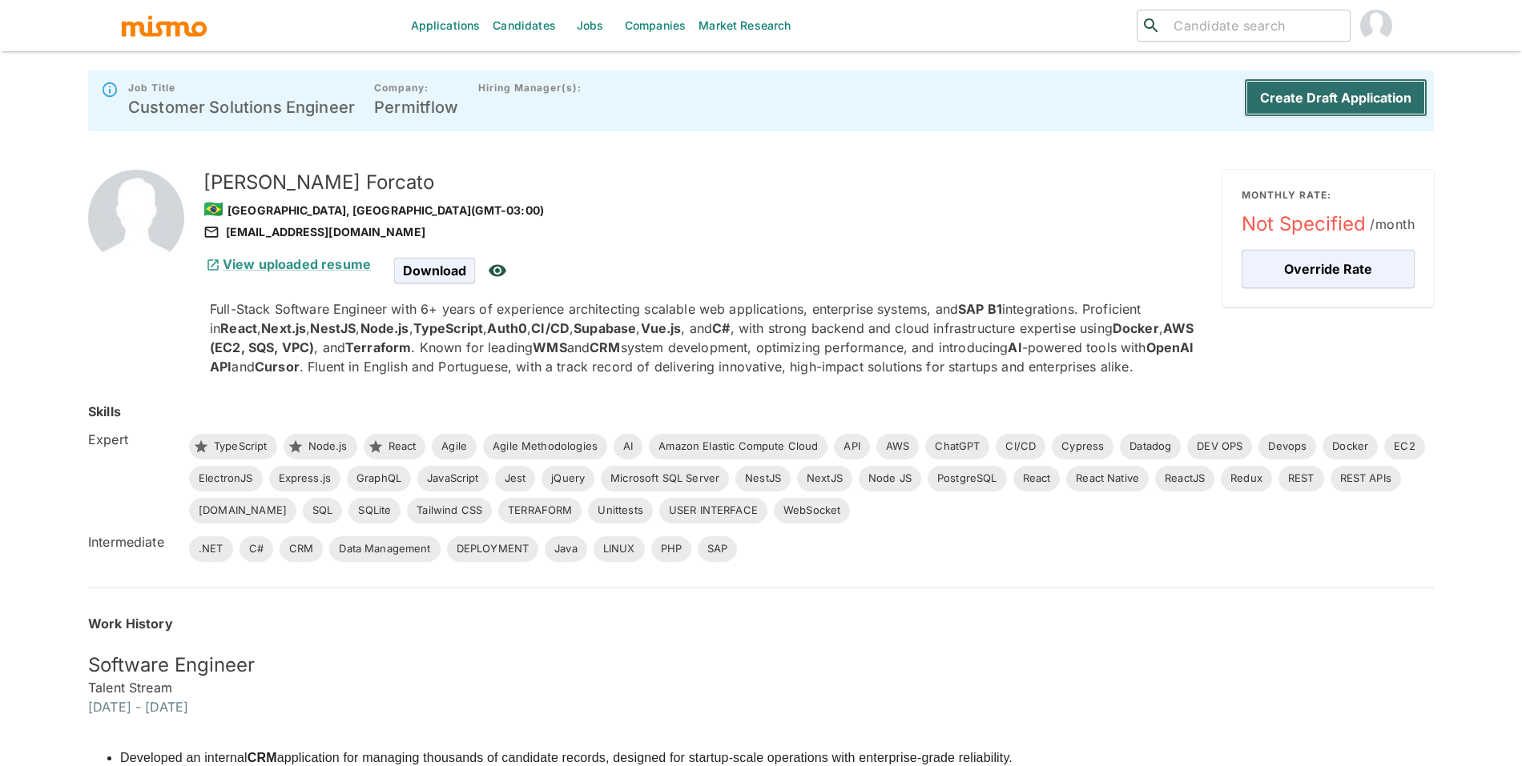
click at [1324, 101] on button "Create Draft Application" at bounding box center [1335, 97] width 183 height 38
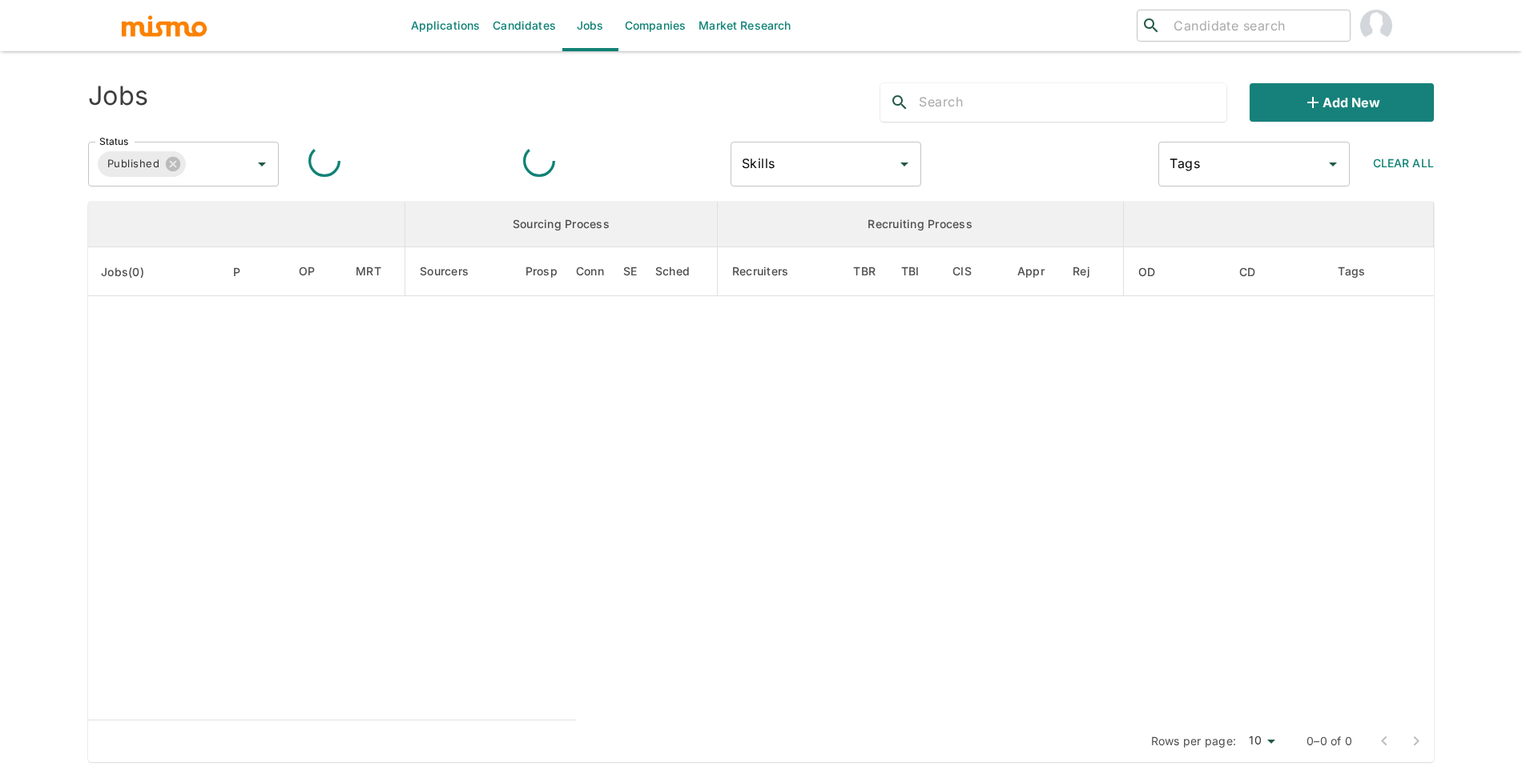
click at [1223, 25] on input "search" at bounding box center [1255, 25] width 176 height 22
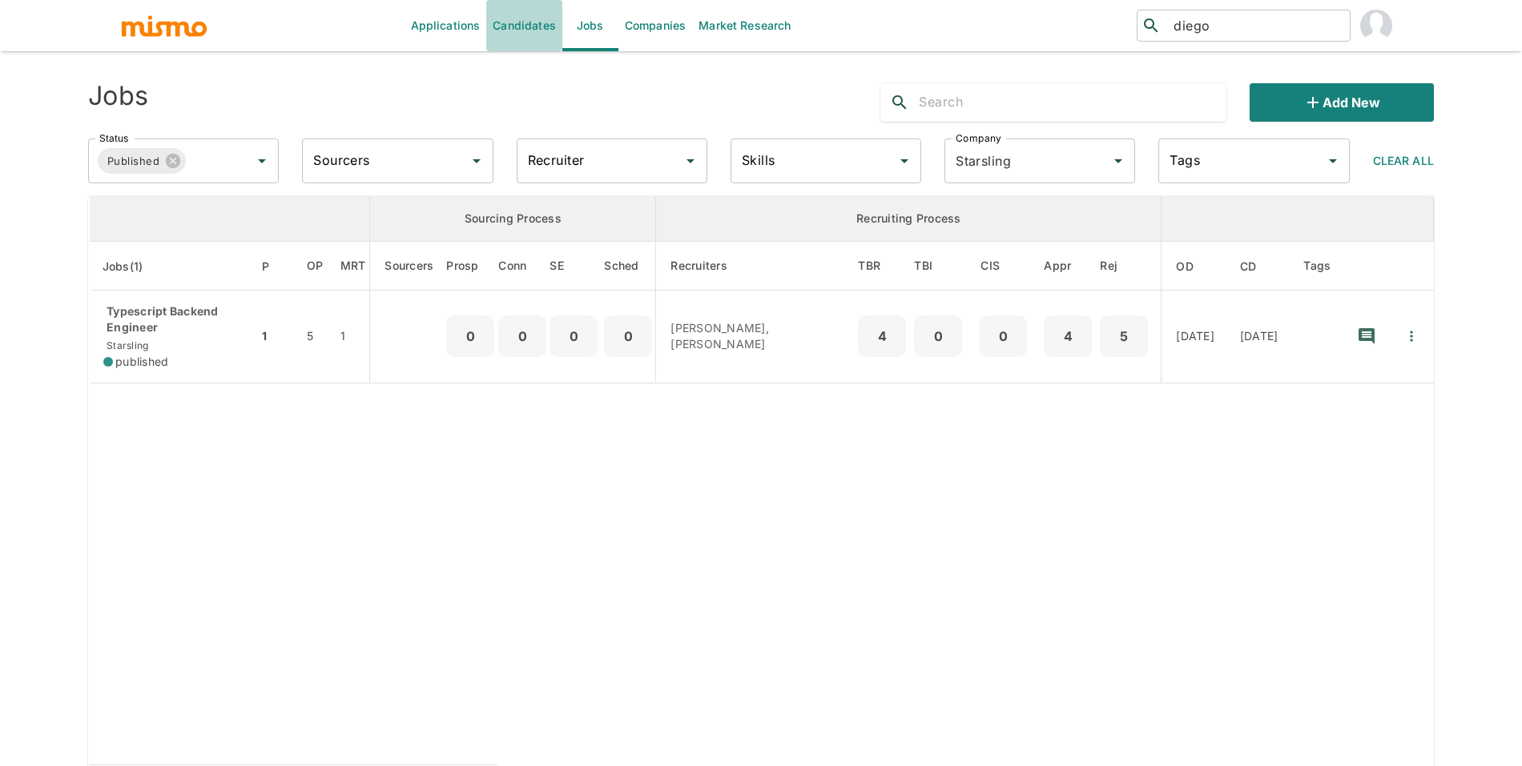
click at [543, 30] on link "Candidates" at bounding box center [524, 25] width 76 height 51
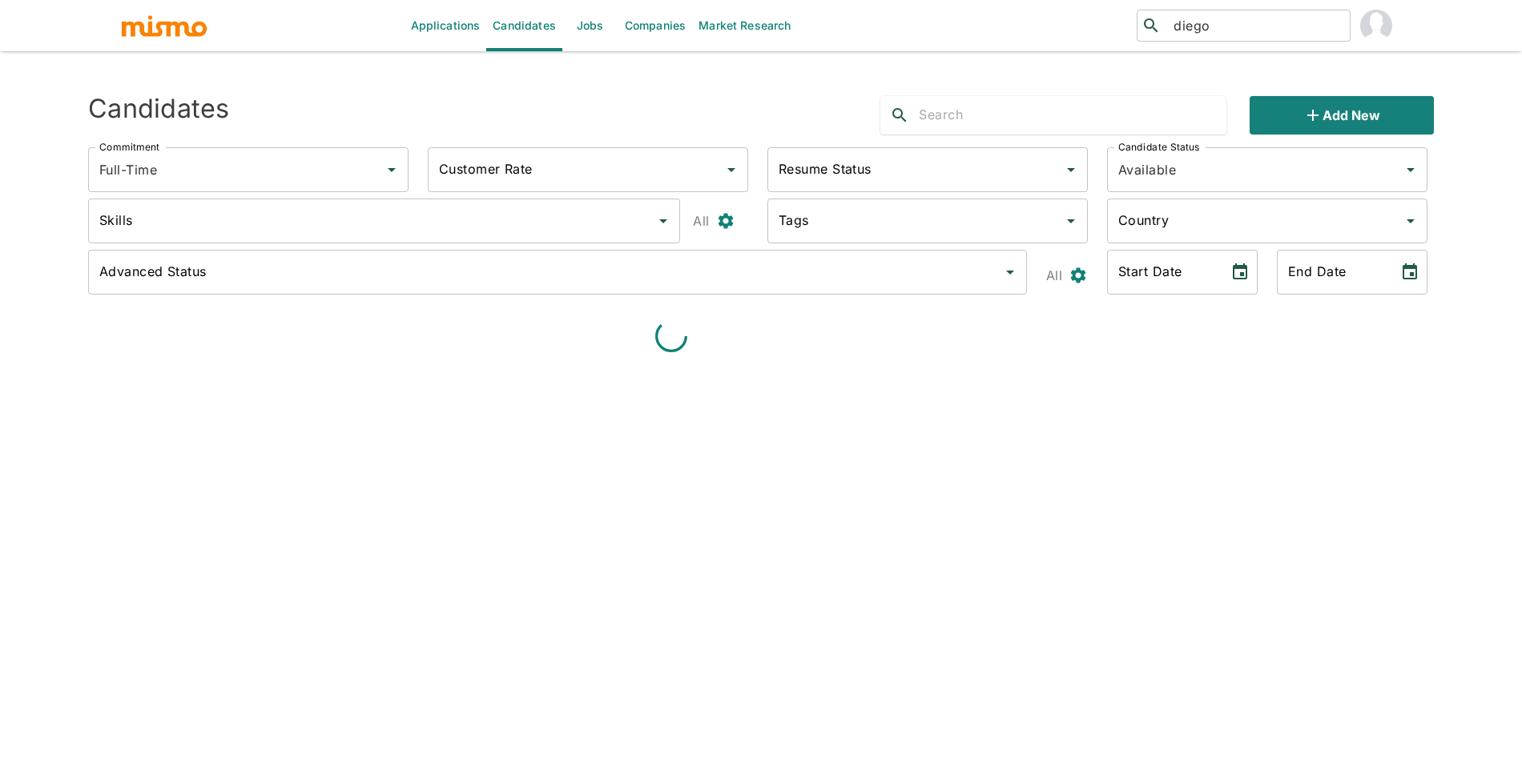
click at [1257, 27] on input "diego" at bounding box center [1255, 25] width 176 height 22
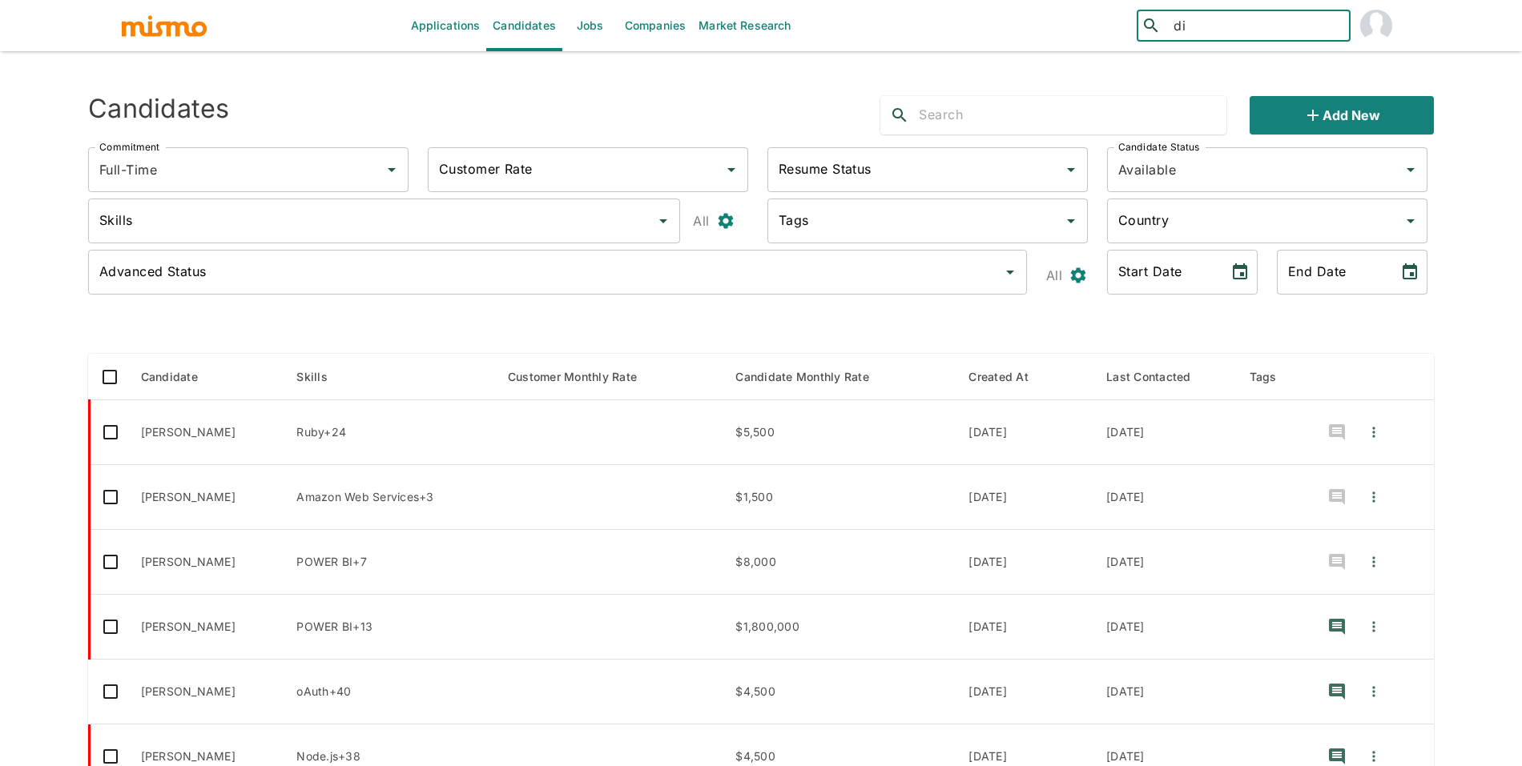
type input "d"
type input "diego"
click at [1137, 111] on input "text" at bounding box center [1073, 116] width 308 height 26
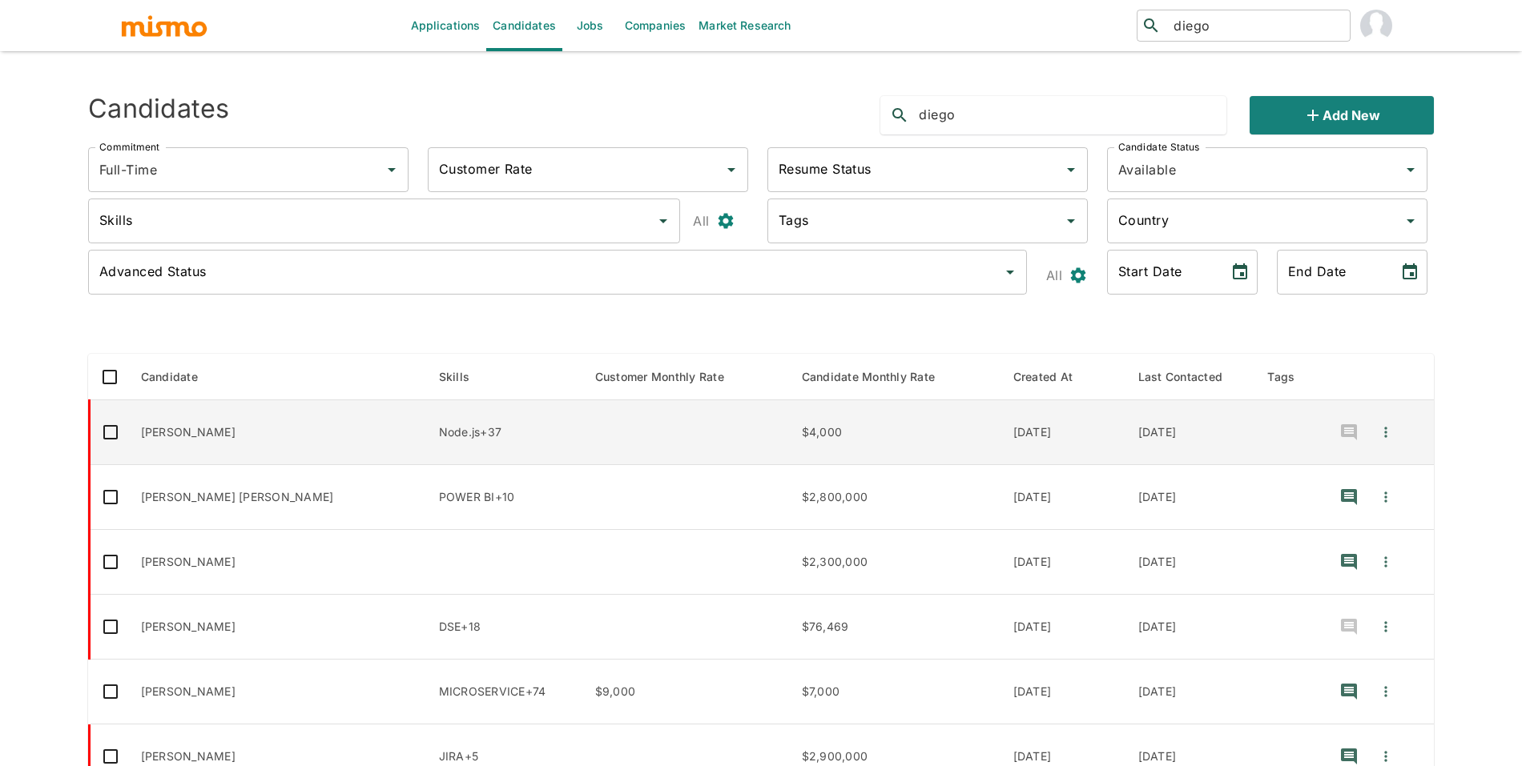
click at [308, 428] on td "[PERSON_NAME]" at bounding box center [277, 432] width 298 height 65
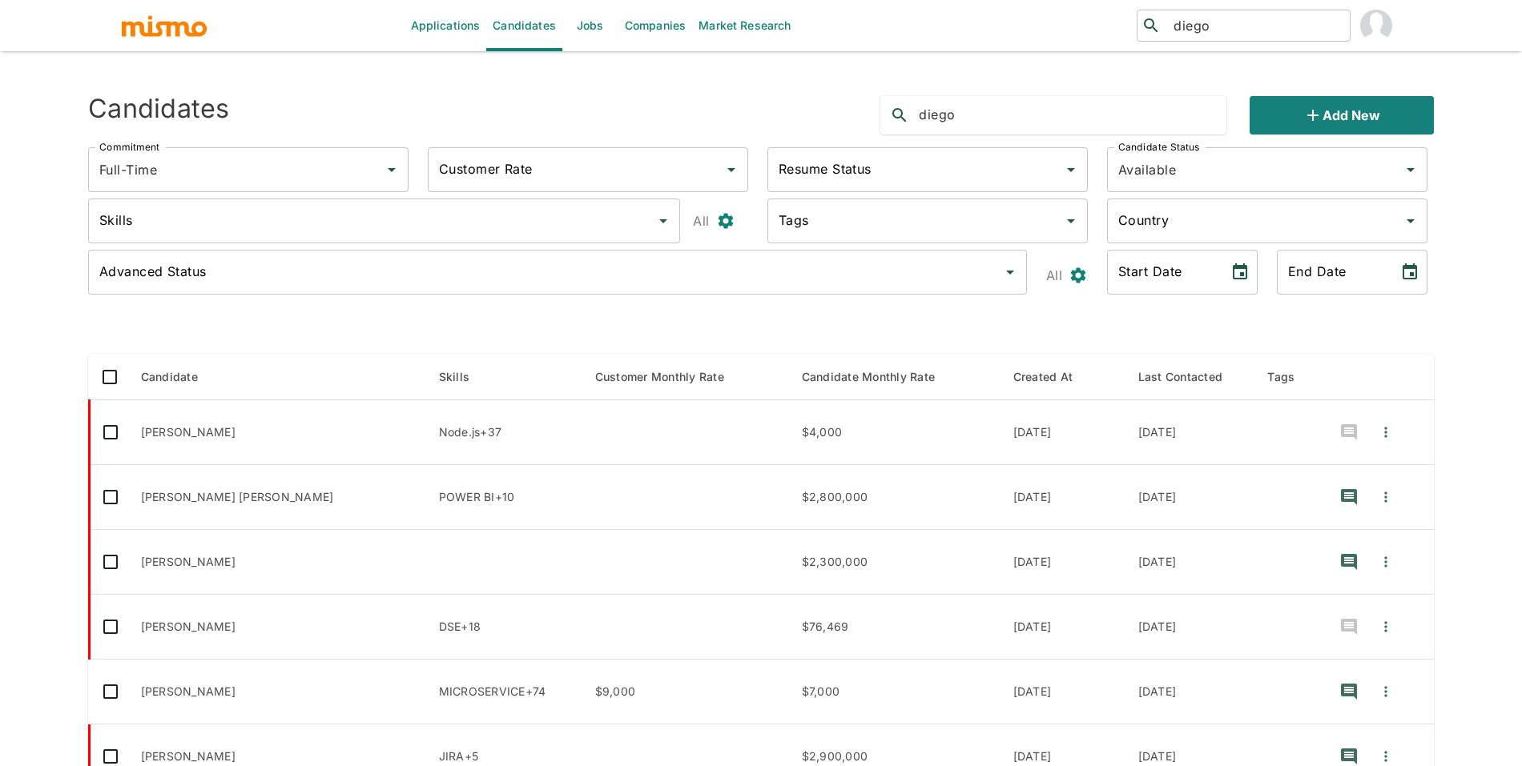
click at [1085, 139] on div "Resume Status Resume Status" at bounding box center [924, 167] width 340 height 64
click at [1085, 135] on div "Resume Status Resume Status" at bounding box center [924, 167] width 340 height 64
click at [1079, 121] on input "diego" at bounding box center [1073, 116] width 308 height 26
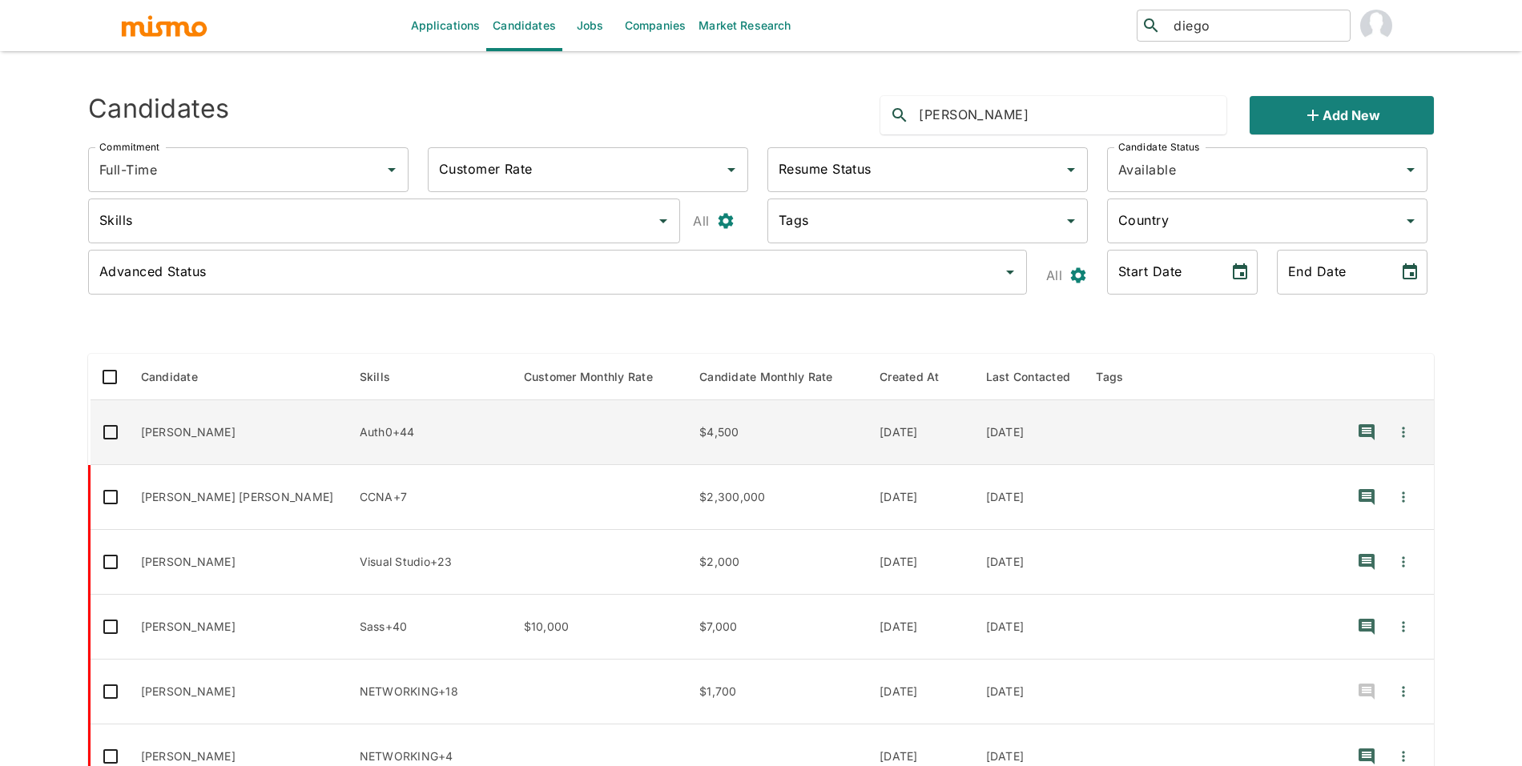
type input "joel"
click at [264, 450] on td "[PERSON_NAME]" at bounding box center [237, 432] width 219 height 65
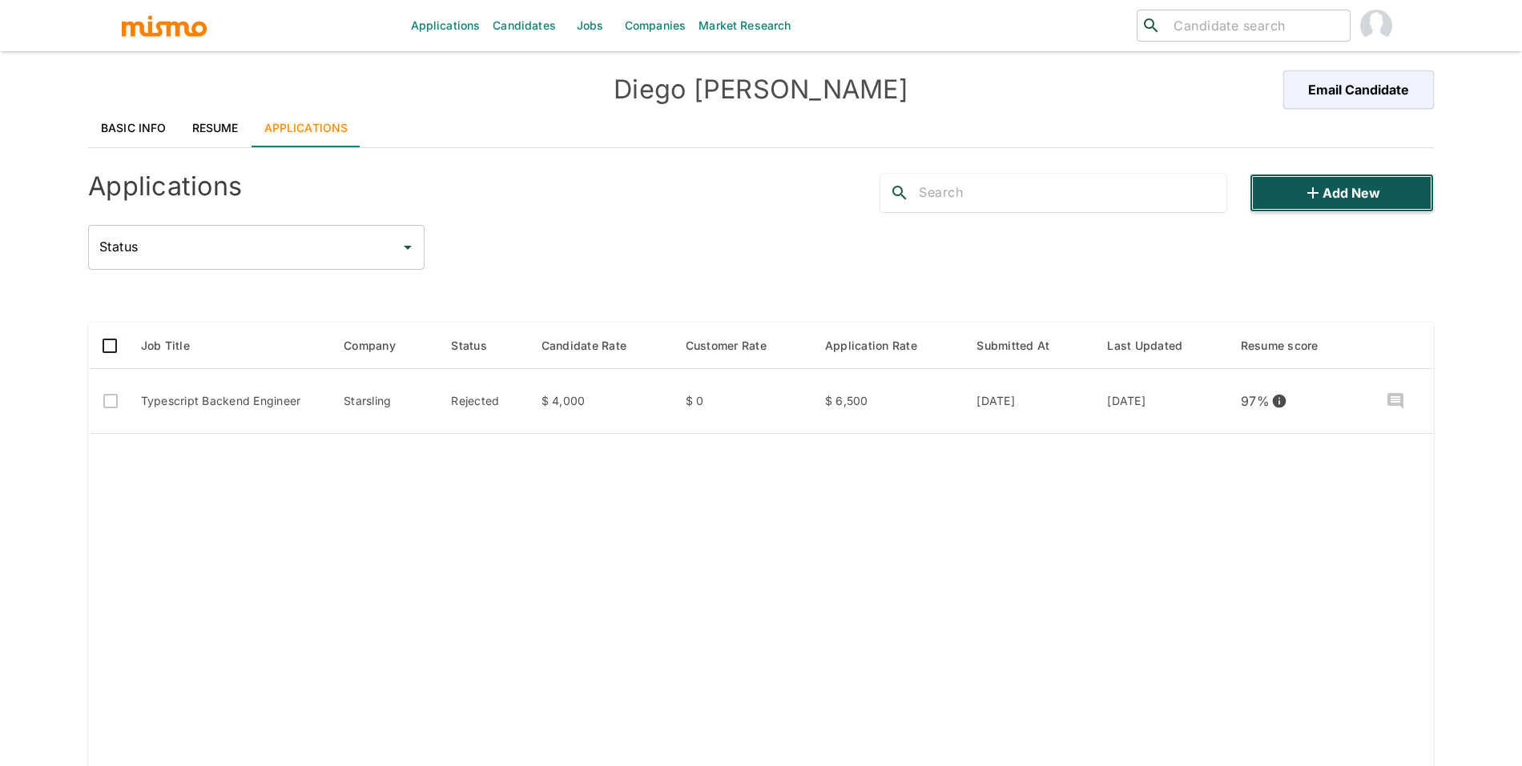
click at [1318, 189] on icon "button" at bounding box center [1312, 192] width 19 height 19
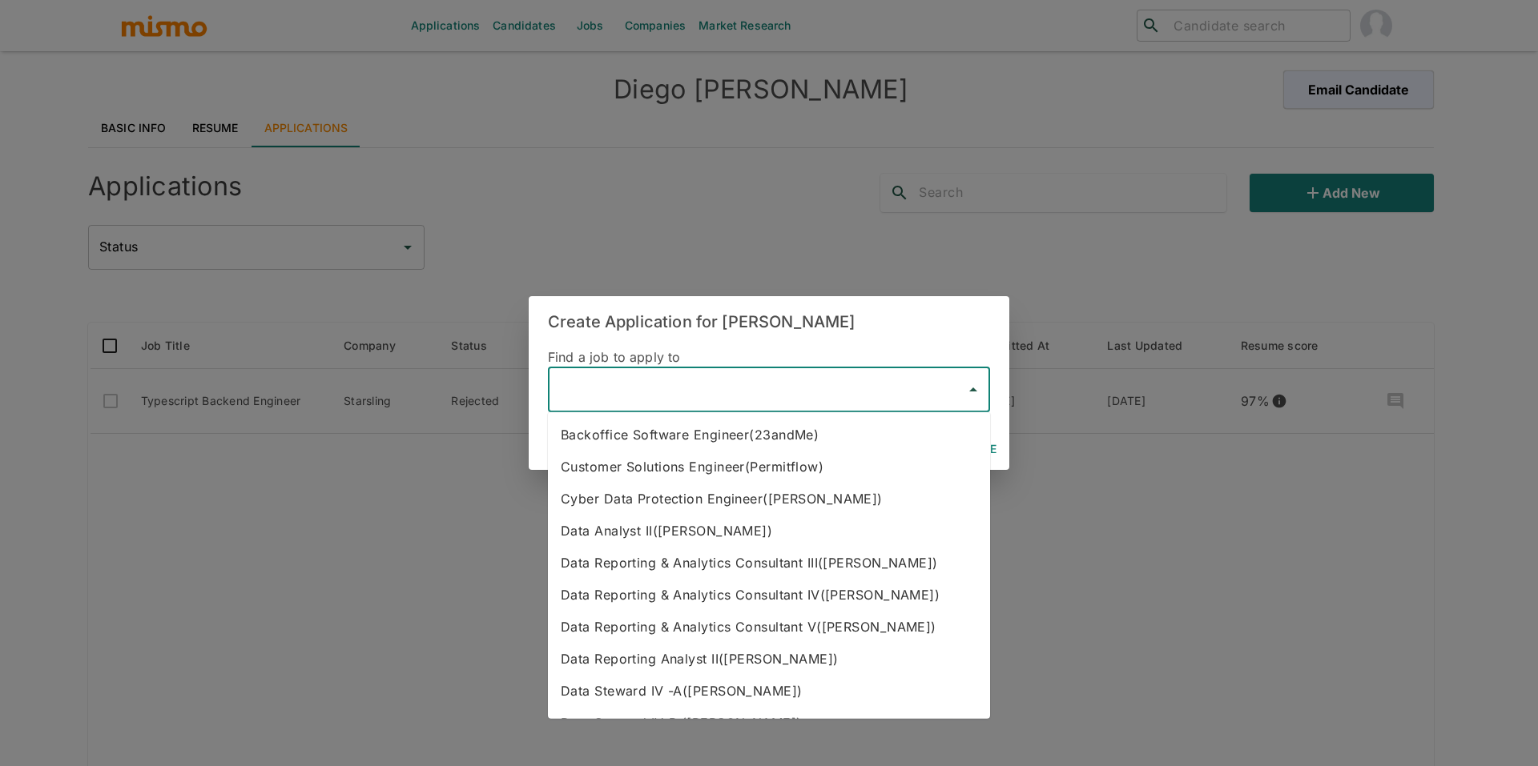
click at [654, 393] on input "text" at bounding box center [757, 390] width 404 height 30
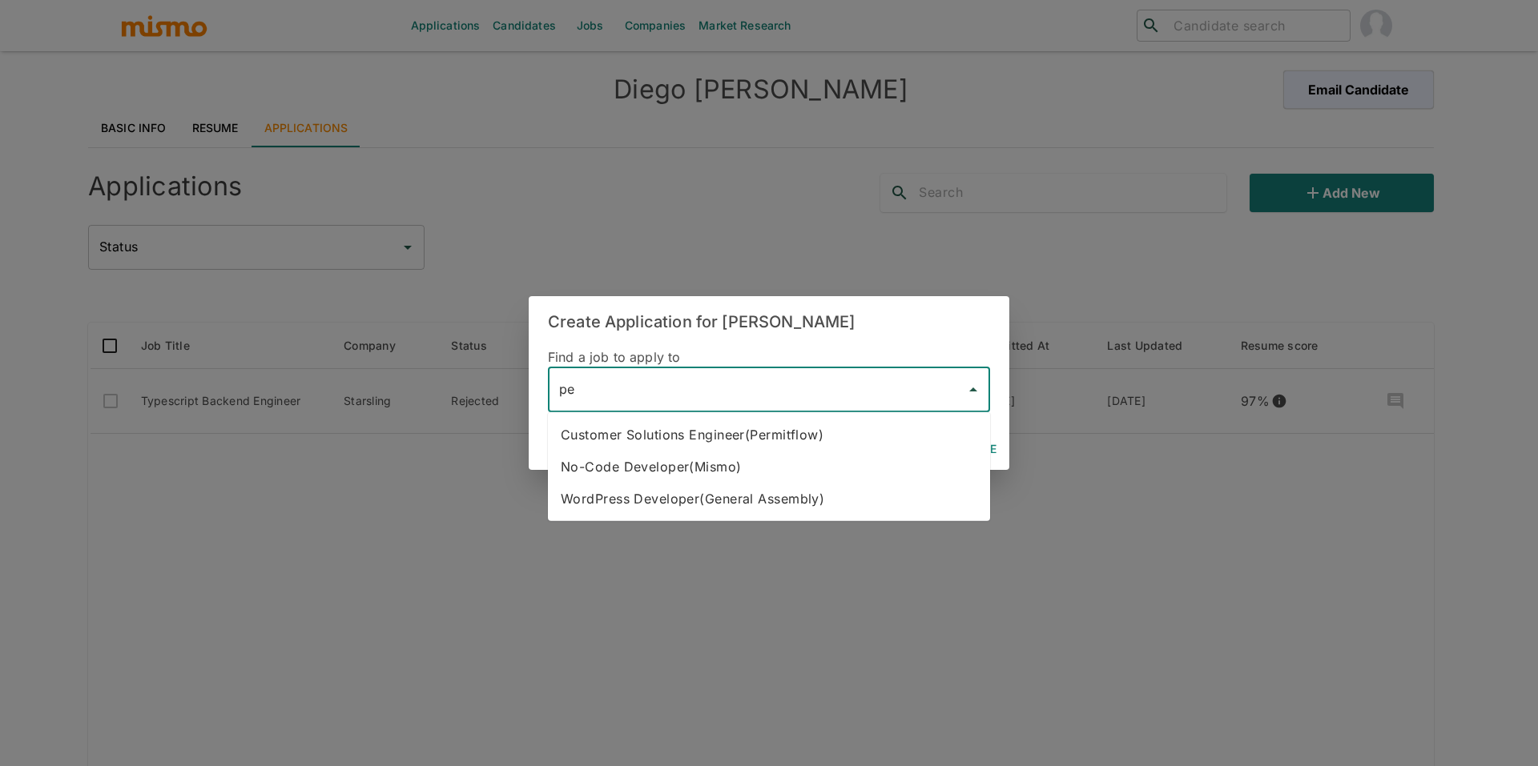
click at [749, 445] on li "Customer Solutions Engineer(Permitflow)" at bounding box center [769, 435] width 442 height 32
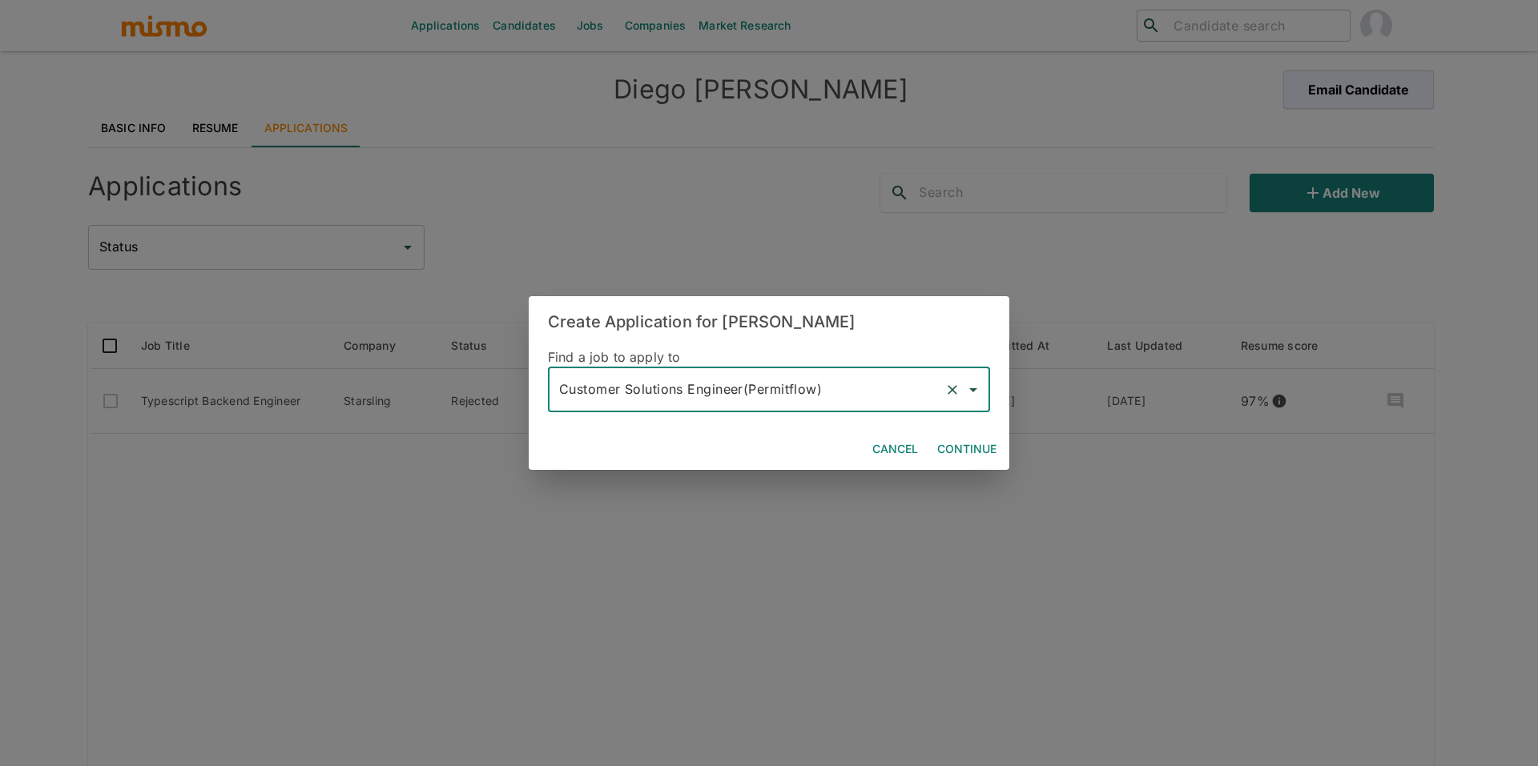
type input "Customer Solutions Engineer(Permitflow)"
click at [957, 443] on button "Continue" at bounding box center [967, 450] width 72 height 30
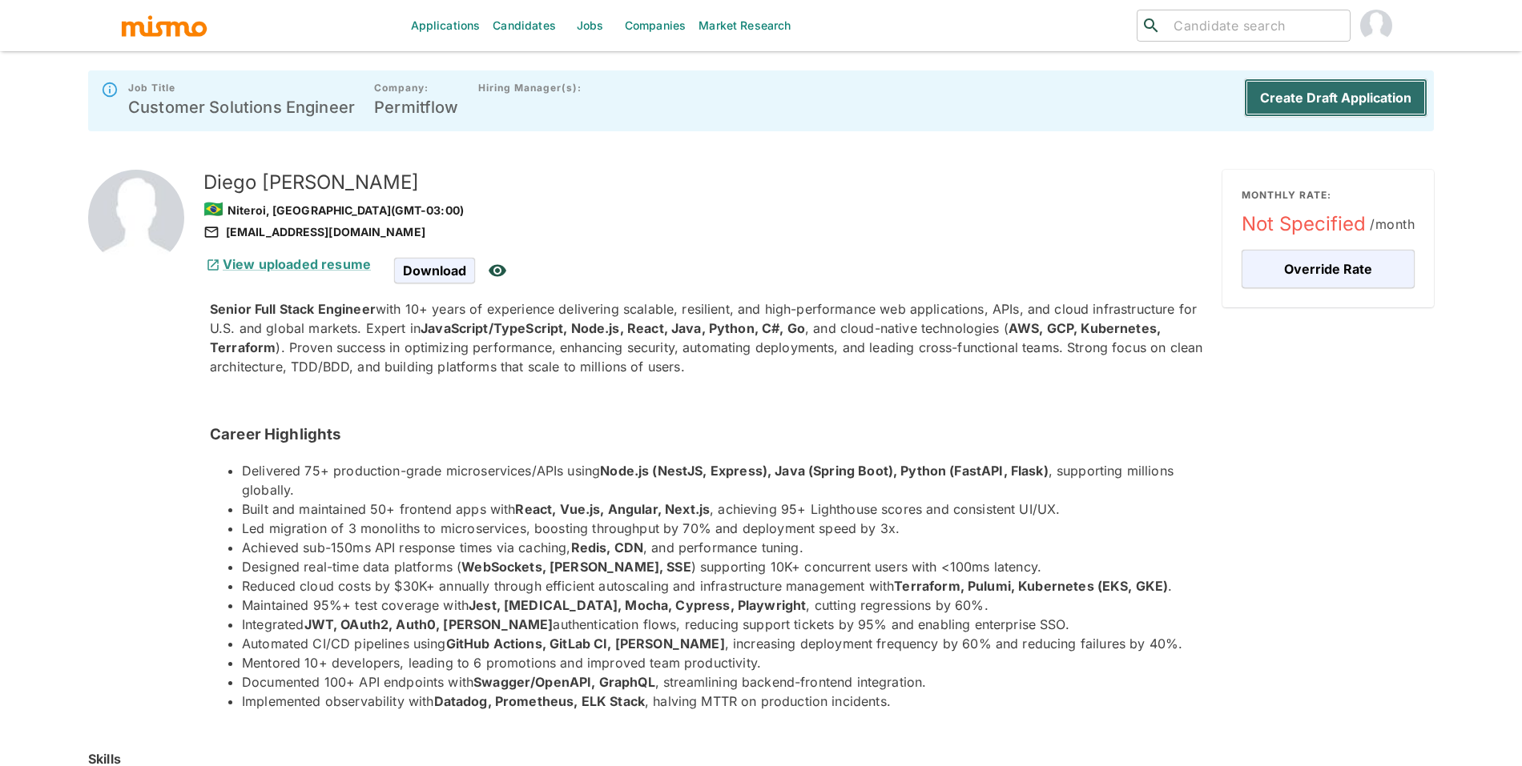
click at [1333, 96] on button "Create Draft Application" at bounding box center [1335, 97] width 183 height 38
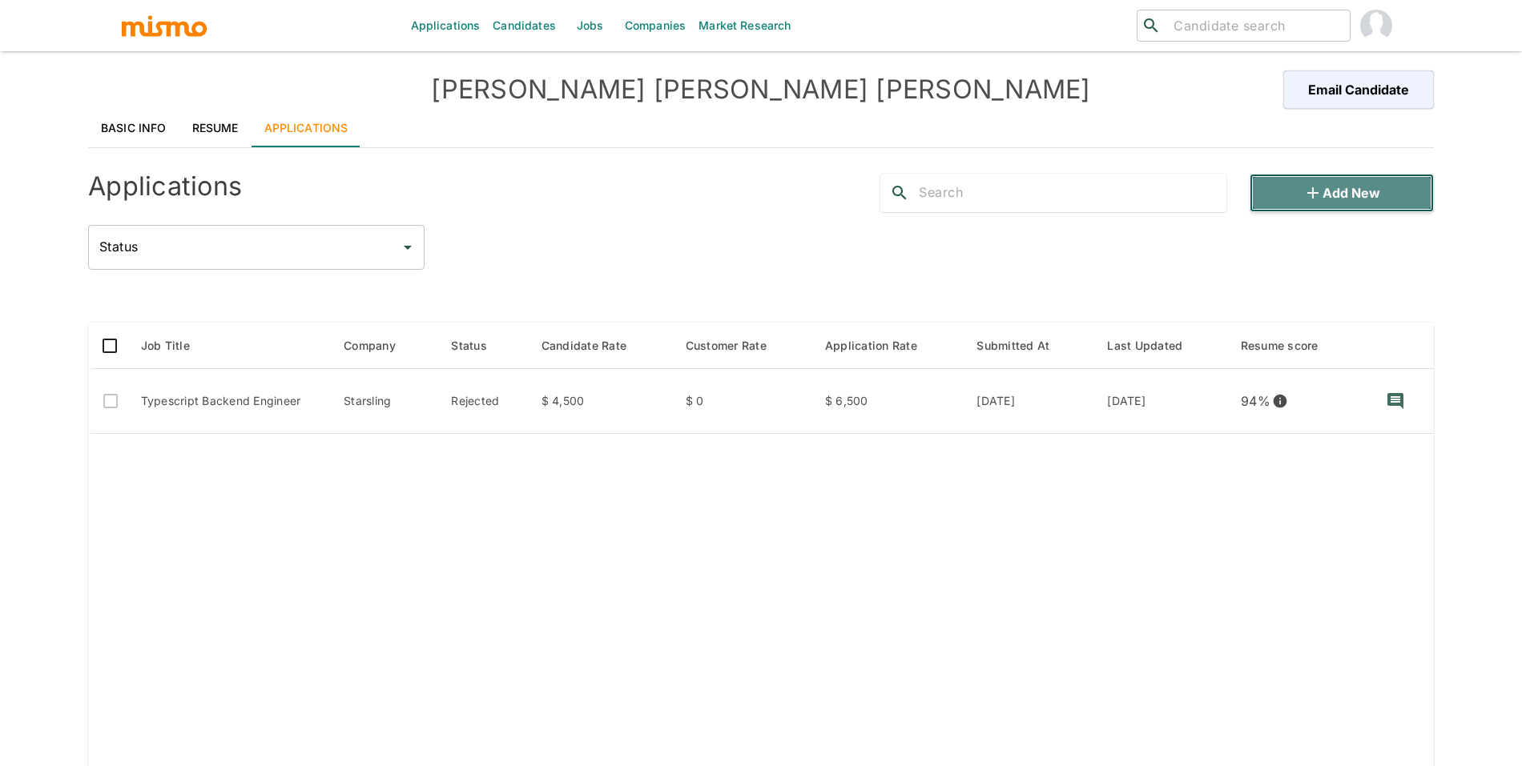
click at [1340, 195] on button "Add new" at bounding box center [1341, 193] width 184 height 38
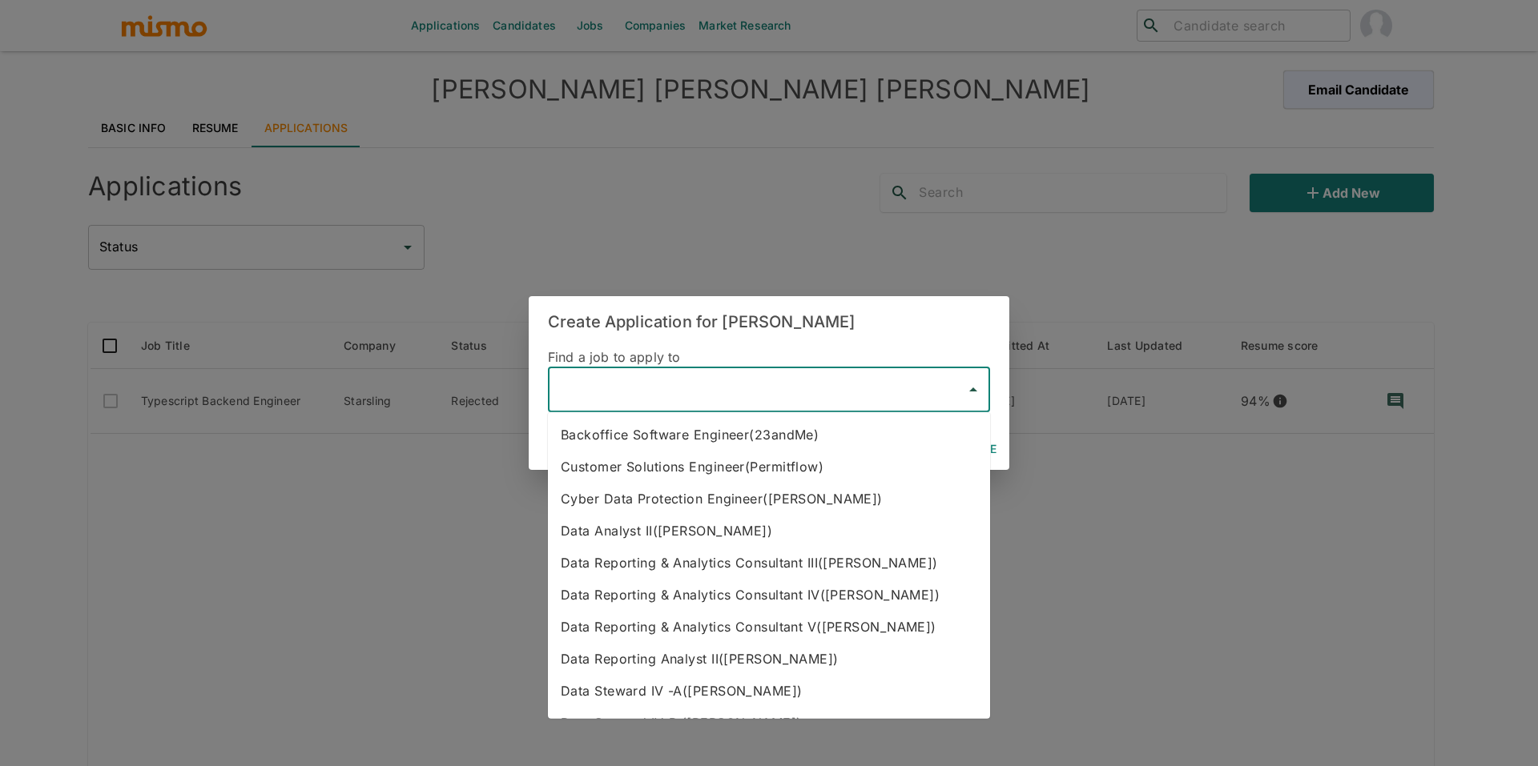
click at [643, 400] on input "text" at bounding box center [757, 390] width 404 height 30
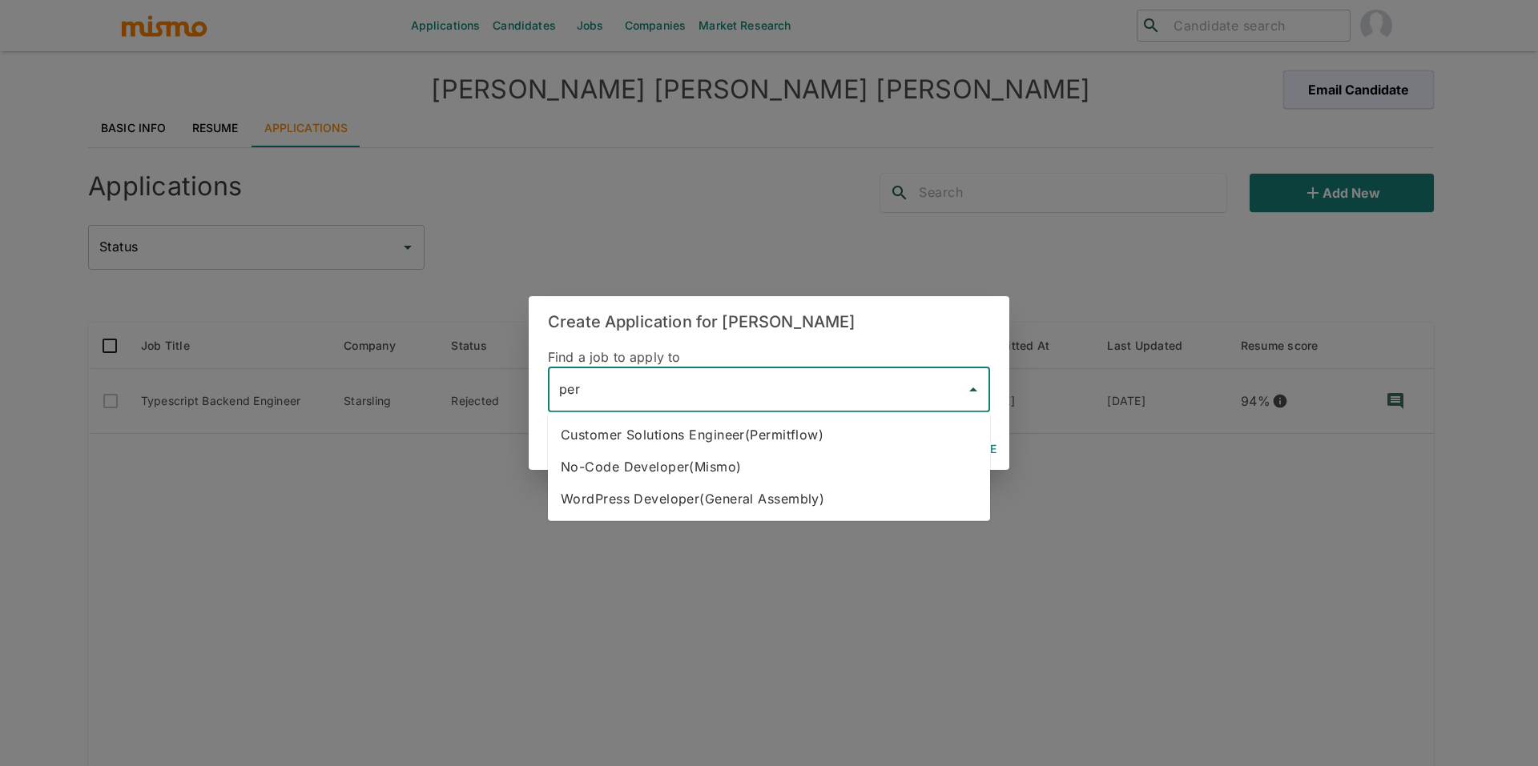
click at [741, 446] on li "Customer Solutions Engineer(Permitflow)" at bounding box center [769, 435] width 442 height 32
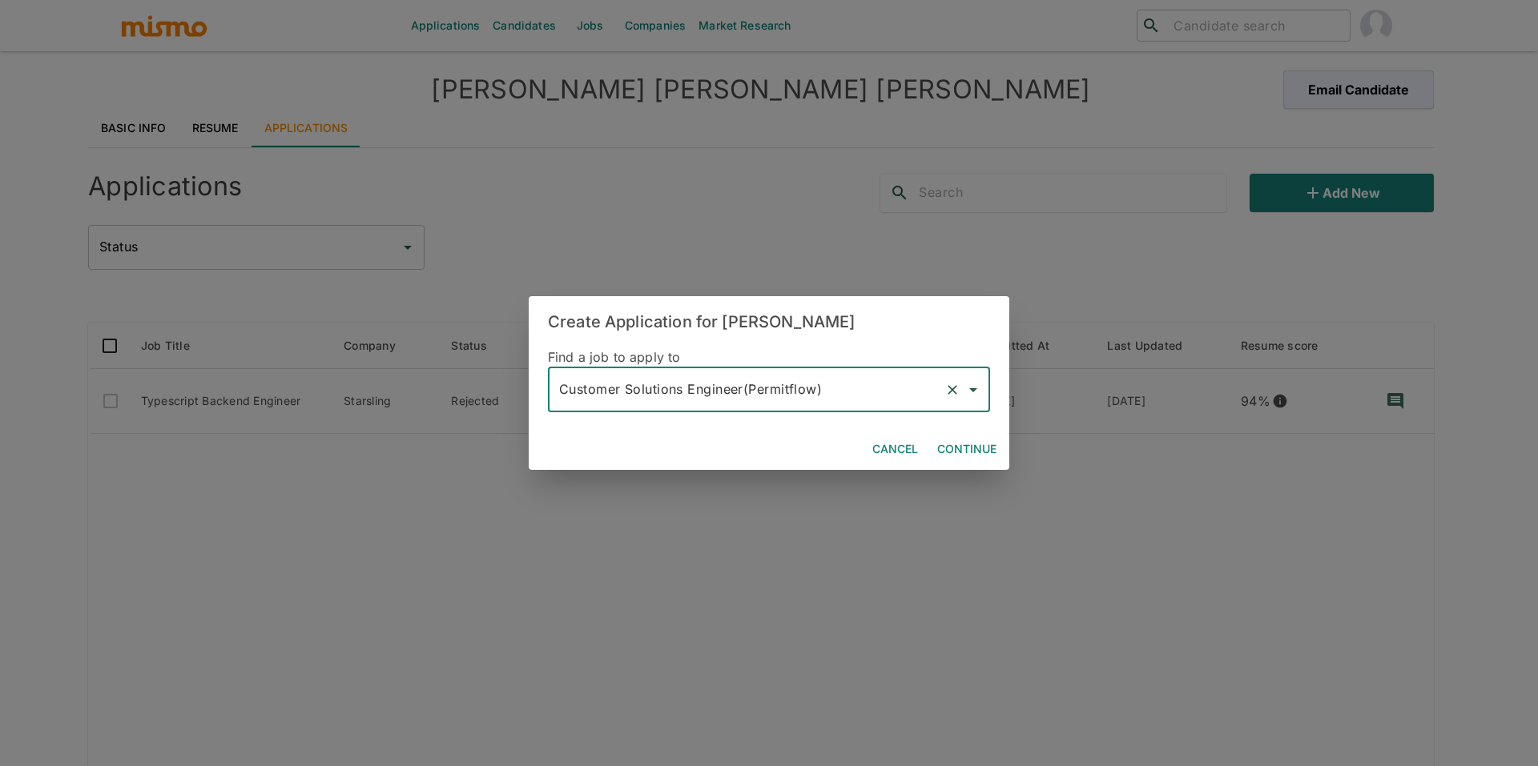
type input "Customer Solutions Engineer(Permitflow)"
click at [970, 449] on button "Continue" at bounding box center [967, 450] width 72 height 30
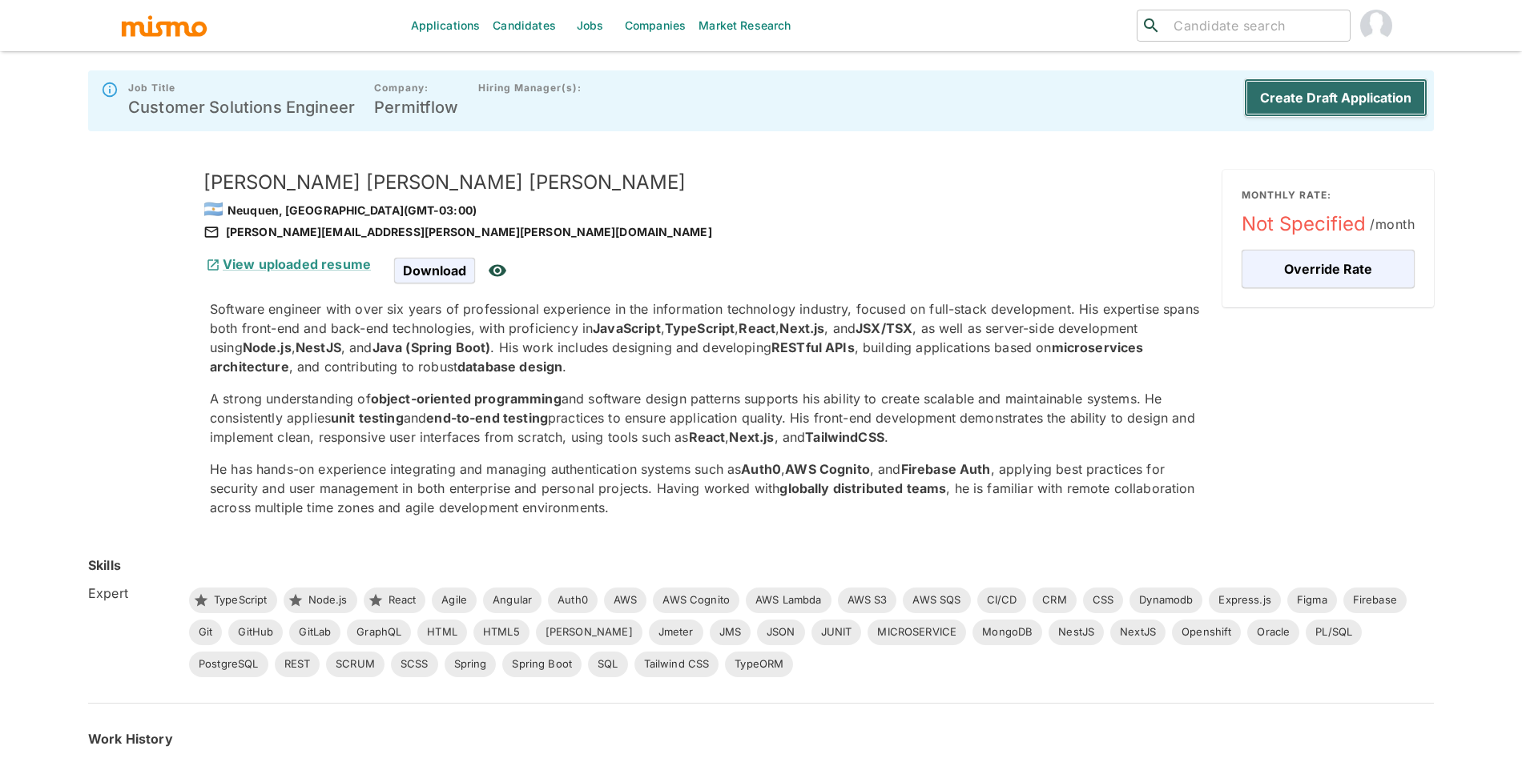
click at [1328, 91] on button "Create Draft Application" at bounding box center [1335, 97] width 183 height 38
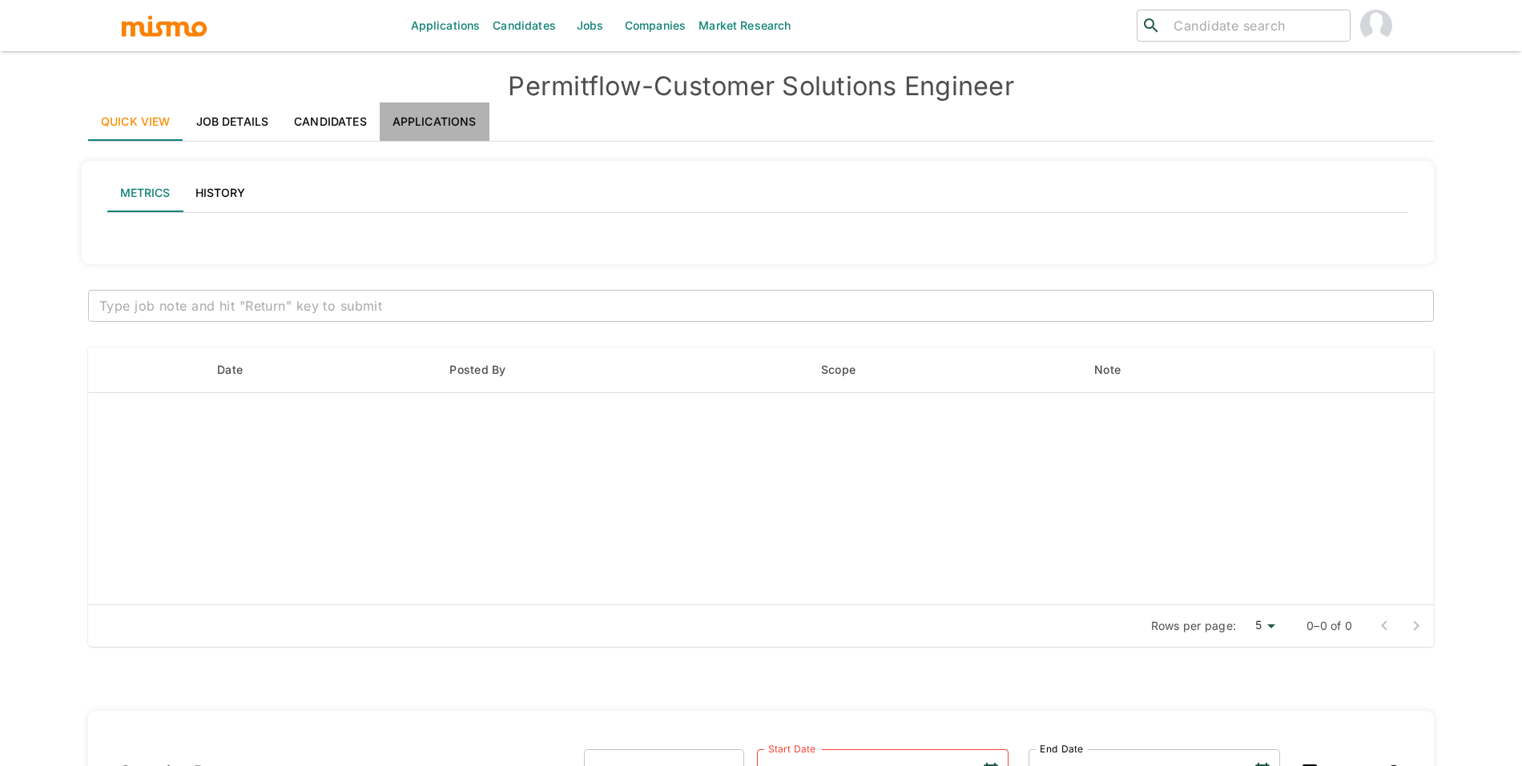
click at [445, 119] on link "Applications" at bounding box center [435, 122] width 110 height 38
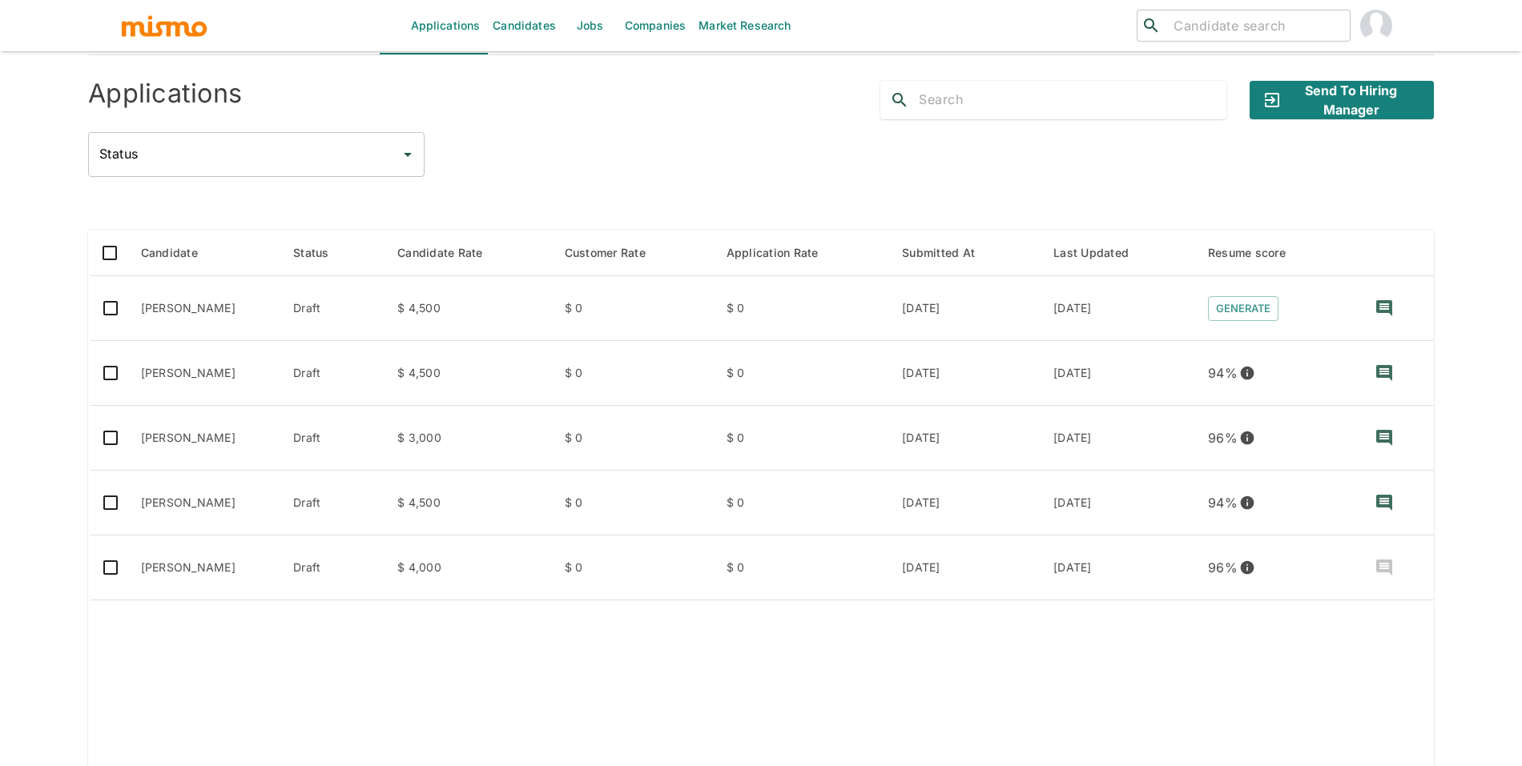
scroll to position [91, 0]
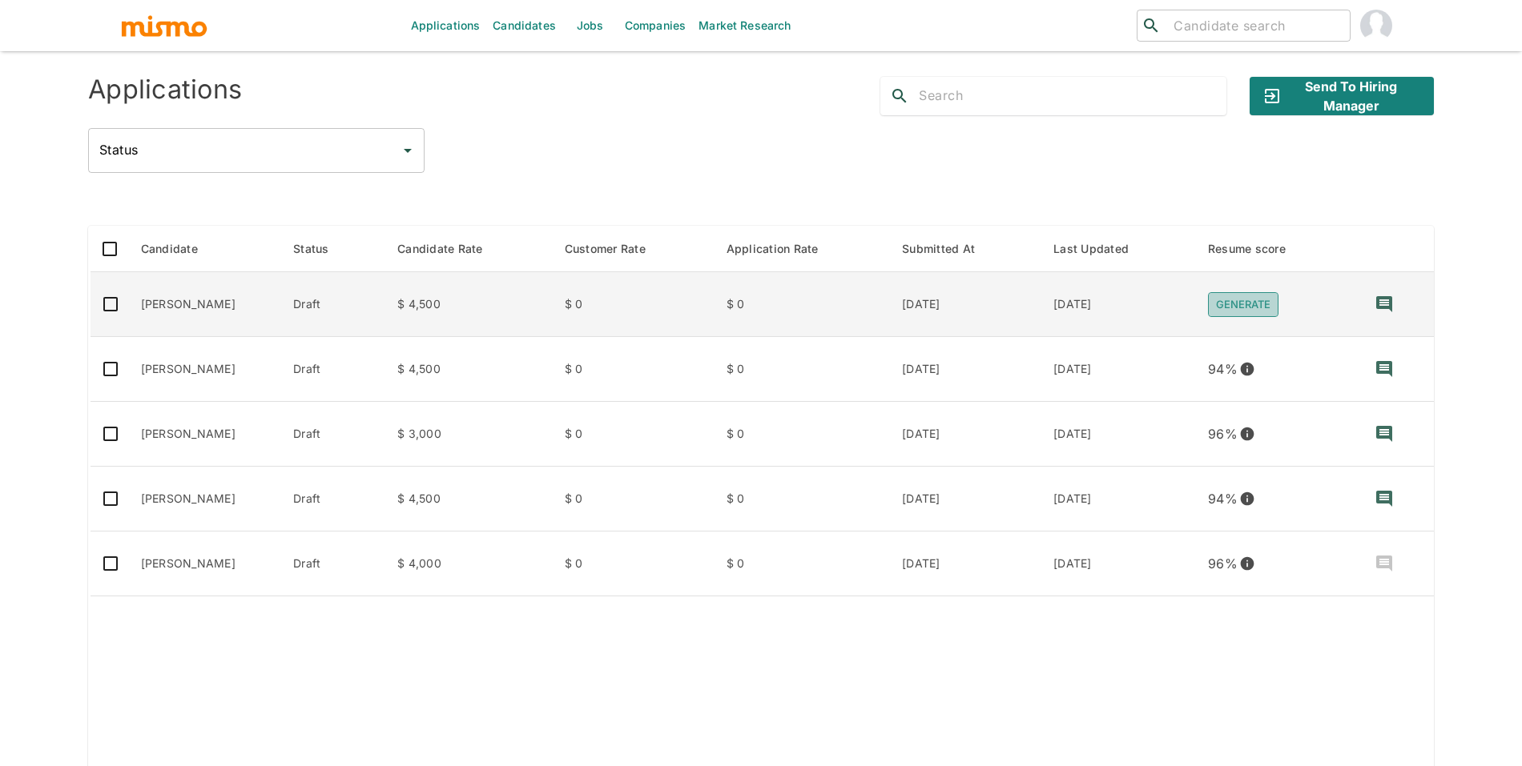
click at [1236, 296] on button "Generate" at bounding box center [1243, 304] width 70 height 25
click at [702, 296] on td "$ 0" at bounding box center [633, 304] width 162 height 65
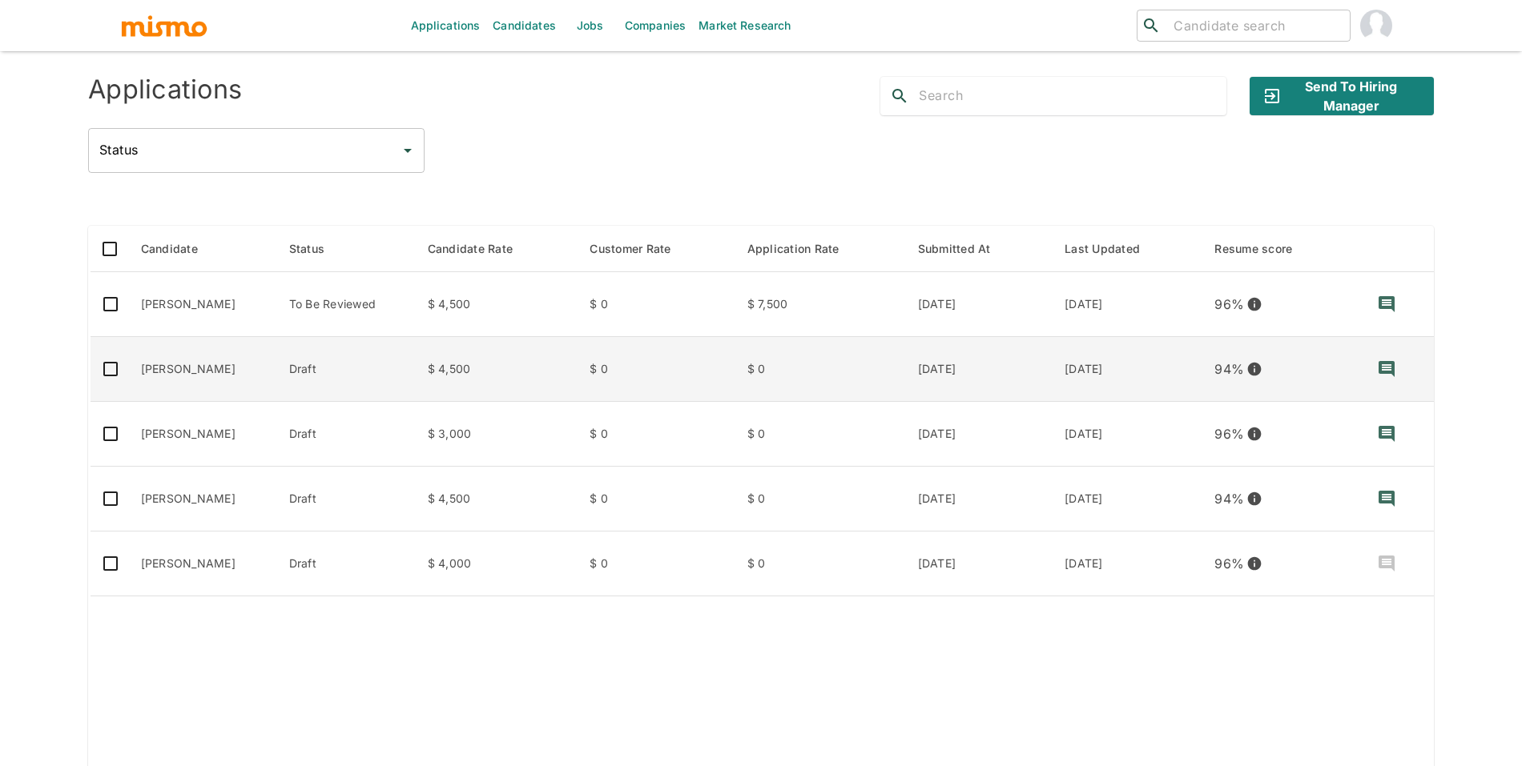
click at [643, 374] on td "$ 0" at bounding box center [655, 369] width 157 height 65
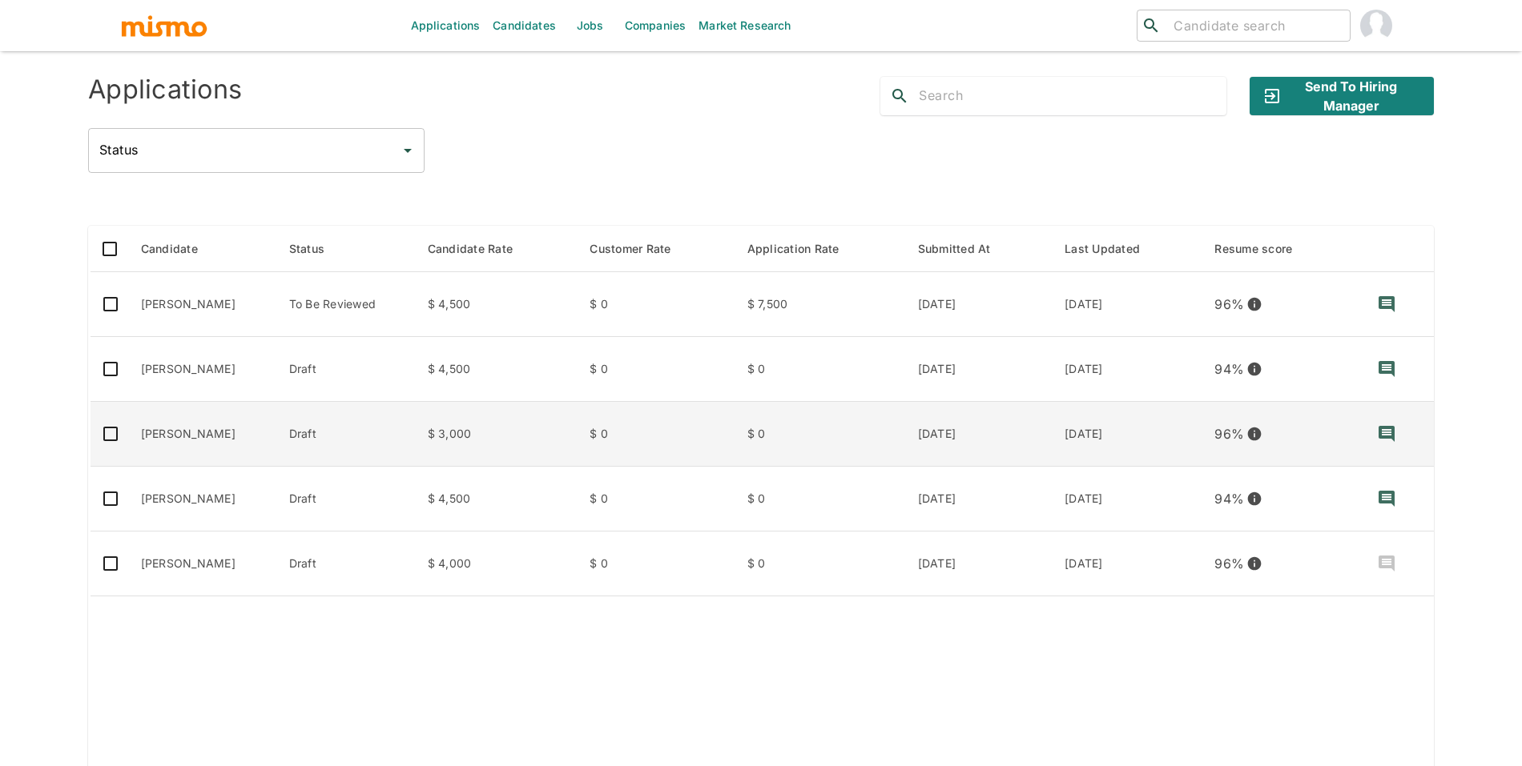
click at [725, 453] on td "$ 0" at bounding box center [655, 434] width 157 height 65
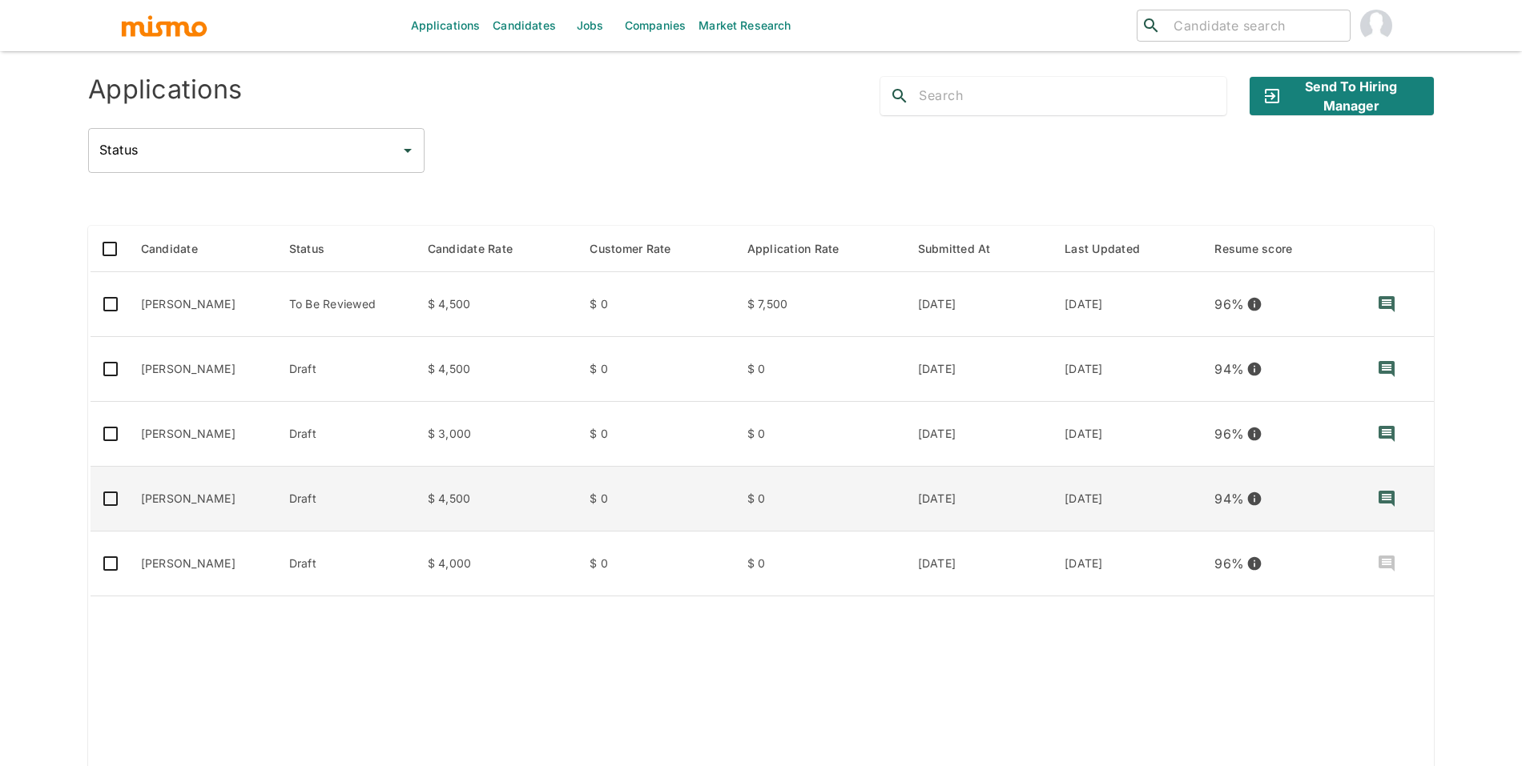
click at [766, 484] on td "$ 0" at bounding box center [819, 499] width 171 height 65
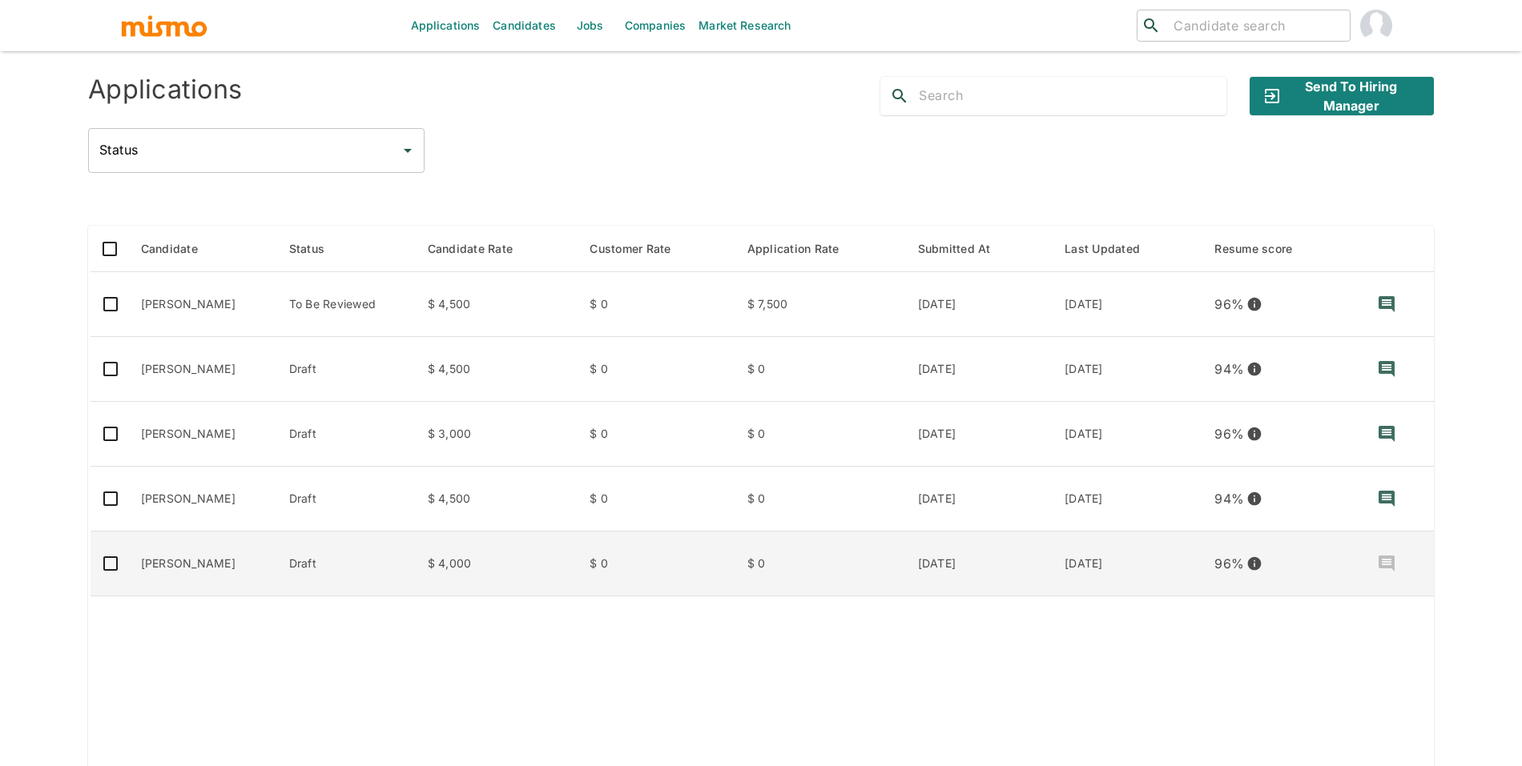
click at [573, 576] on td "$ 4,000" at bounding box center [496, 564] width 163 height 65
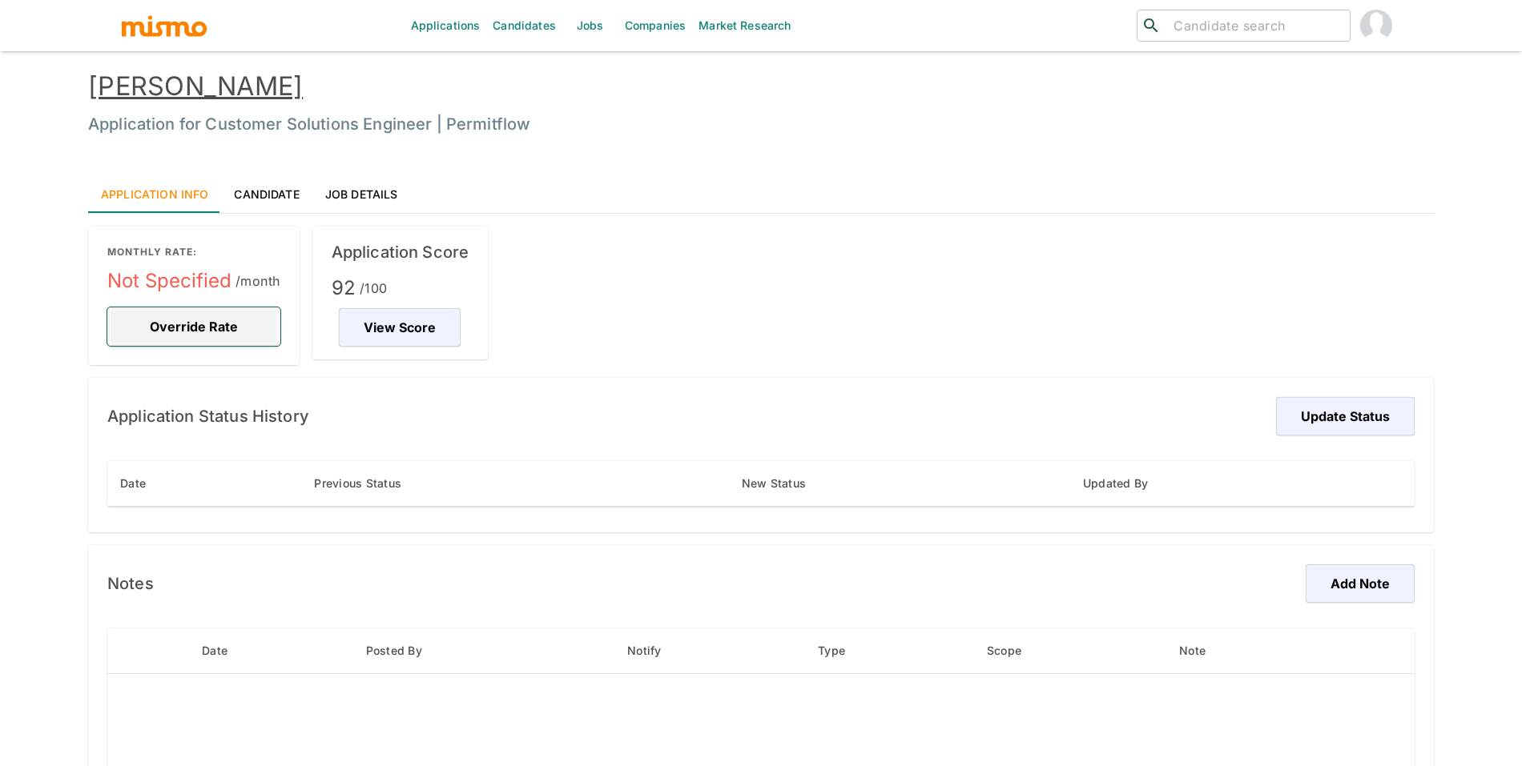
click at [211, 326] on button "Override Rate" at bounding box center [193, 327] width 173 height 38
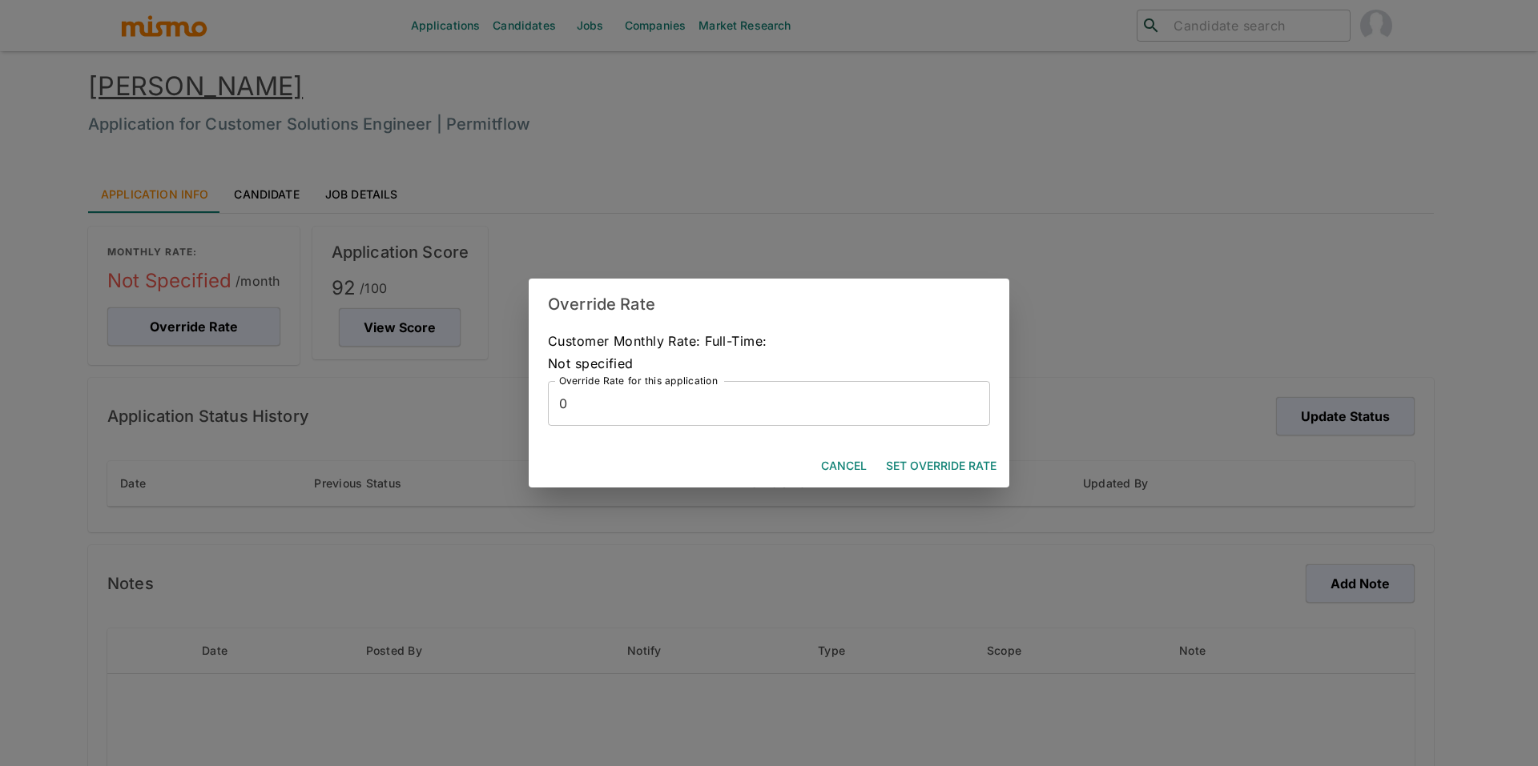
click at [709, 401] on input "0" at bounding box center [769, 403] width 442 height 45
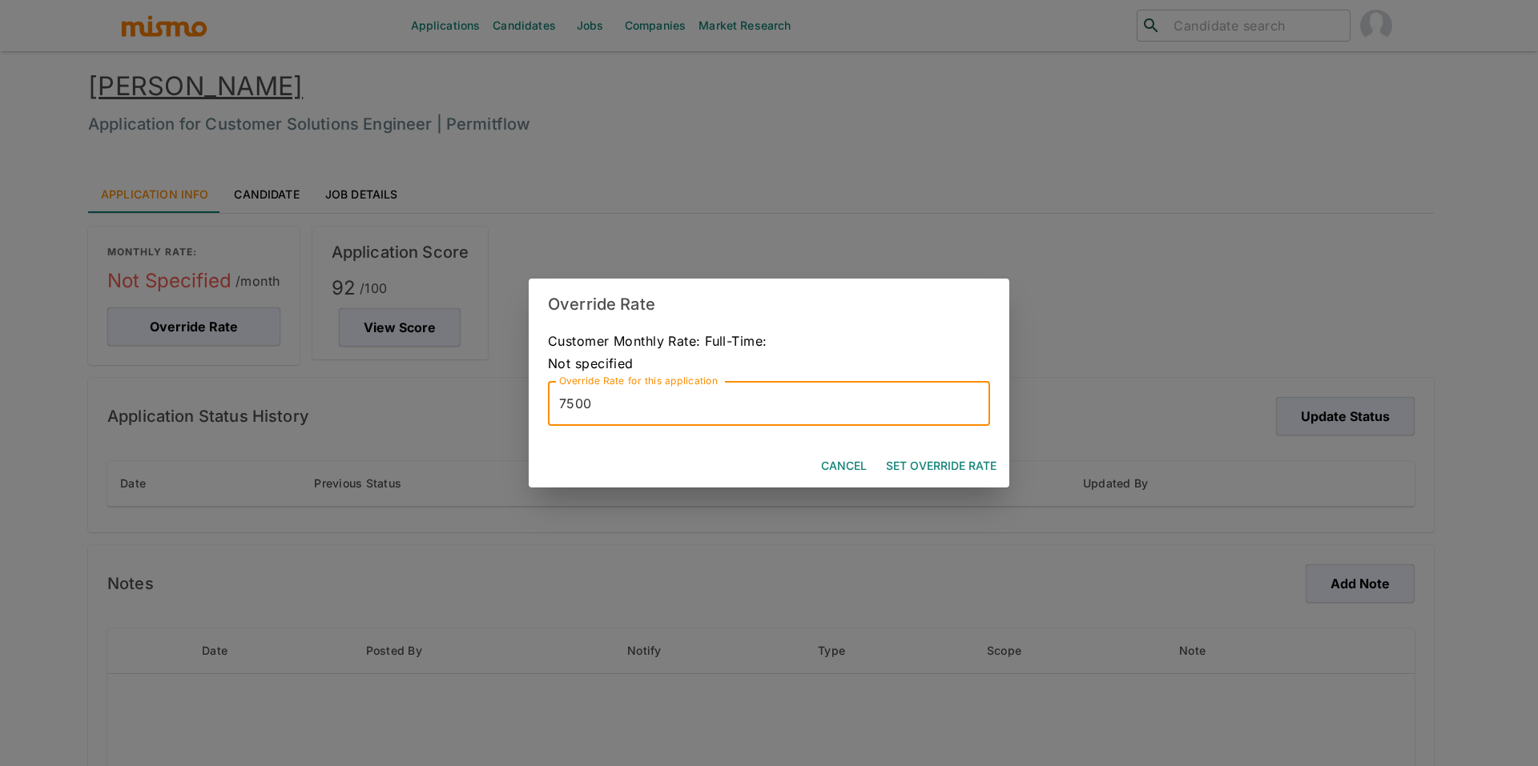
type input "7500"
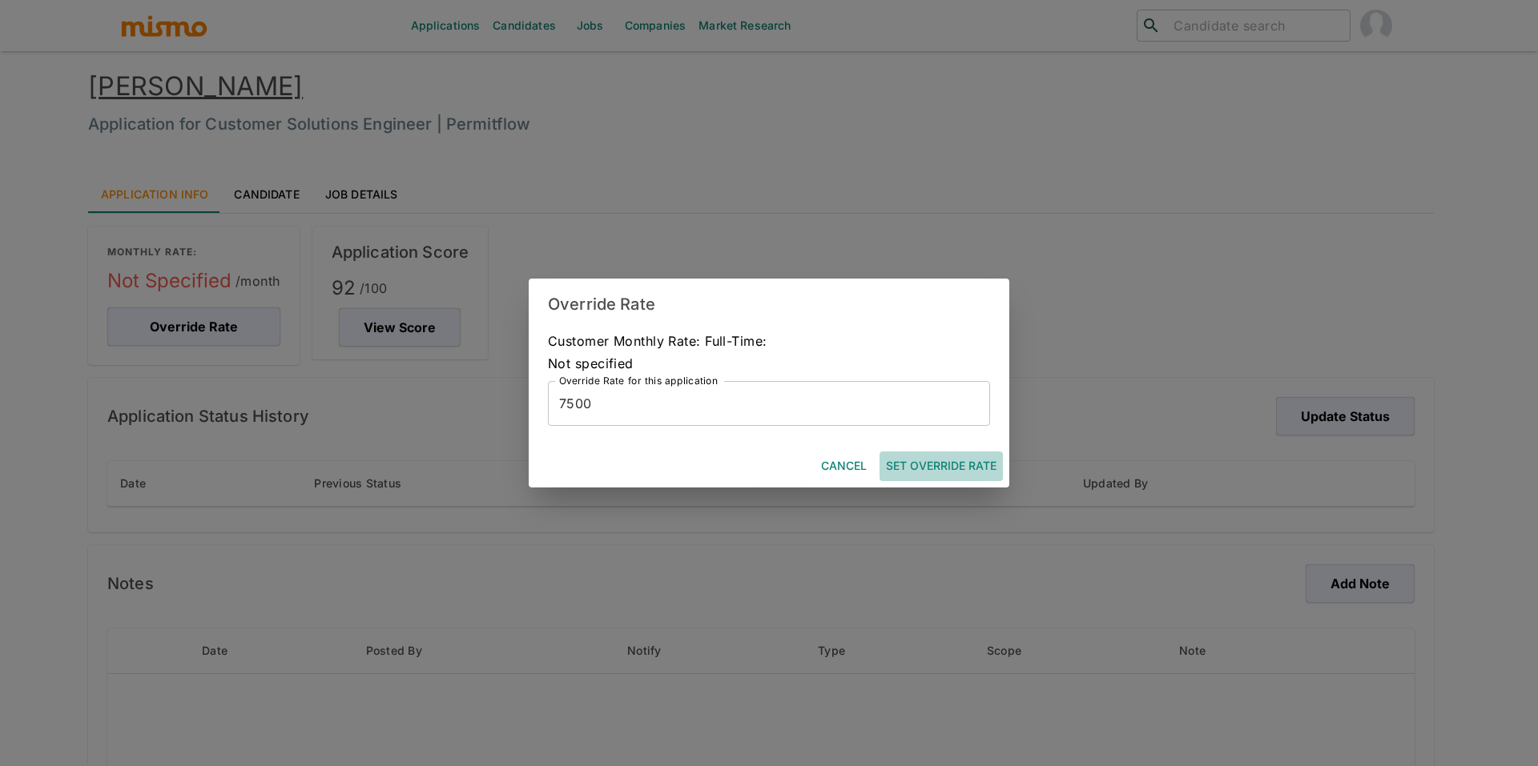
click at [920, 470] on button "Set Override Rate" at bounding box center [940, 467] width 123 height 30
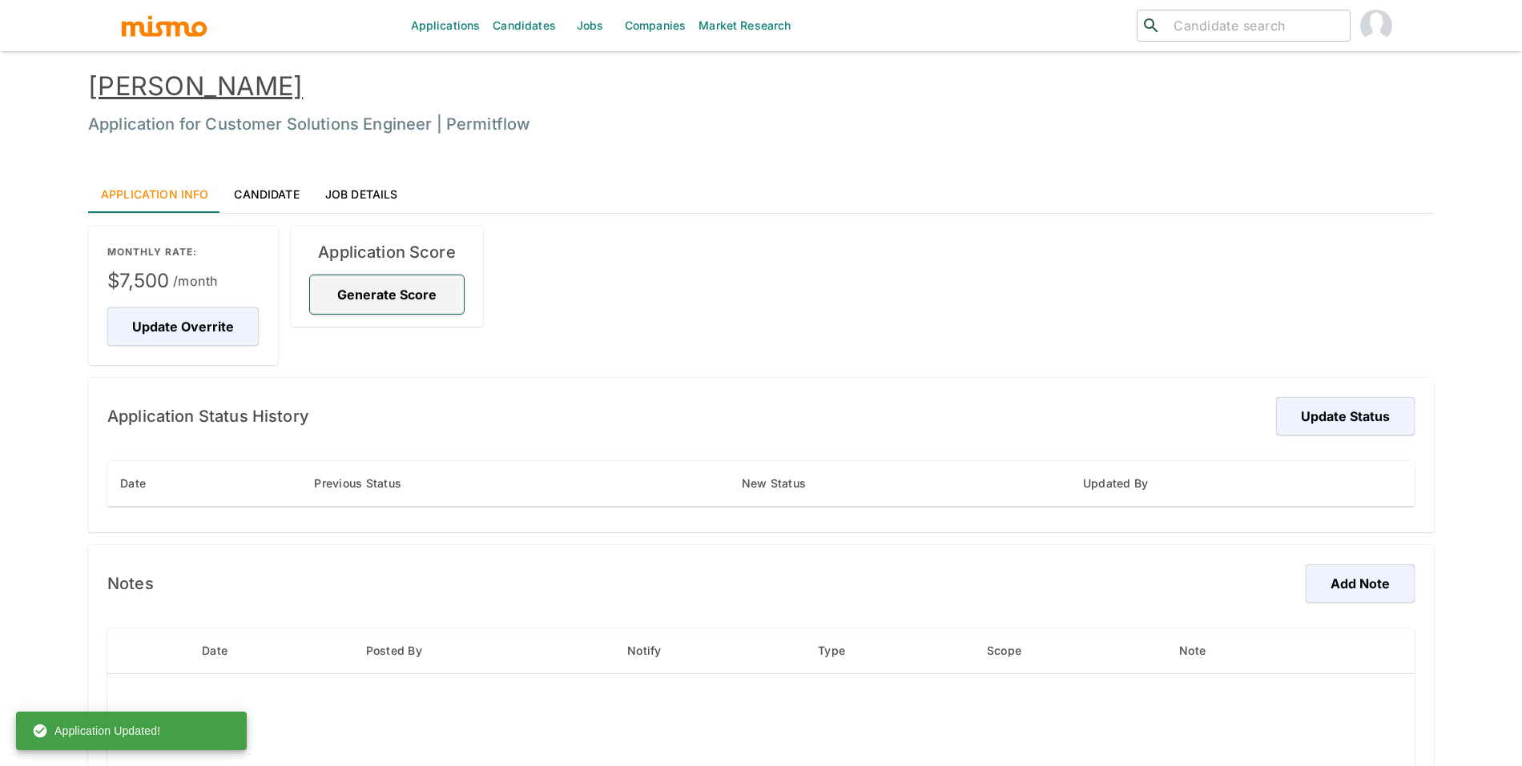
click at [376, 288] on button "Generate Score" at bounding box center [387, 295] width 154 height 38
click at [1338, 430] on button "Update Status" at bounding box center [1342, 416] width 143 height 38
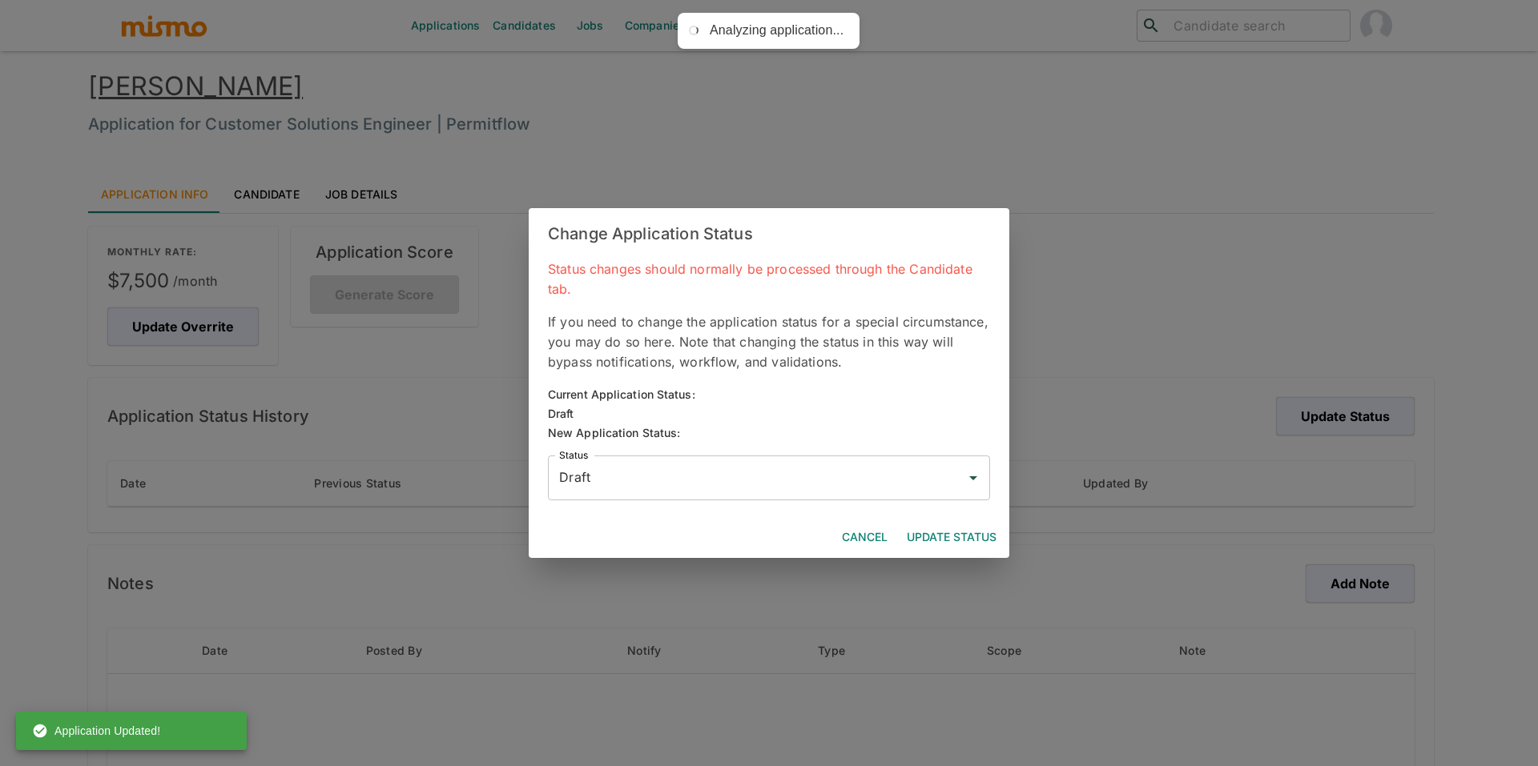
click at [788, 471] on input "Draft" at bounding box center [757, 478] width 404 height 30
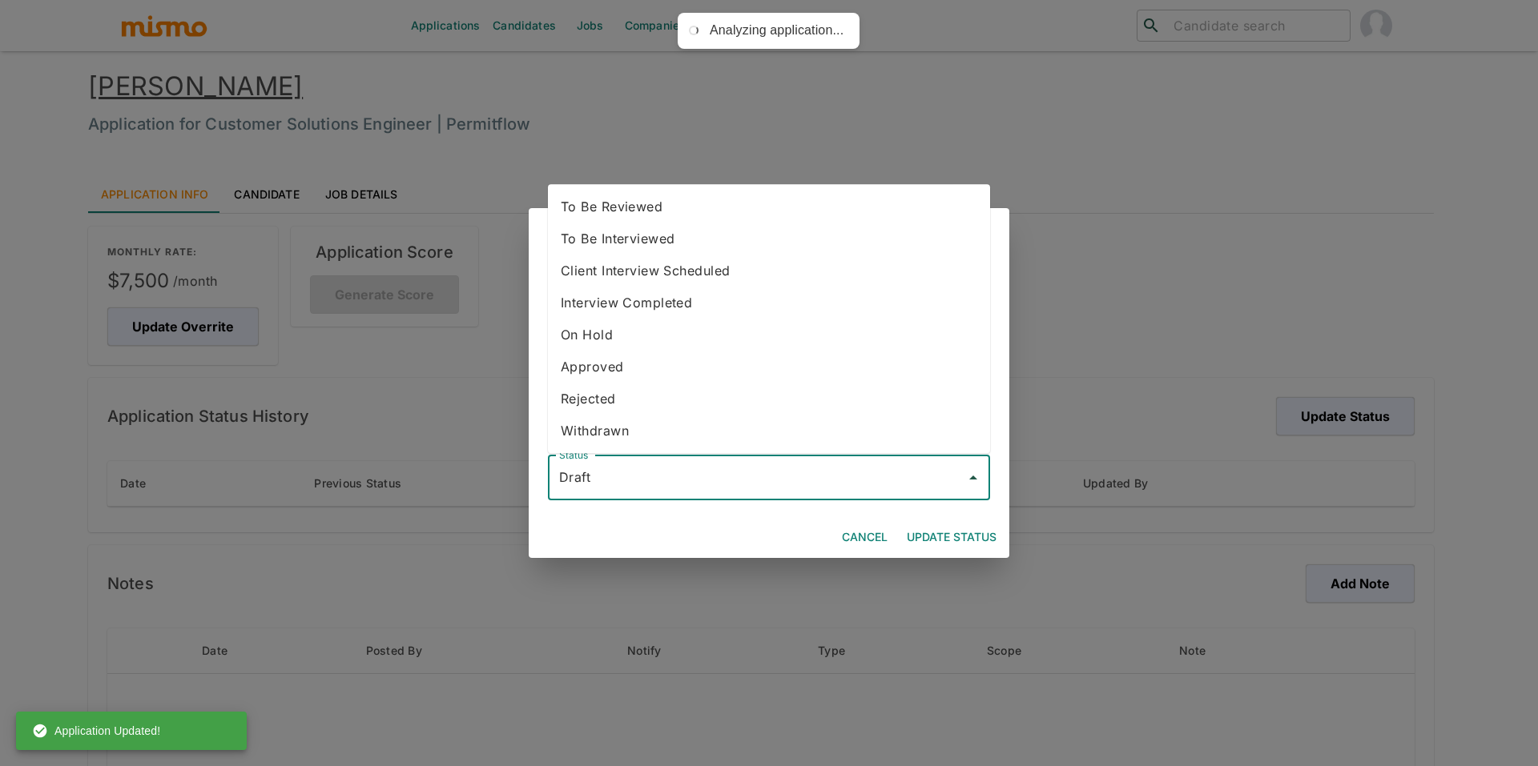
click at [706, 214] on li "To Be Reviewed" at bounding box center [769, 207] width 442 height 32
type input "To Be Reviewed"
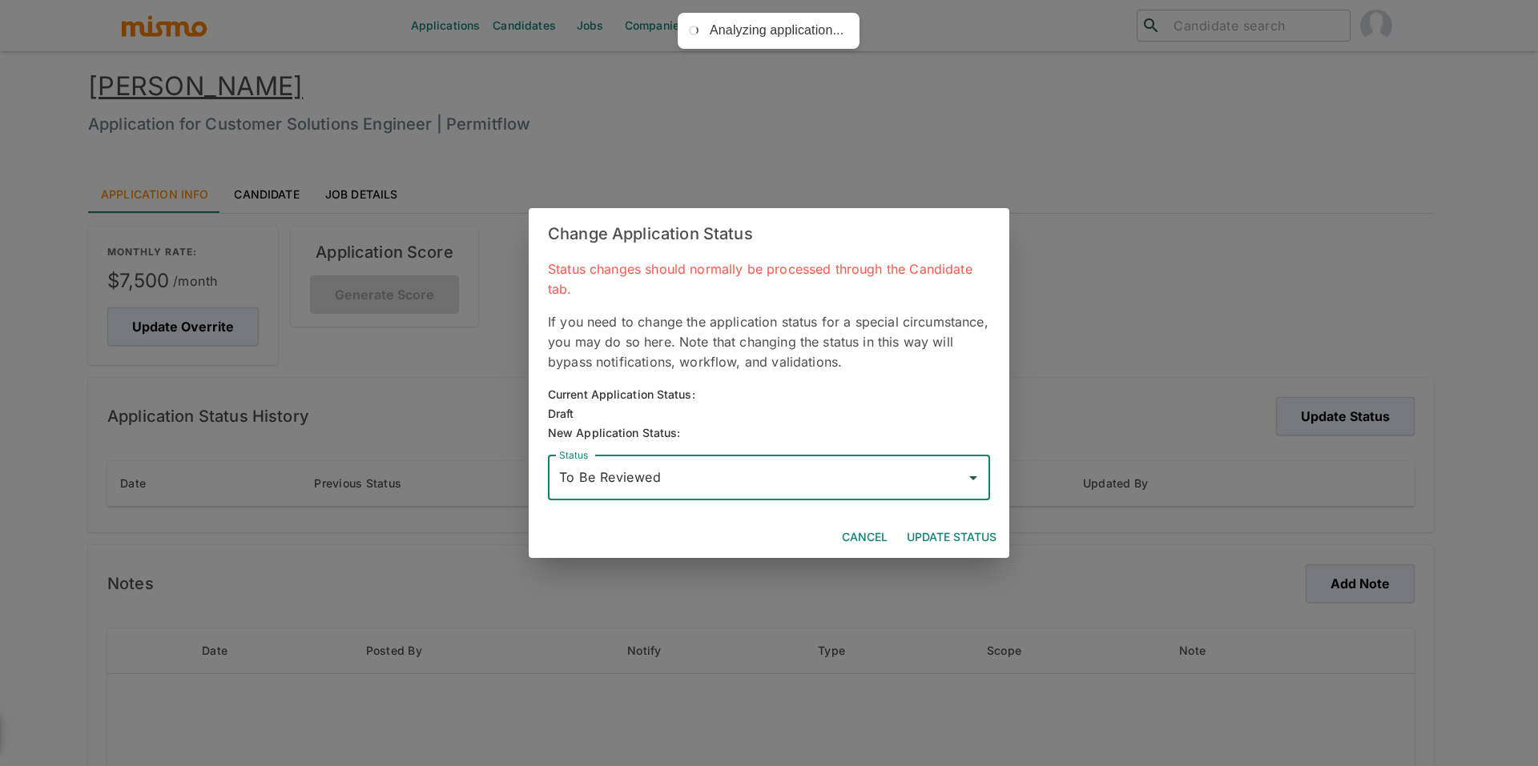
click at [971, 536] on button "Update Status" at bounding box center [951, 538] width 103 height 30
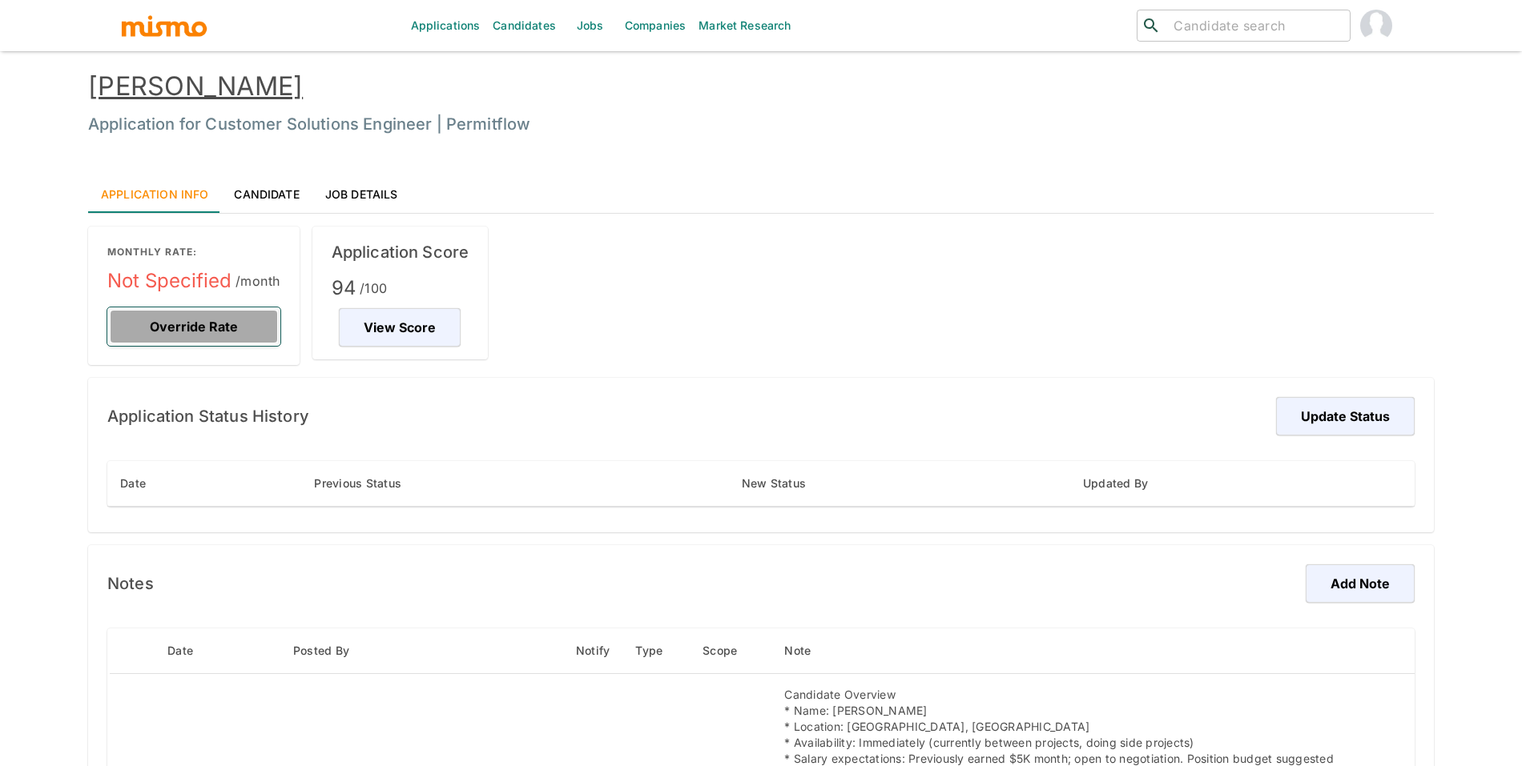
click at [184, 340] on button "Override Rate" at bounding box center [193, 327] width 173 height 38
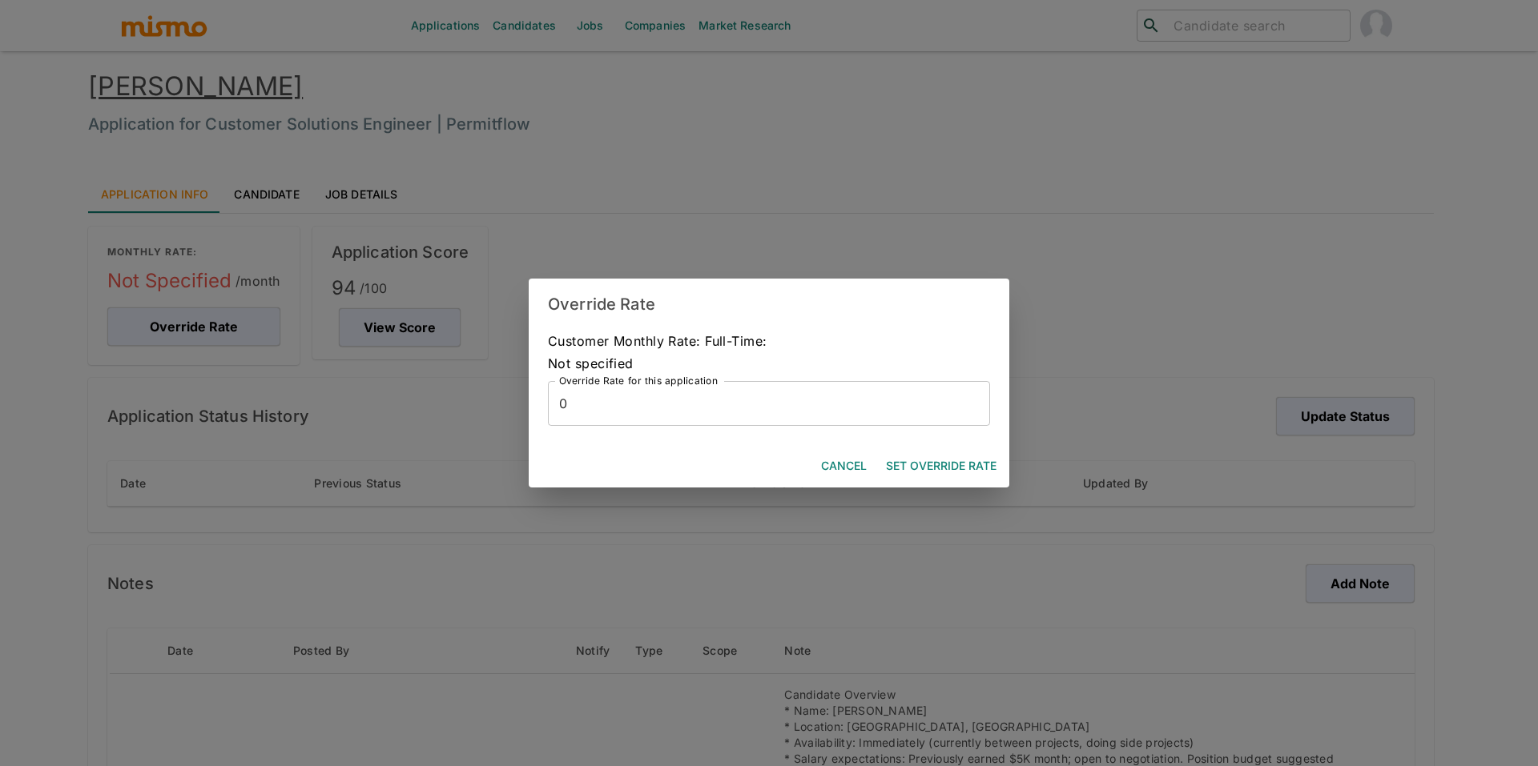
click at [729, 398] on input "0" at bounding box center [769, 403] width 442 height 45
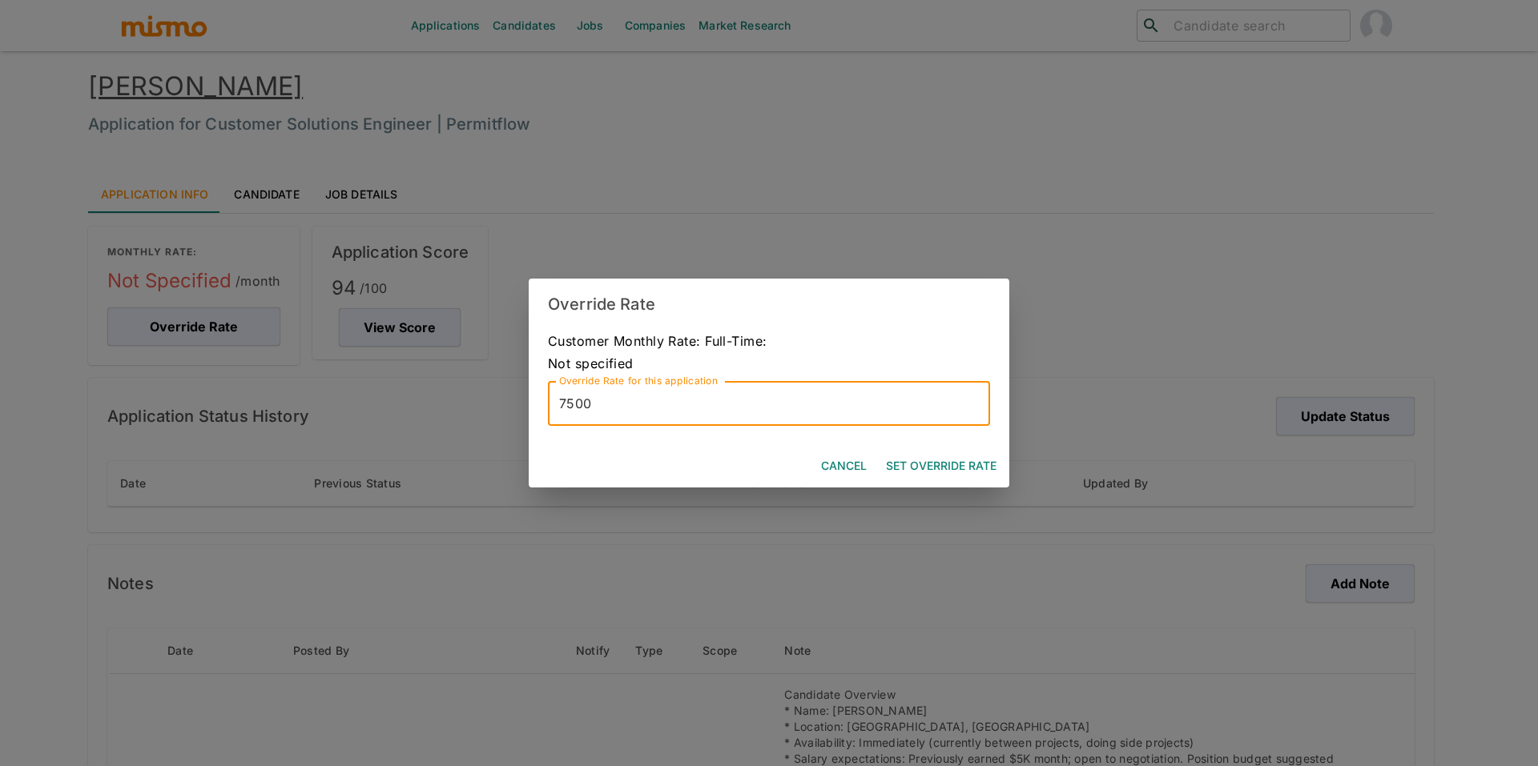
type input "7500"
click at [958, 471] on button "Set Override Rate" at bounding box center [940, 467] width 123 height 30
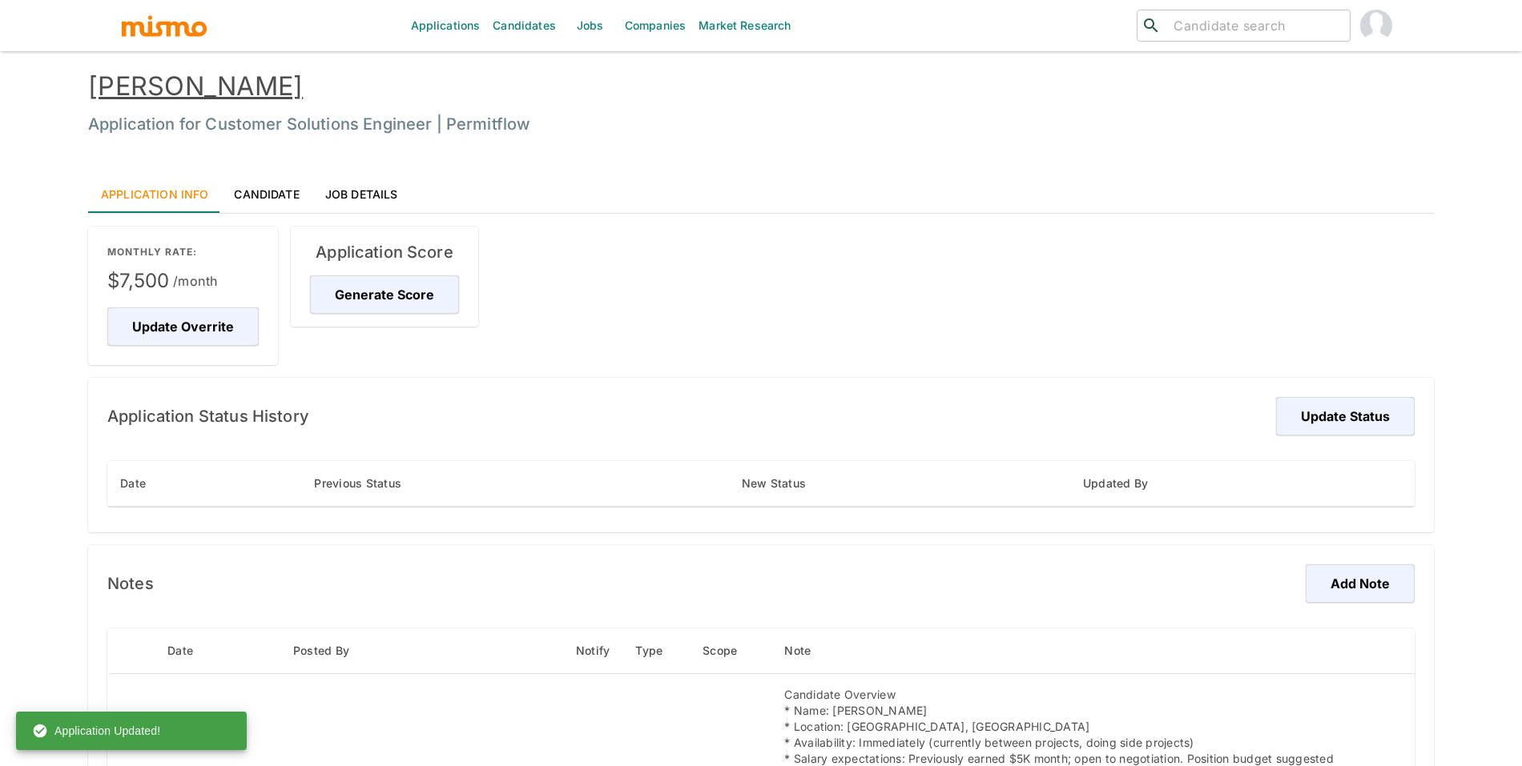
click at [411, 318] on div "Application Score Generate Score" at bounding box center [384, 277] width 187 height 100
click at [421, 307] on button "Generate Score" at bounding box center [387, 295] width 154 height 38
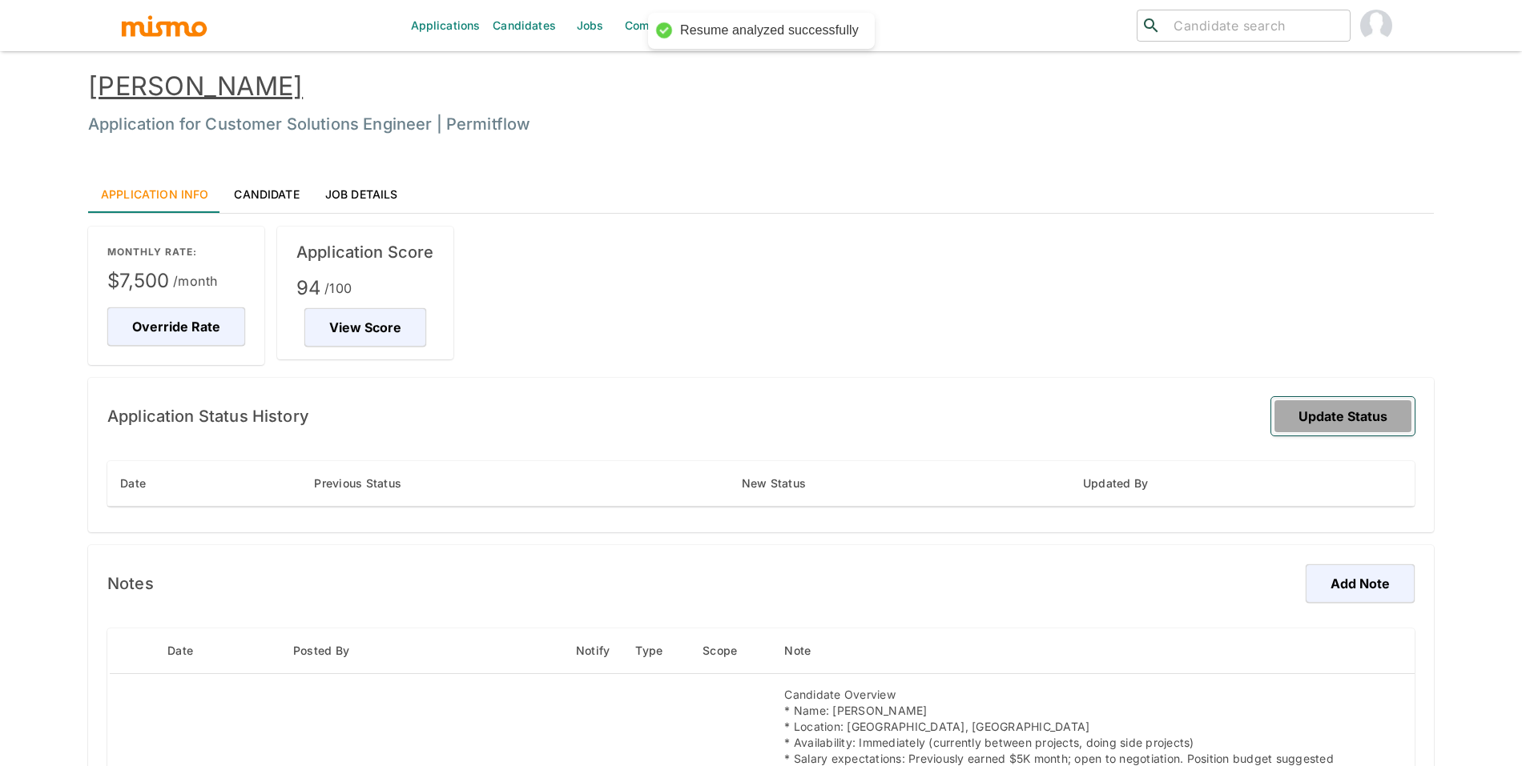
click at [1349, 427] on button "Update Status" at bounding box center [1342, 416] width 143 height 38
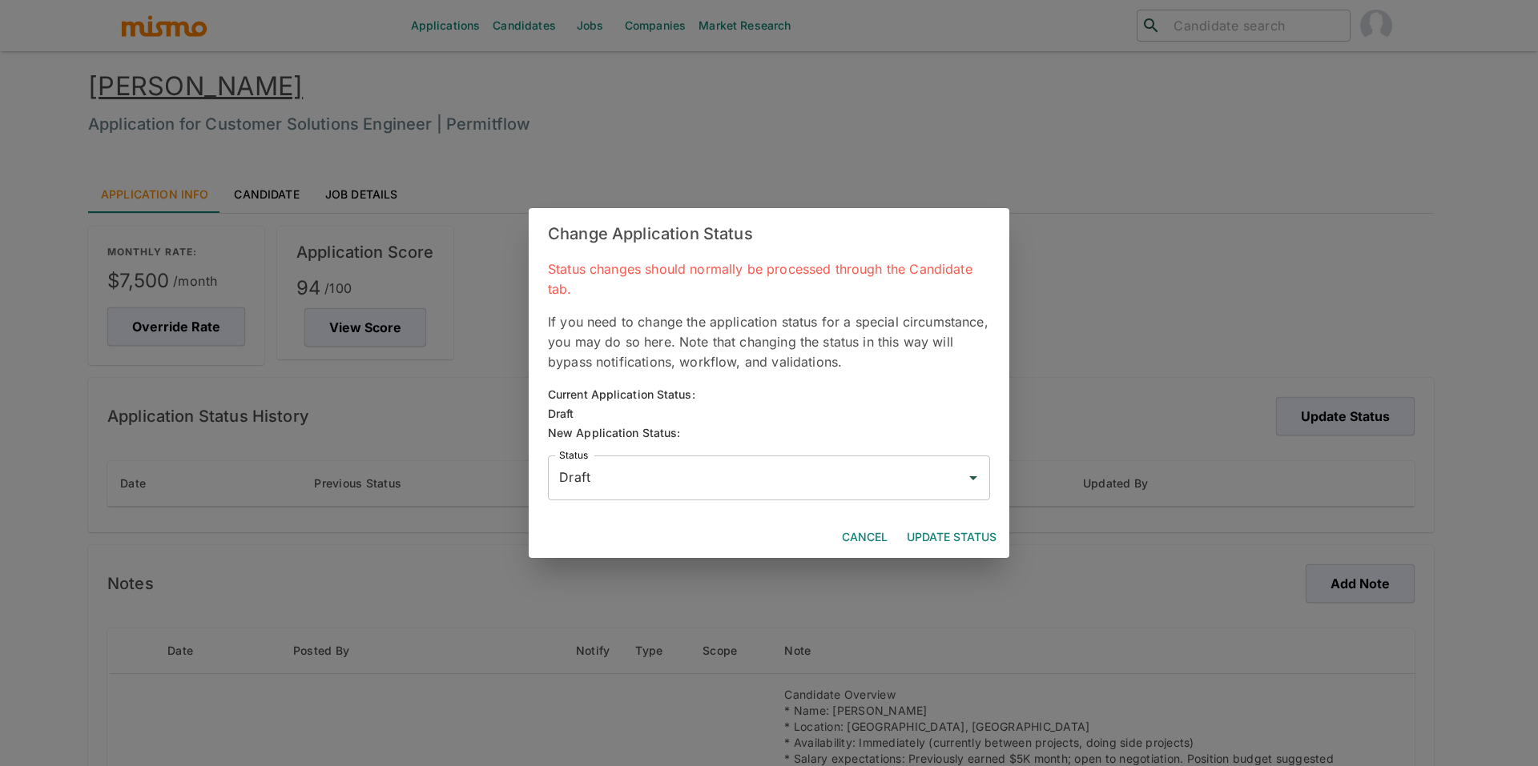
click at [808, 483] on input "Draft" at bounding box center [757, 478] width 404 height 30
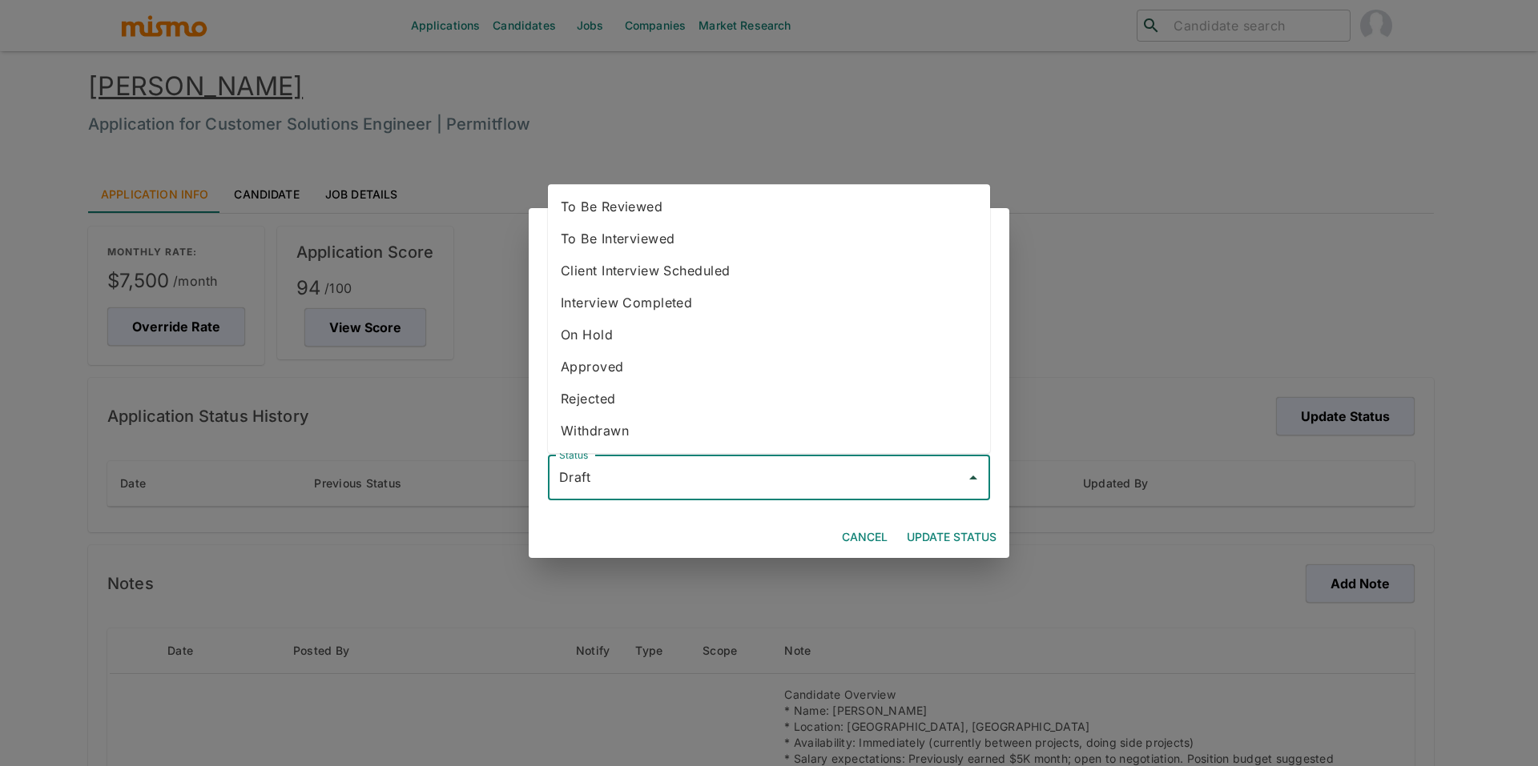
click at [665, 192] on li "To Be Reviewed" at bounding box center [769, 207] width 442 height 32
type input "To Be Reviewed"
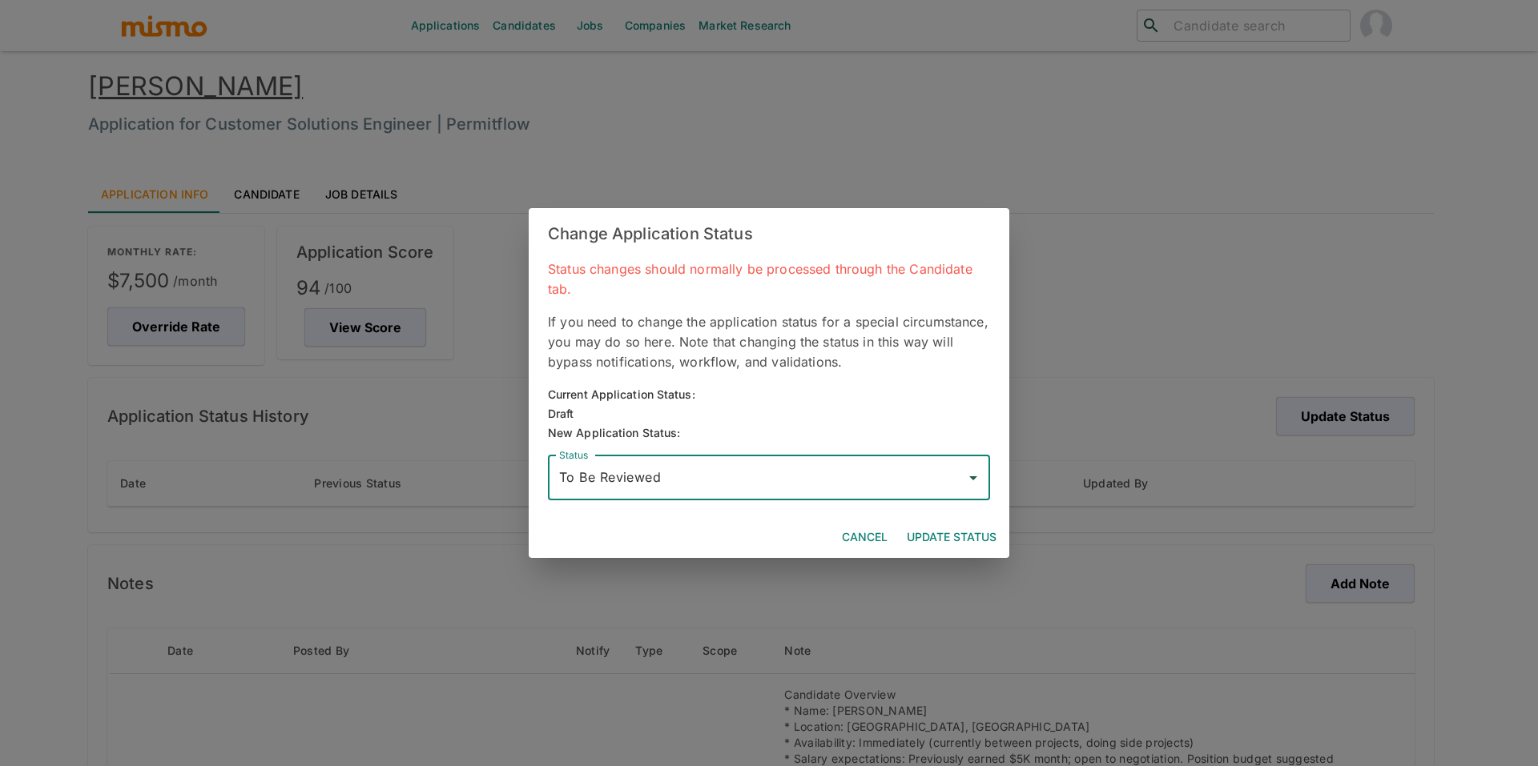
click at [956, 532] on button "Update Status" at bounding box center [951, 538] width 103 height 30
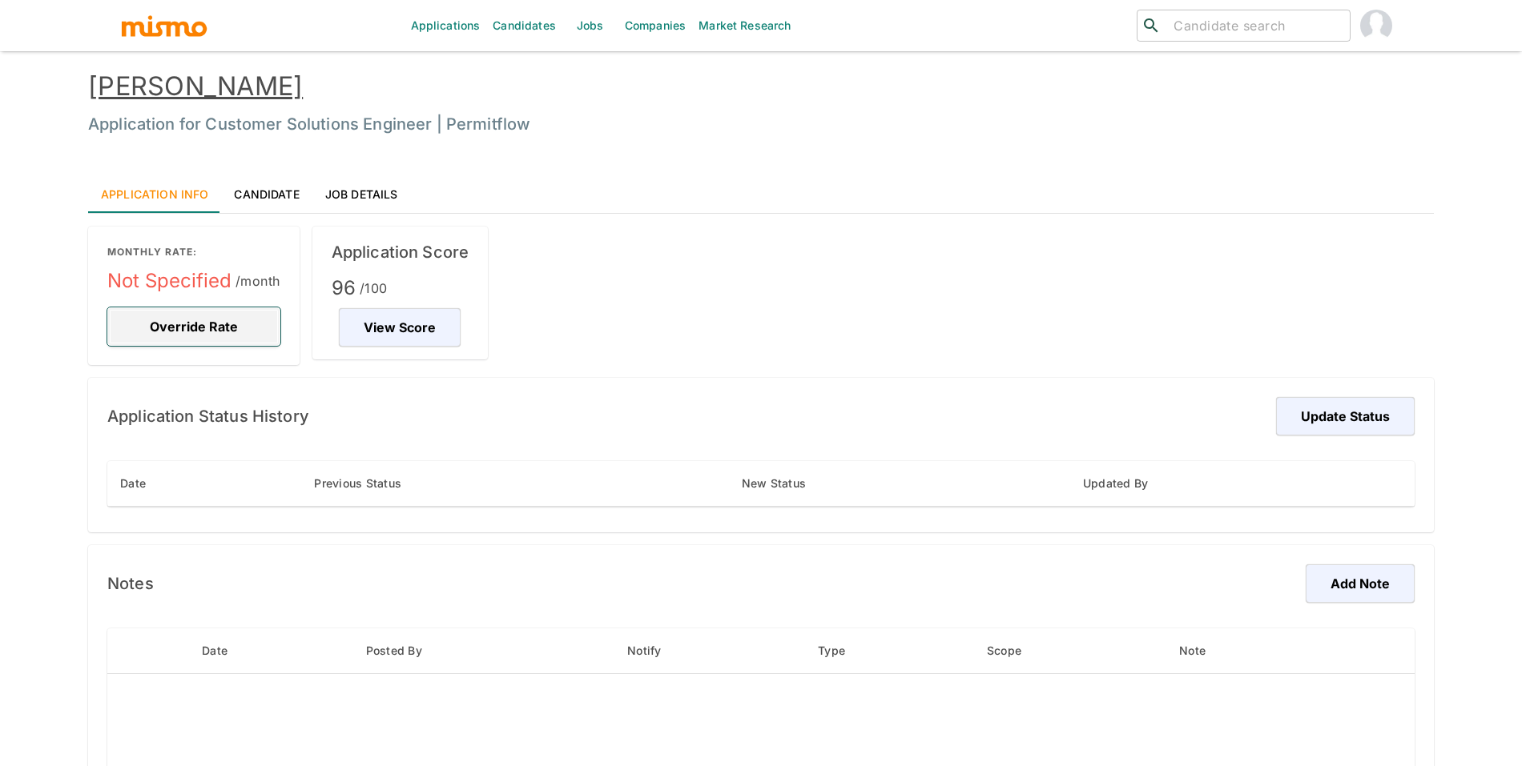
click at [160, 320] on button "Override Rate" at bounding box center [193, 327] width 173 height 38
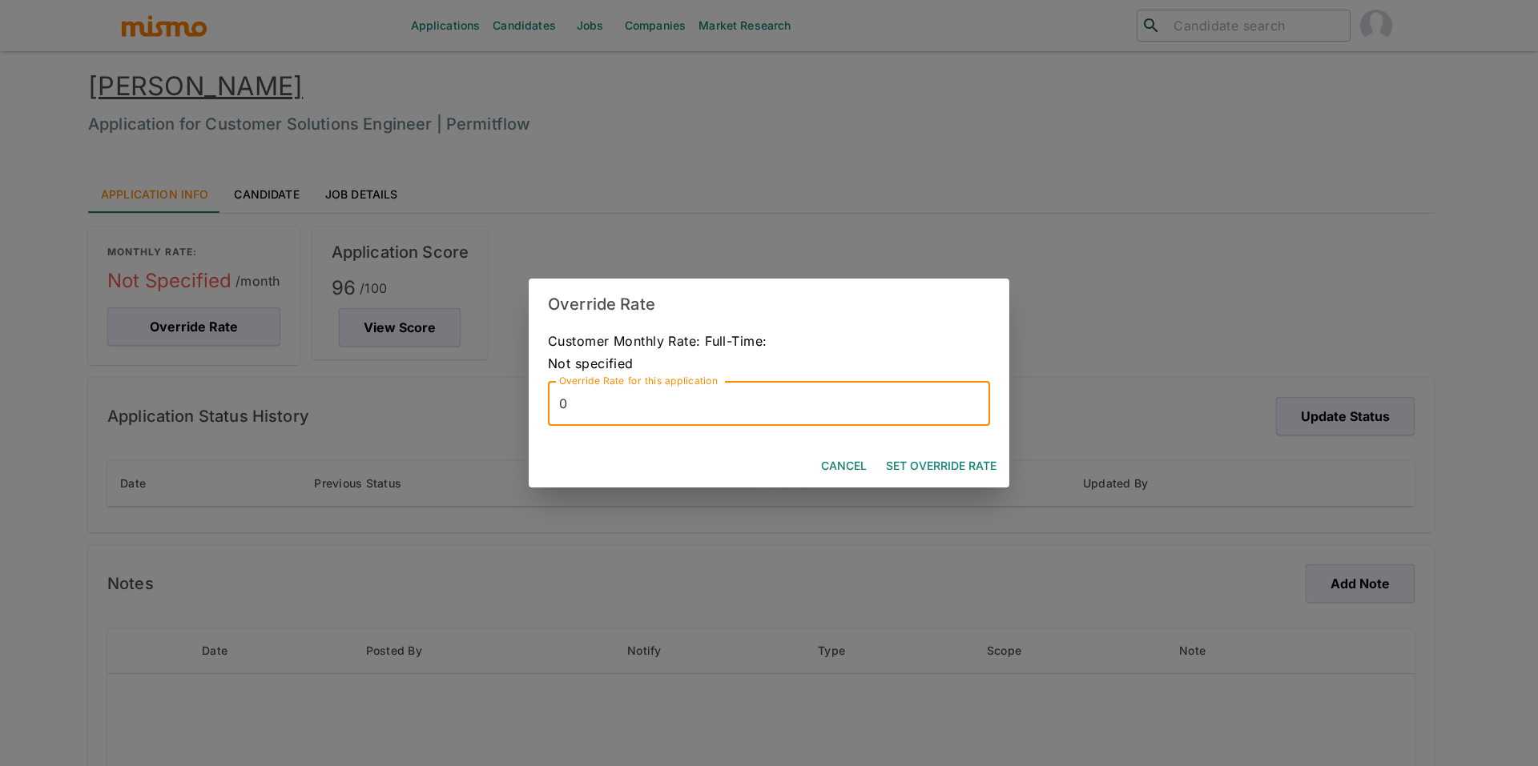
click at [698, 408] on input "0" at bounding box center [769, 403] width 442 height 45
type input "6000"
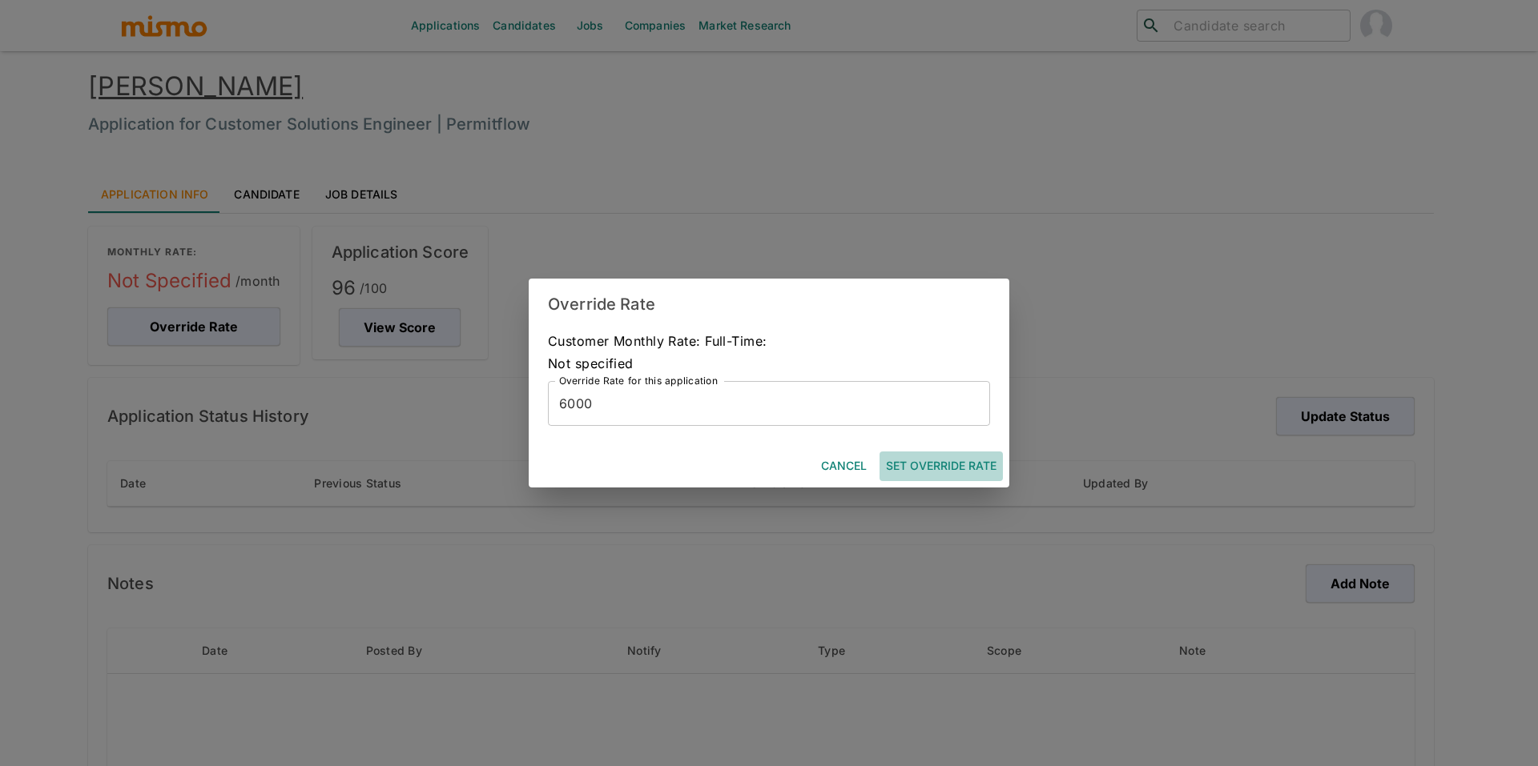
click at [927, 475] on button "Set Override Rate" at bounding box center [940, 467] width 123 height 30
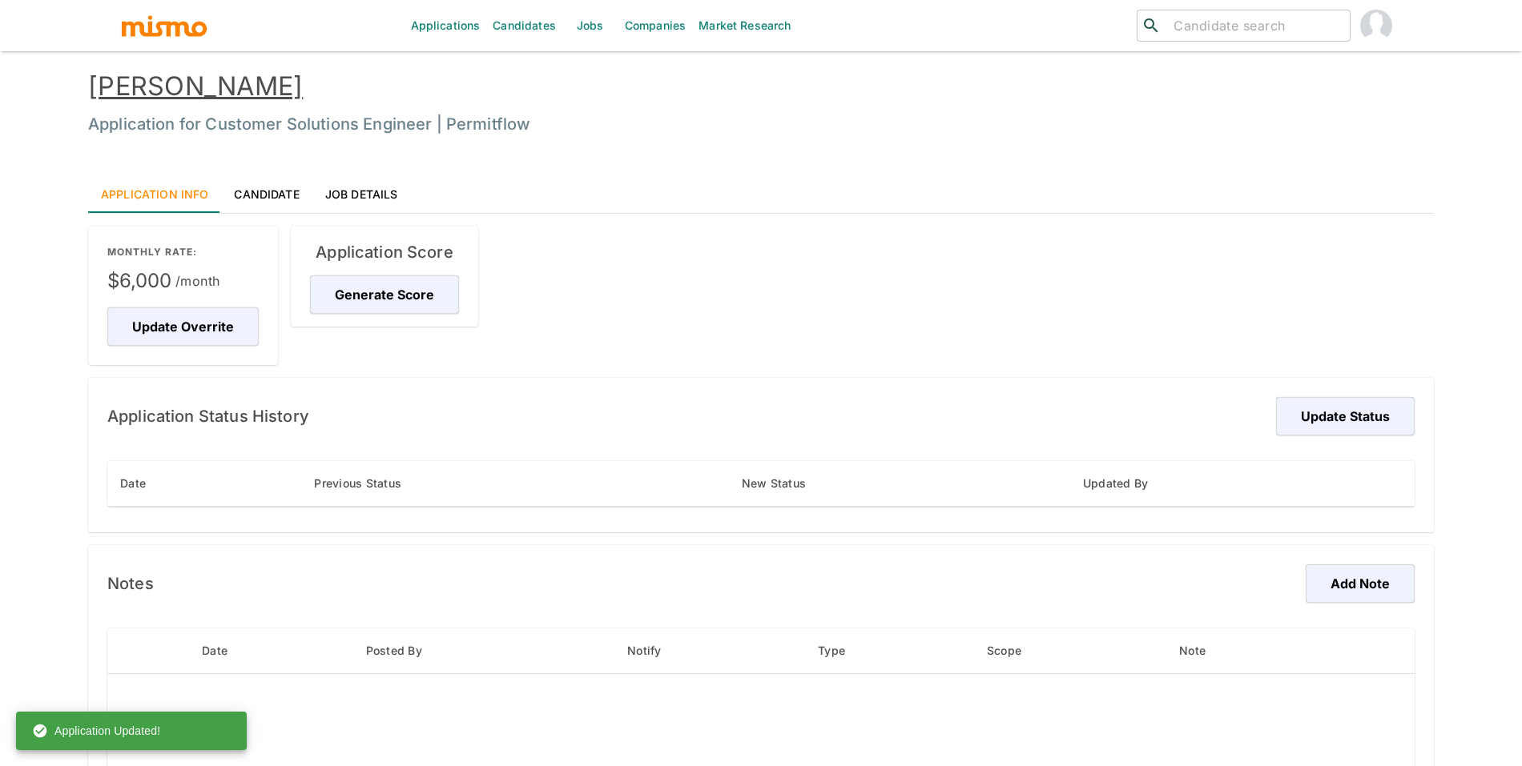
click at [351, 323] on div "Application Score Generate Score" at bounding box center [384, 277] width 187 height 100
click at [374, 296] on button "Generate Score" at bounding box center [387, 295] width 154 height 38
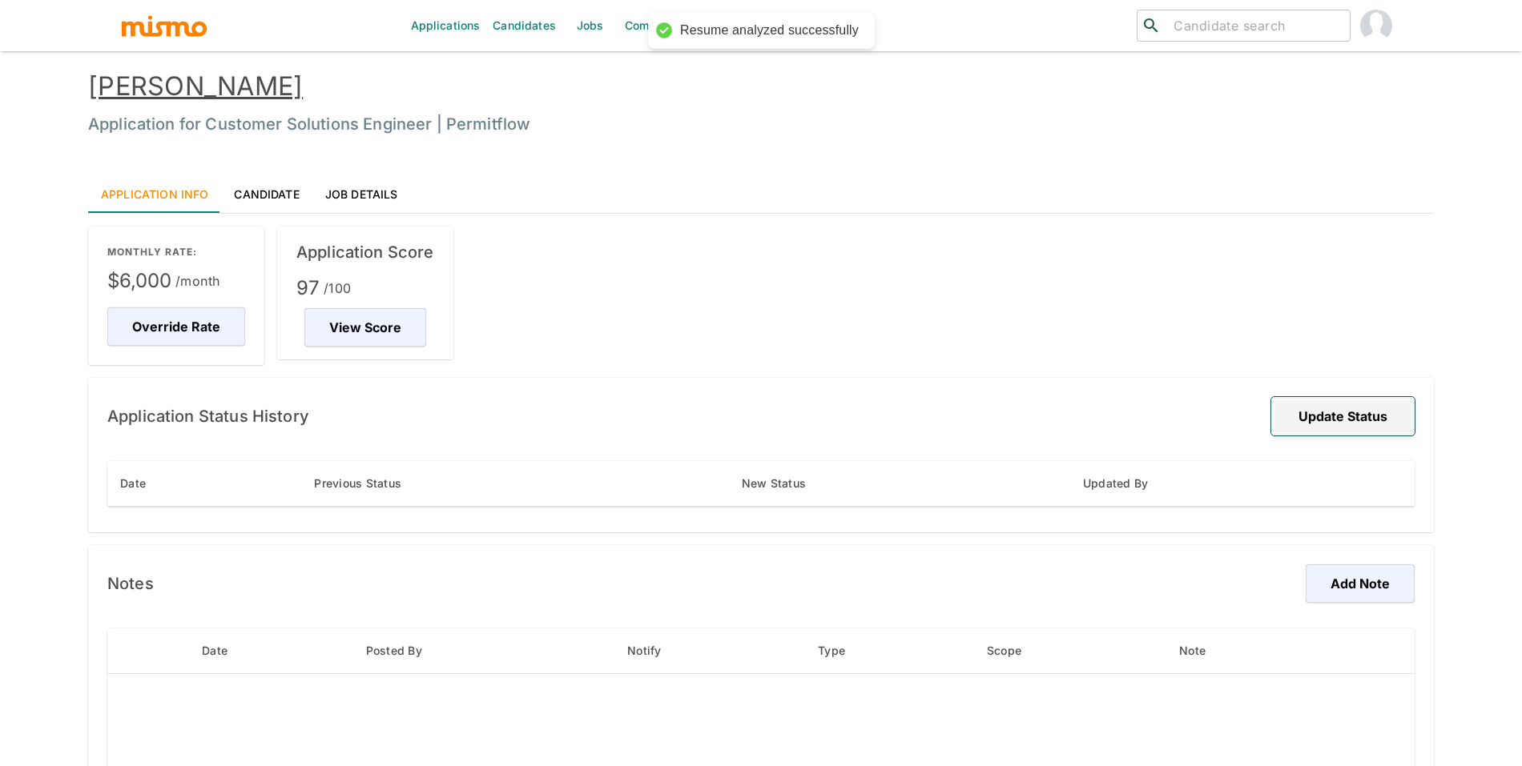
click at [1334, 416] on button "Update Status" at bounding box center [1342, 416] width 143 height 38
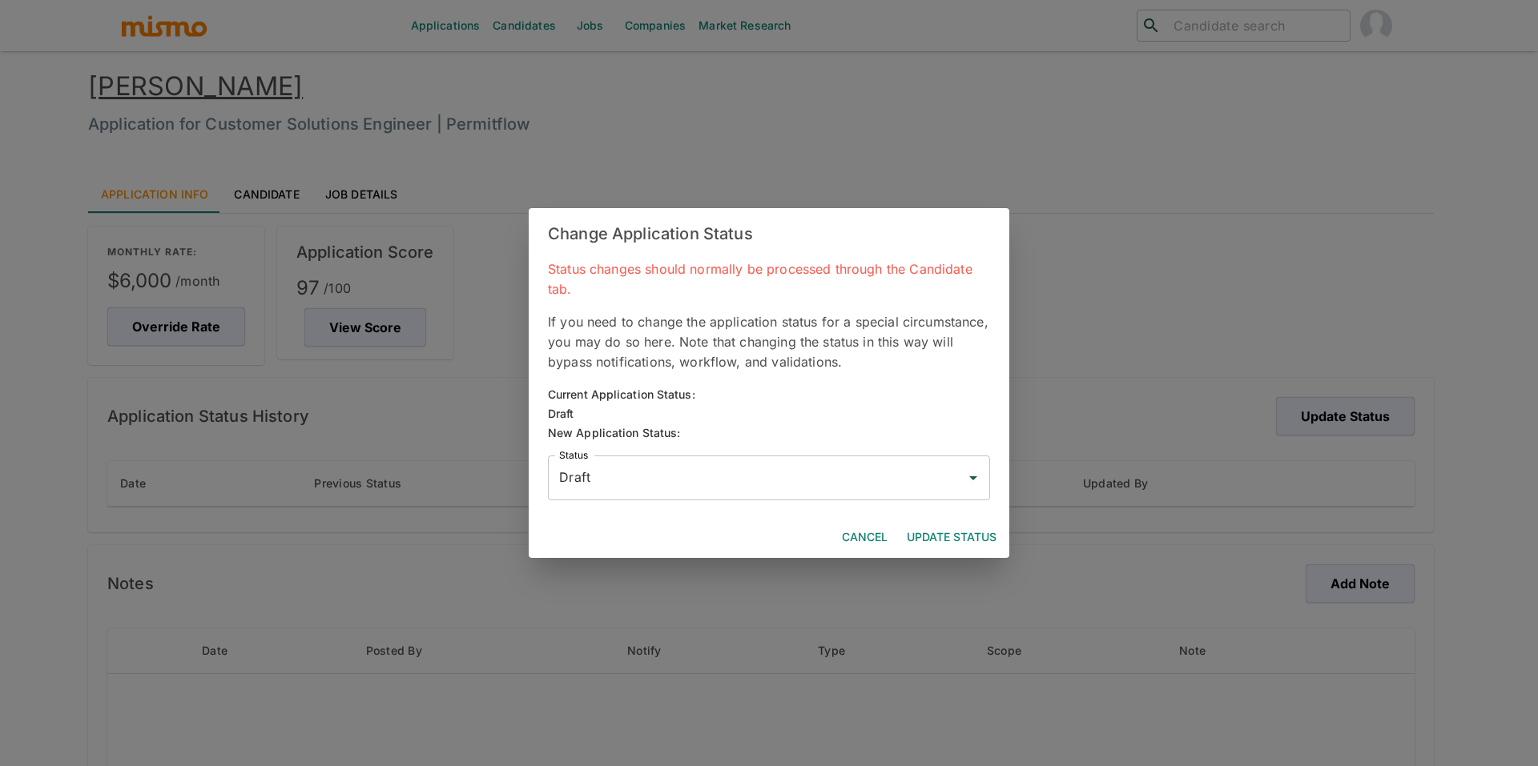
drag, startPoint x: 940, startPoint y: 493, endPoint x: 931, endPoint y: 476, distance: 20.1
click at [939, 493] on div "Draft Status" at bounding box center [769, 478] width 442 height 45
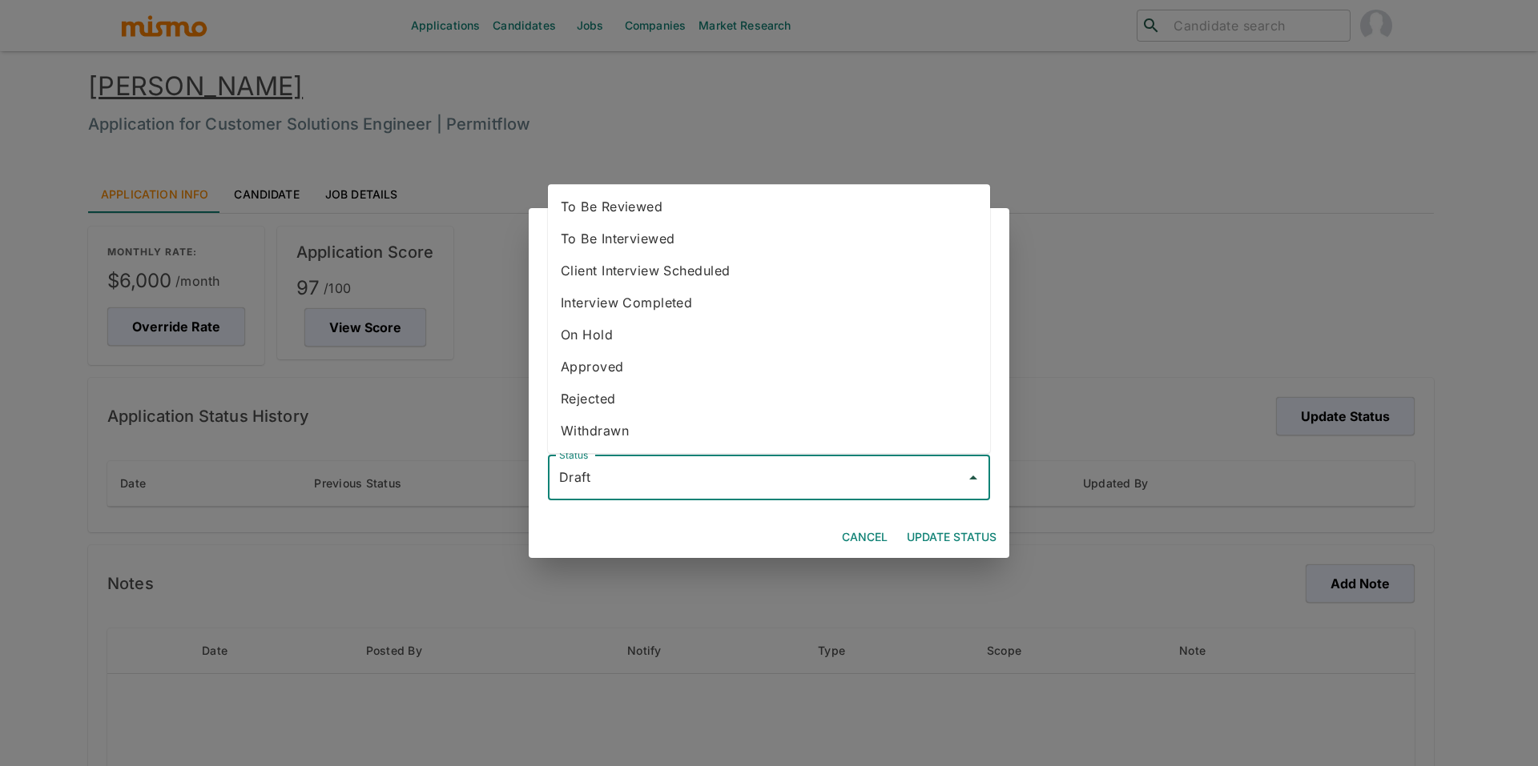
click at [781, 199] on li "To Be Reviewed" at bounding box center [769, 207] width 442 height 32
type input "To Be Reviewed"
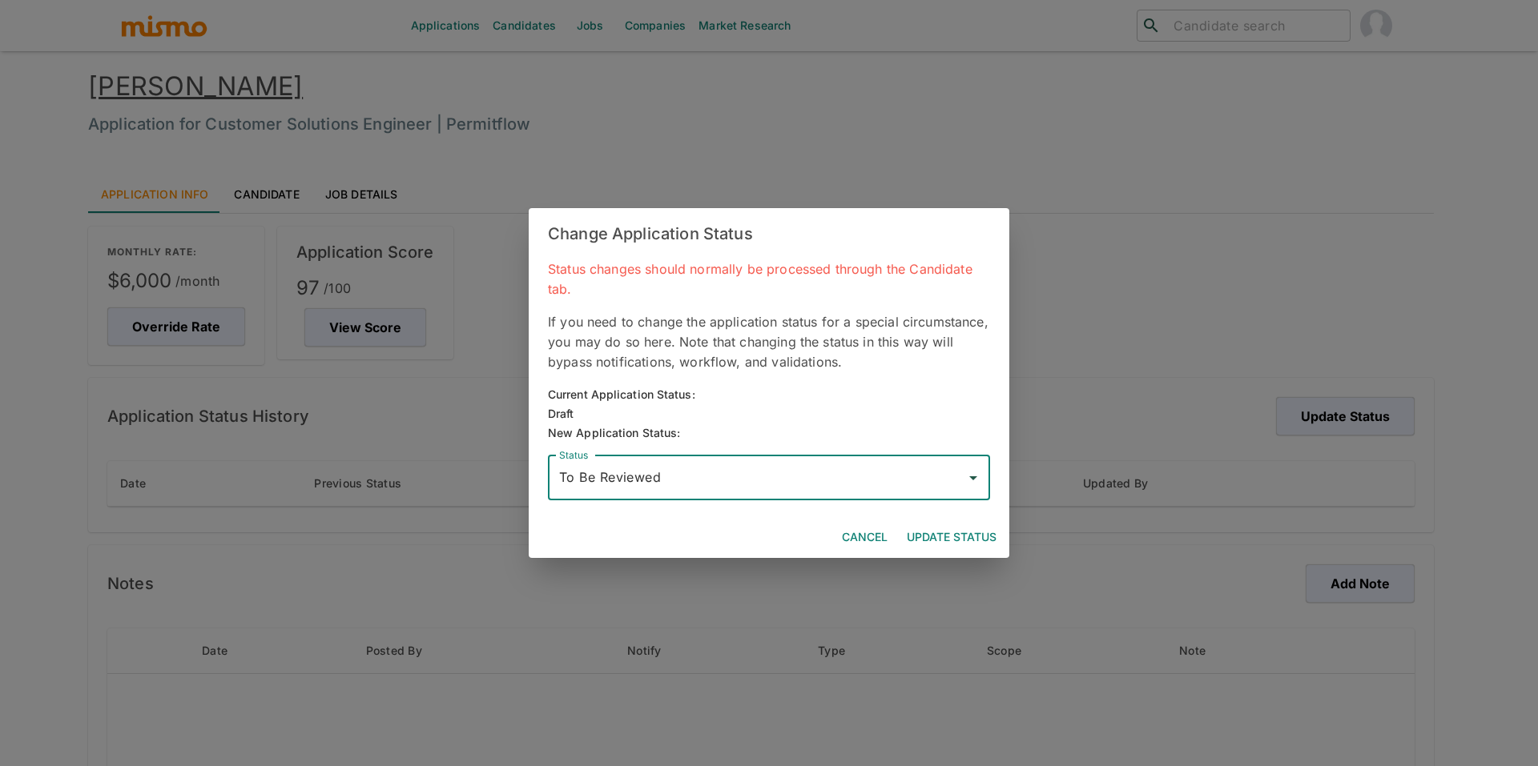
click at [970, 528] on button "Update Status" at bounding box center [951, 538] width 103 height 30
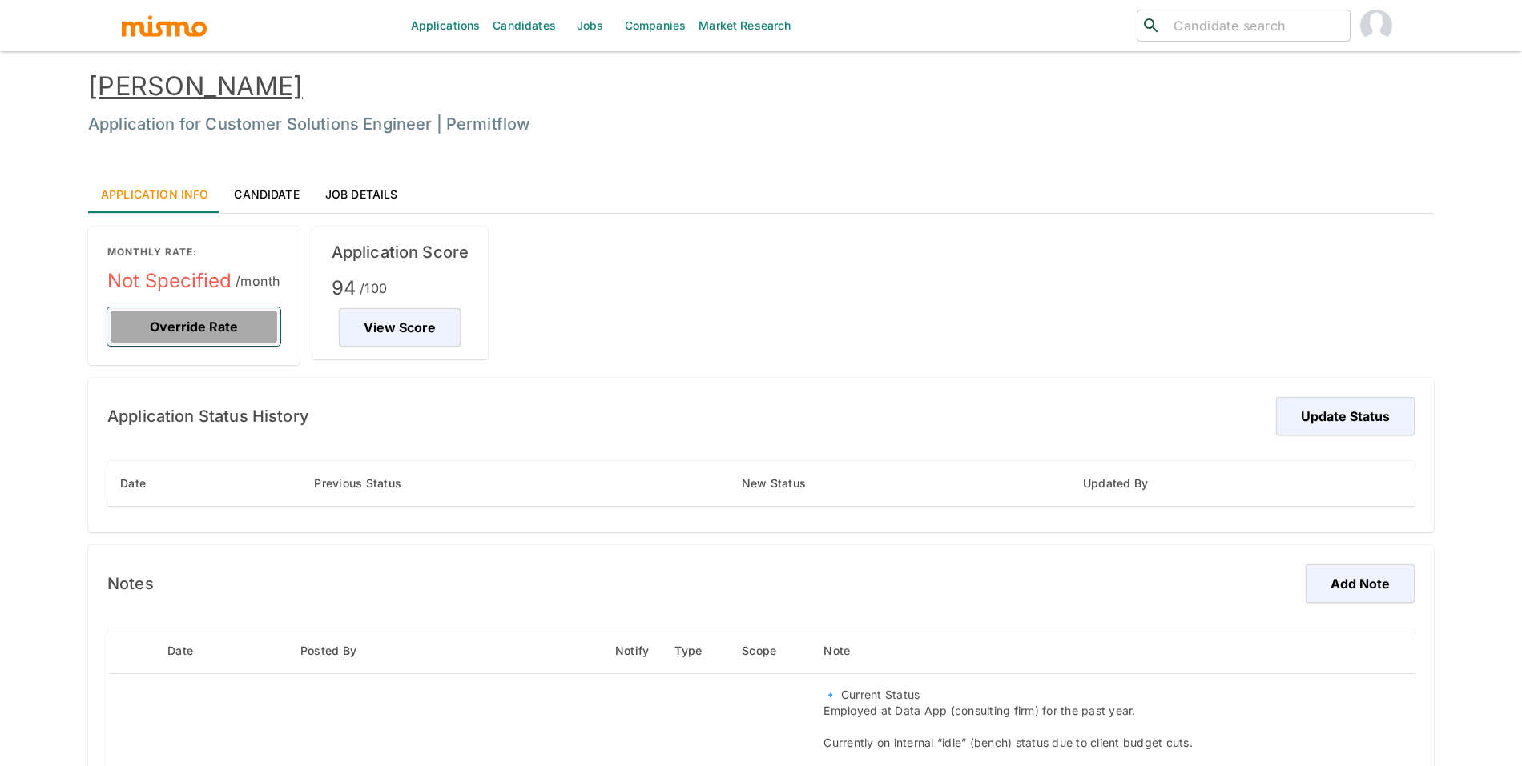
click at [250, 328] on button "Override Rate" at bounding box center [193, 327] width 173 height 38
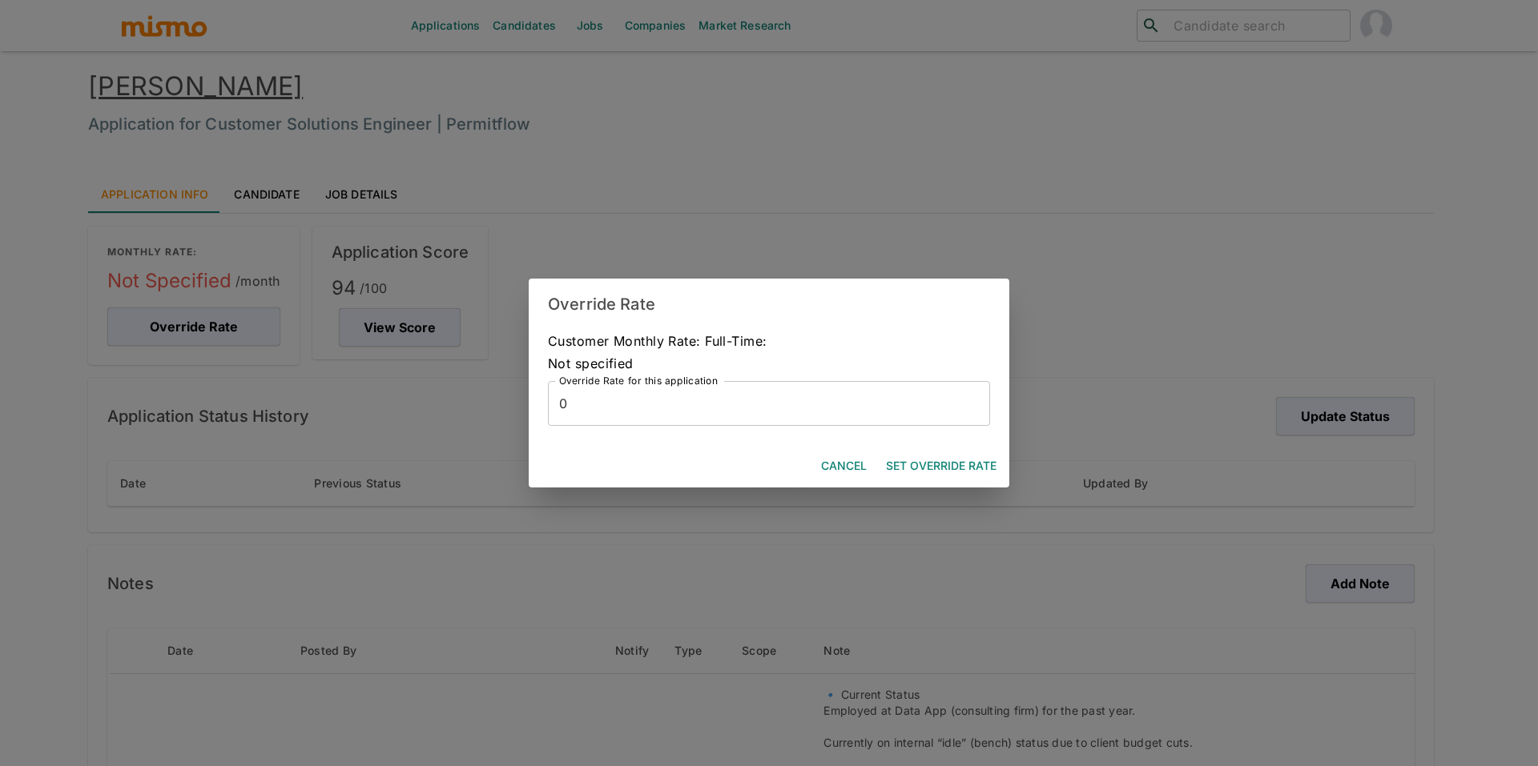
click at [622, 376] on label "Override Rate for this application" at bounding box center [638, 381] width 159 height 14
click at [622, 381] on input "0" at bounding box center [769, 403] width 442 height 45
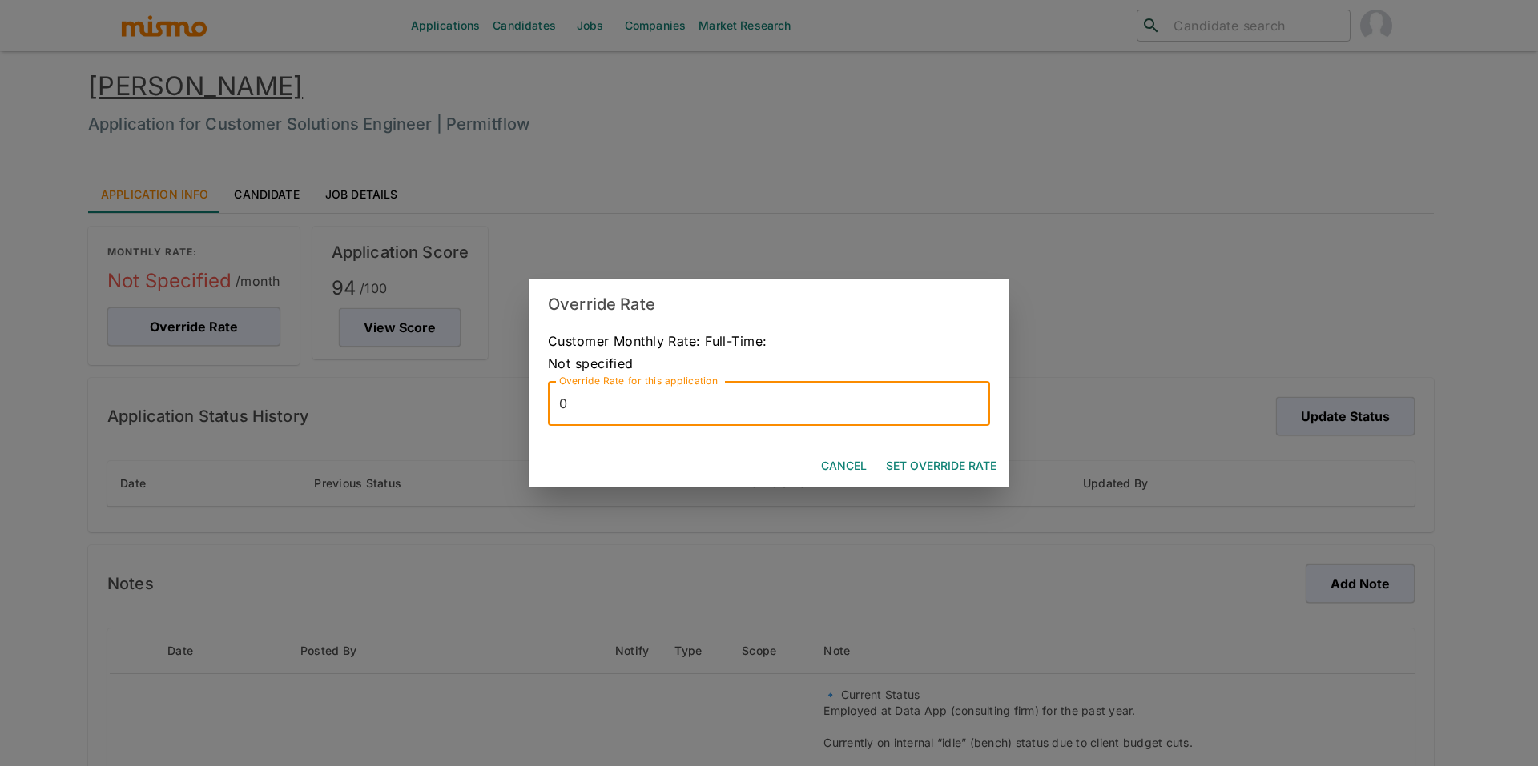
click at [626, 391] on input "0" at bounding box center [769, 403] width 442 height 45
type input "7500"
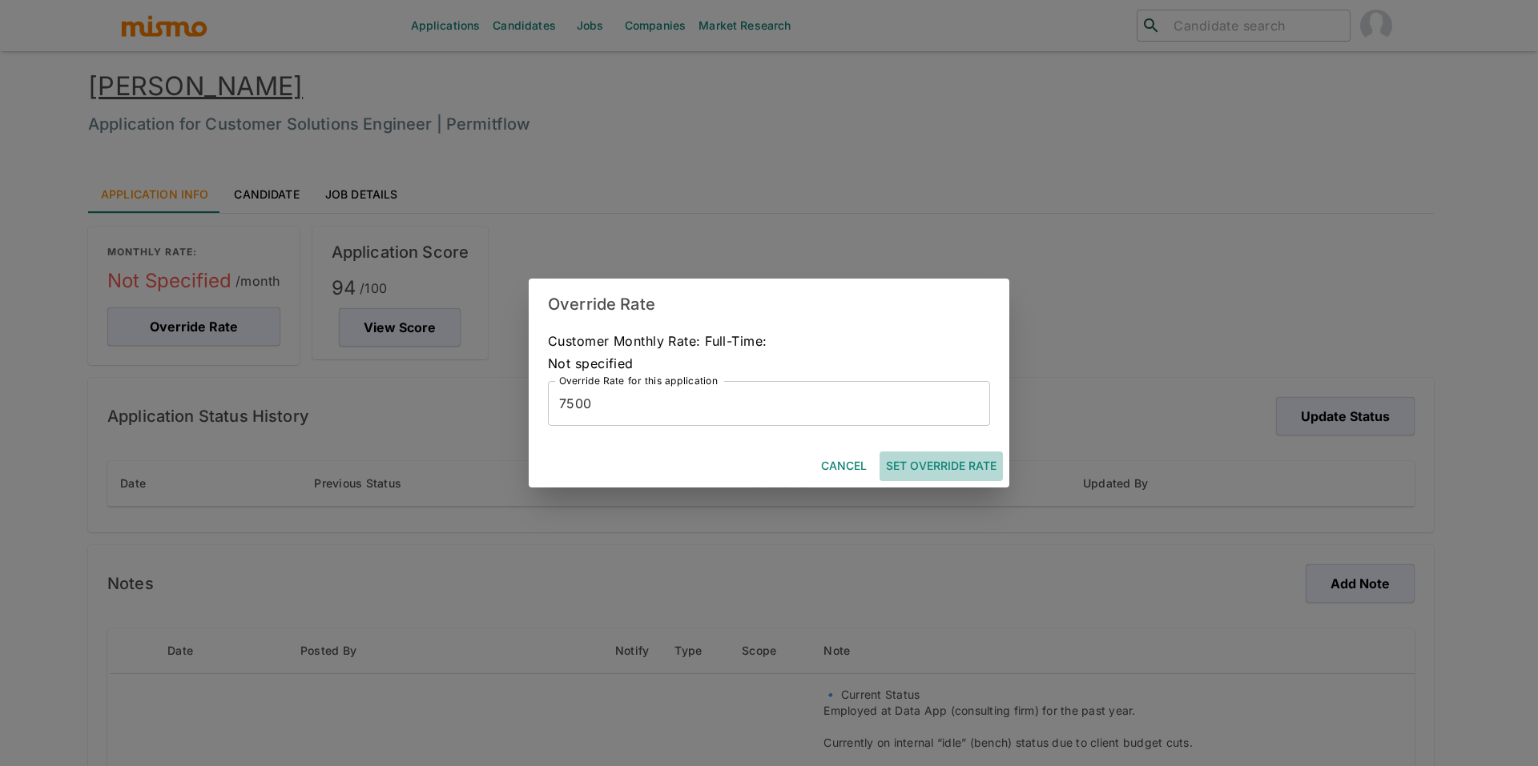
click at [948, 477] on button "Set Override Rate" at bounding box center [940, 467] width 123 height 30
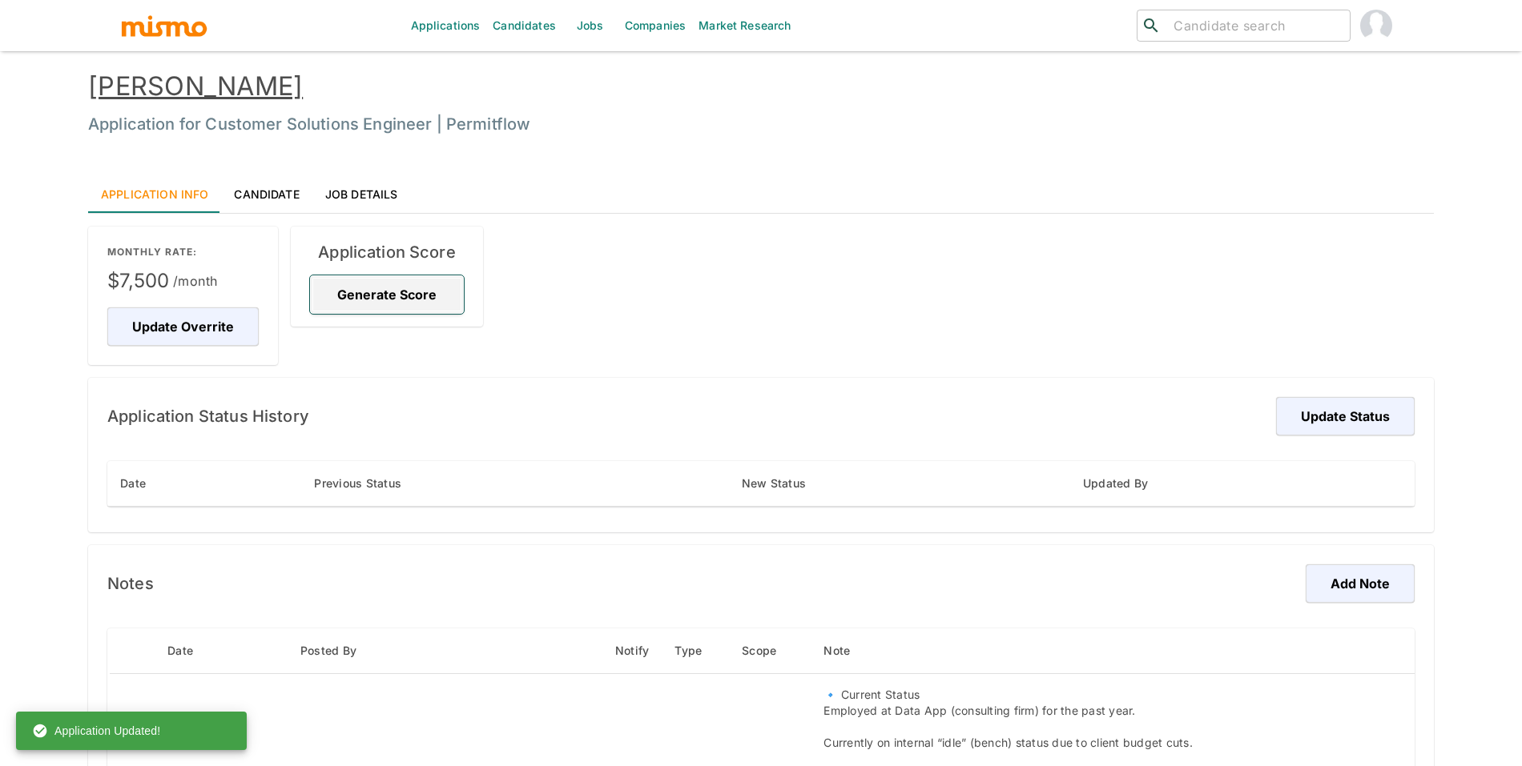
click at [403, 276] on button "Generate Score" at bounding box center [387, 295] width 154 height 38
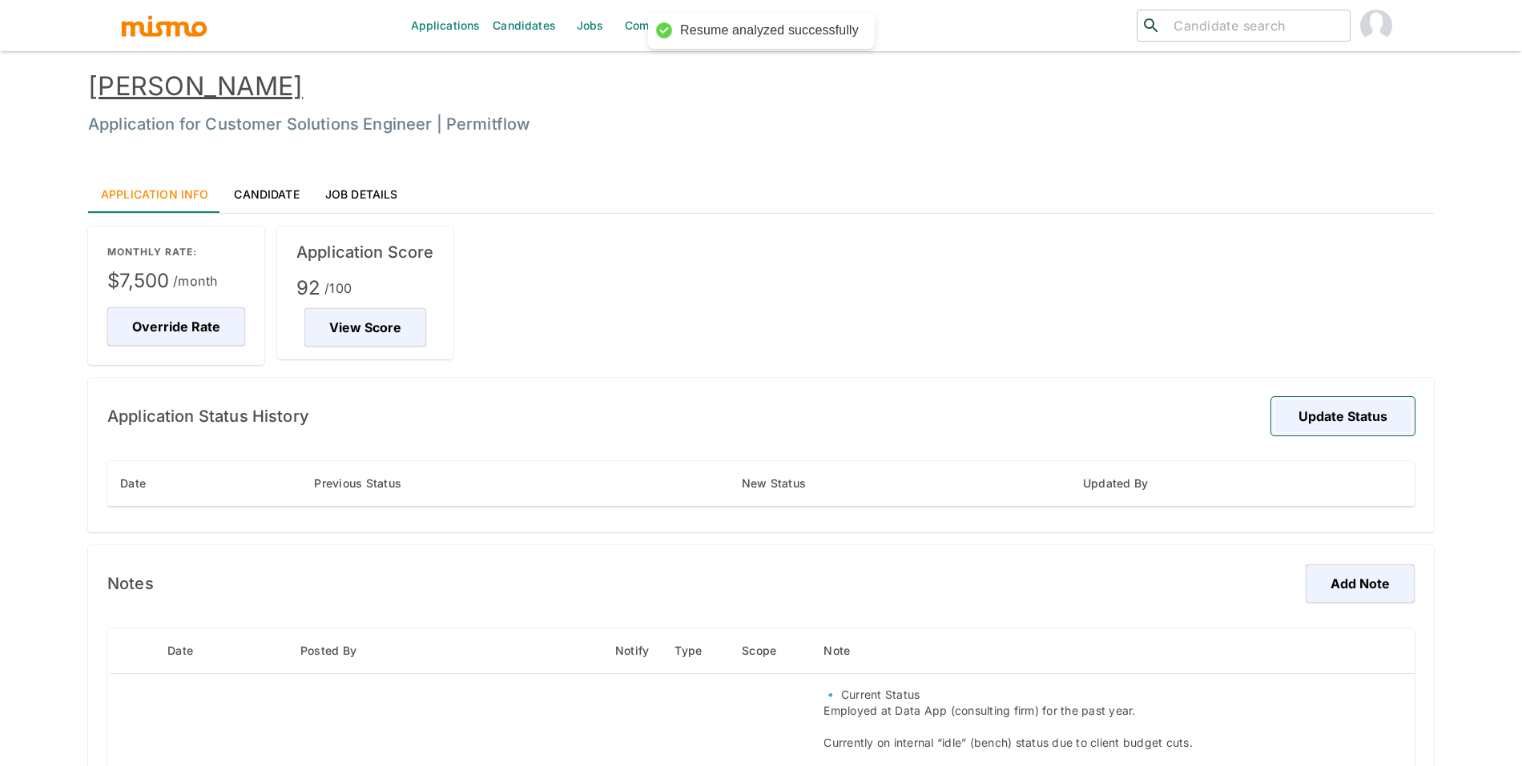
click at [1318, 425] on button "Update Status" at bounding box center [1342, 416] width 143 height 38
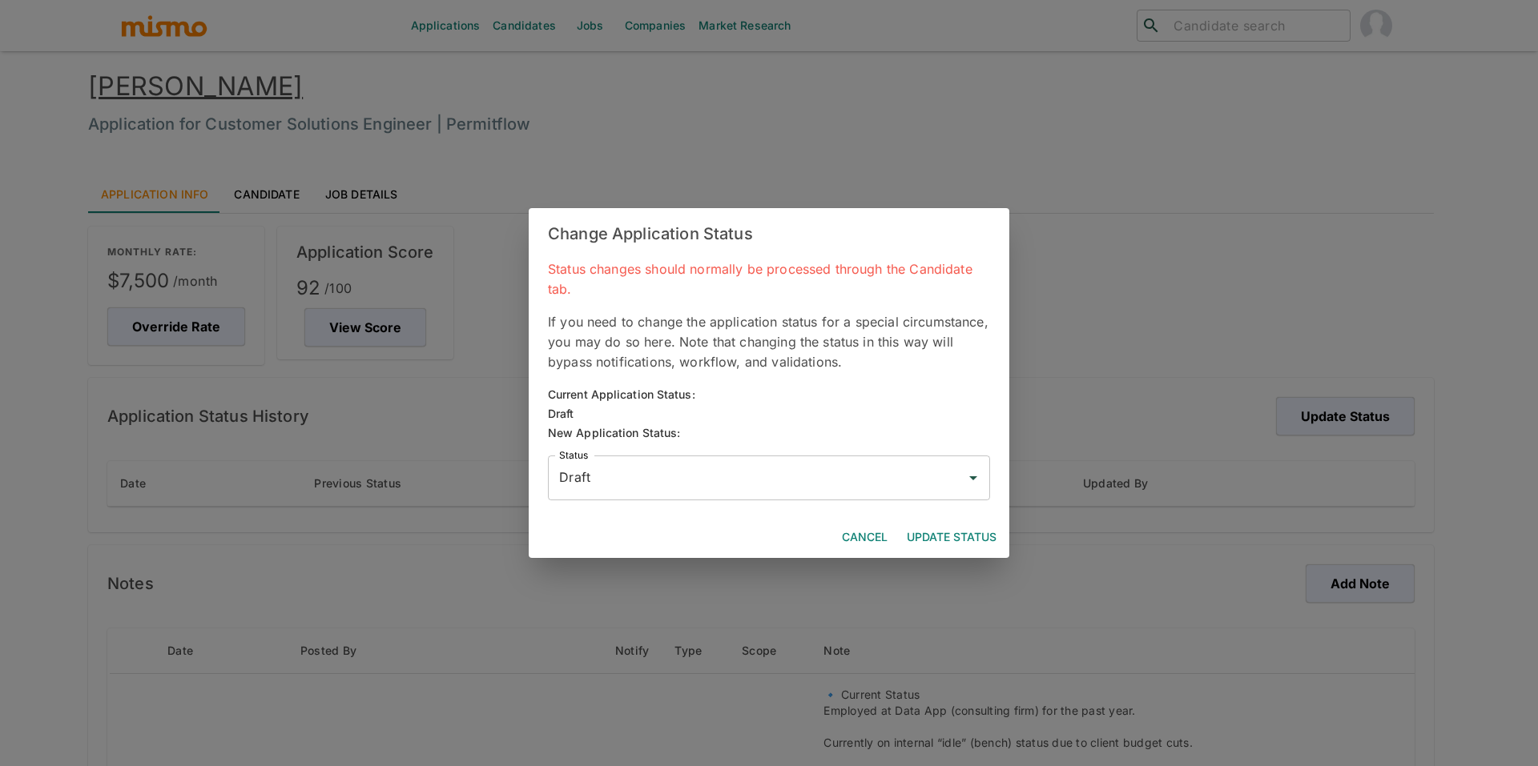
click at [812, 467] on input "Draft" at bounding box center [757, 478] width 404 height 30
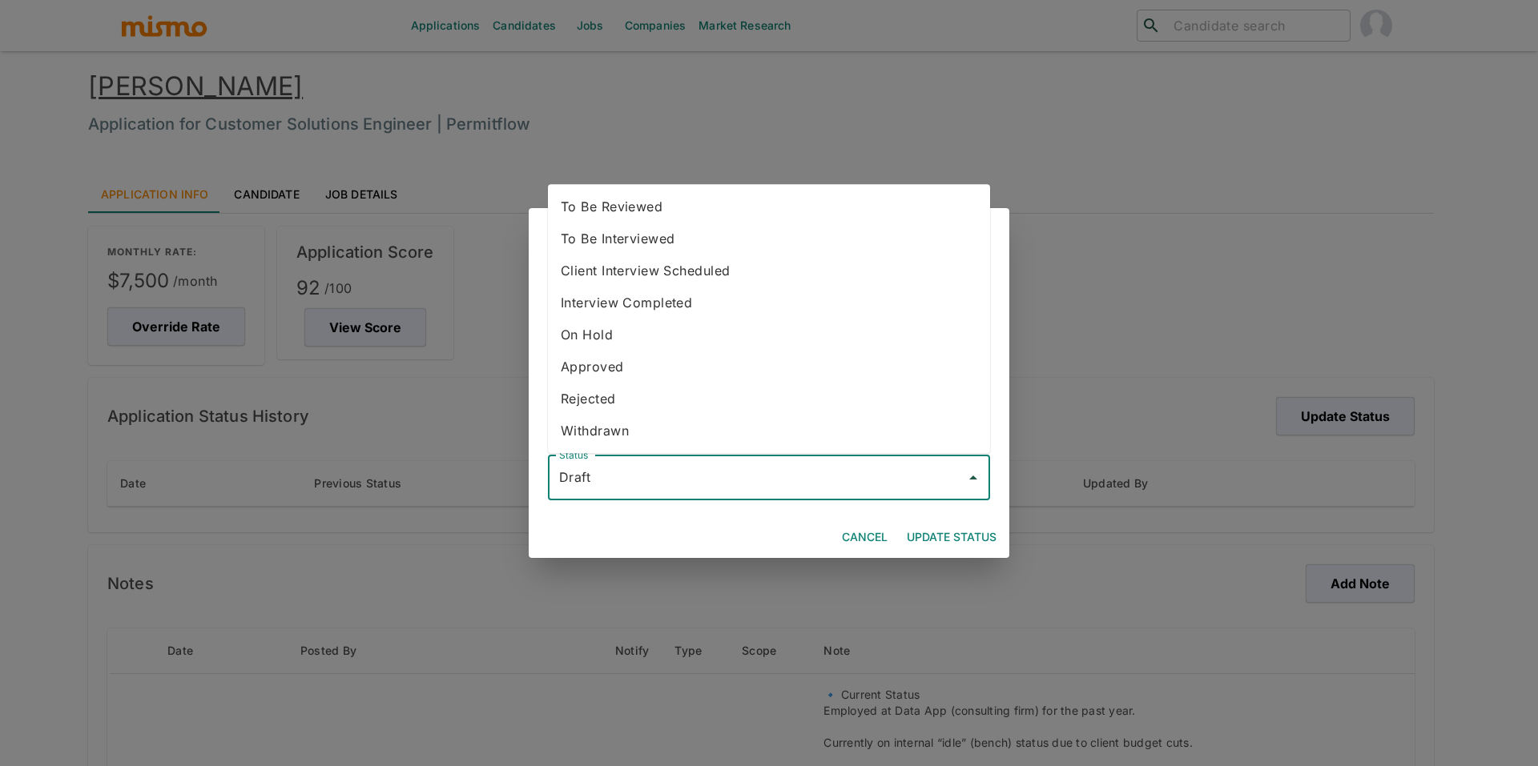
click at [754, 205] on li "To Be Reviewed" at bounding box center [769, 207] width 442 height 32
type input "To Be Reviewed"
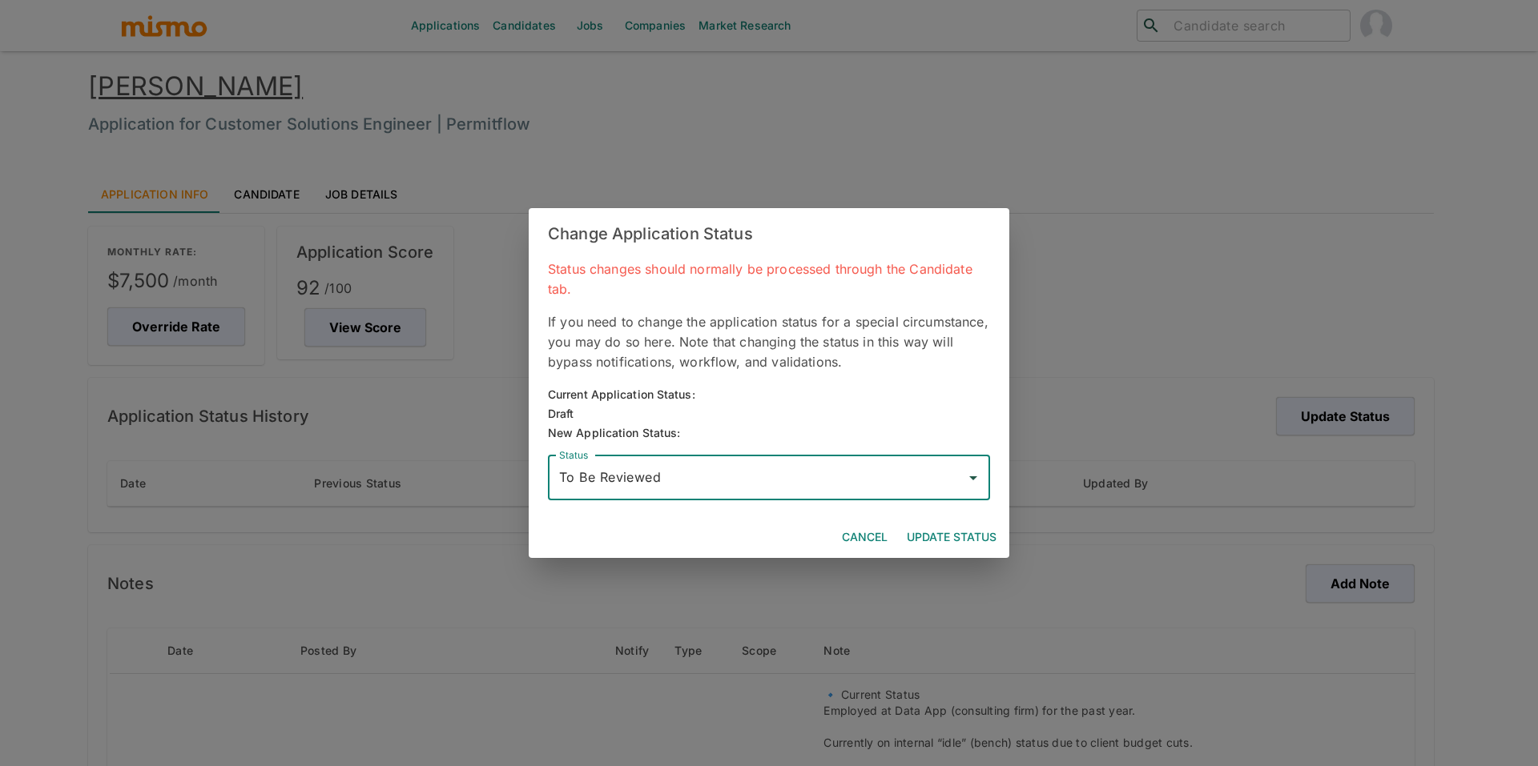
click at [939, 535] on button "Update Status" at bounding box center [951, 538] width 103 height 30
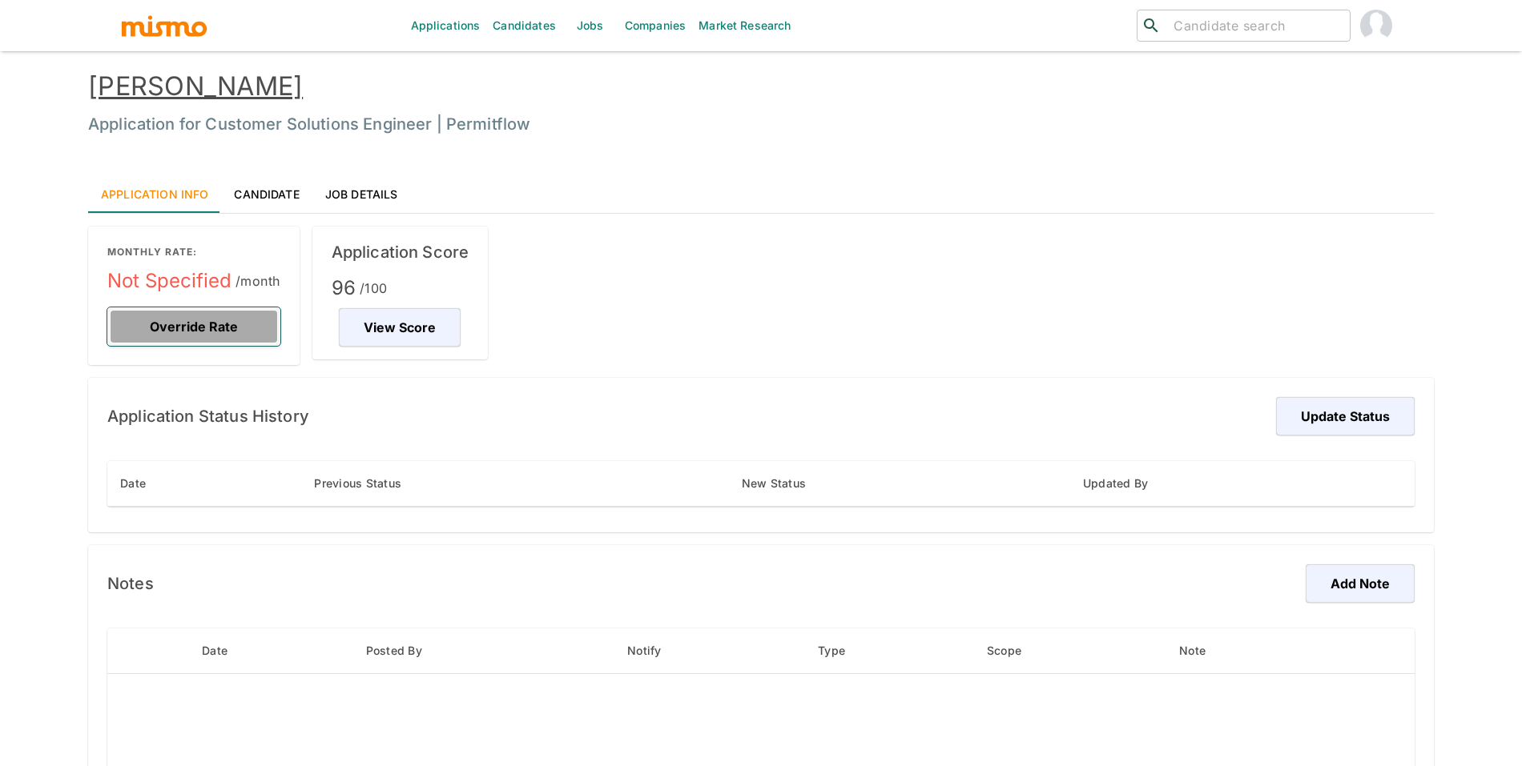
click at [223, 334] on button "Override Rate" at bounding box center [193, 327] width 173 height 38
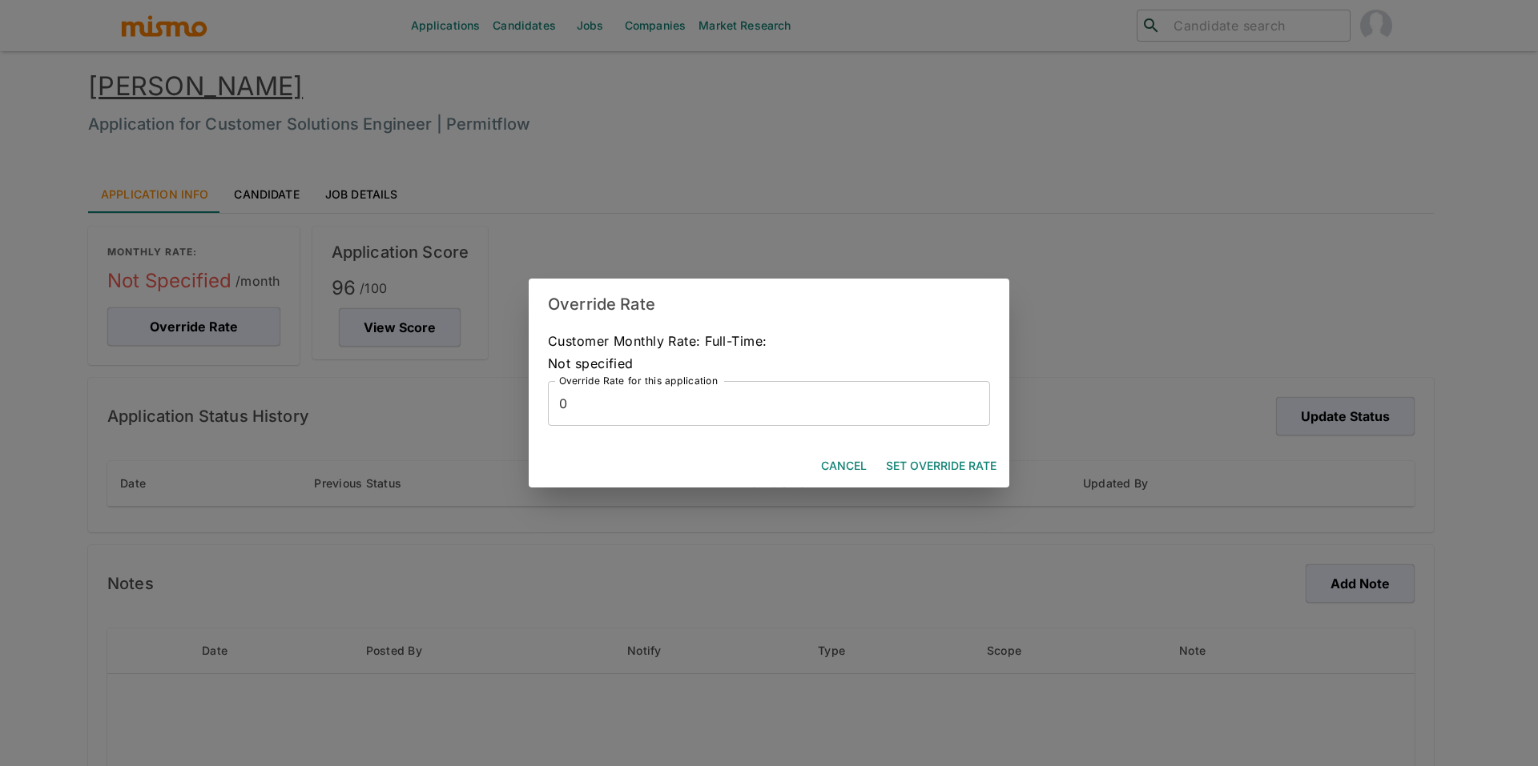
click at [836, 416] on input "0" at bounding box center [769, 403] width 442 height 45
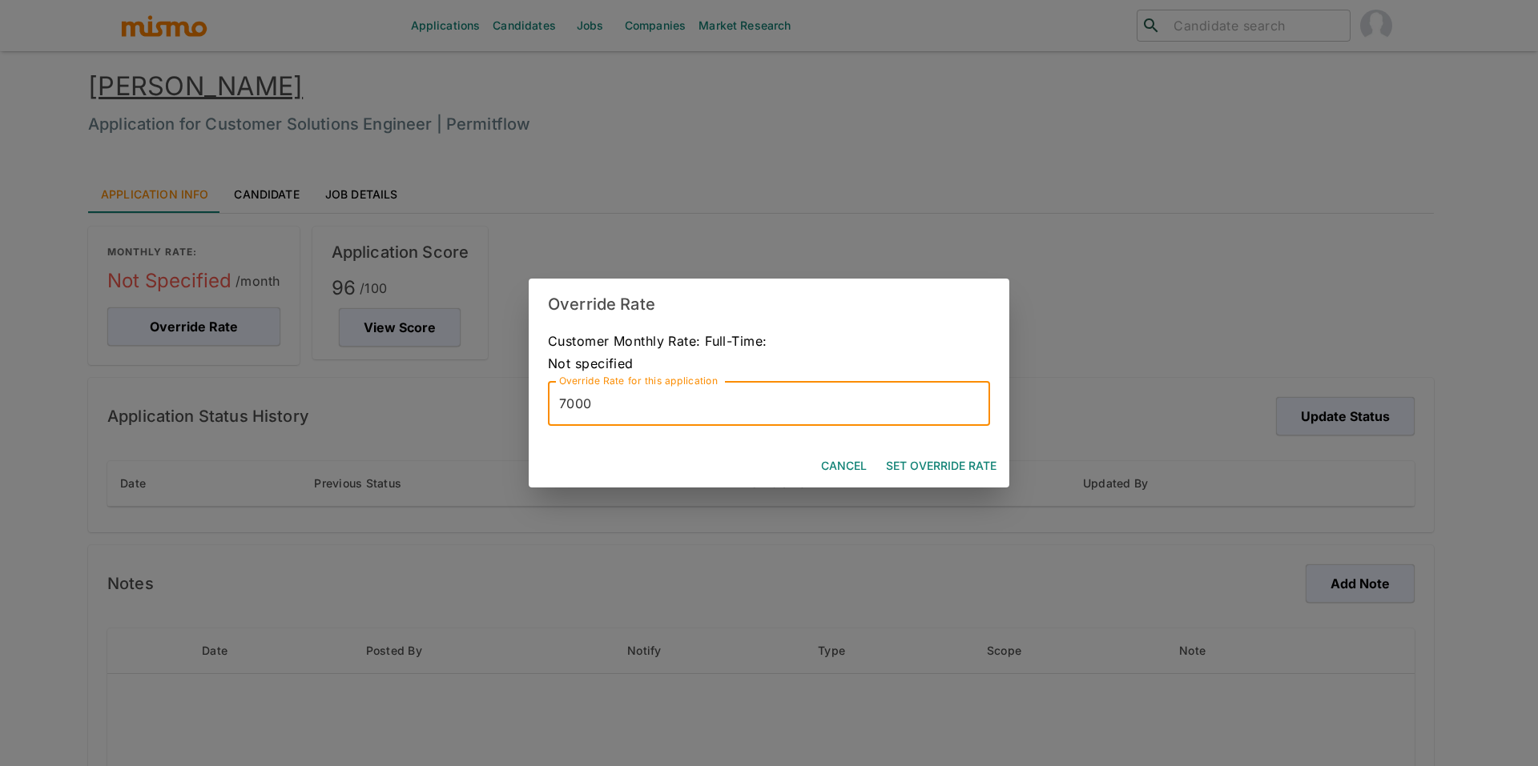
type input "7000"
click at [976, 469] on button "Set Override Rate" at bounding box center [940, 467] width 123 height 30
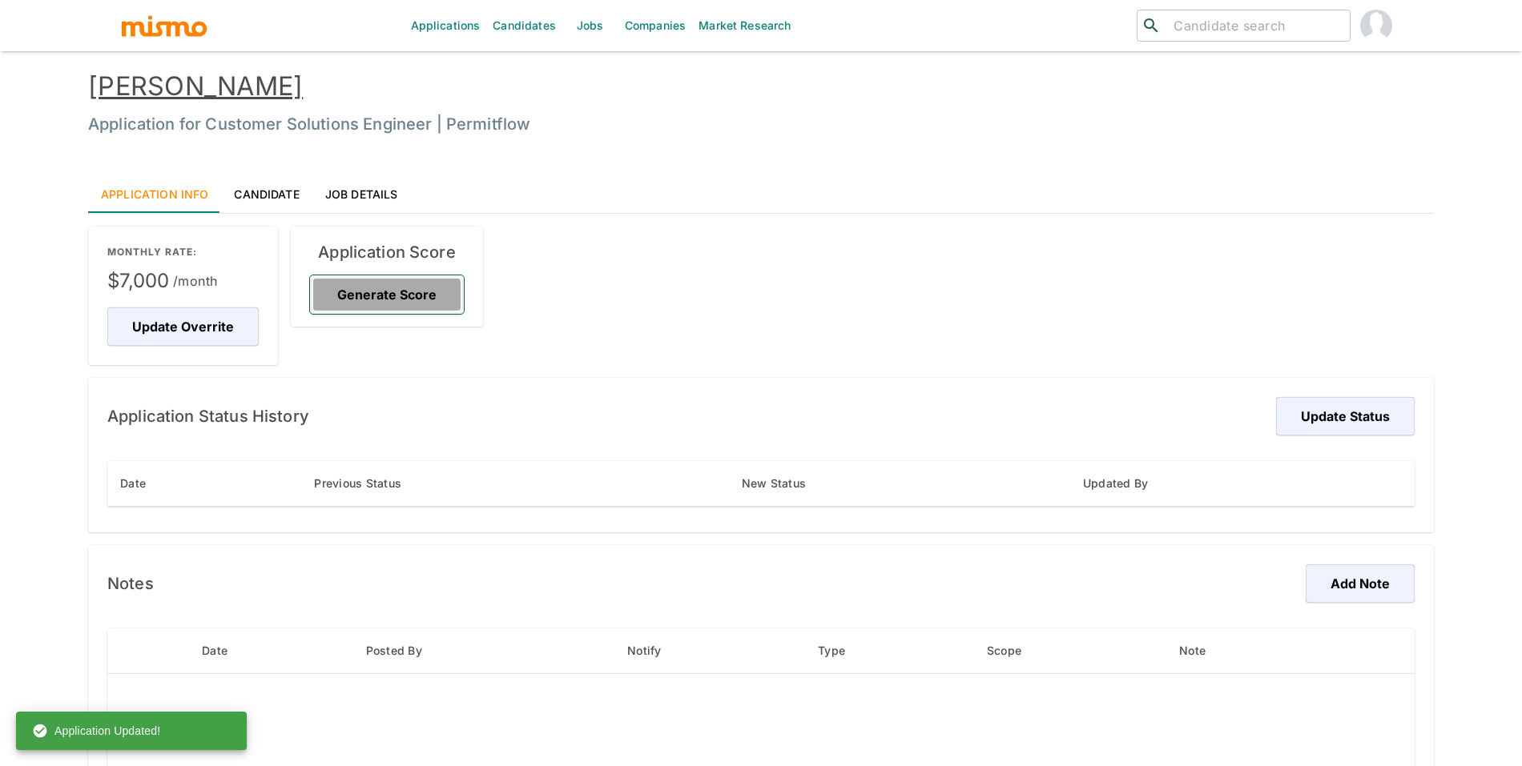
click at [378, 308] on button "Generate Score" at bounding box center [387, 295] width 154 height 38
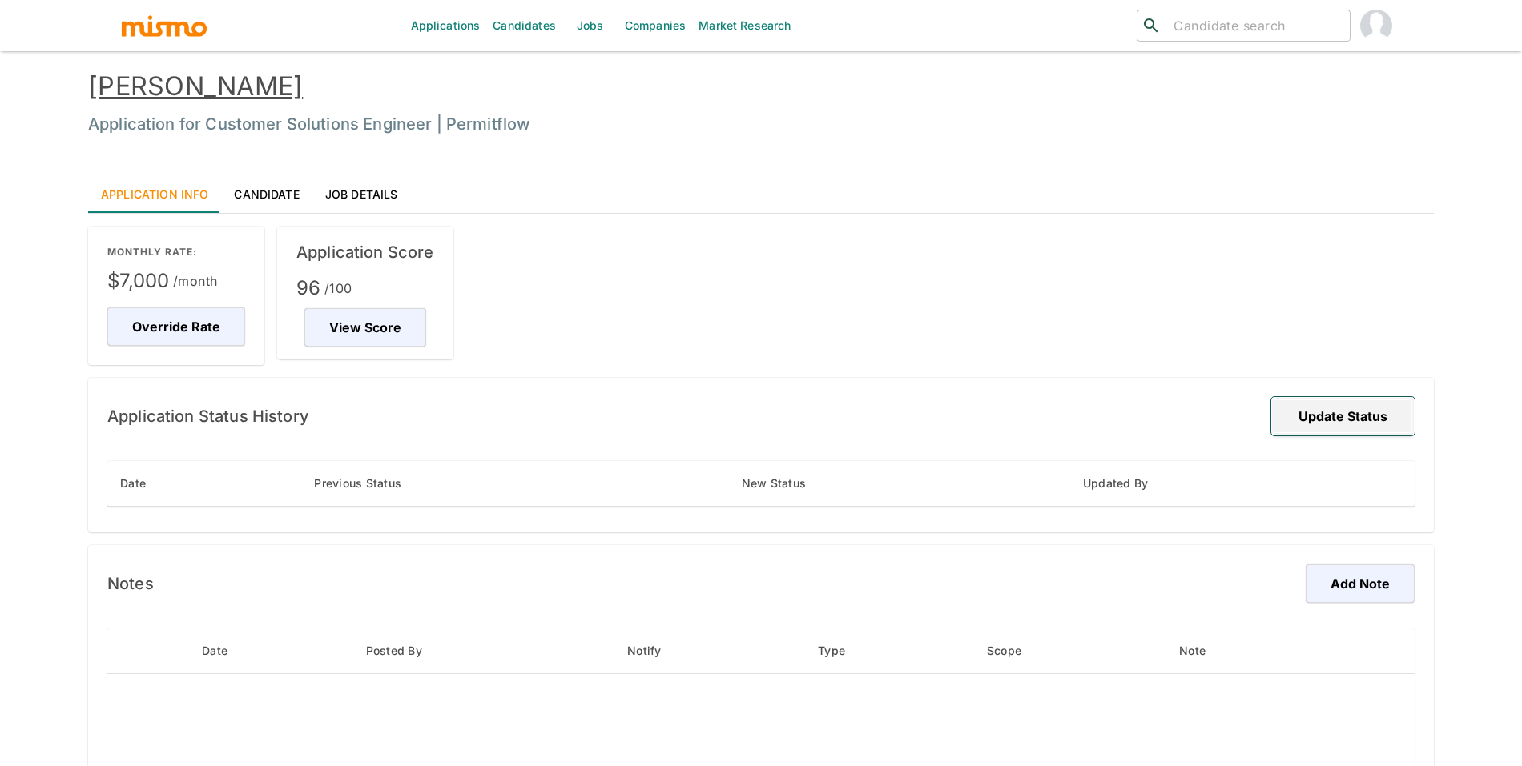
click at [1317, 418] on button "Update Status" at bounding box center [1342, 416] width 143 height 38
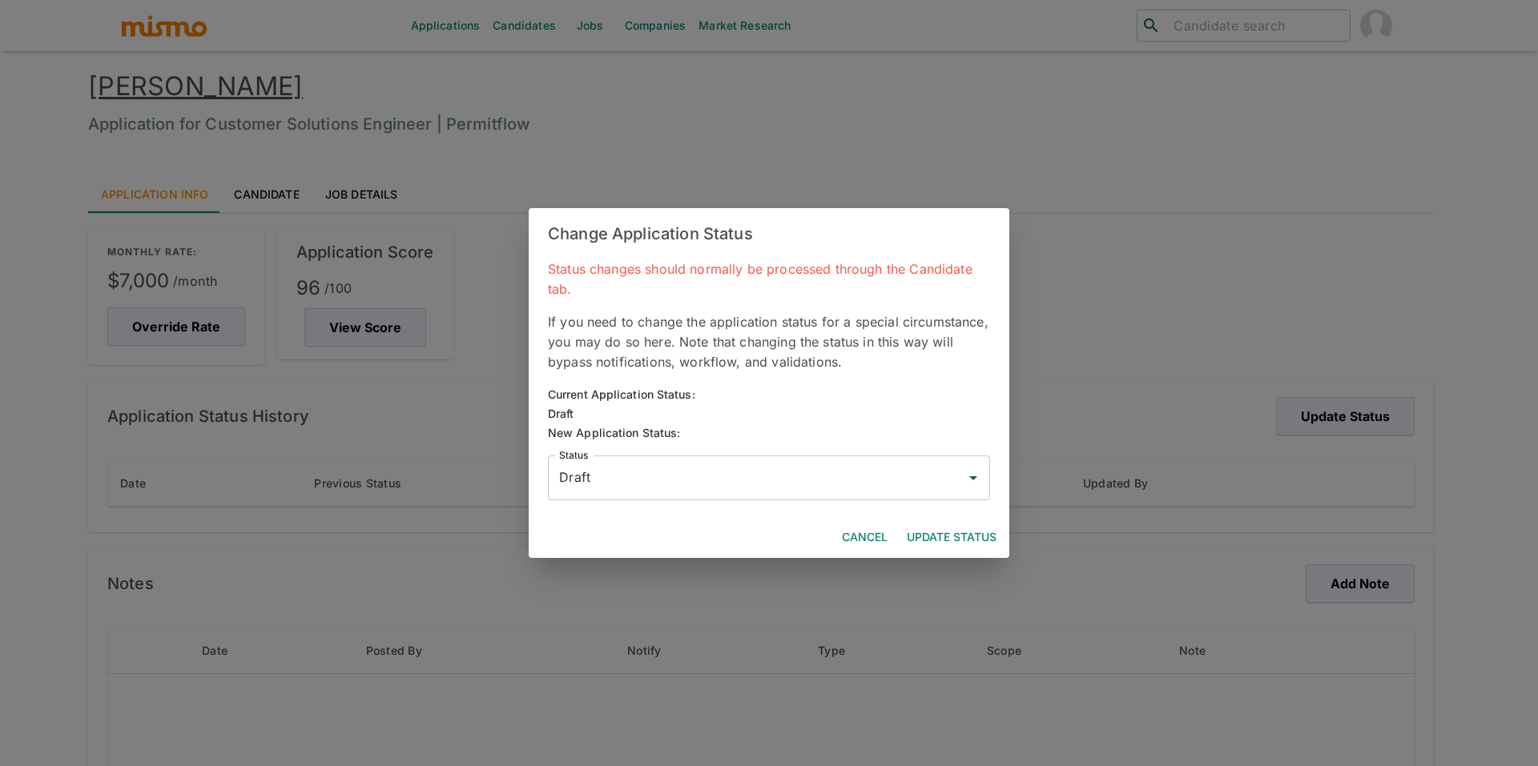
click at [803, 463] on input "Draft" at bounding box center [757, 478] width 404 height 30
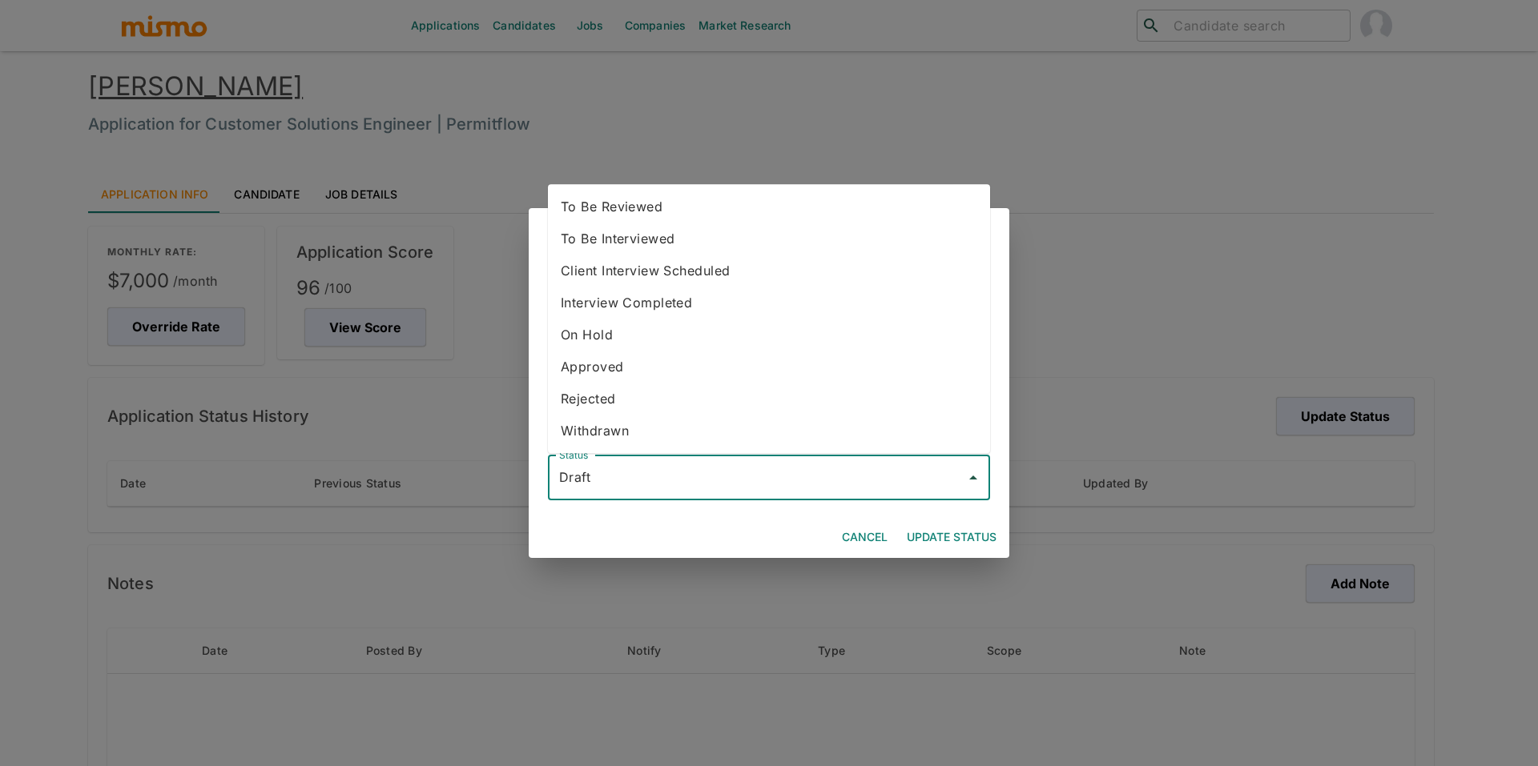
click at [728, 213] on li "To Be Reviewed" at bounding box center [769, 207] width 442 height 32
type input "To Be Reviewed"
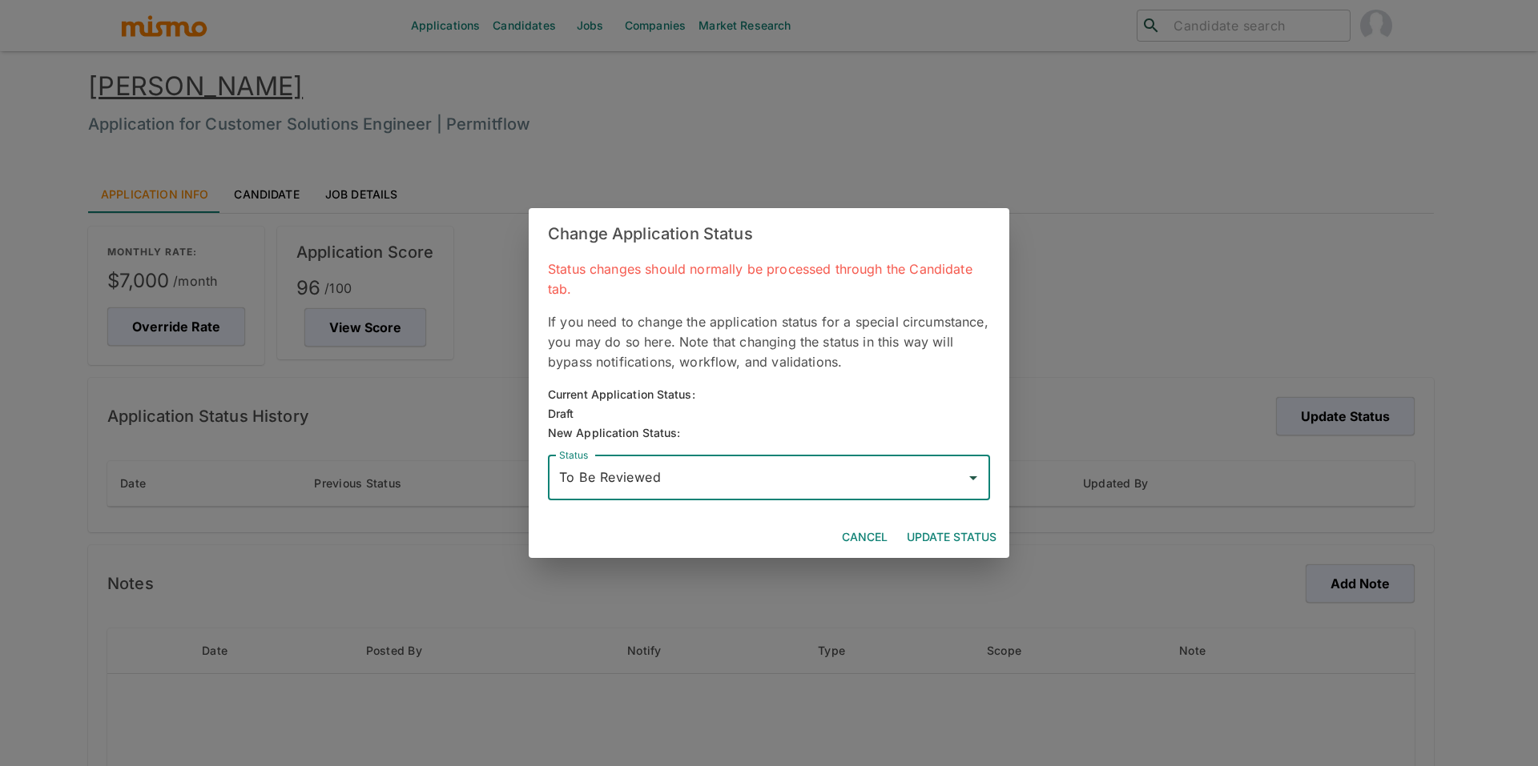
click at [961, 533] on button "Update Status" at bounding box center [951, 538] width 103 height 30
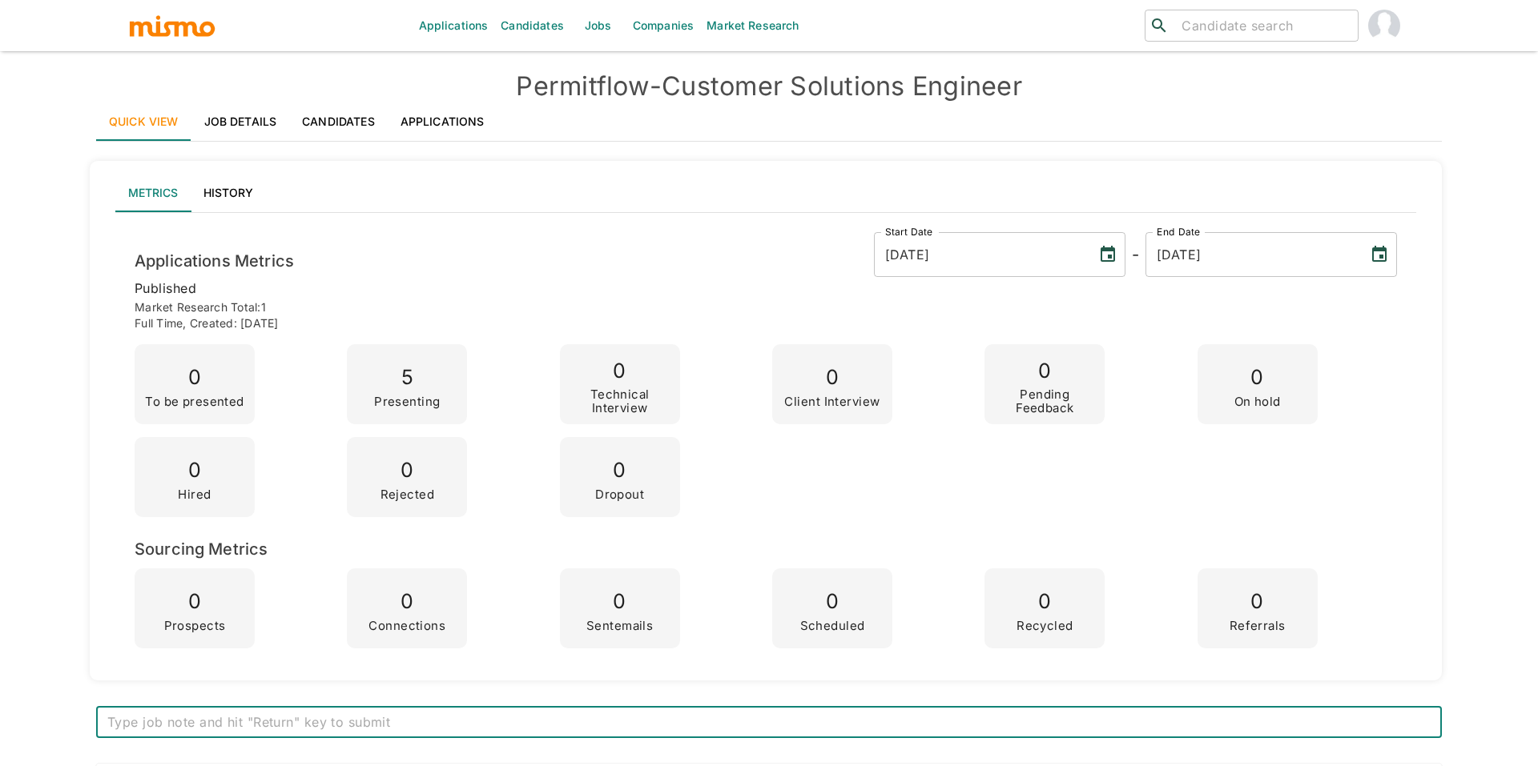
scroll to position [38, 0]
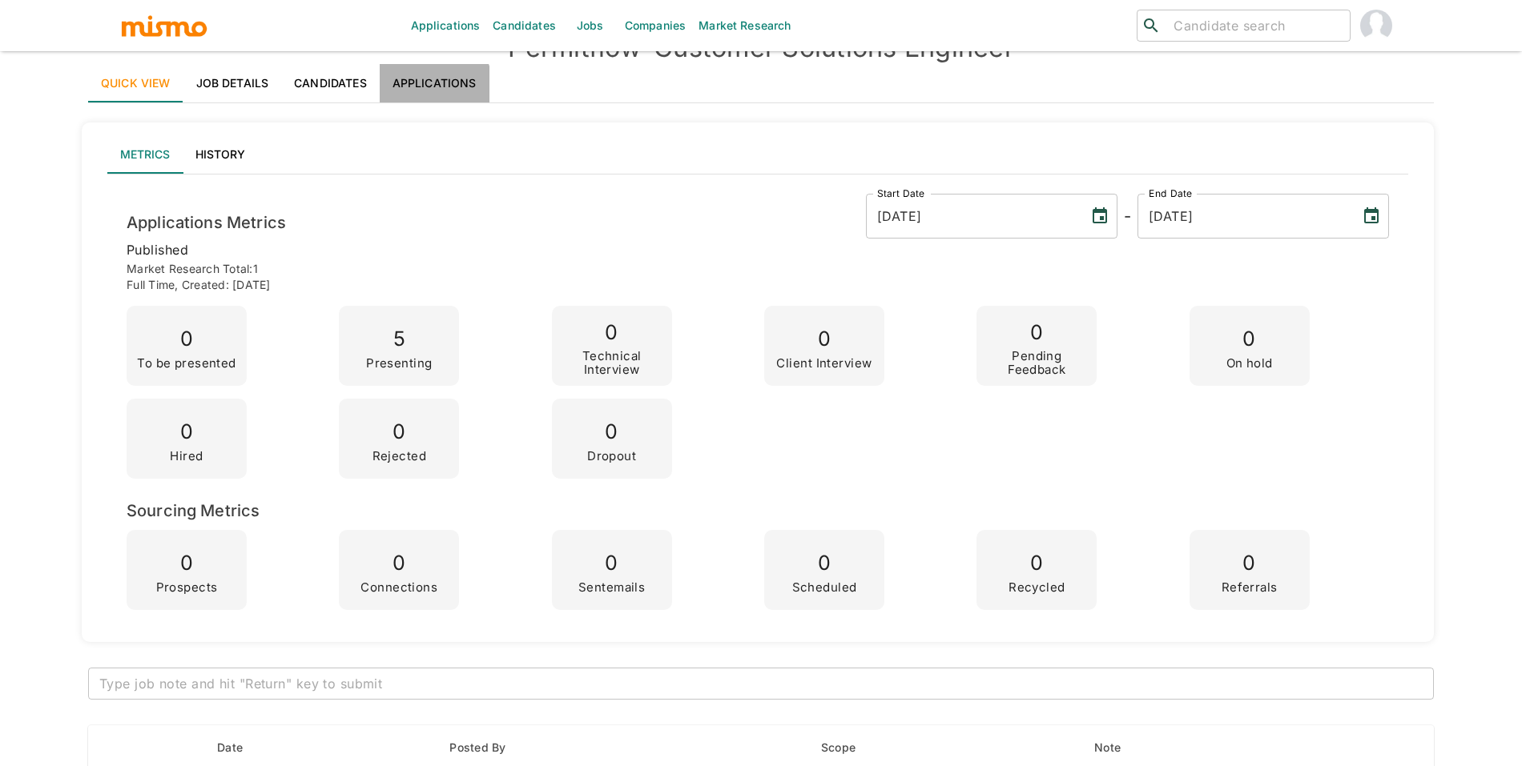
click at [415, 94] on link "Applications" at bounding box center [435, 83] width 110 height 38
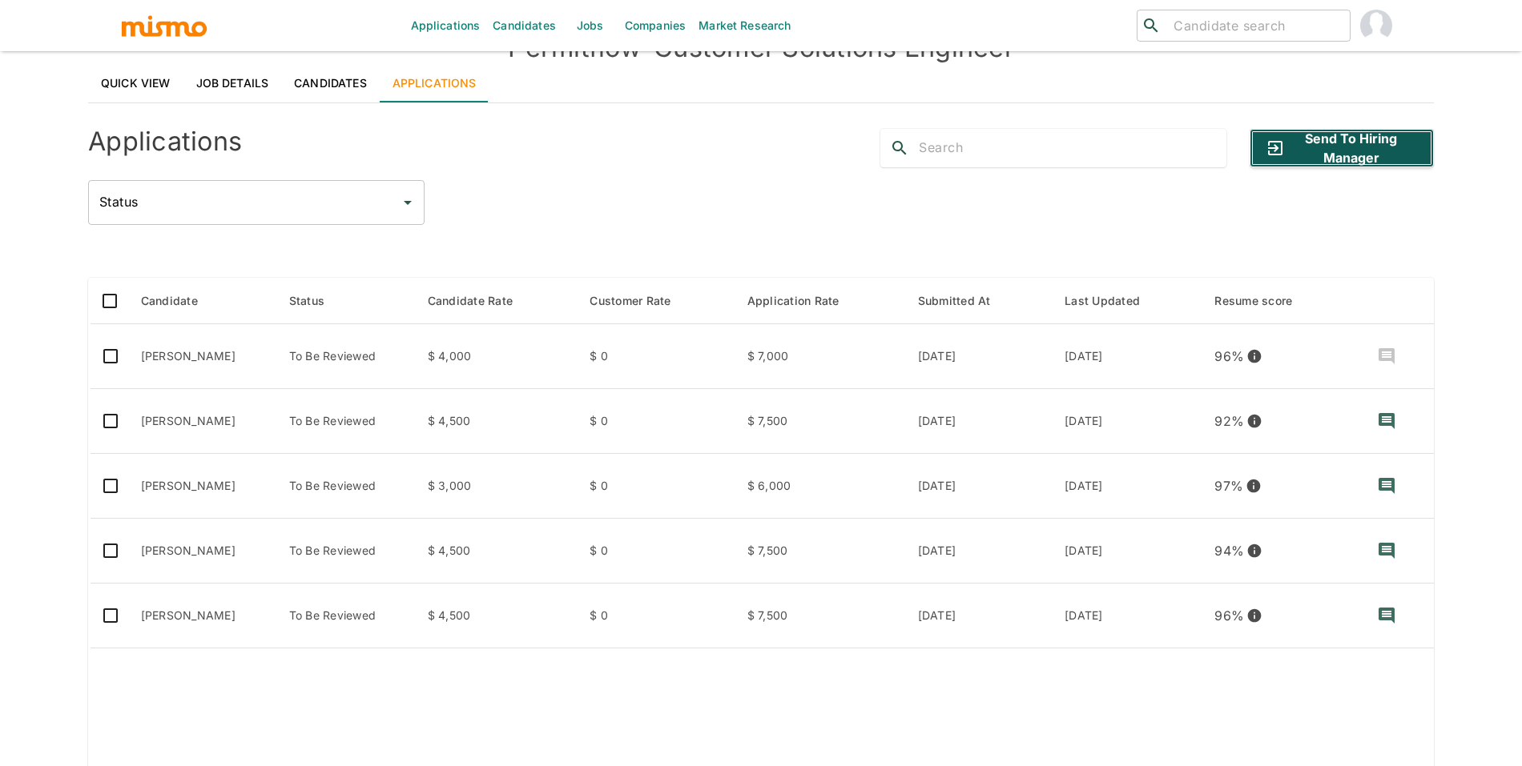
click at [1340, 142] on button "Send to Hiring Manager" at bounding box center [1341, 148] width 184 height 38
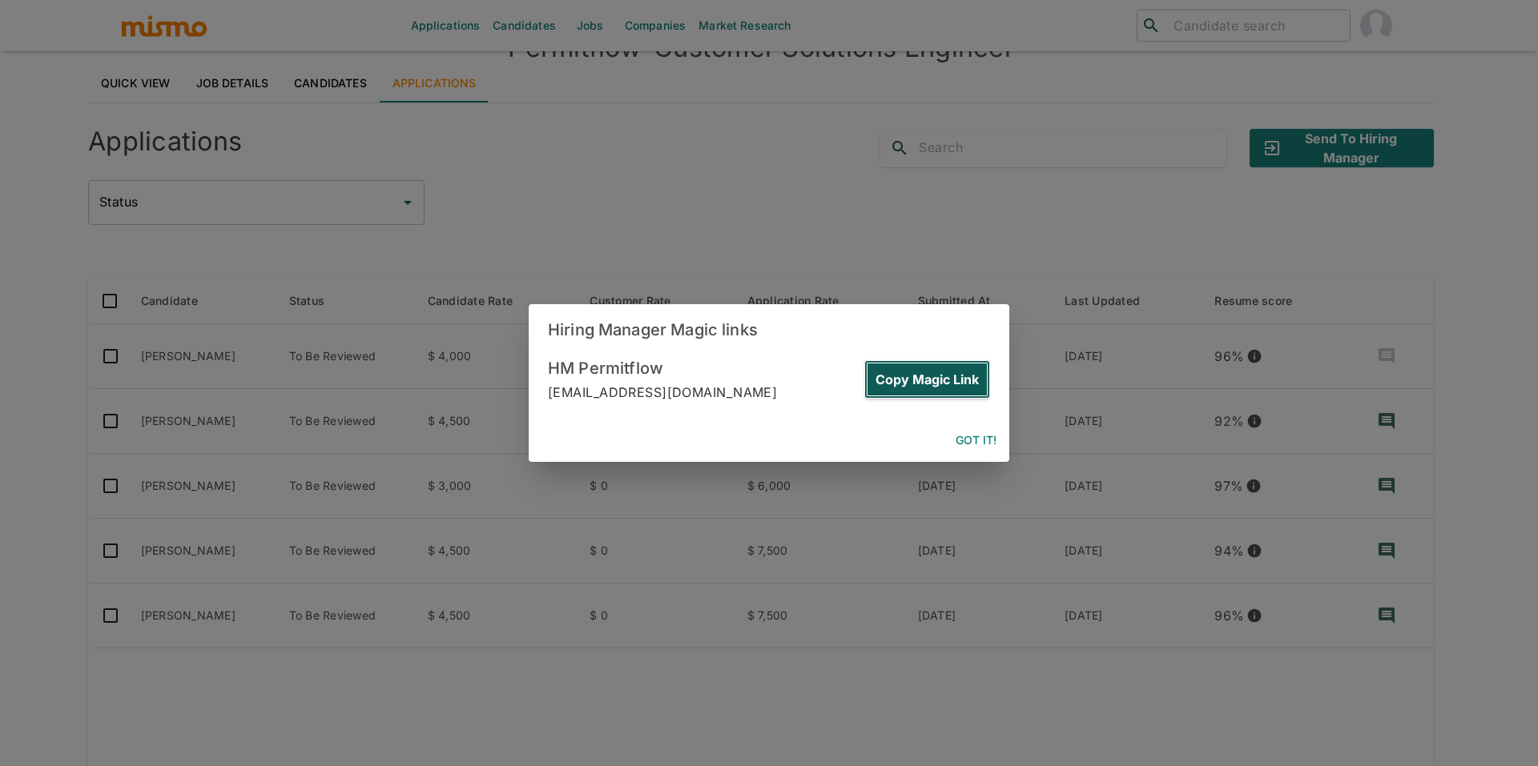
click at [935, 374] on button "Copy Magic Link" at bounding box center [927, 379] width 126 height 38
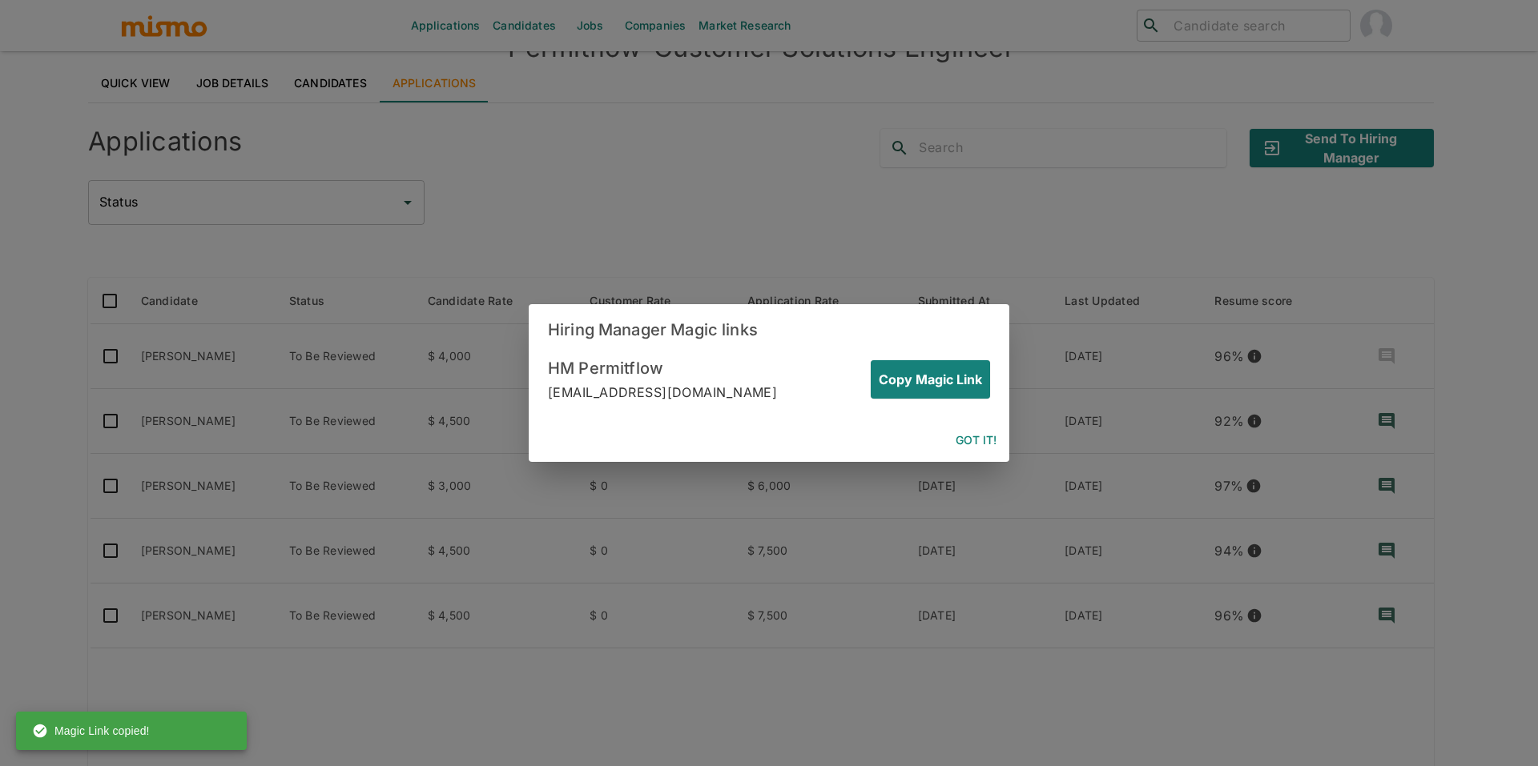
click at [1402, 510] on div "Hiring Manager Magic links HM Permitflow [EMAIL_ADDRESS][DOMAIN_NAME] Copy Magi…" at bounding box center [769, 383] width 1538 height 766
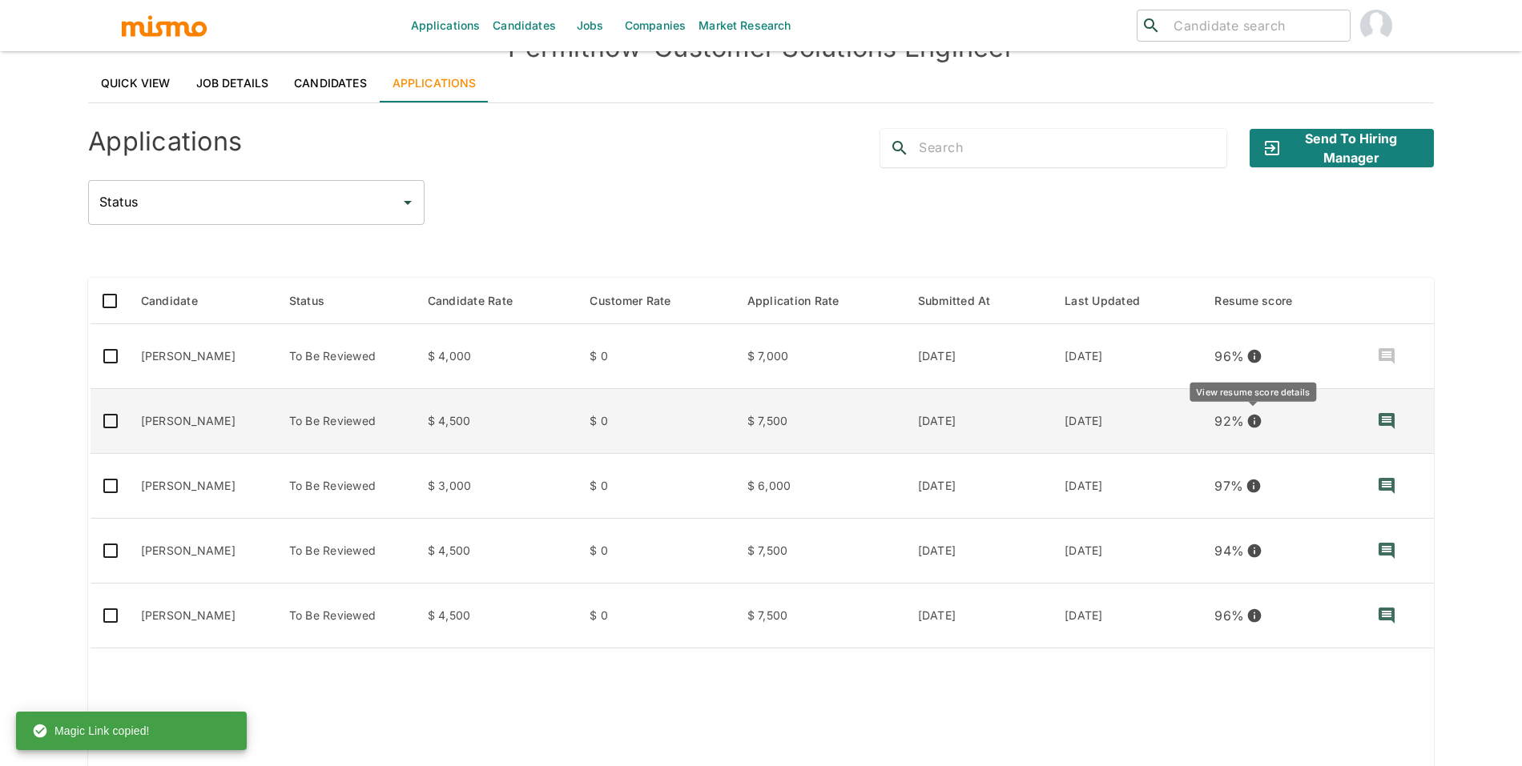
click at [1249, 423] on icon "View resume score details" at bounding box center [1254, 422] width 14 height 14
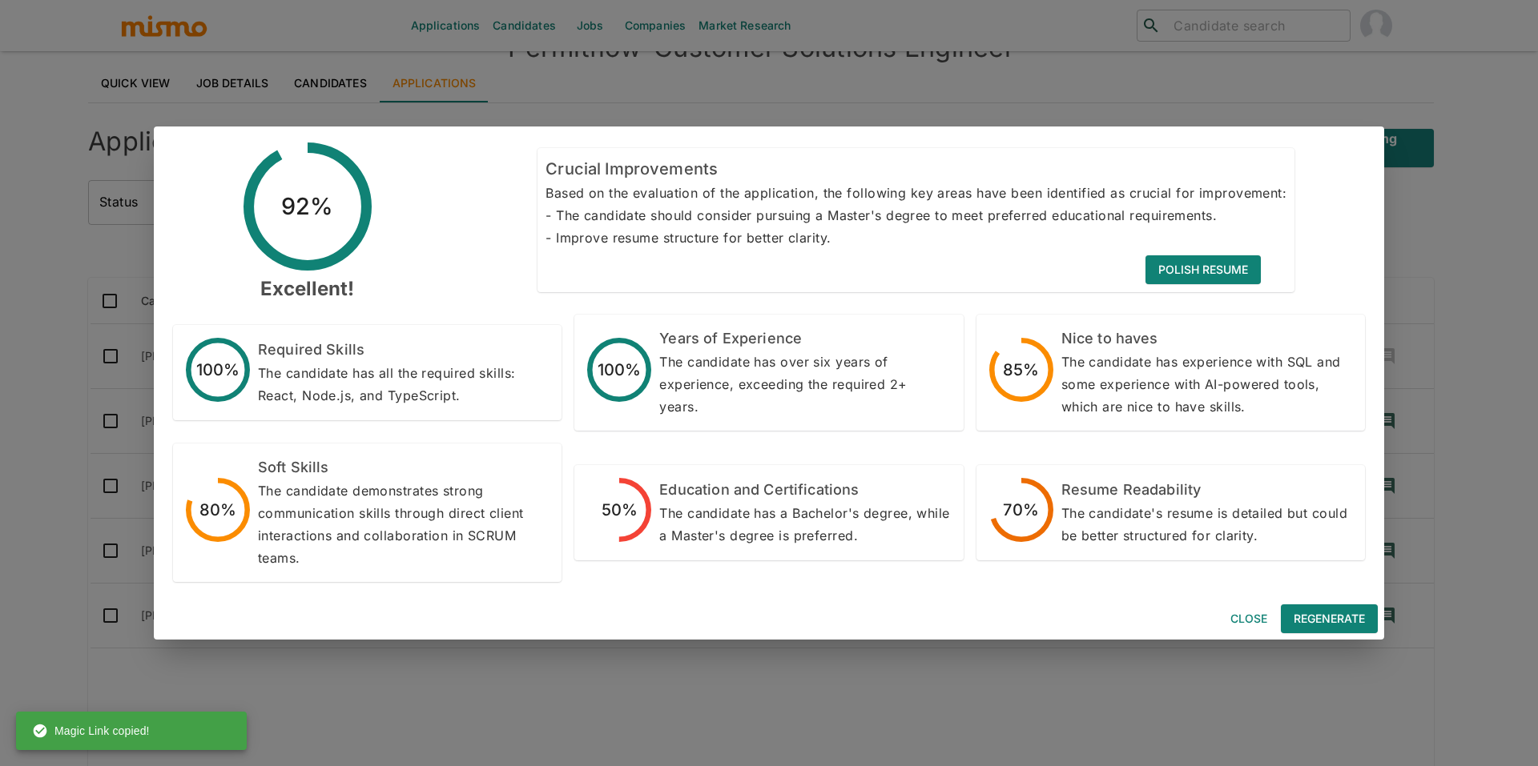
click at [1252, 617] on button "Close" at bounding box center [1248, 620] width 51 height 30
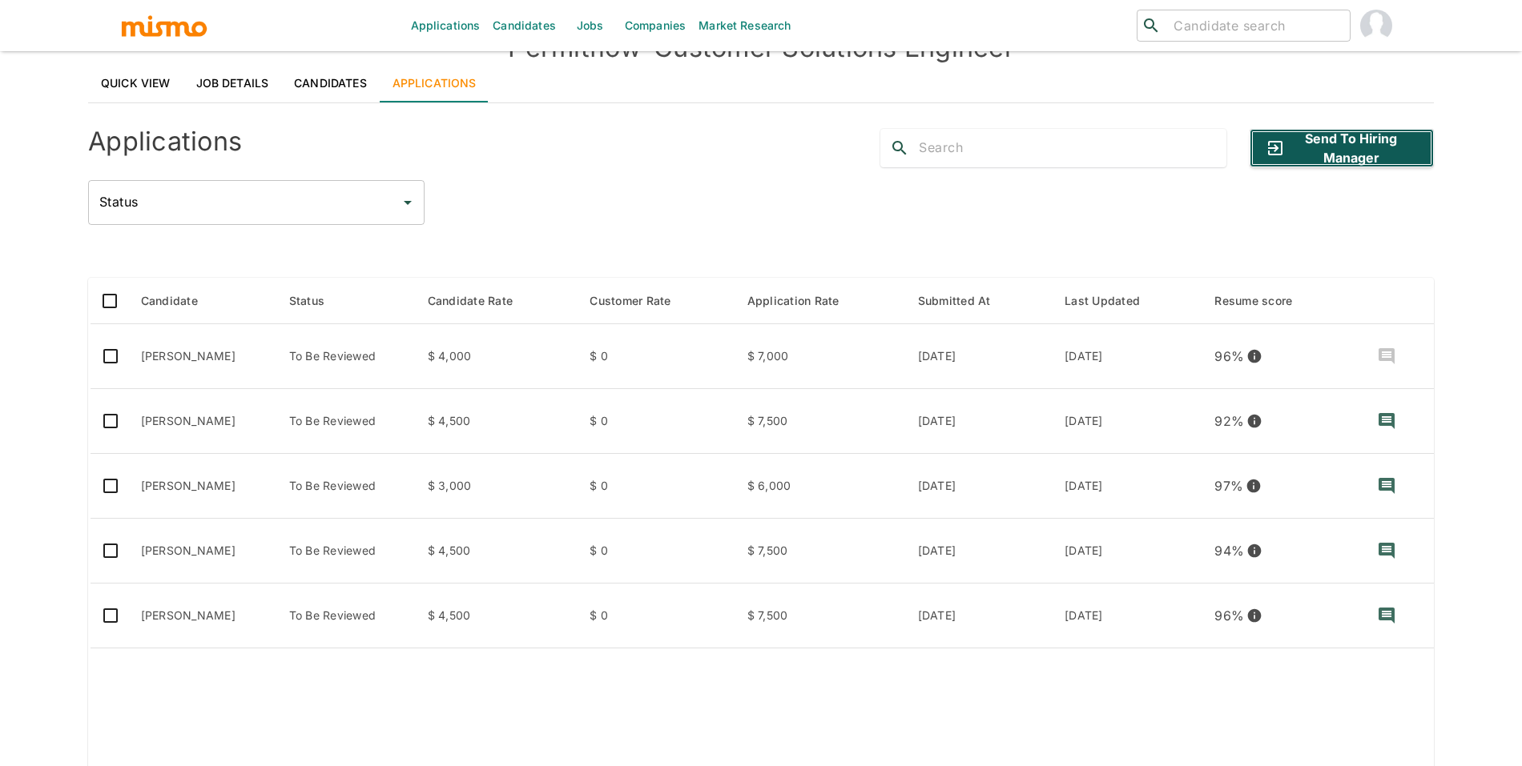
click at [1313, 148] on button "Send to Hiring Manager" at bounding box center [1341, 148] width 184 height 38
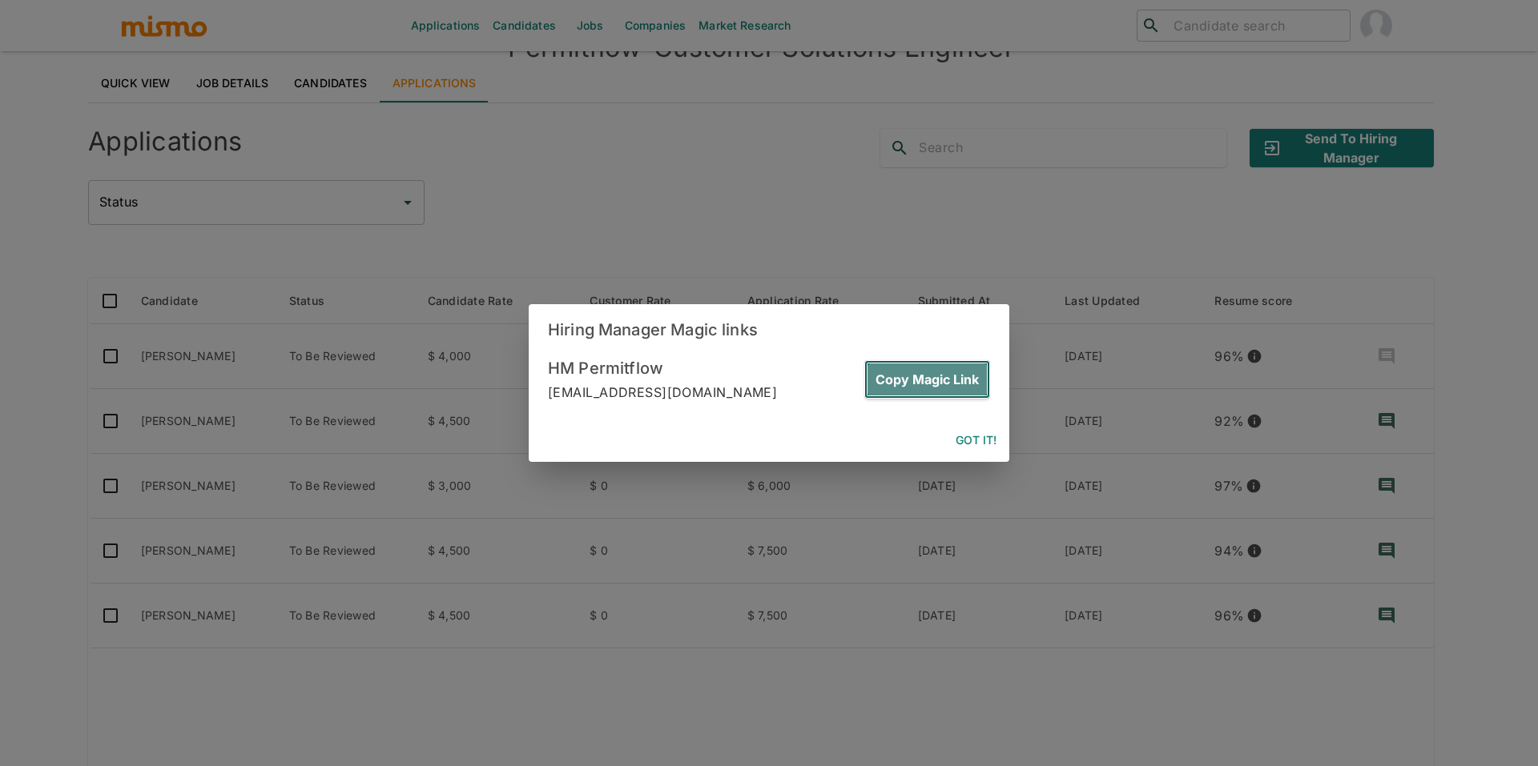
click at [950, 384] on button "Copy Magic Link" at bounding box center [927, 379] width 126 height 38
